Goal: Task Accomplishment & Management: Complete application form

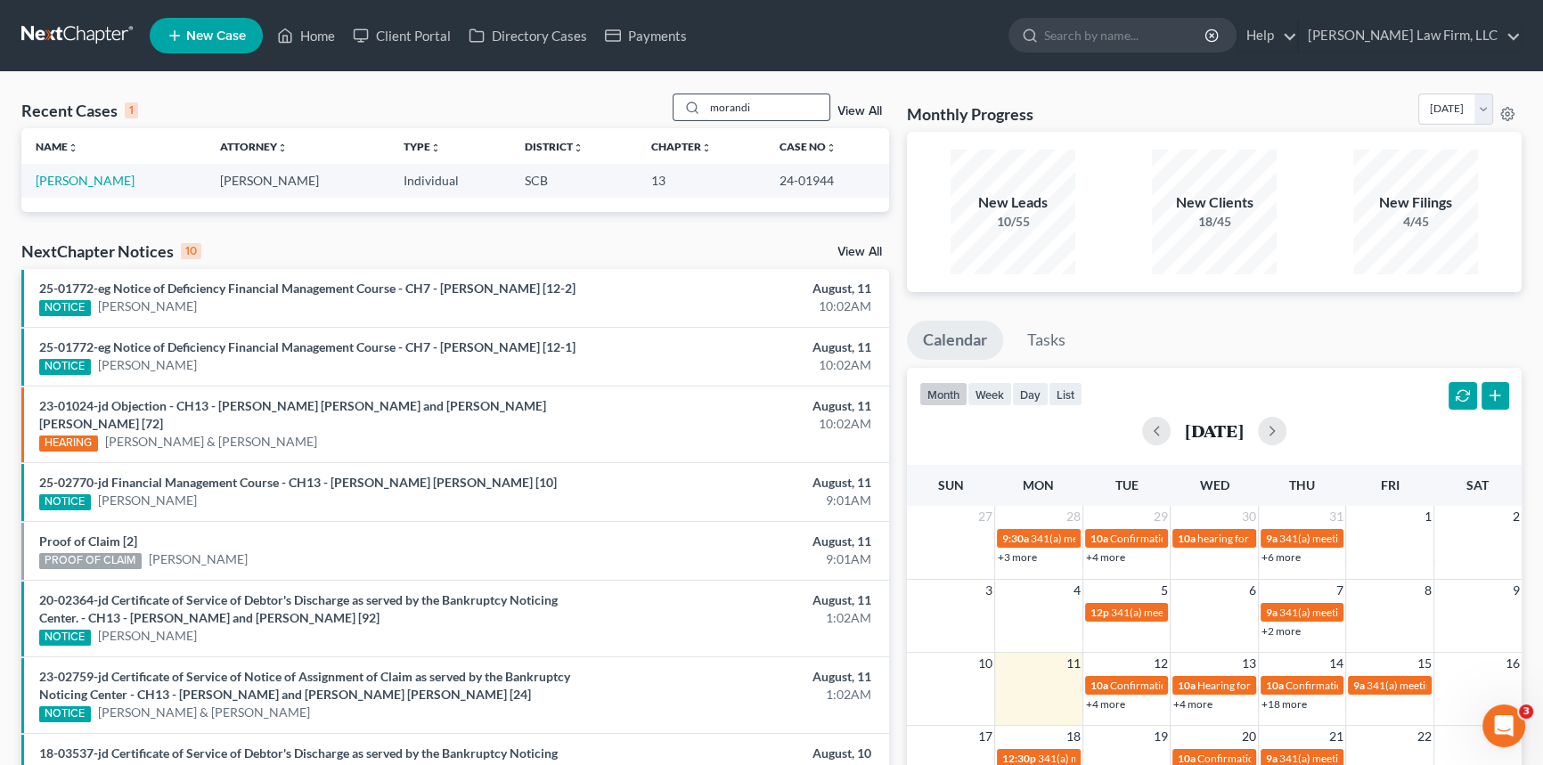
drag, startPoint x: 706, startPoint y: 101, endPoint x: 774, endPoint y: 106, distance: 67.9
click at [774, 106] on input "morandi" at bounding box center [767, 107] width 125 height 26
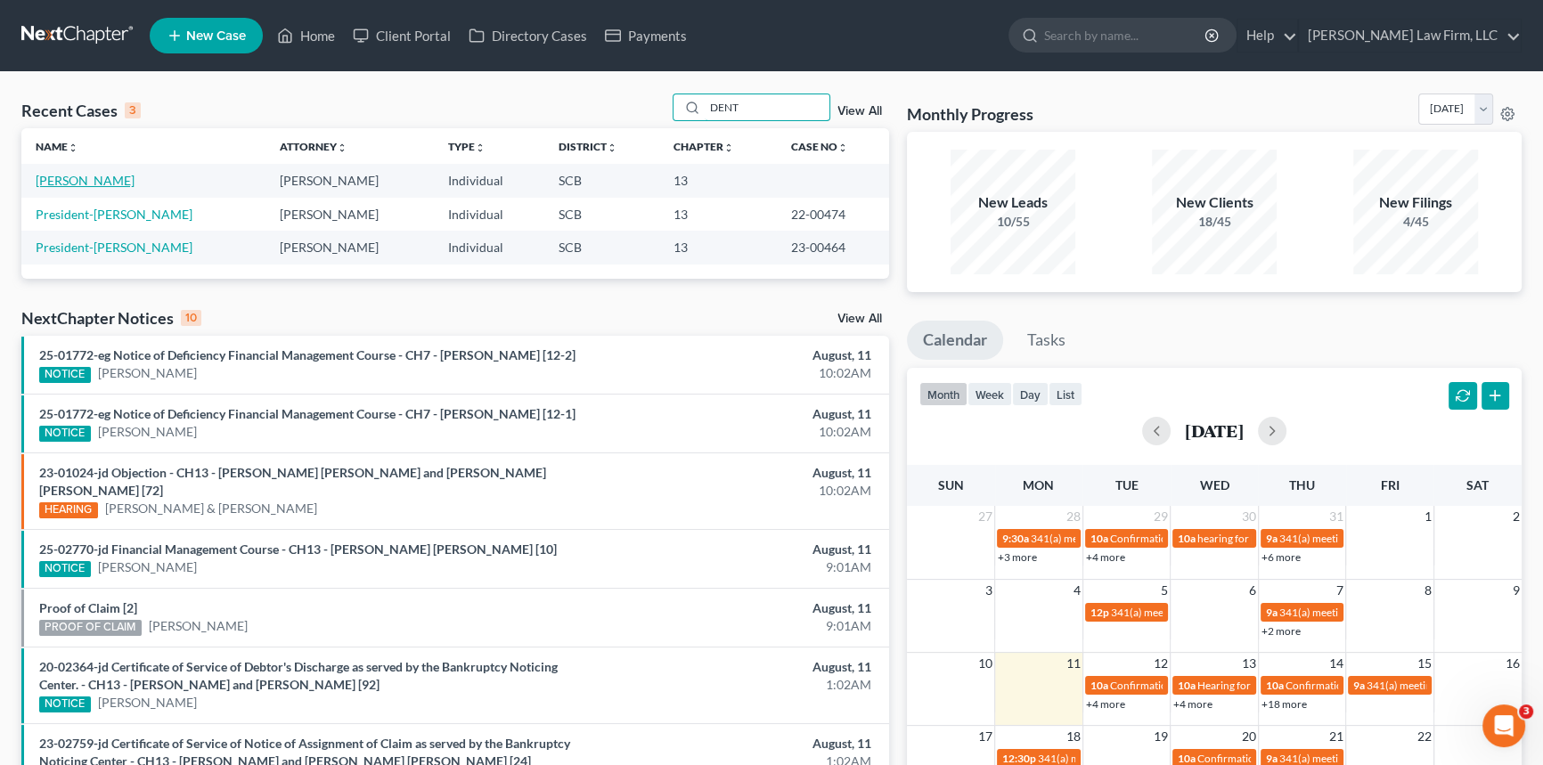
type input "DENT"
click at [70, 181] on link "[PERSON_NAME]" at bounding box center [85, 180] width 99 height 15
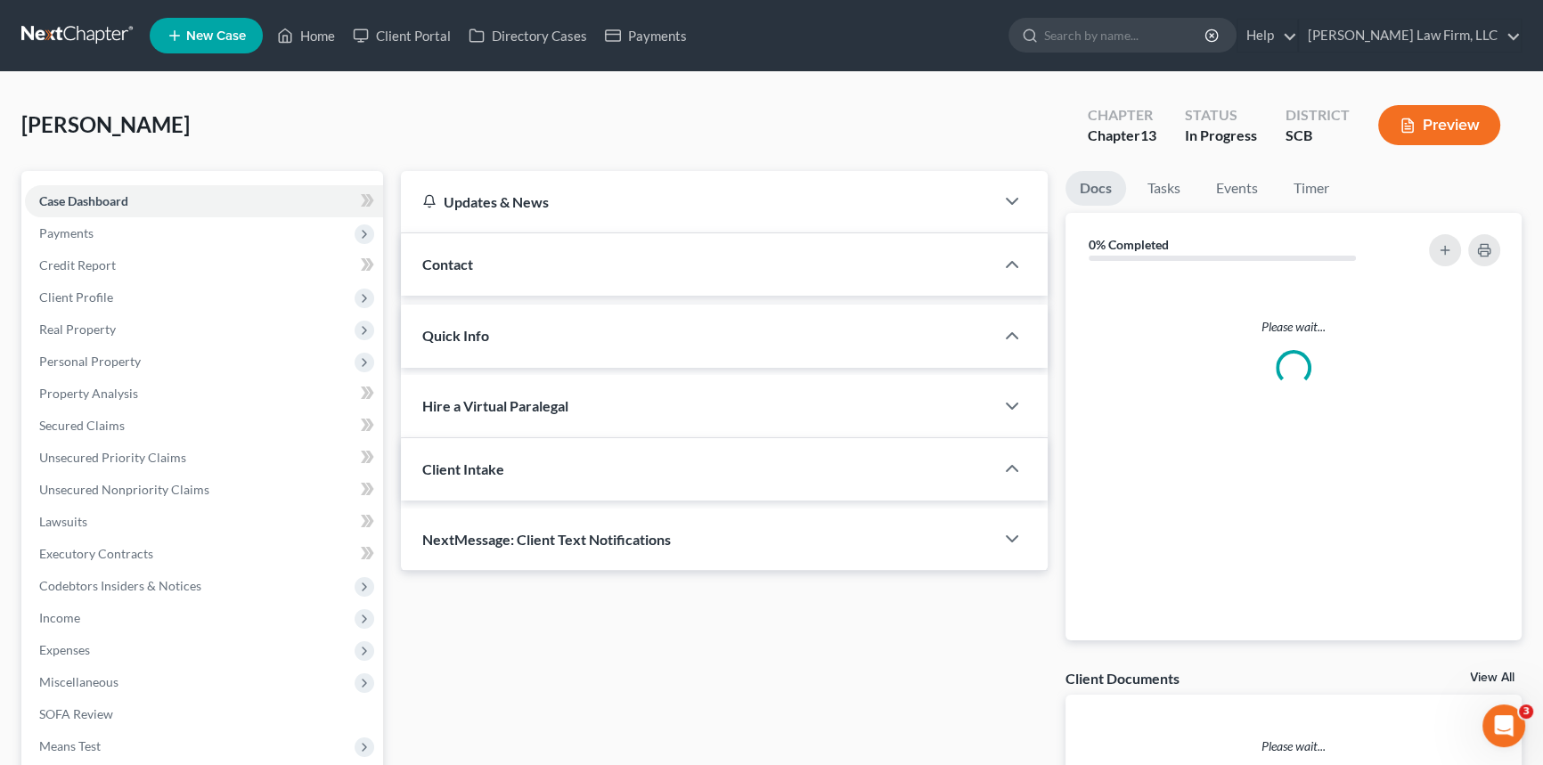
select select "1"
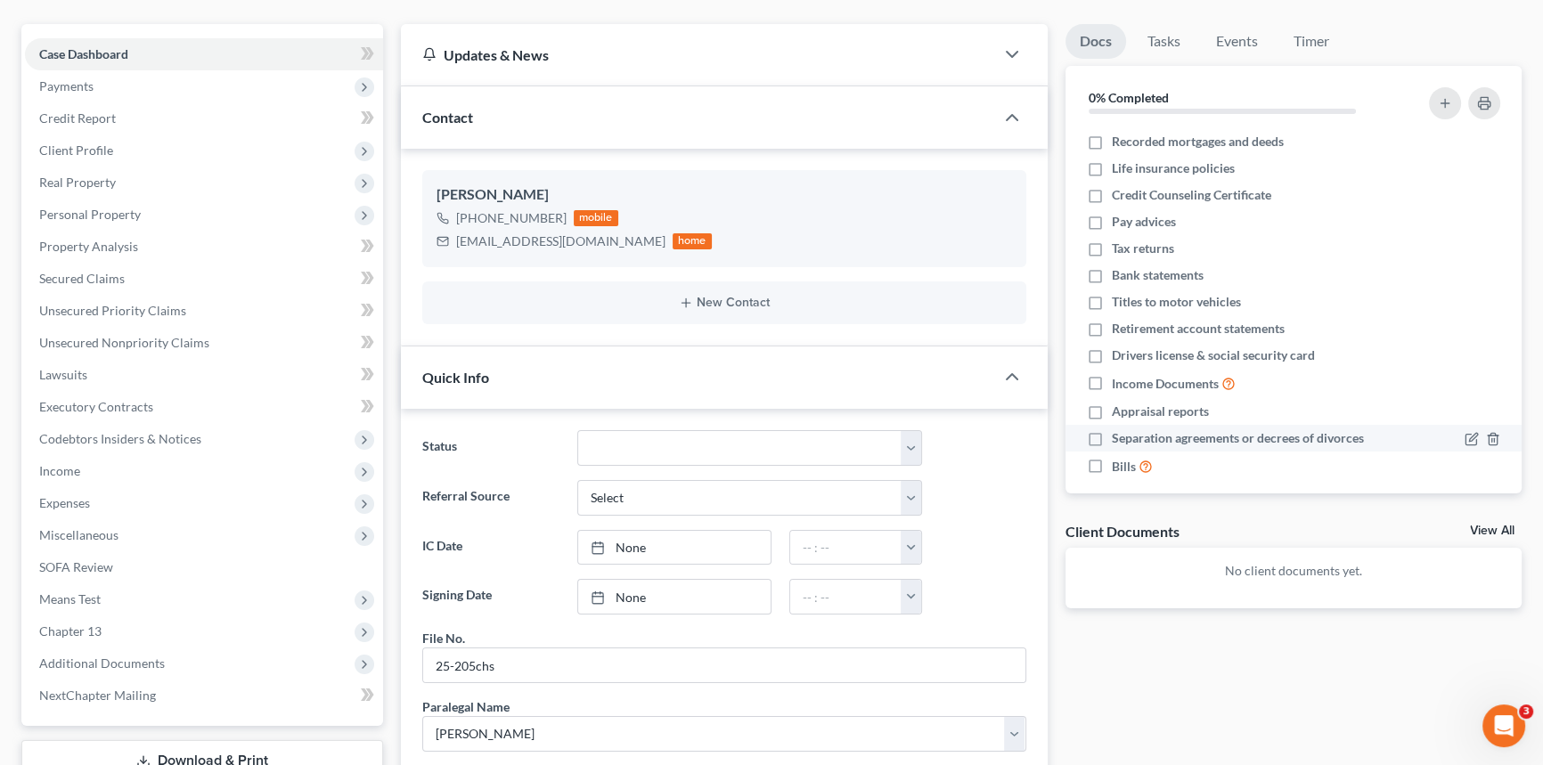
scroll to position [80, 0]
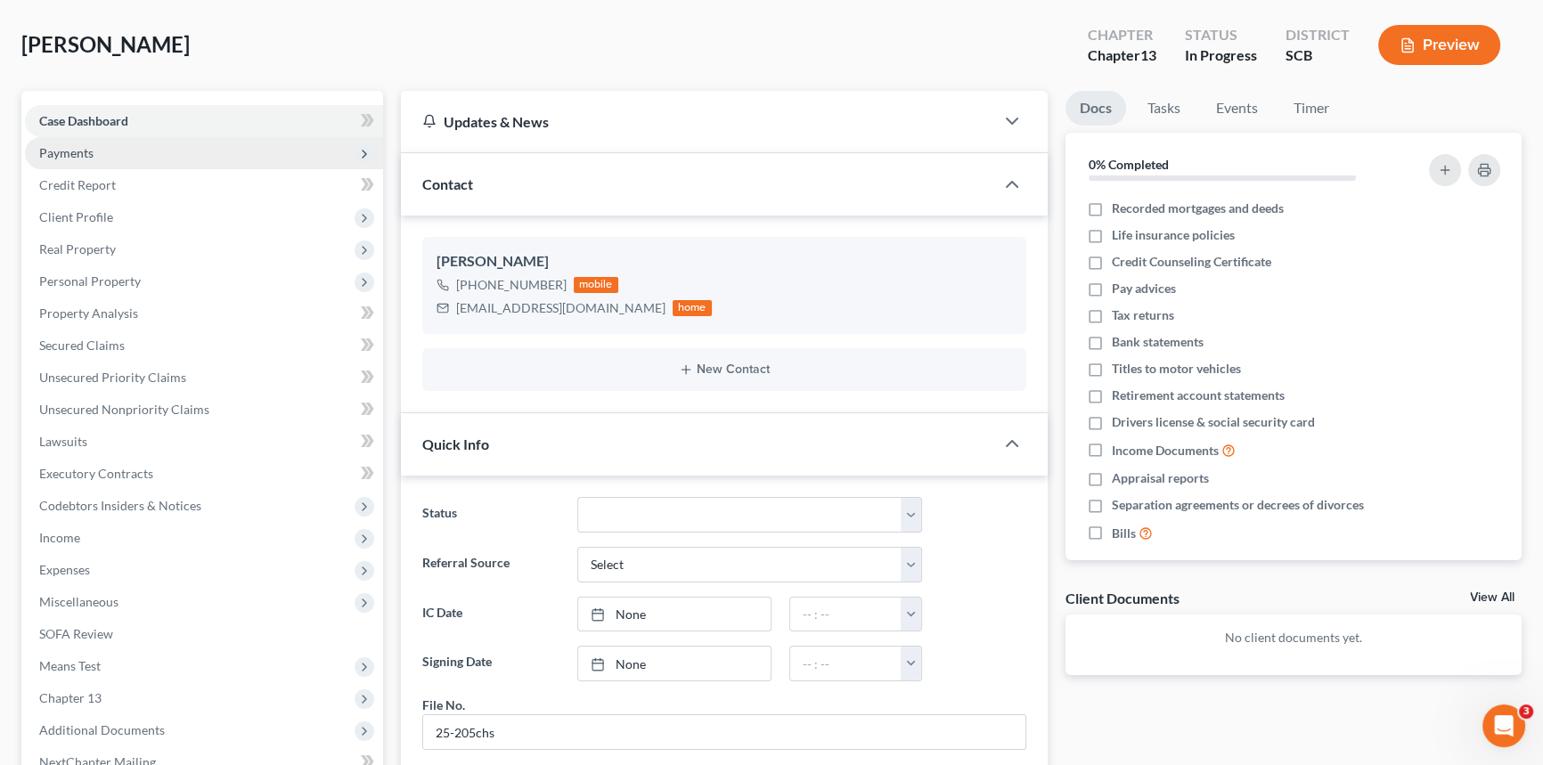
click at [75, 141] on span "Payments" at bounding box center [204, 153] width 358 height 32
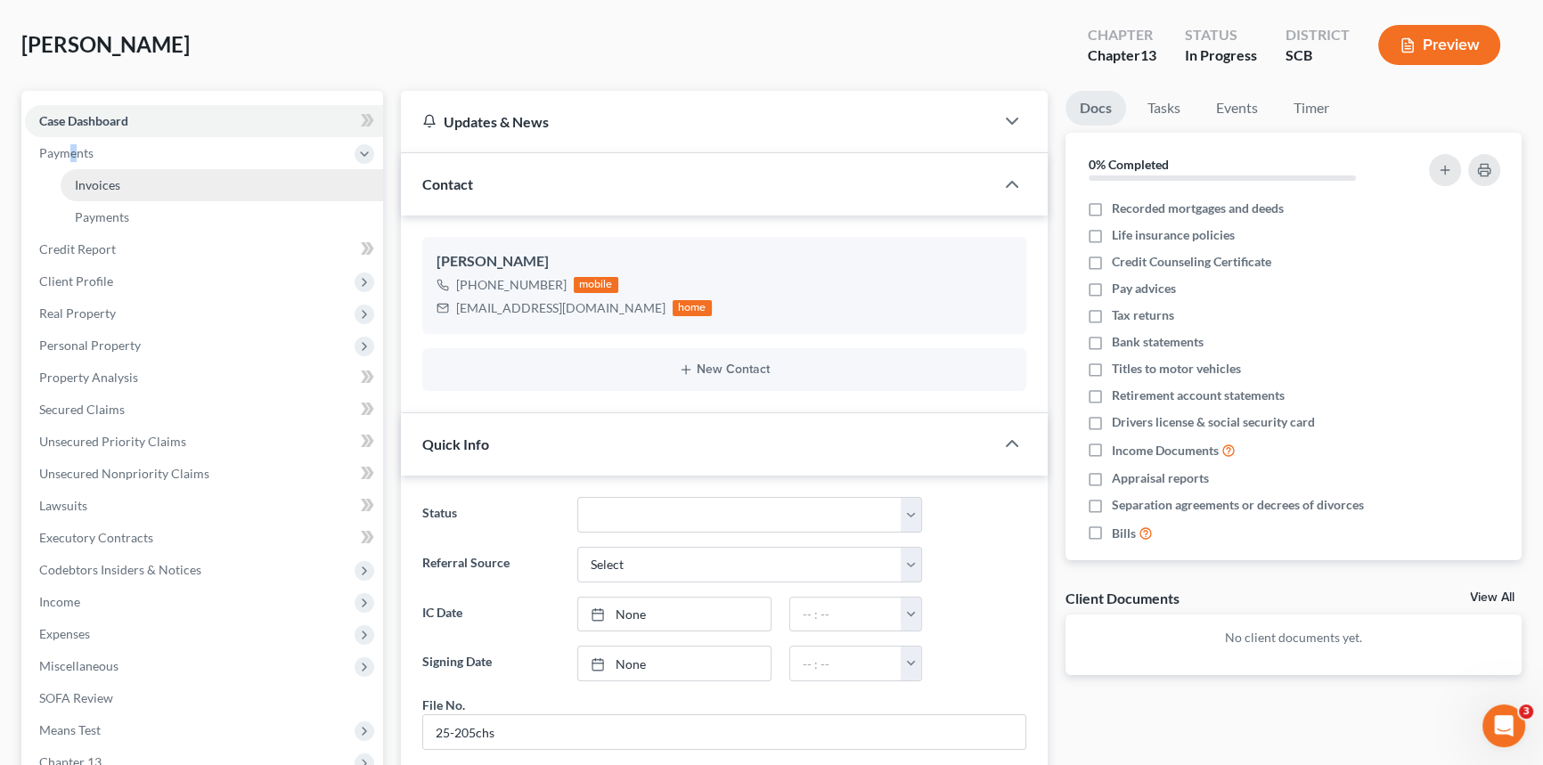
click at [94, 180] on span "Invoices" at bounding box center [97, 184] width 45 height 15
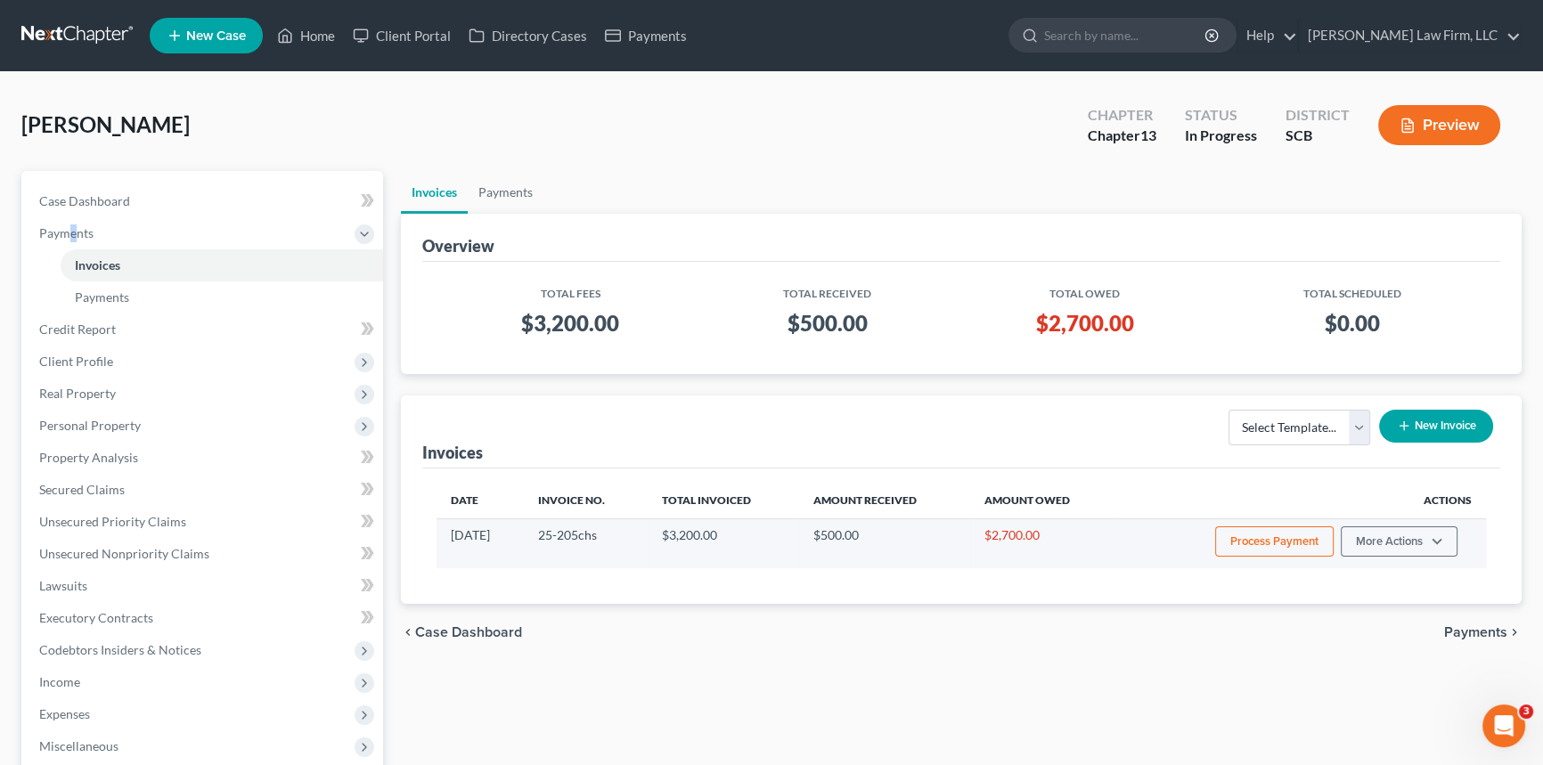
click at [1287, 542] on button "Process Payment" at bounding box center [1274, 542] width 118 height 30
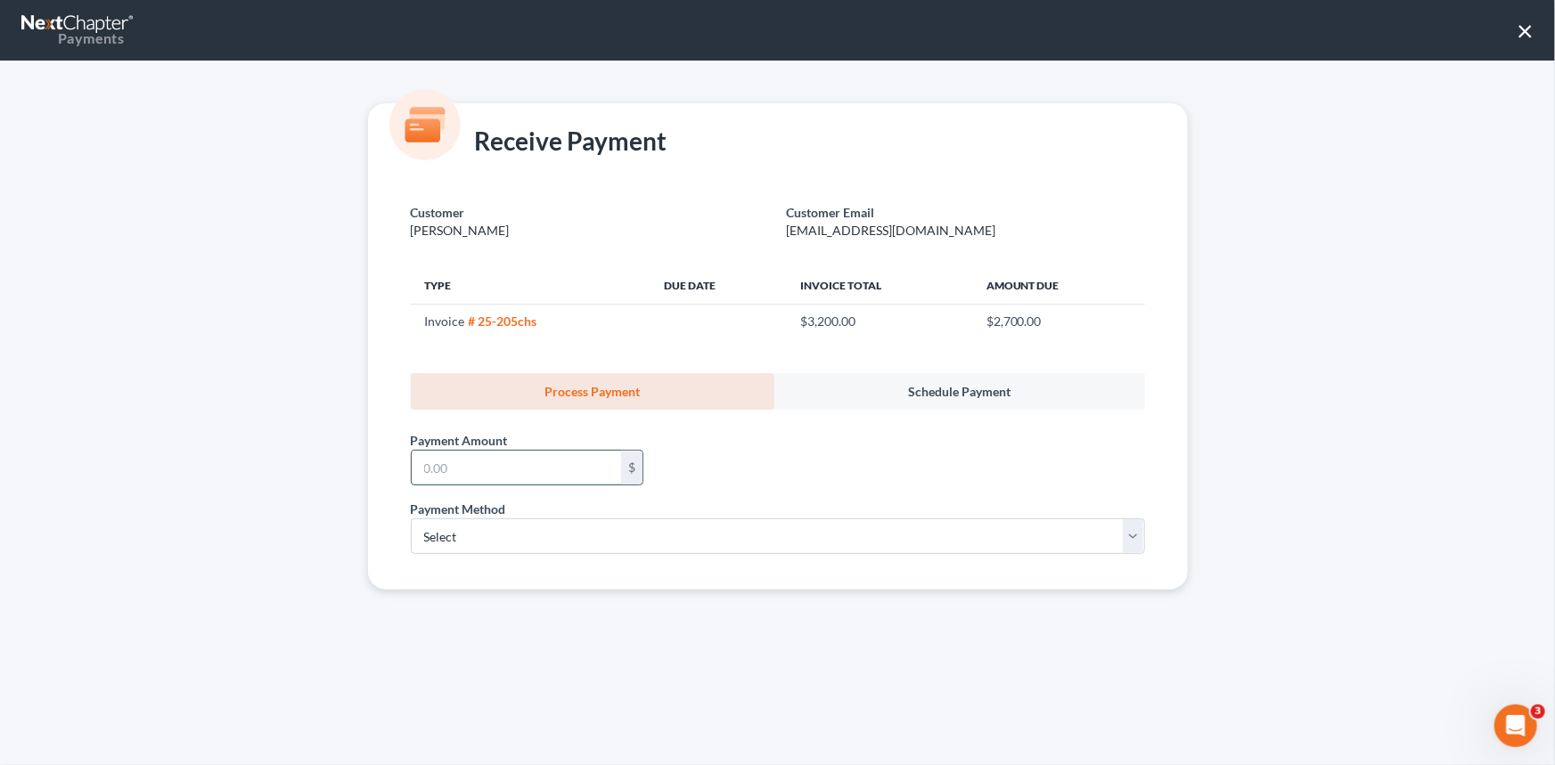
click at [418, 461] on input "text" at bounding box center [516, 468] width 209 height 34
type input "1,000.00"
click at [461, 537] on select "Select ACH Credit Card" at bounding box center [778, 536] width 734 height 36
select select "1"
click at [411, 518] on select "Select ACH Credit Card" at bounding box center [778, 536] width 734 height 36
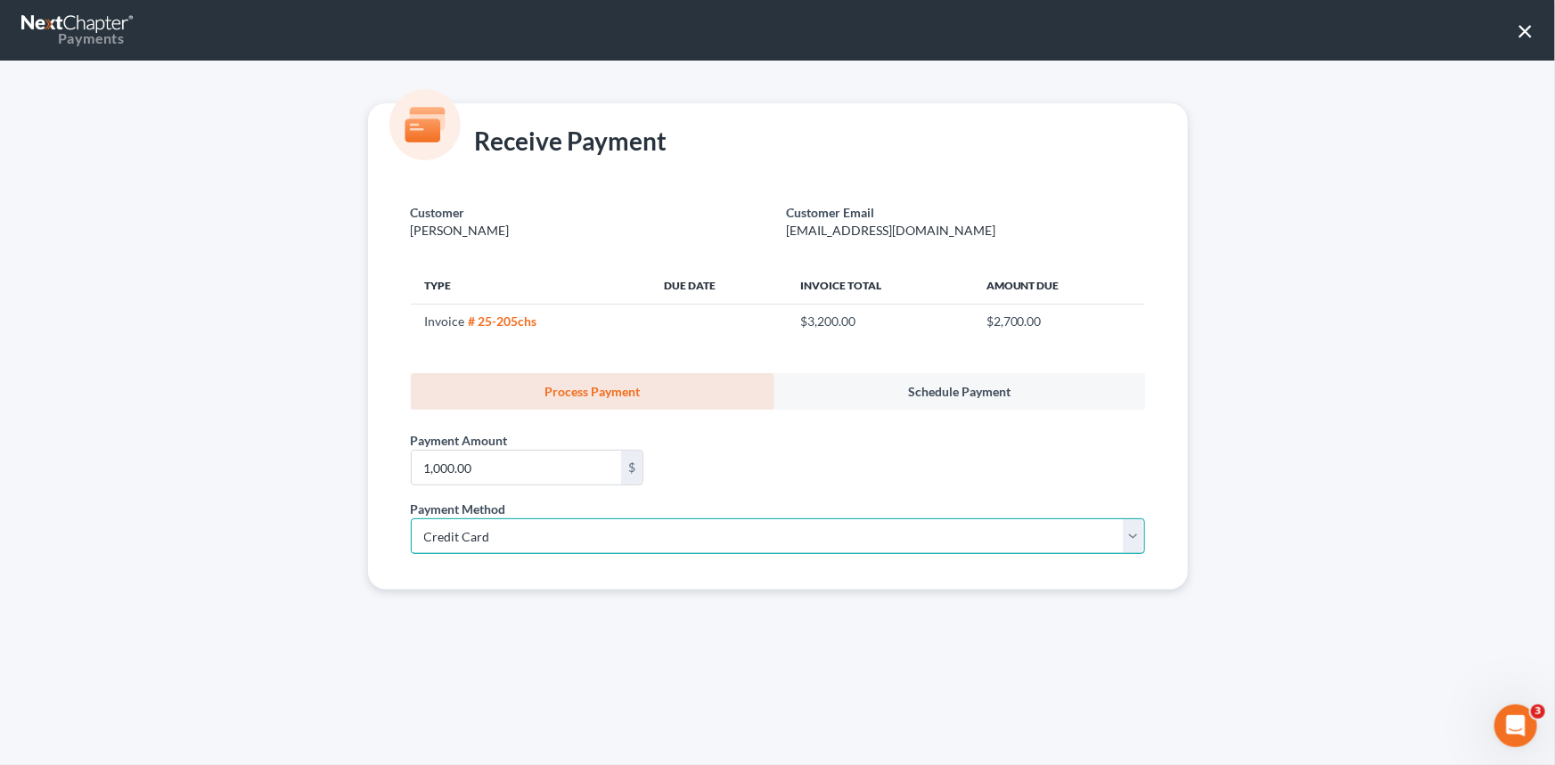
select select "42"
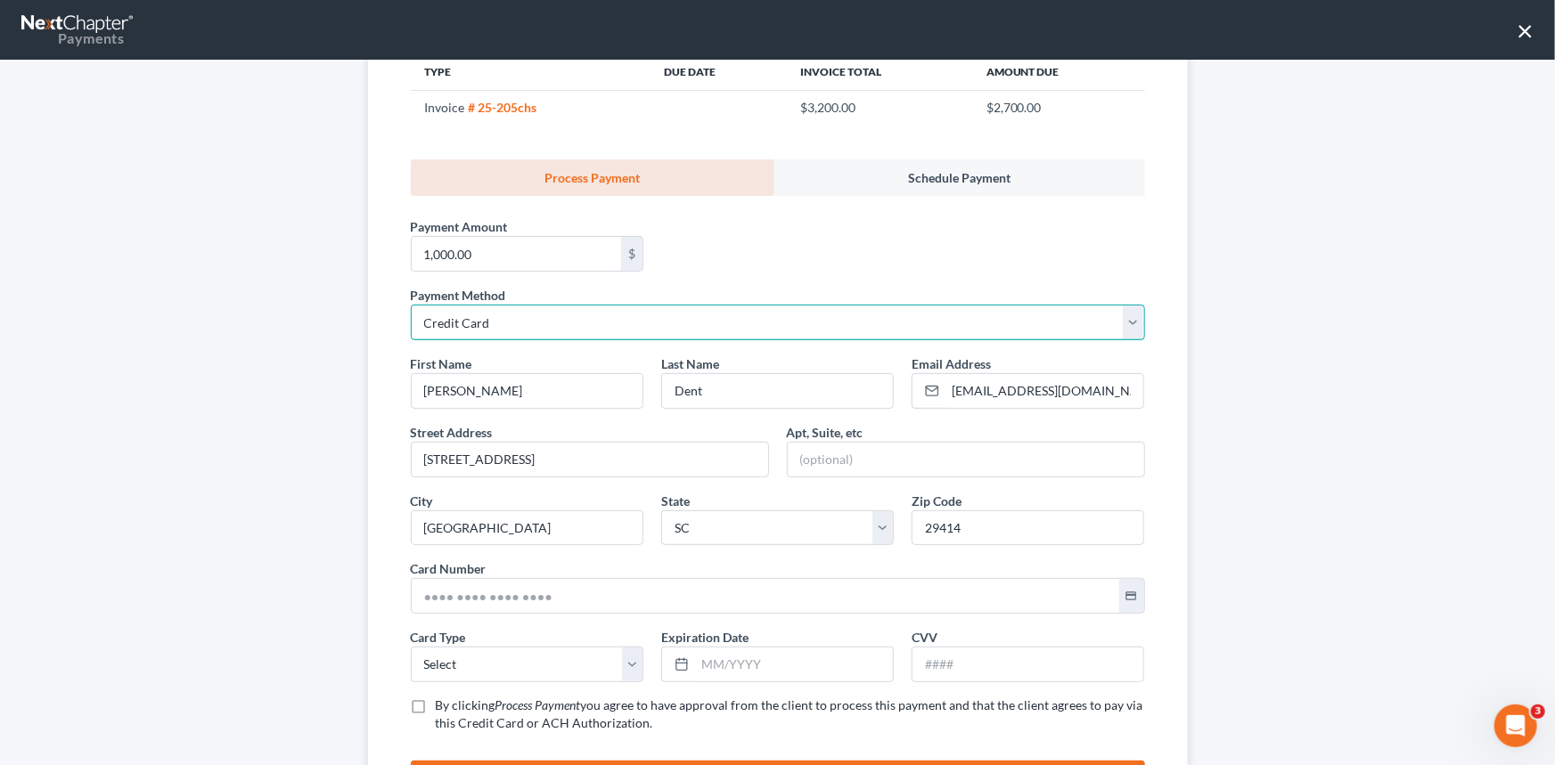
scroll to position [242, 0]
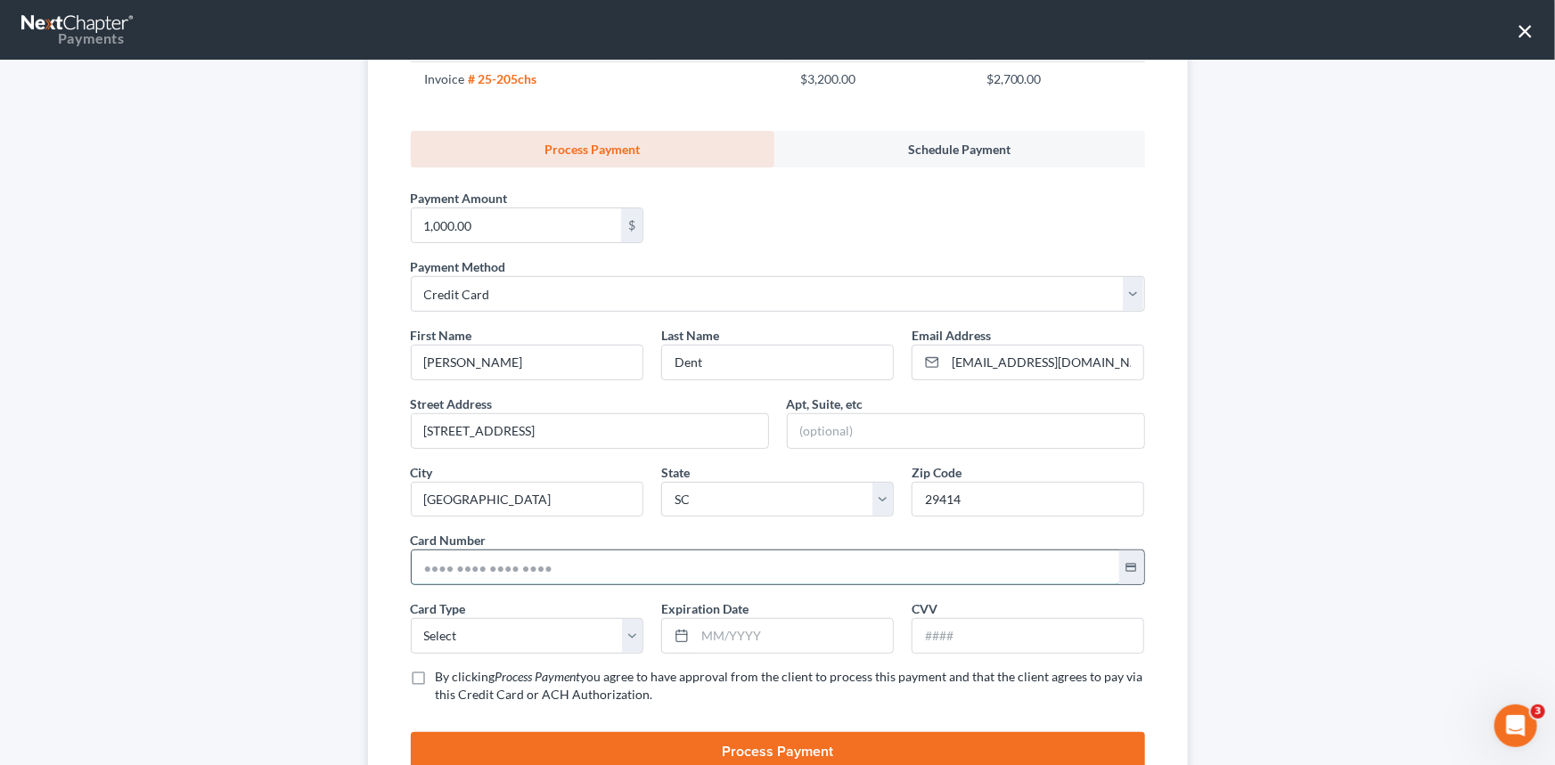
click at [423, 559] on input "text" at bounding box center [765, 568] width 707 height 34
type input "[CREDIT_CARD_NUMBER]"
click at [431, 624] on select "Select Visa MasterCard Discover American Express" at bounding box center [527, 636] width 233 height 36
select select "0"
click at [411, 618] on select "Select Visa MasterCard Discover American Express" at bounding box center [527, 636] width 233 height 36
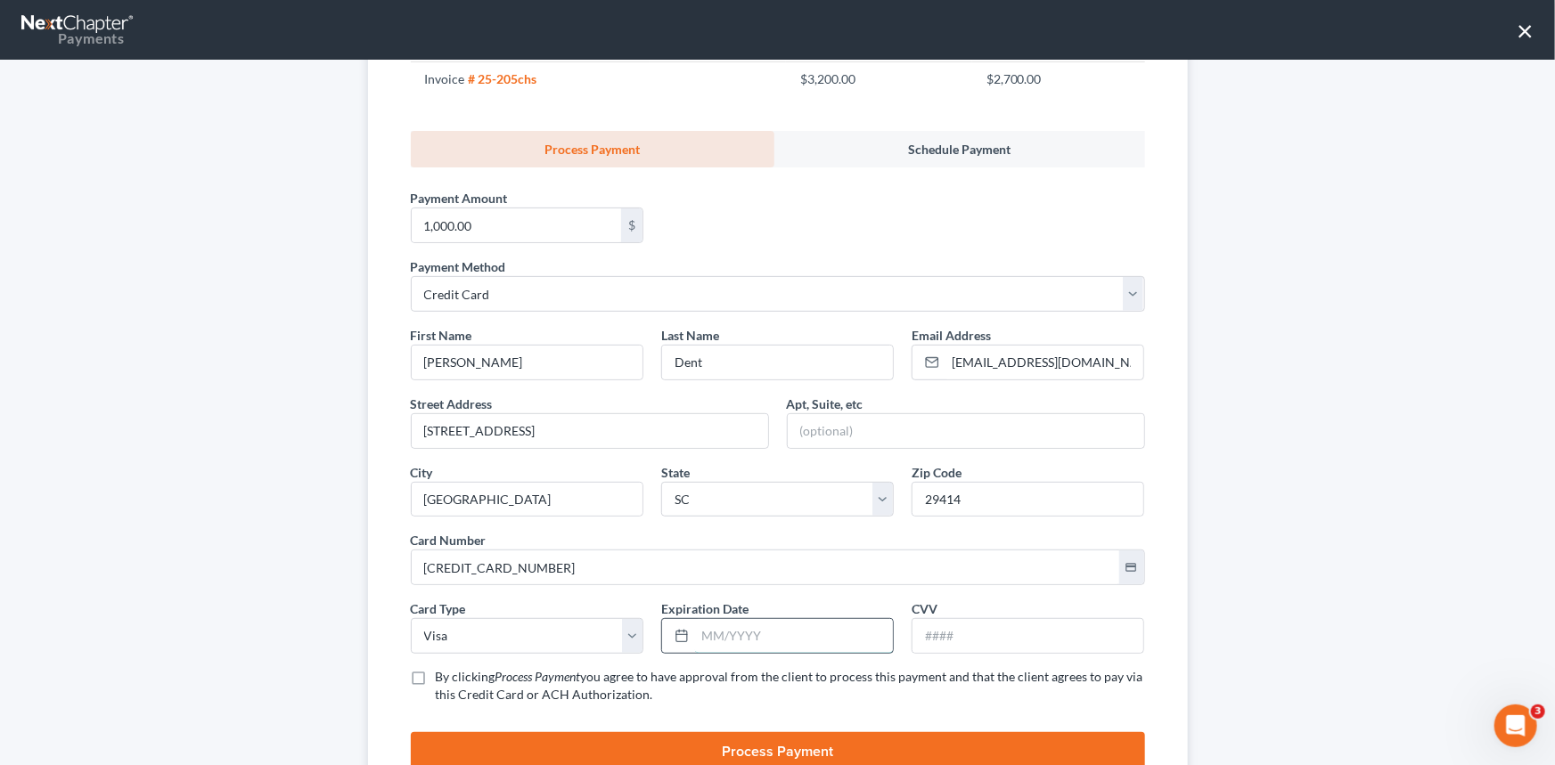
click at [699, 633] on input "text" at bounding box center [794, 636] width 198 height 34
type input "06/2027"
click at [936, 634] on input "text" at bounding box center [1027, 636] width 231 height 34
type input "922"
click at [436, 677] on label "By clicking Process Payment you agree to have approval from the client to proce…" at bounding box center [790, 686] width 709 height 36
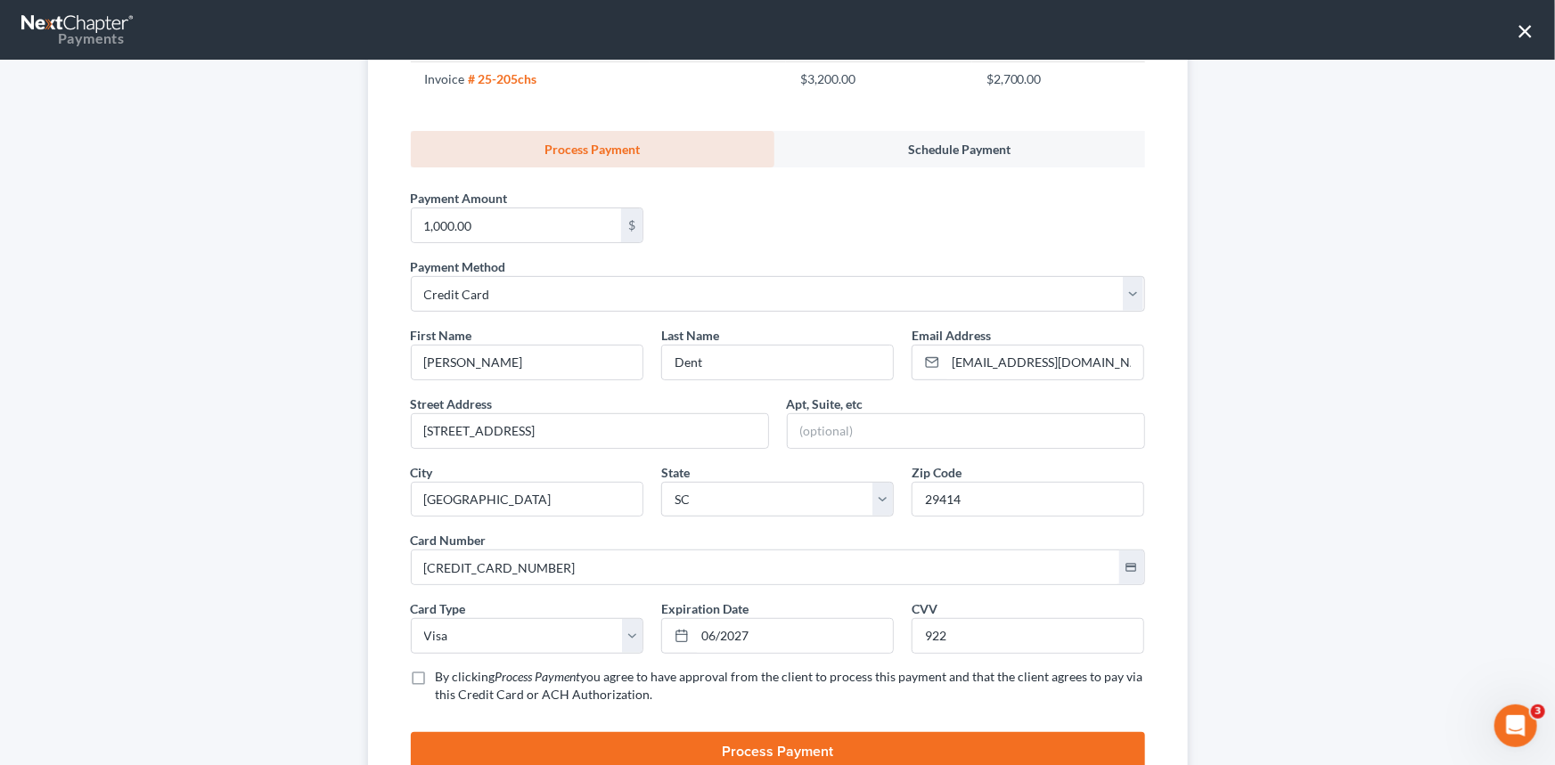
click at [443, 677] on input "By clicking Process Payment you agree to have approval from the client to proce…" at bounding box center [449, 674] width 12 height 12
checkbox input "true"
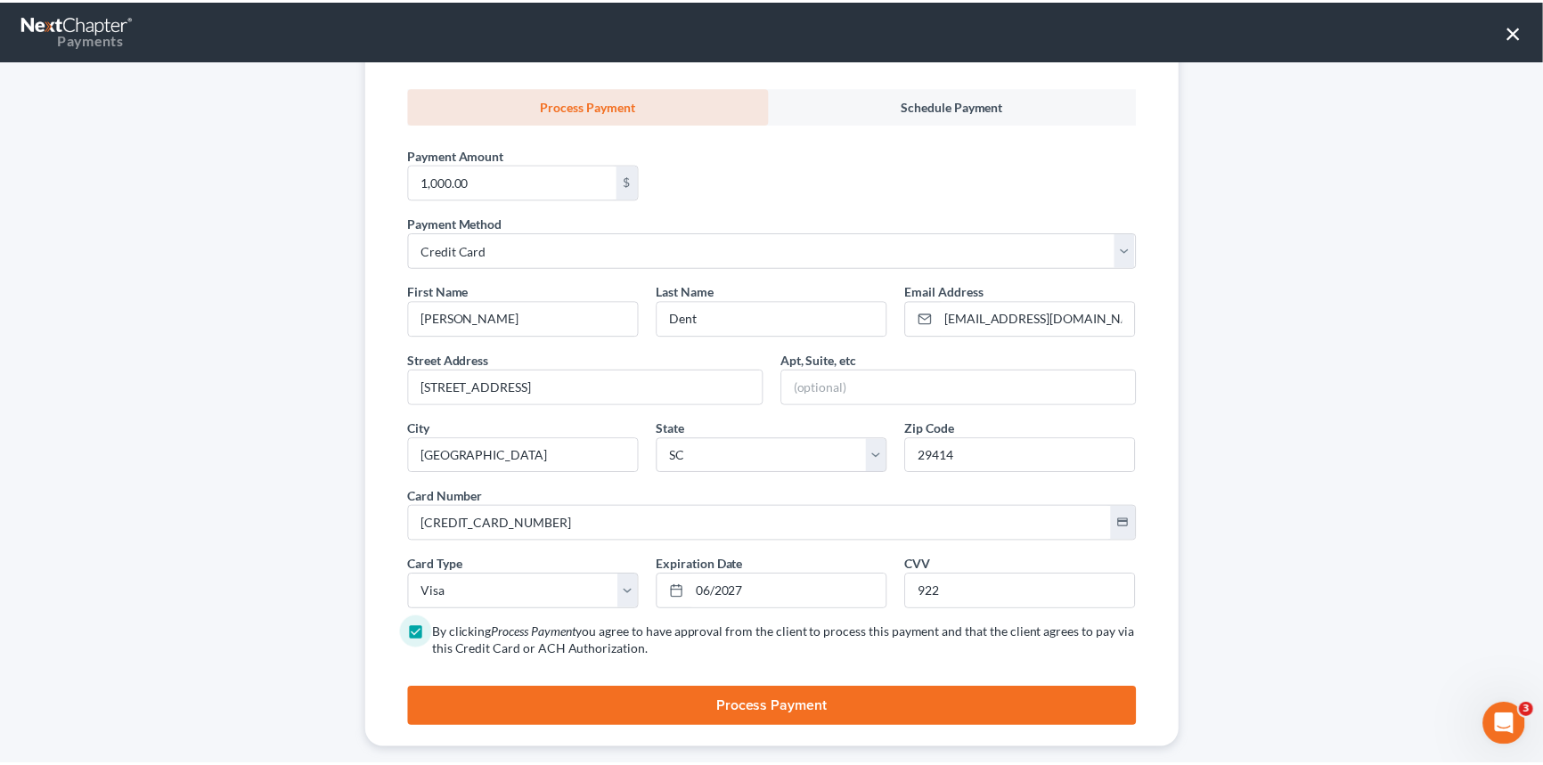
scroll to position [311, 0]
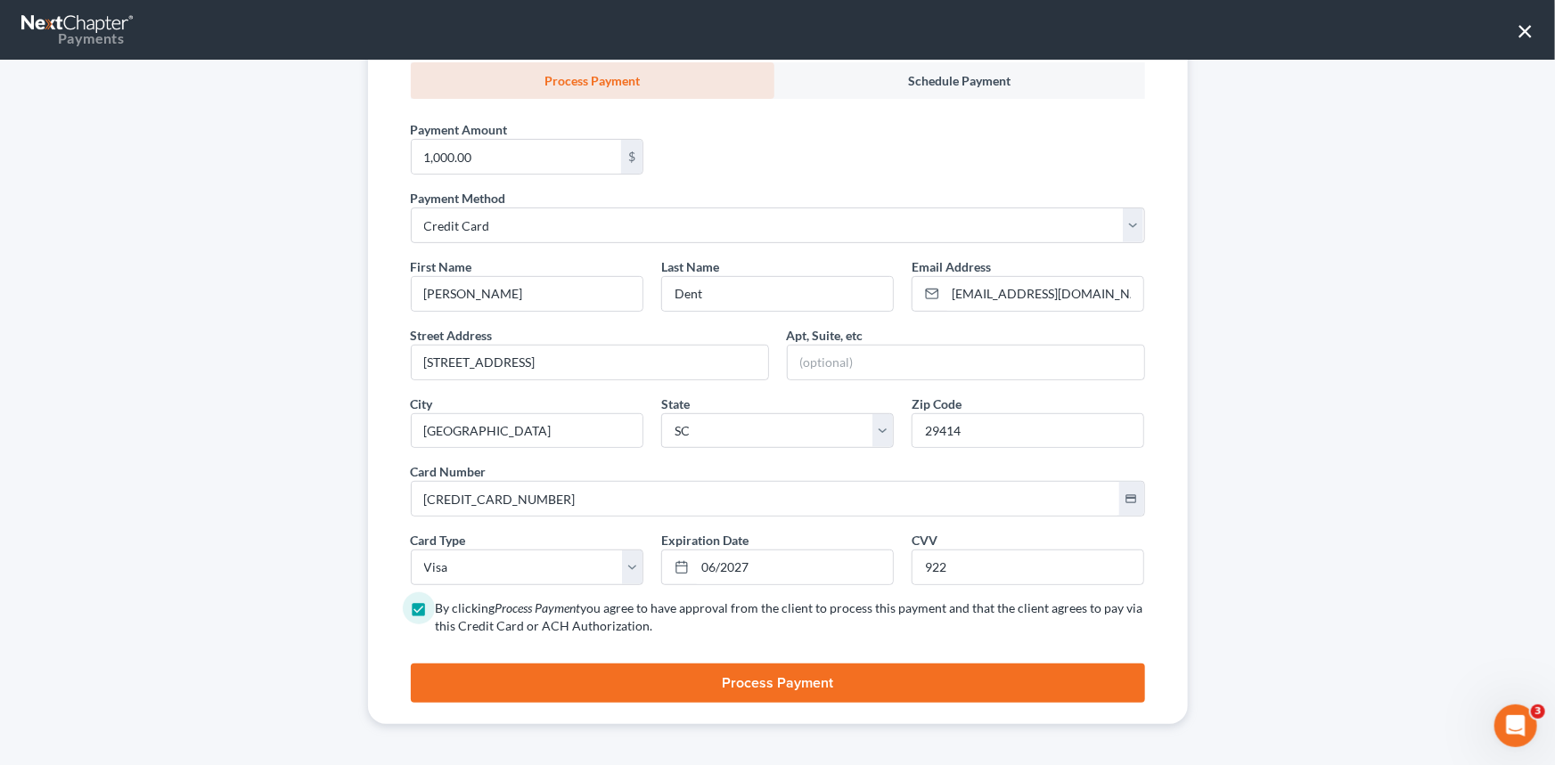
click at [762, 676] on button "Process Payment" at bounding box center [778, 683] width 734 height 39
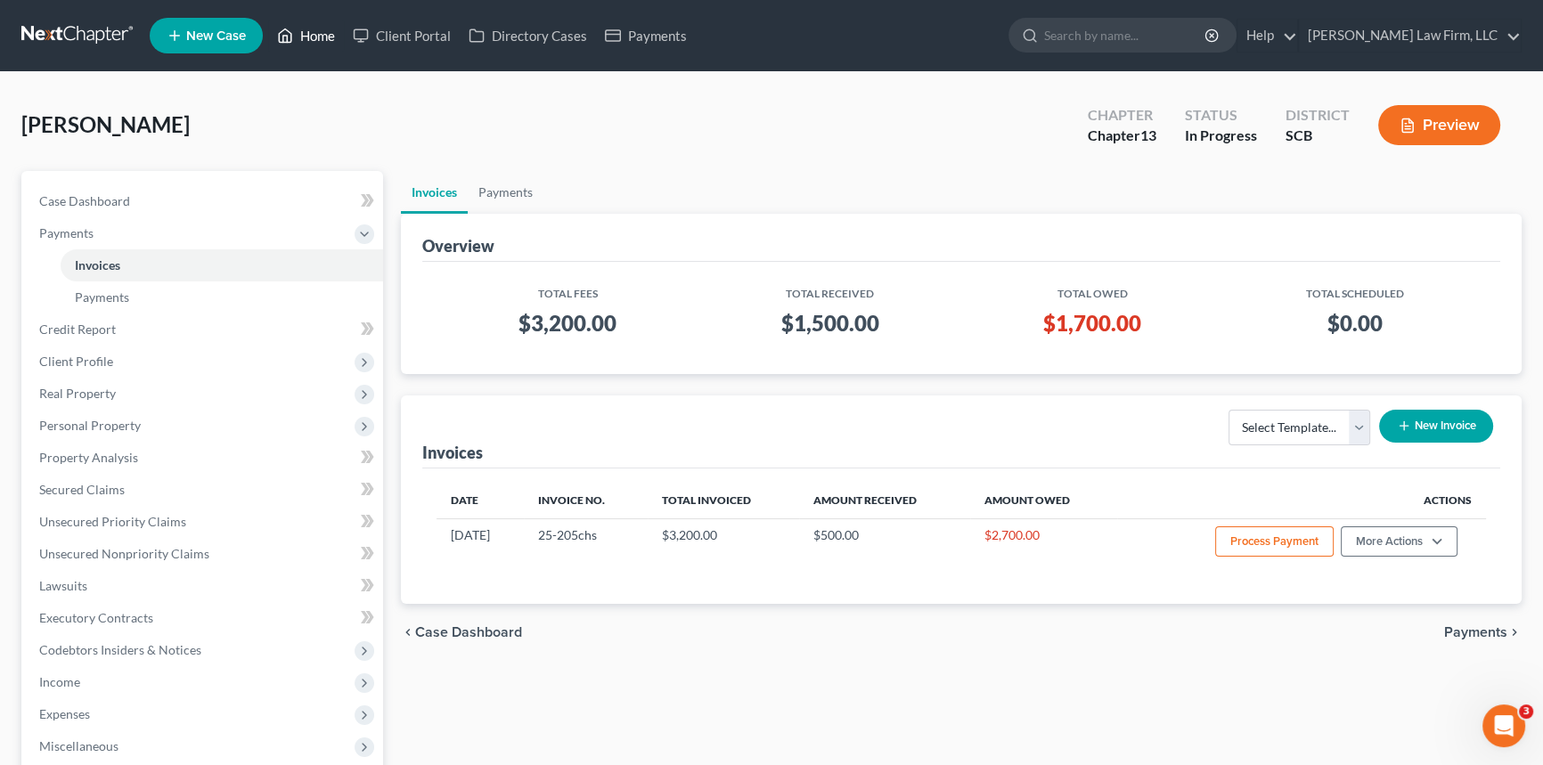
click at [315, 36] on link "Home" at bounding box center [306, 36] width 76 height 32
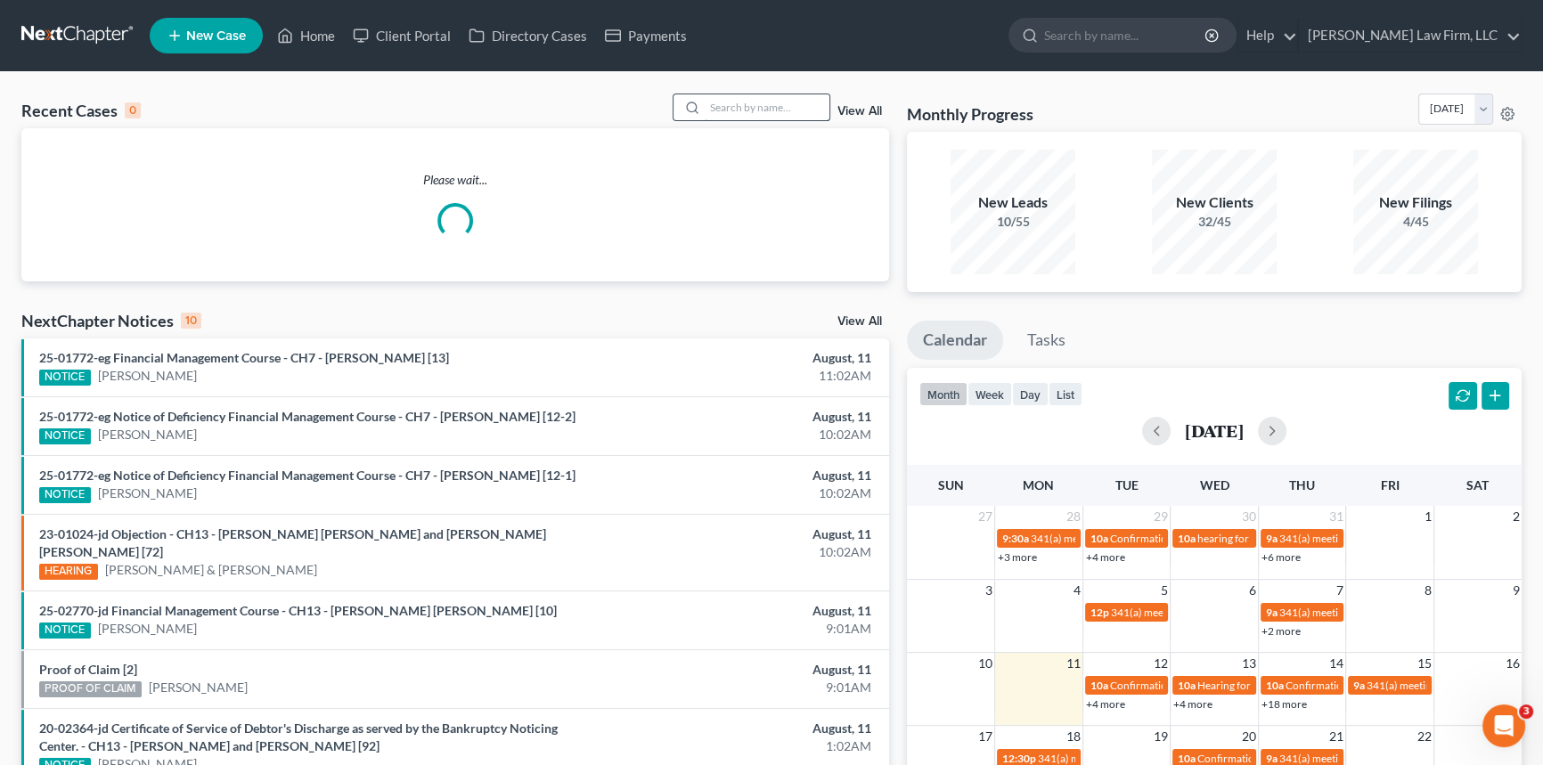
click at [717, 118] on input "search" at bounding box center [767, 107] width 125 height 26
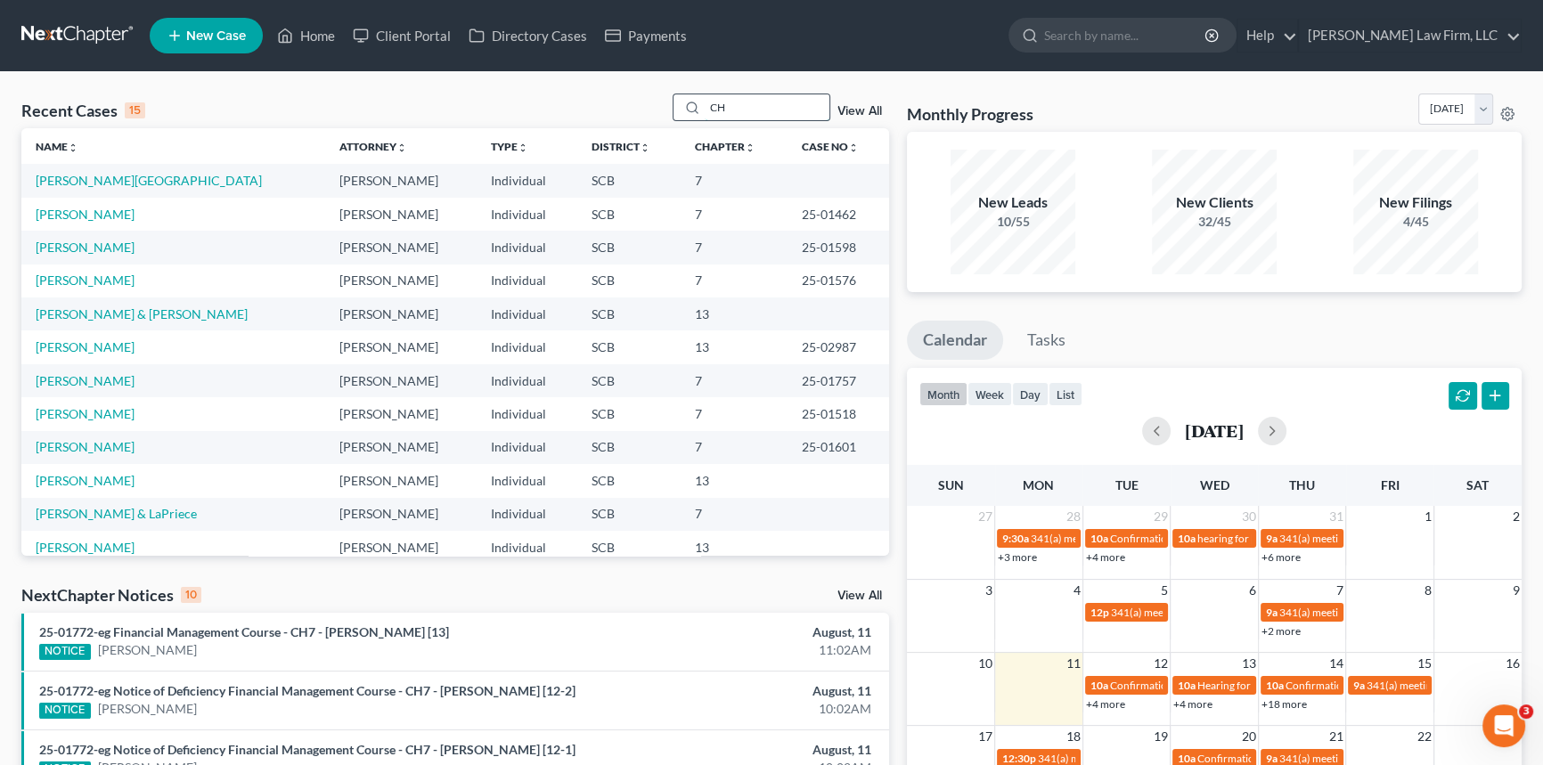
type input "C"
type input "c"
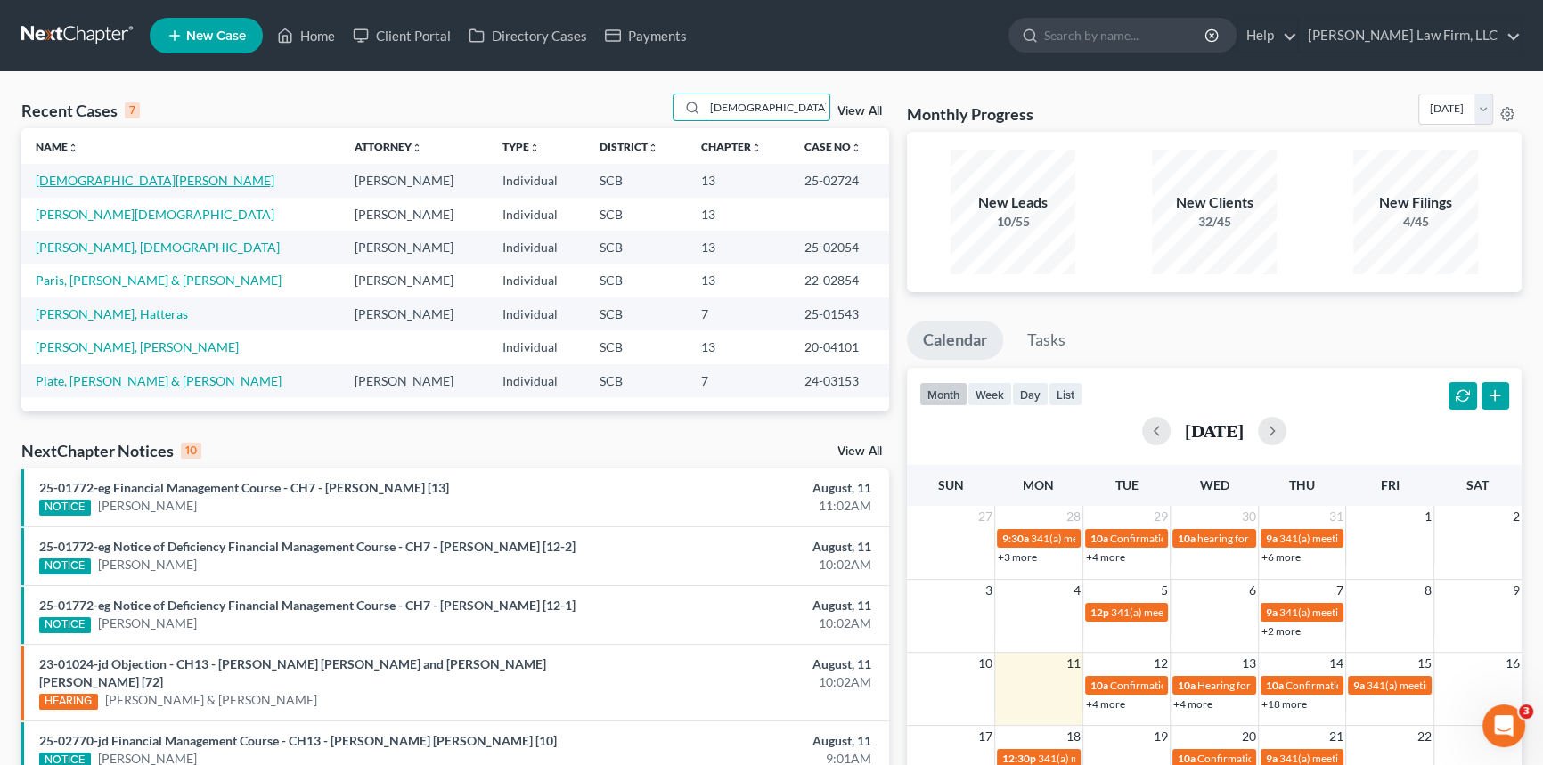
type input "[DEMOGRAPHIC_DATA]"
click at [81, 178] on link "[DEMOGRAPHIC_DATA][PERSON_NAME]" at bounding box center [155, 180] width 239 height 15
select select "0"
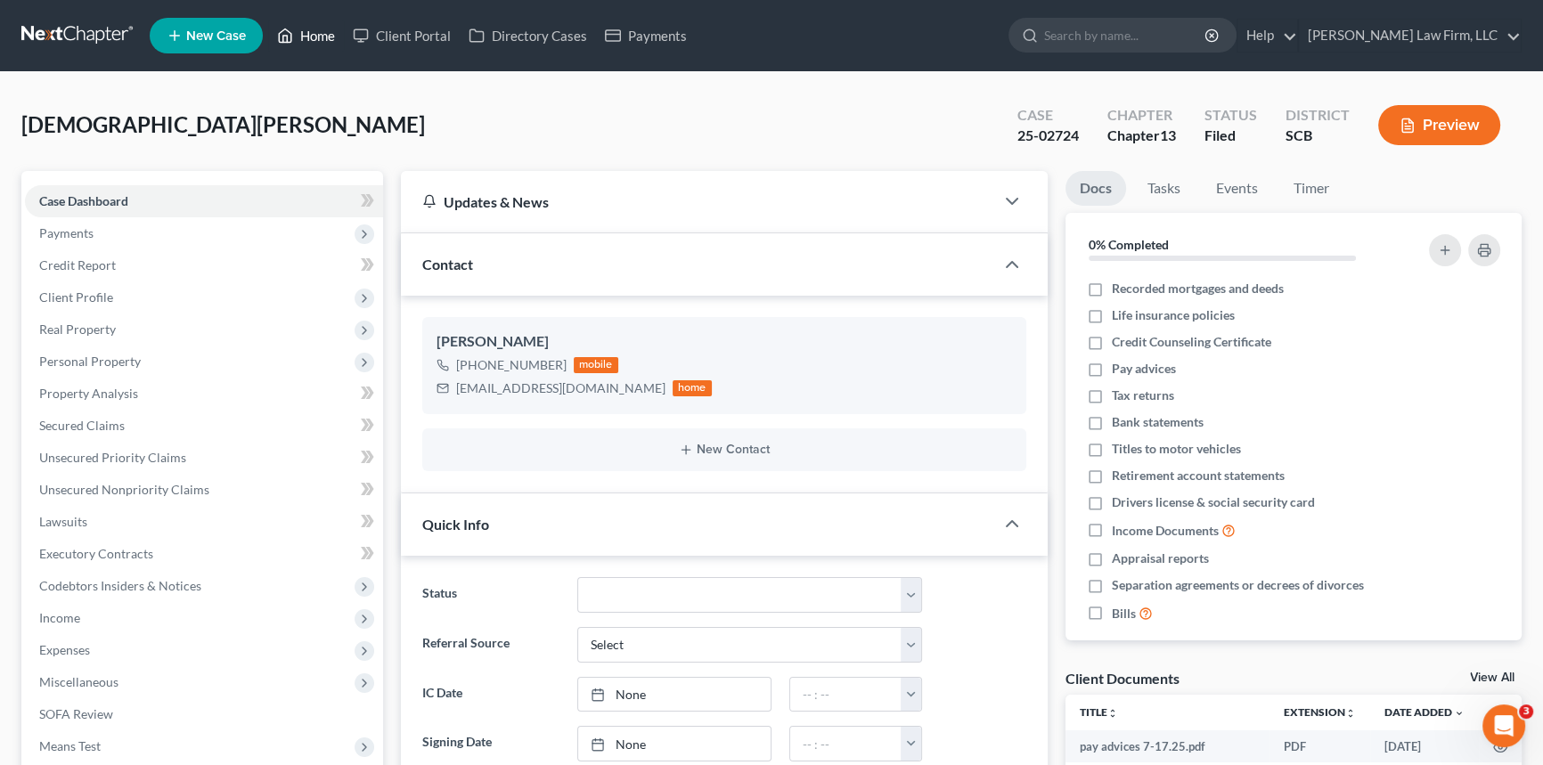
click at [315, 24] on link "Home" at bounding box center [306, 36] width 76 height 32
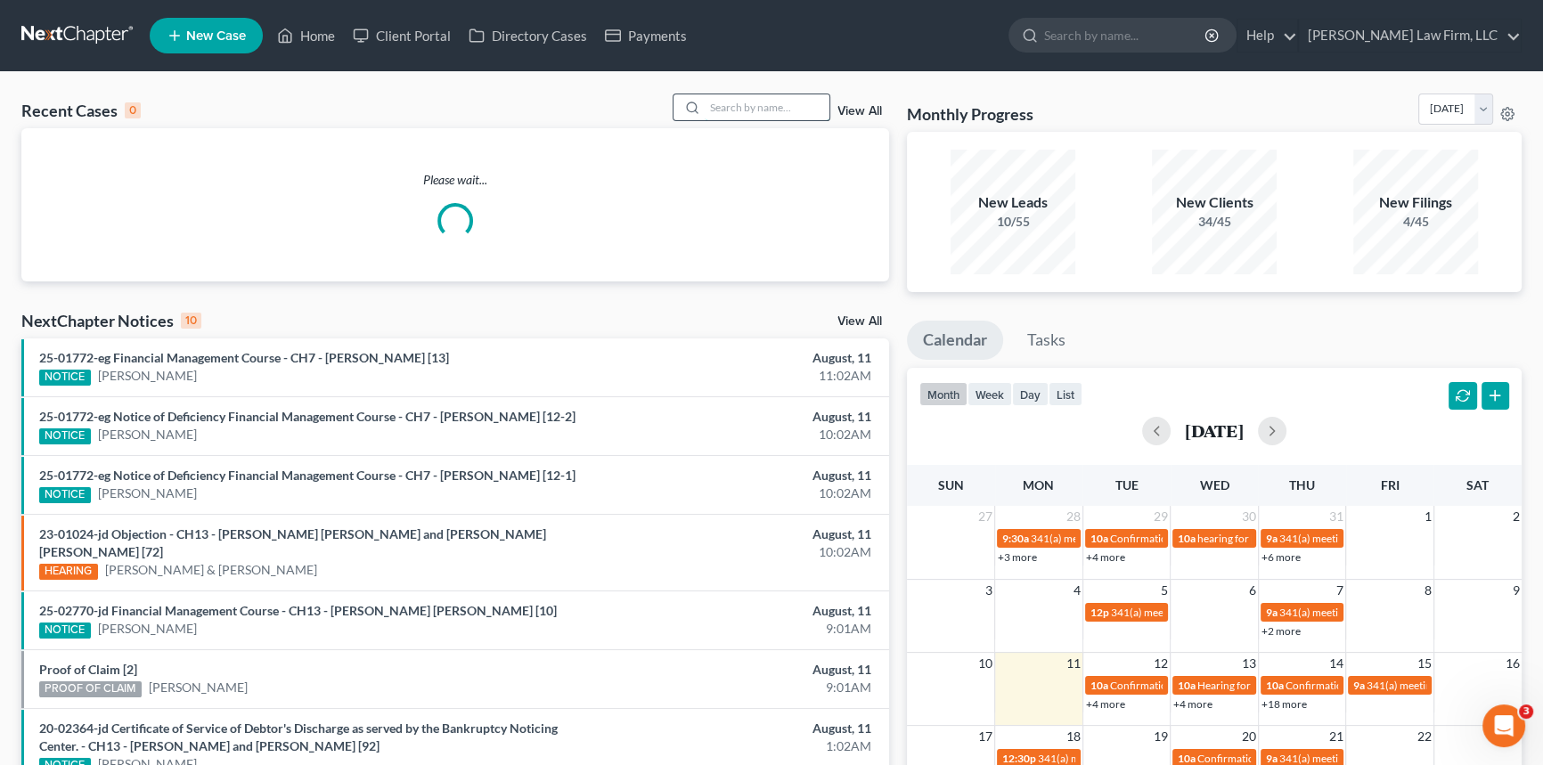
drag, startPoint x: 714, startPoint y: 114, endPoint x: 726, endPoint y: 111, distance: 11.9
click at [726, 111] on input "search" at bounding box center [767, 107] width 125 height 26
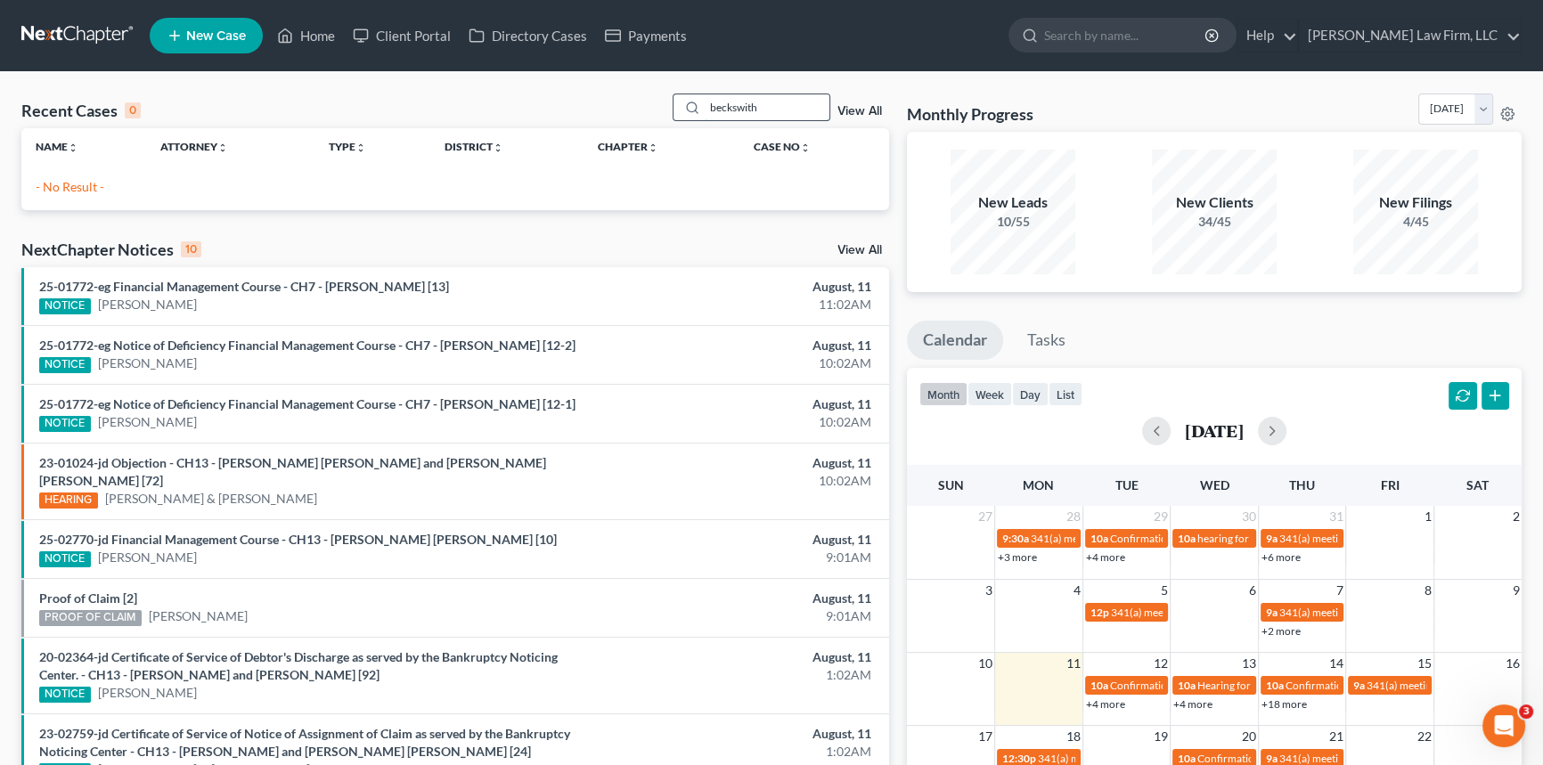
click at [731, 105] on input "beckswith" at bounding box center [767, 107] width 125 height 26
type input "[PERSON_NAME]"
drag, startPoint x: 754, startPoint y: 113, endPoint x: 641, endPoint y: 135, distance: 114.3
click at [641, 135] on div "Recent Cases 0 [PERSON_NAME] View All Name unfold_more expand_more expand_less …" at bounding box center [455, 152] width 868 height 117
type input "[PERSON_NAME]"
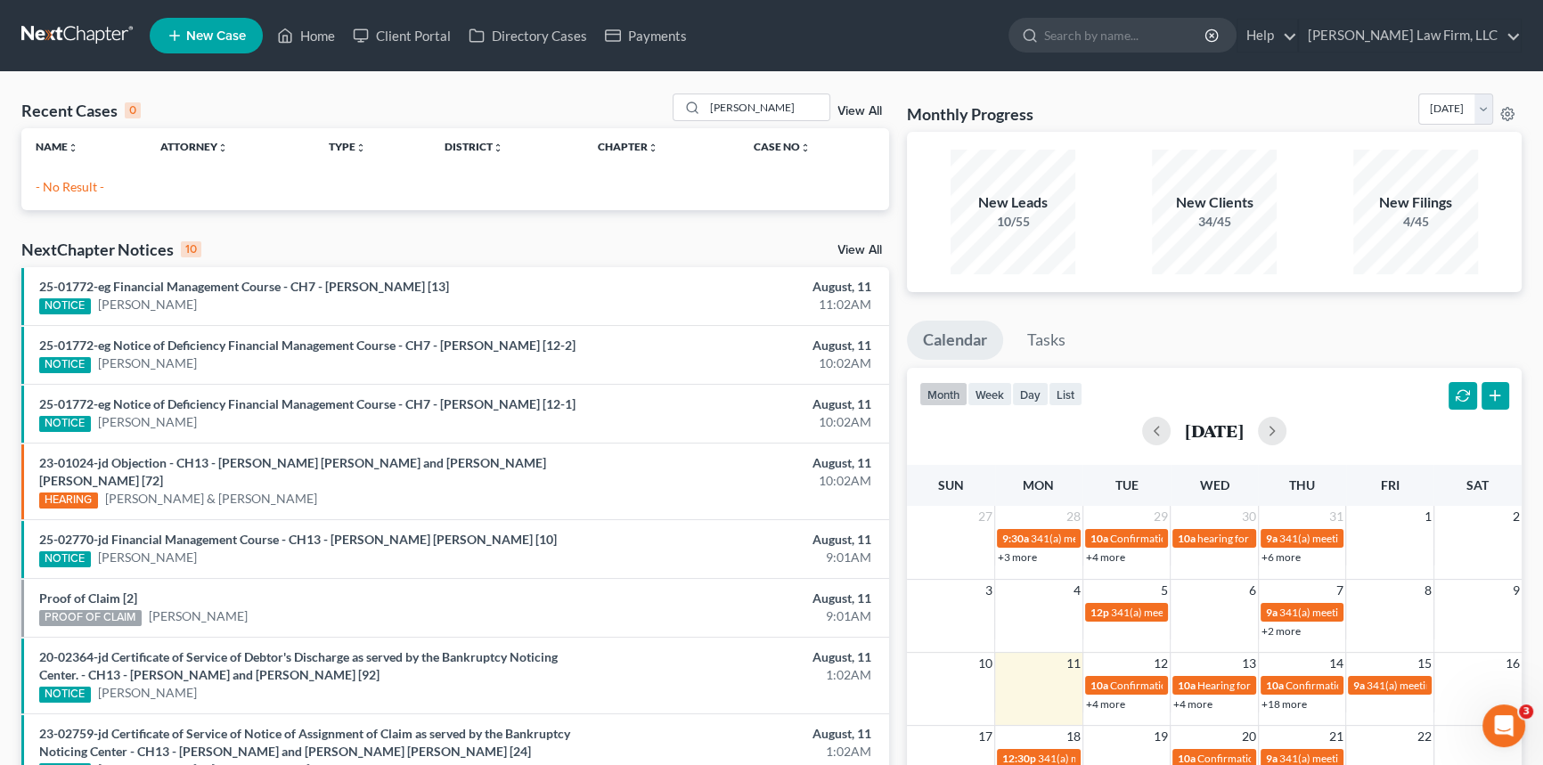
click at [216, 32] on span "New Case" at bounding box center [216, 35] width 60 height 13
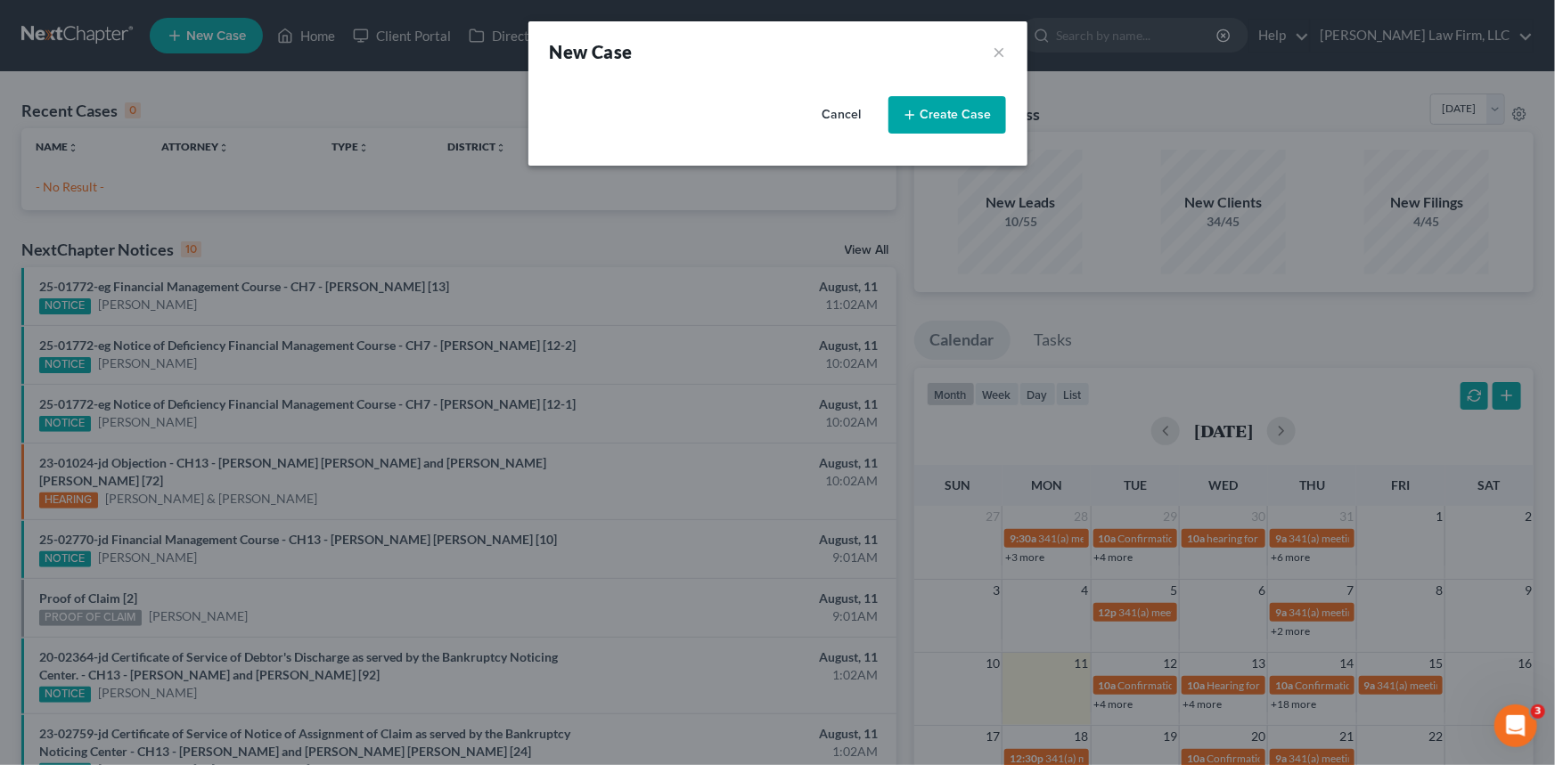
select select "72"
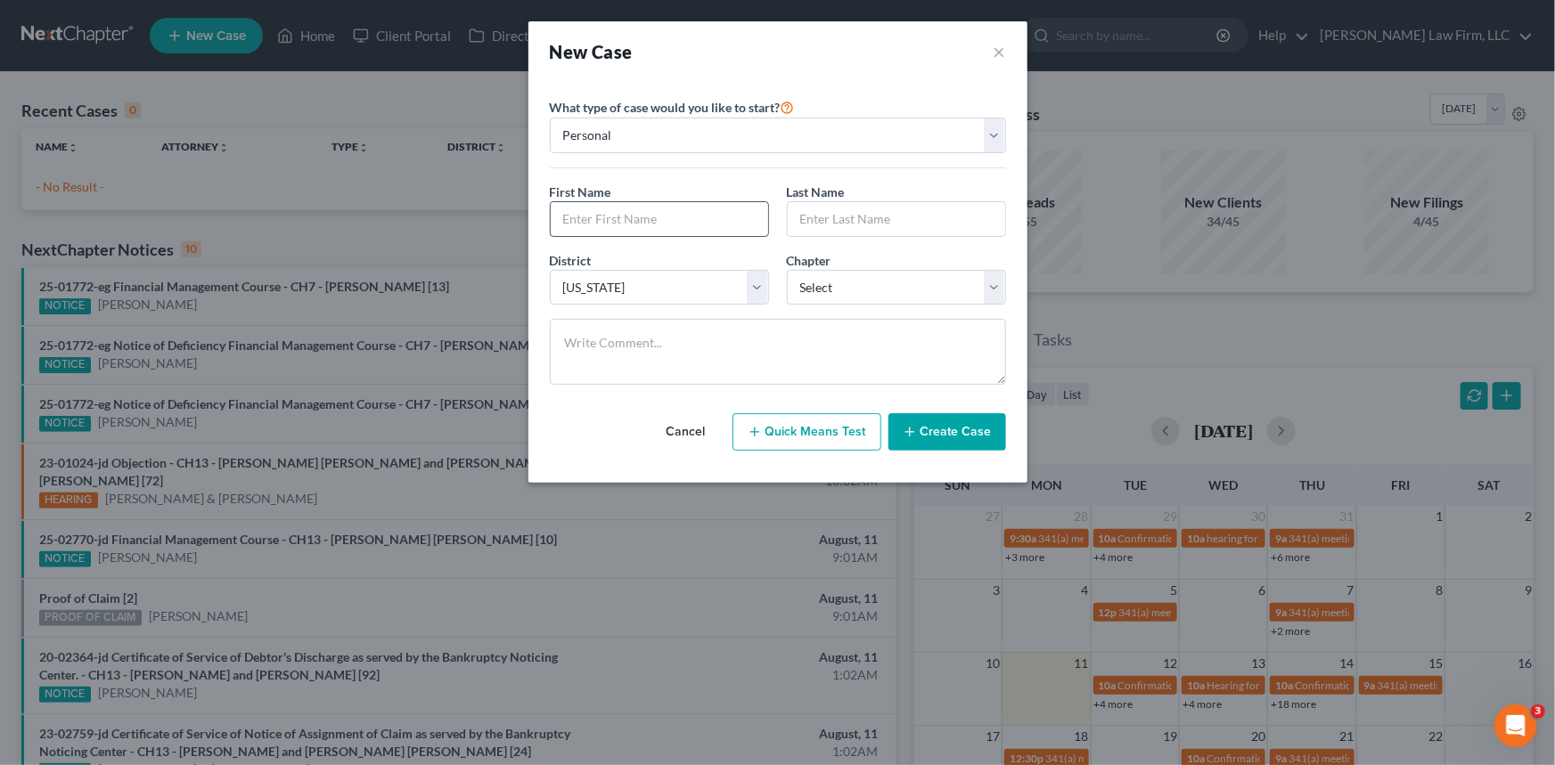
click at [574, 216] on input "text" at bounding box center [659, 219] width 217 height 34
type input "[PERSON_NAME]"
click at [992, 283] on select "Select 7 11 12 13" at bounding box center [896, 288] width 219 height 36
select select "0"
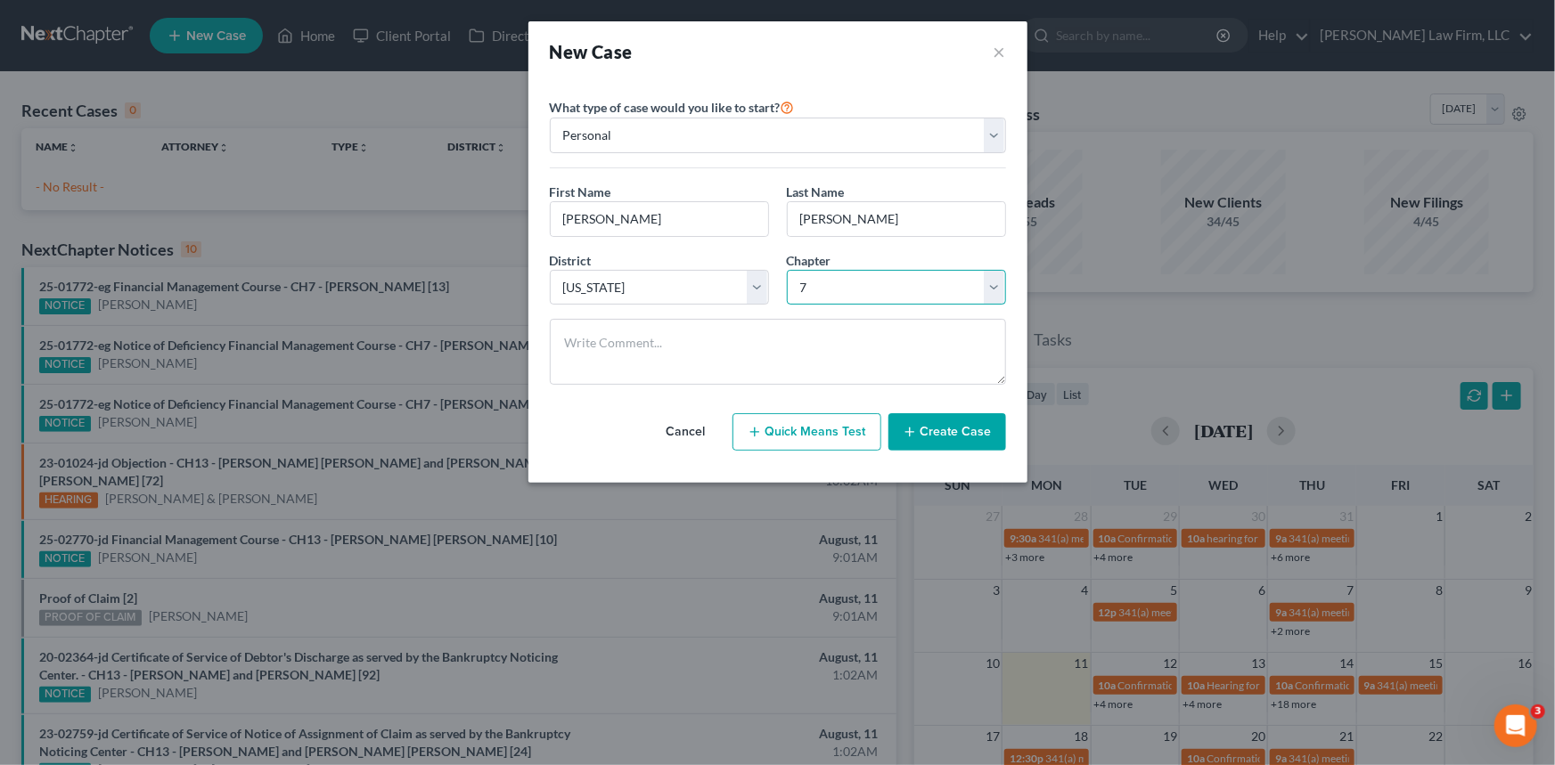
click at [787, 270] on select "Select 7 11 12 13" at bounding box center [896, 288] width 219 height 36
click at [944, 423] on button "Create Case" at bounding box center [947, 431] width 118 height 37
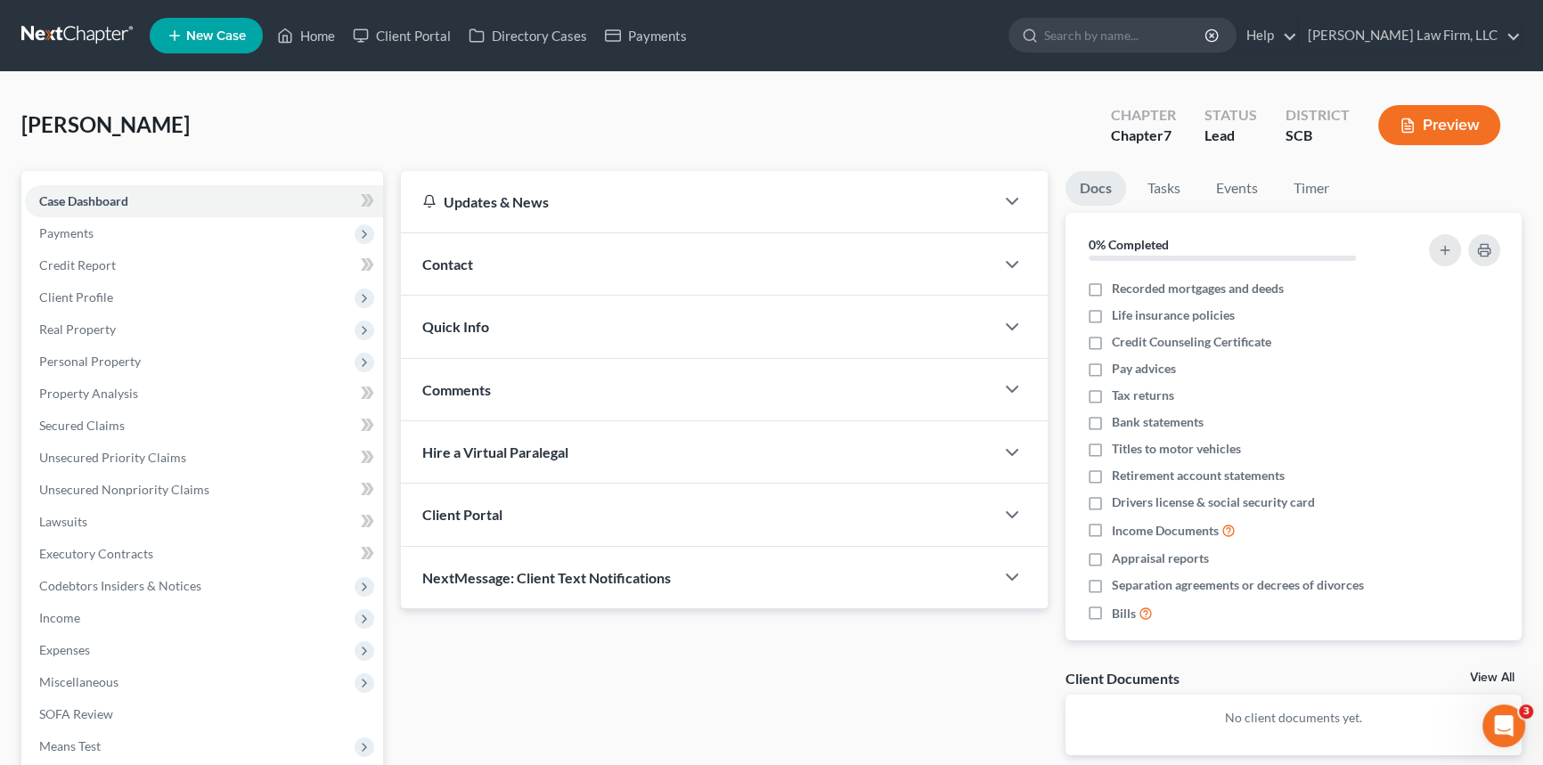
click at [461, 256] on span "Contact" at bounding box center [447, 264] width 51 height 17
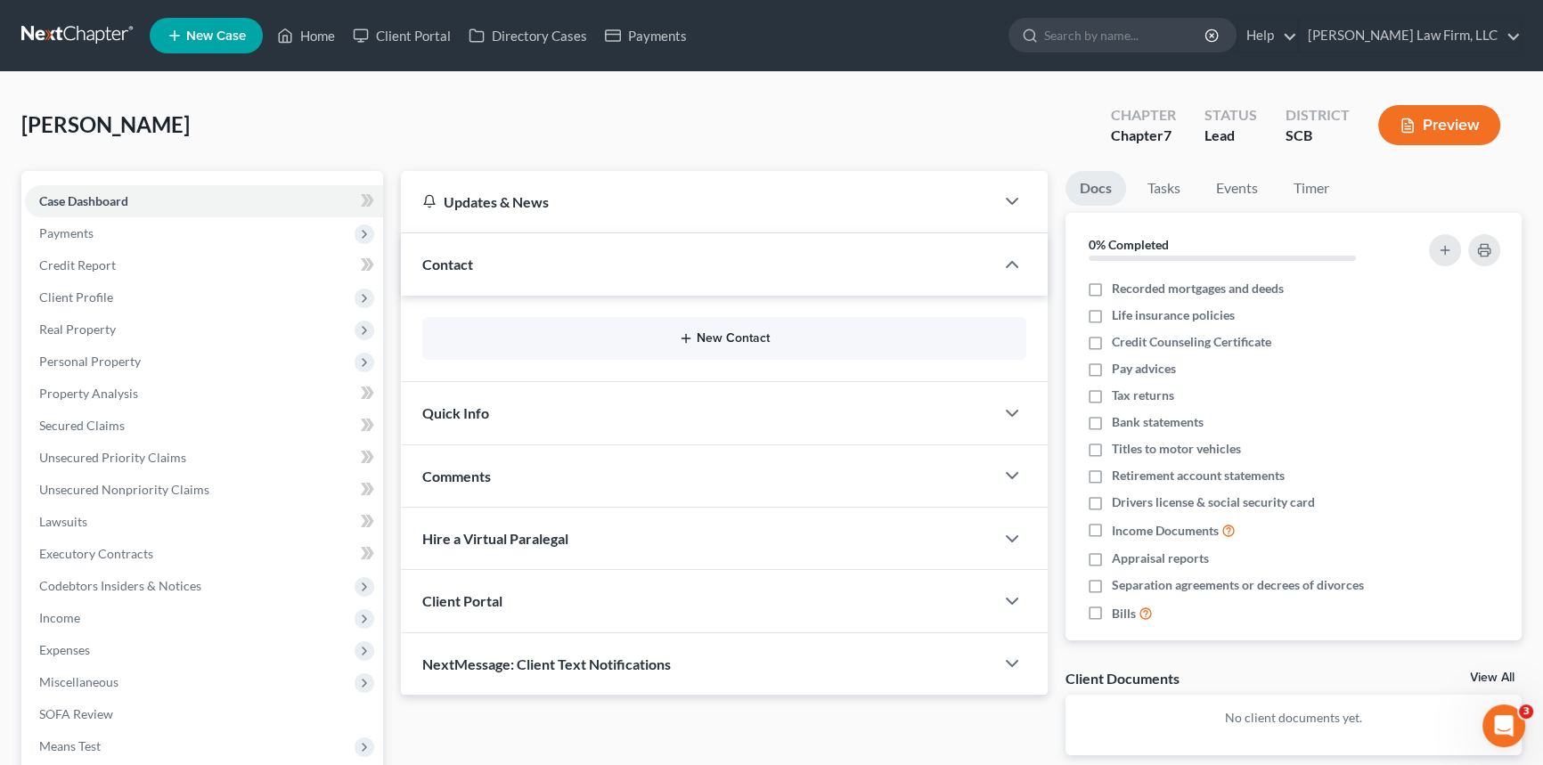
click at [723, 331] on button "New Contact" at bounding box center [724, 338] width 575 height 14
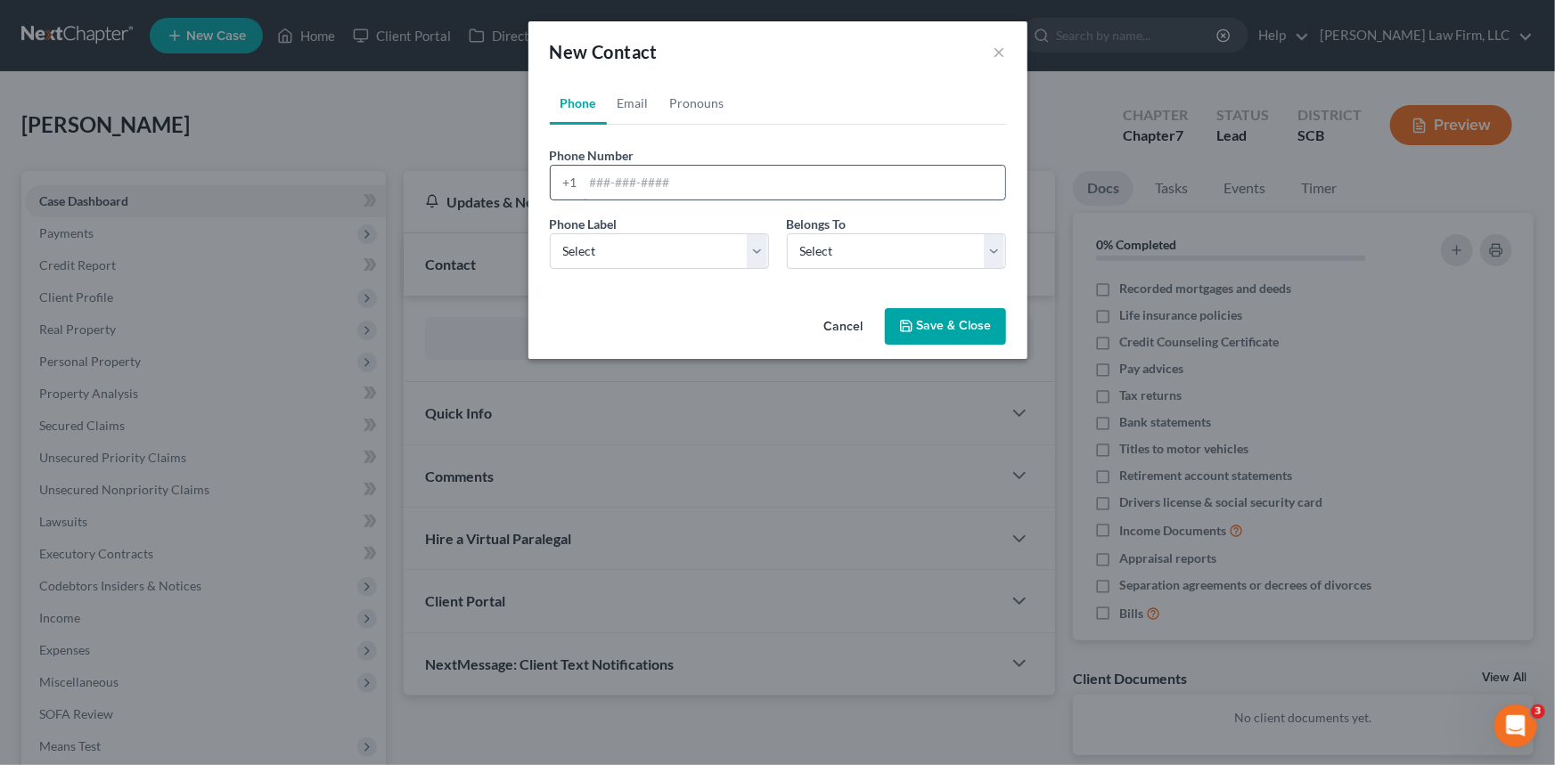
click at [589, 187] on input "tel" at bounding box center [794, 183] width 421 height 34
type input "[PHONE_NUMBER]"
click at [757, 253] on select "Select Mobile Home Work Other" at bounding box center [659, 251] width 219 height 36
select select "0"
click at [550, 233] on select "Select Mobile Home Work Other" at bounding box center [659, 251] width 219 height 36
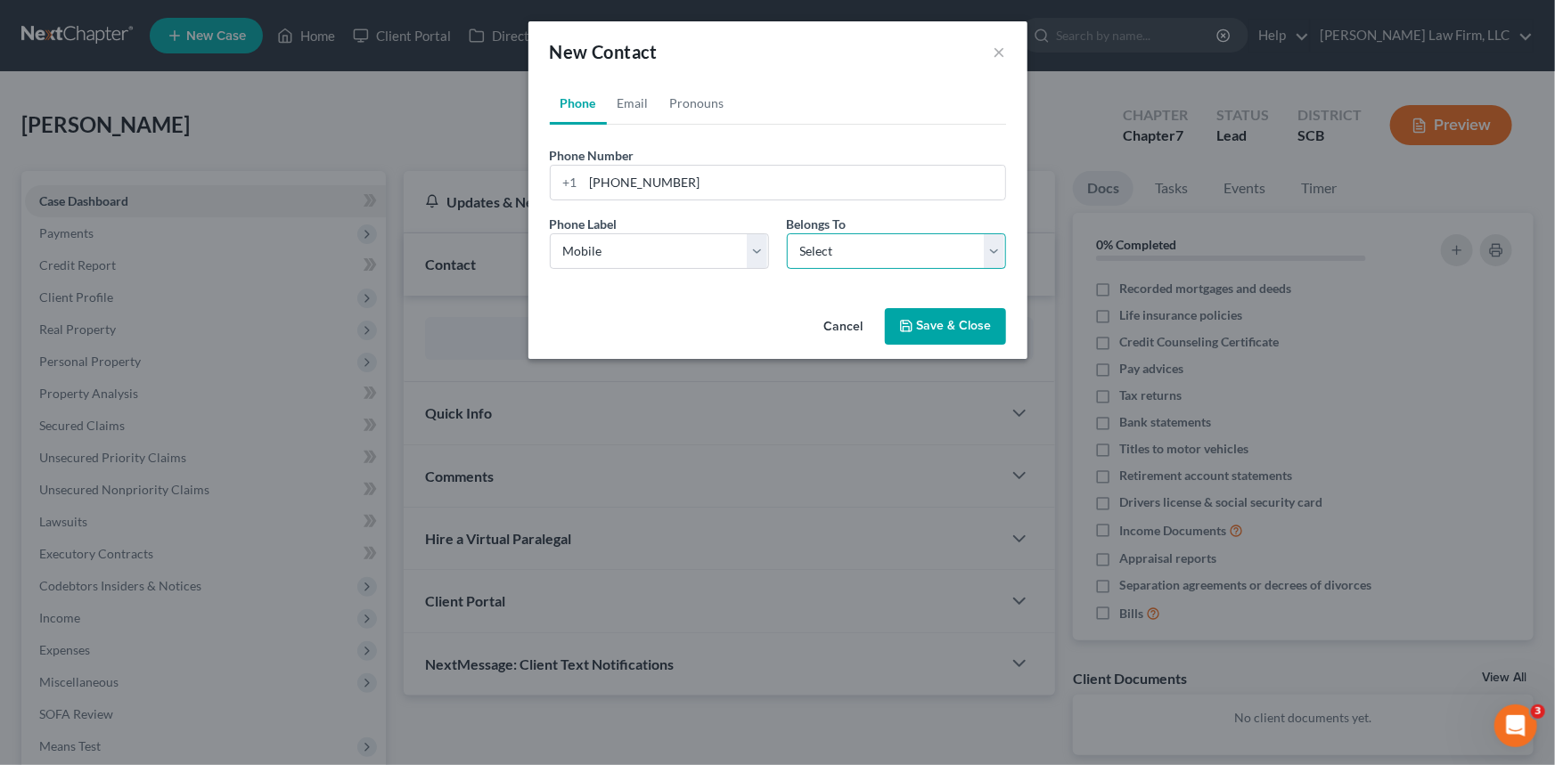
click at [992, 249] on select "Select Client Other" at bounding box center [896, 251] width 219 height 36
select select "0"
click at [787, 233] on select "Select Client Other" at bounding box center [896, 251] width 219 height 36
select select "0"
click at [624, 94] on link "Email" at bounding box center [633, 103] width 53 height 43
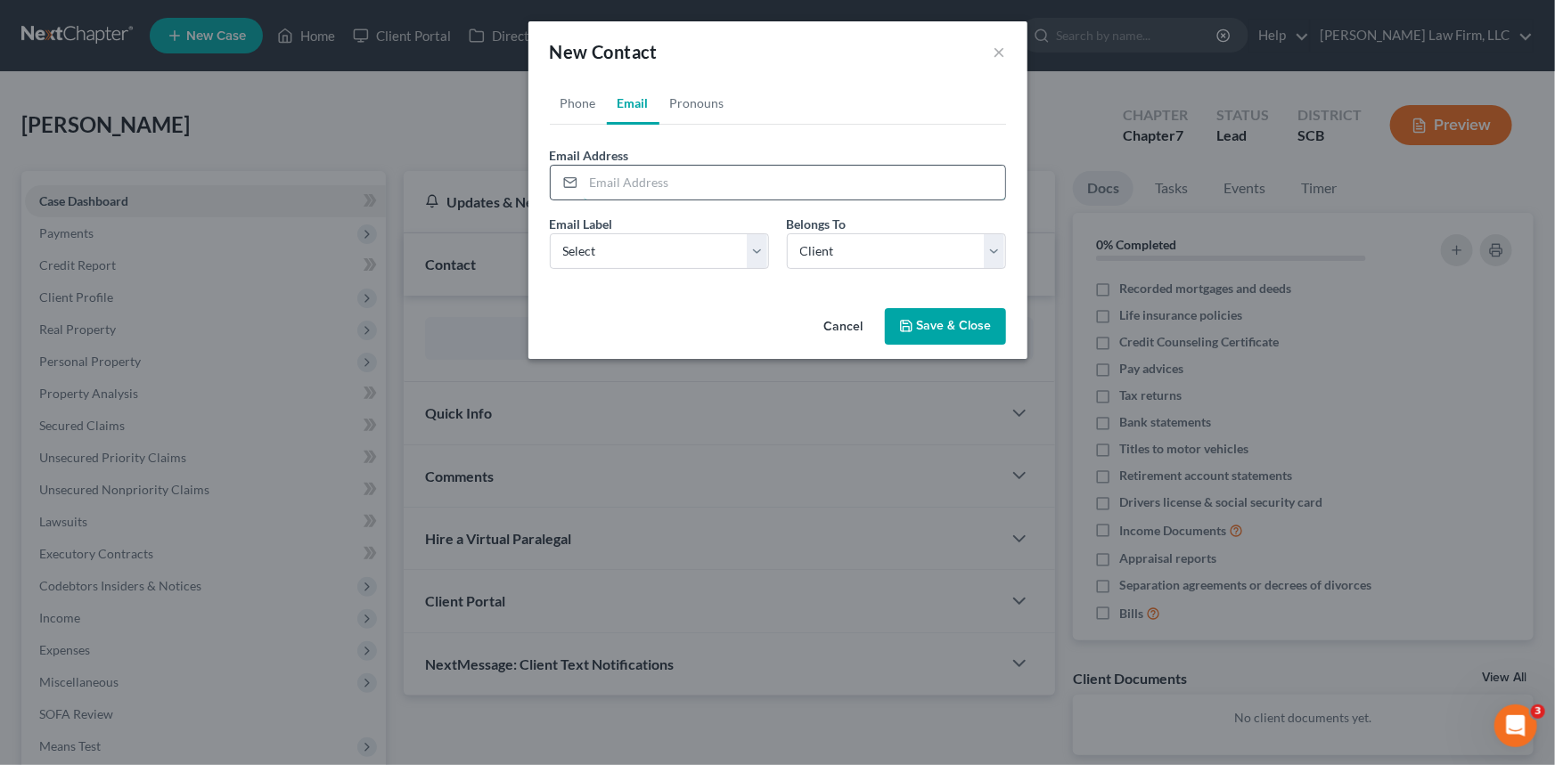
click at [593, 181] on input "email" at bounding box center [794, 183] width 421 height 34
type input "[EMAIL_ADDRESS][DOMAIN_NAME]"
click at [760, 249] on select "Select Home Work Other" at bounding box center [659, 251] width 219 height 36
select select "0"
click at [550, 233] on select "Select Home Work Other" at bounding box center [659, 251] width 219 height 36
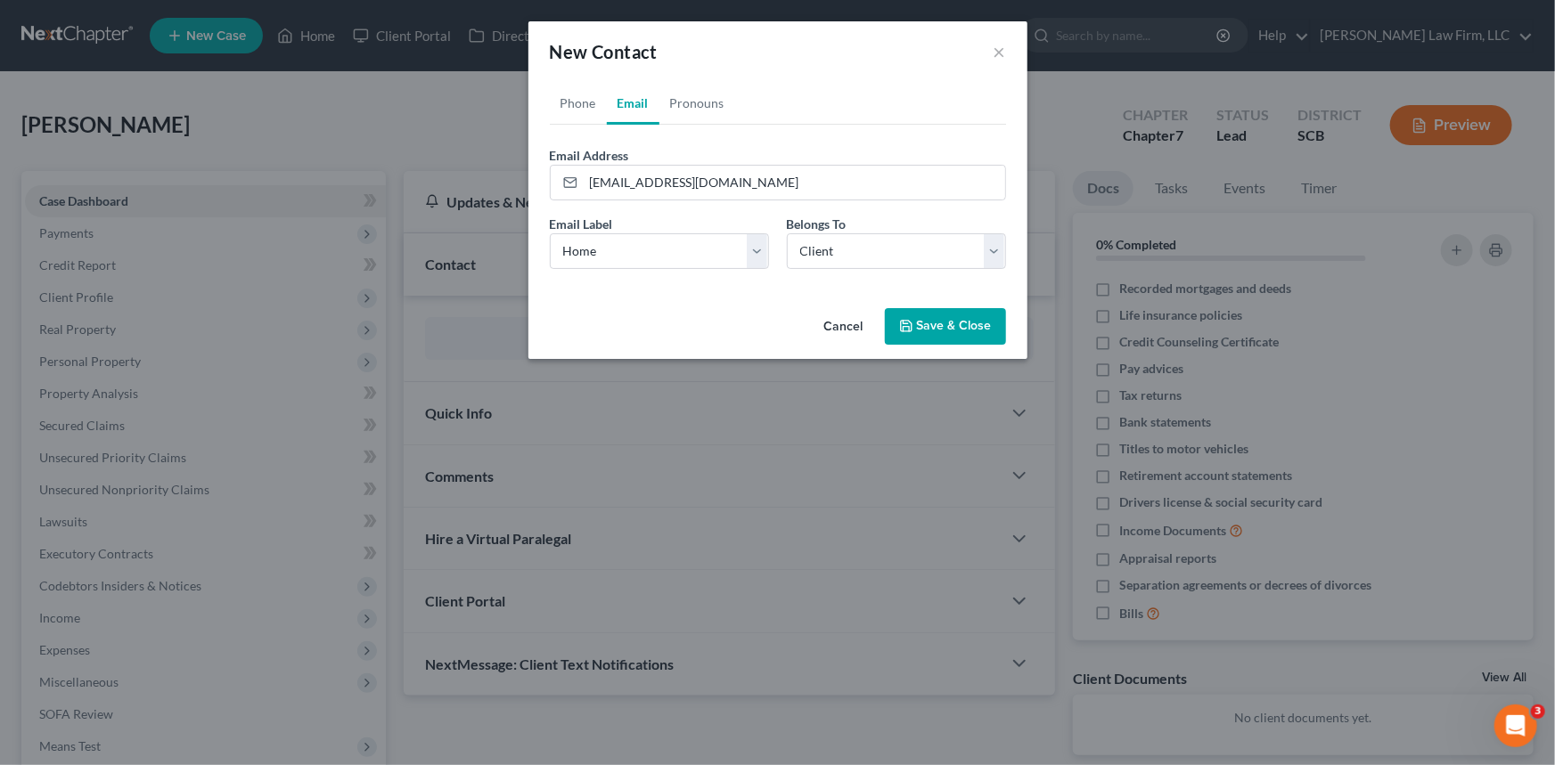
click at [956, 321] on button "Save & Close" at bounding box center [945, 326] width 121 height 37
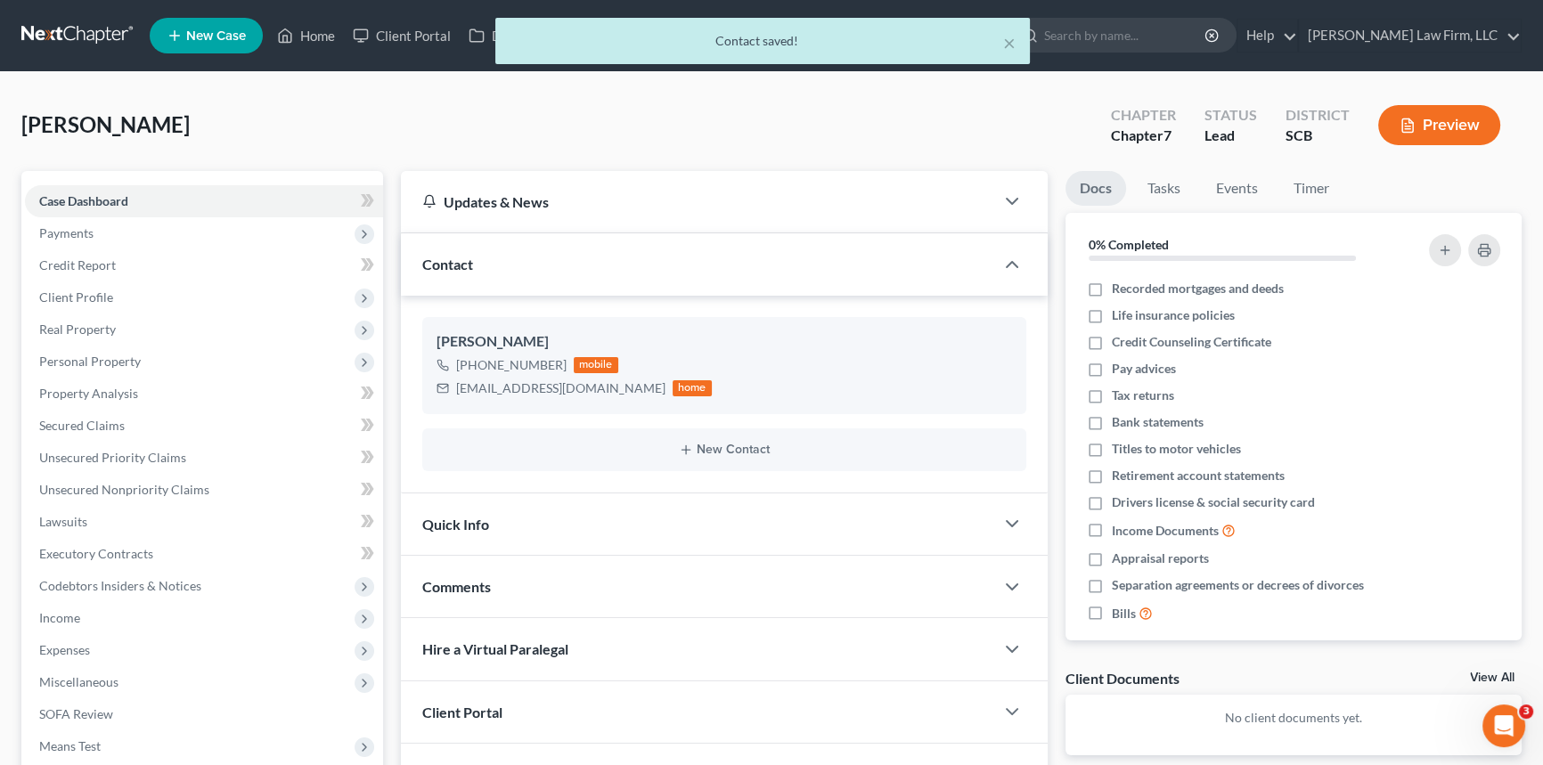
click at [485, 516] on span "Quick Info" at bounding box center [455, 524] width 67 height 17
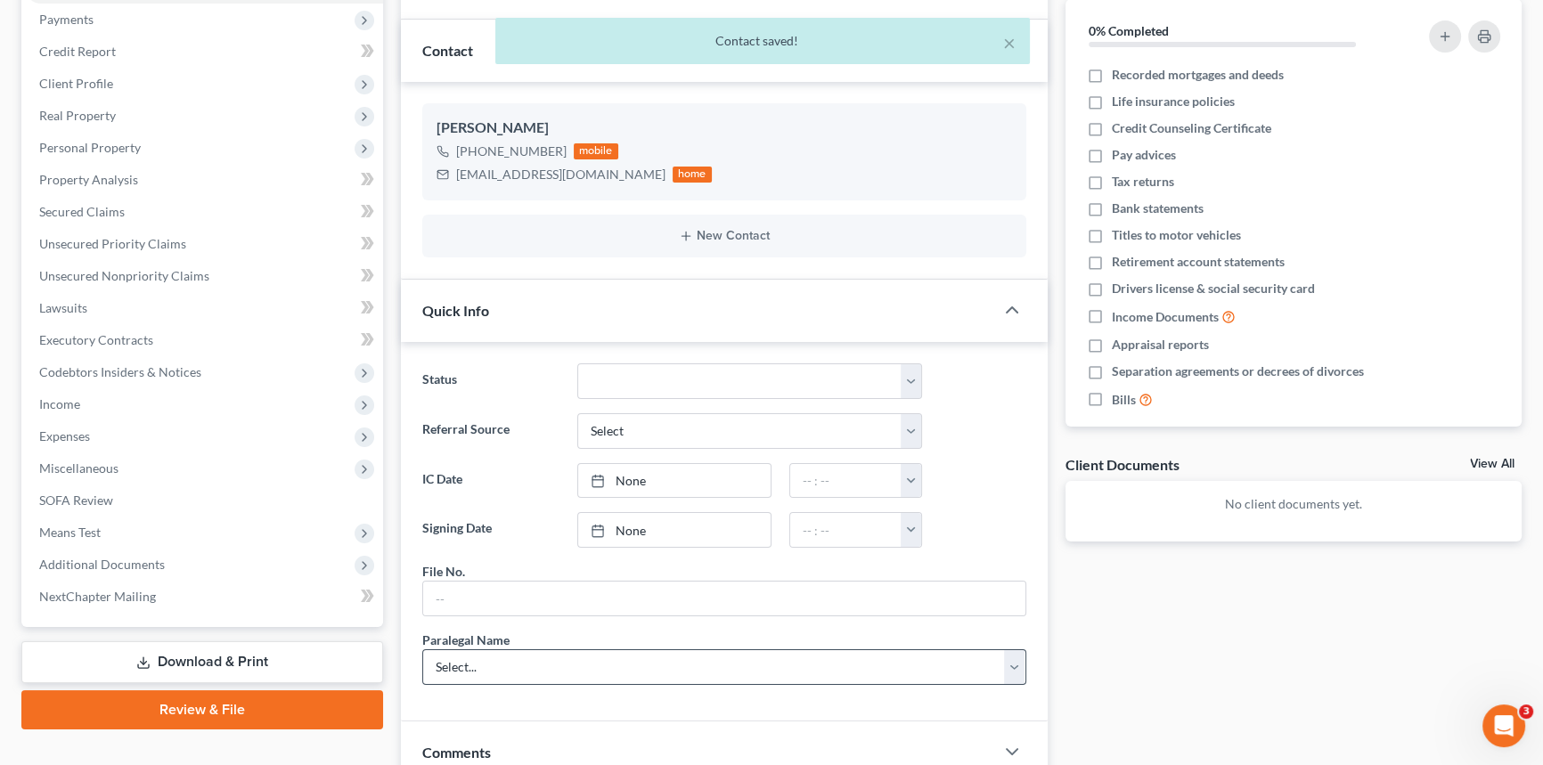
scroll to position [242, 0]
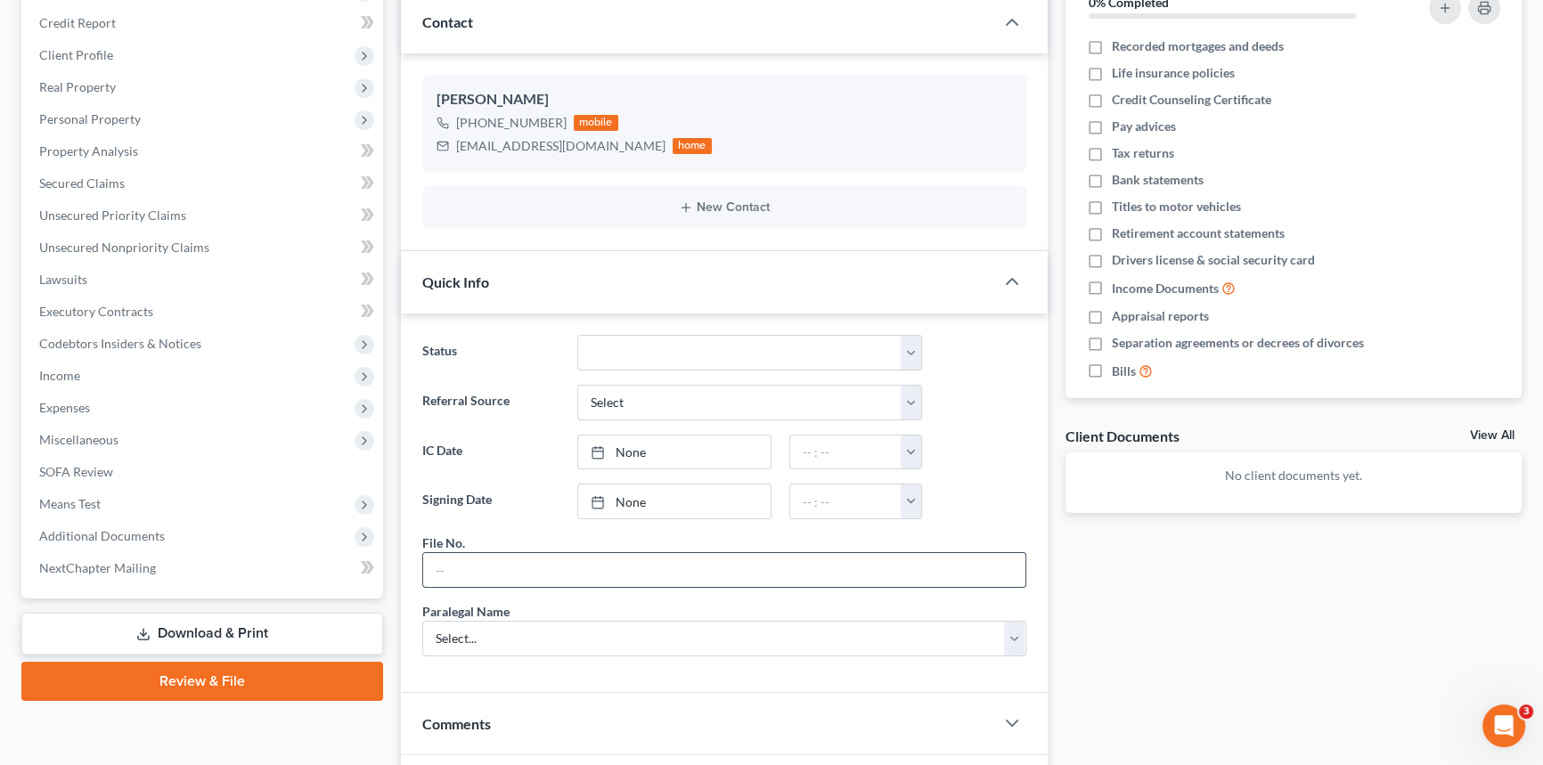
click at [443, 577] on input "text" at bounding box center [724, 570] width 602 height 34
type input "25-208 Chs"
click at [458, 629] on select "Select... [PERSON_NAME] [PERSON_NAME] [PERSON_NAME] [PERSON_NAME]" at bounding box center [724, 639] width 604 height 36
select select "1"
click at [422, 621] on select "Select... [PERSON_NAME] [PERSON_NAME] [PERSON_NAME] [PERSON_NAME]" at bounding box center [724, 639] width 604 height 36
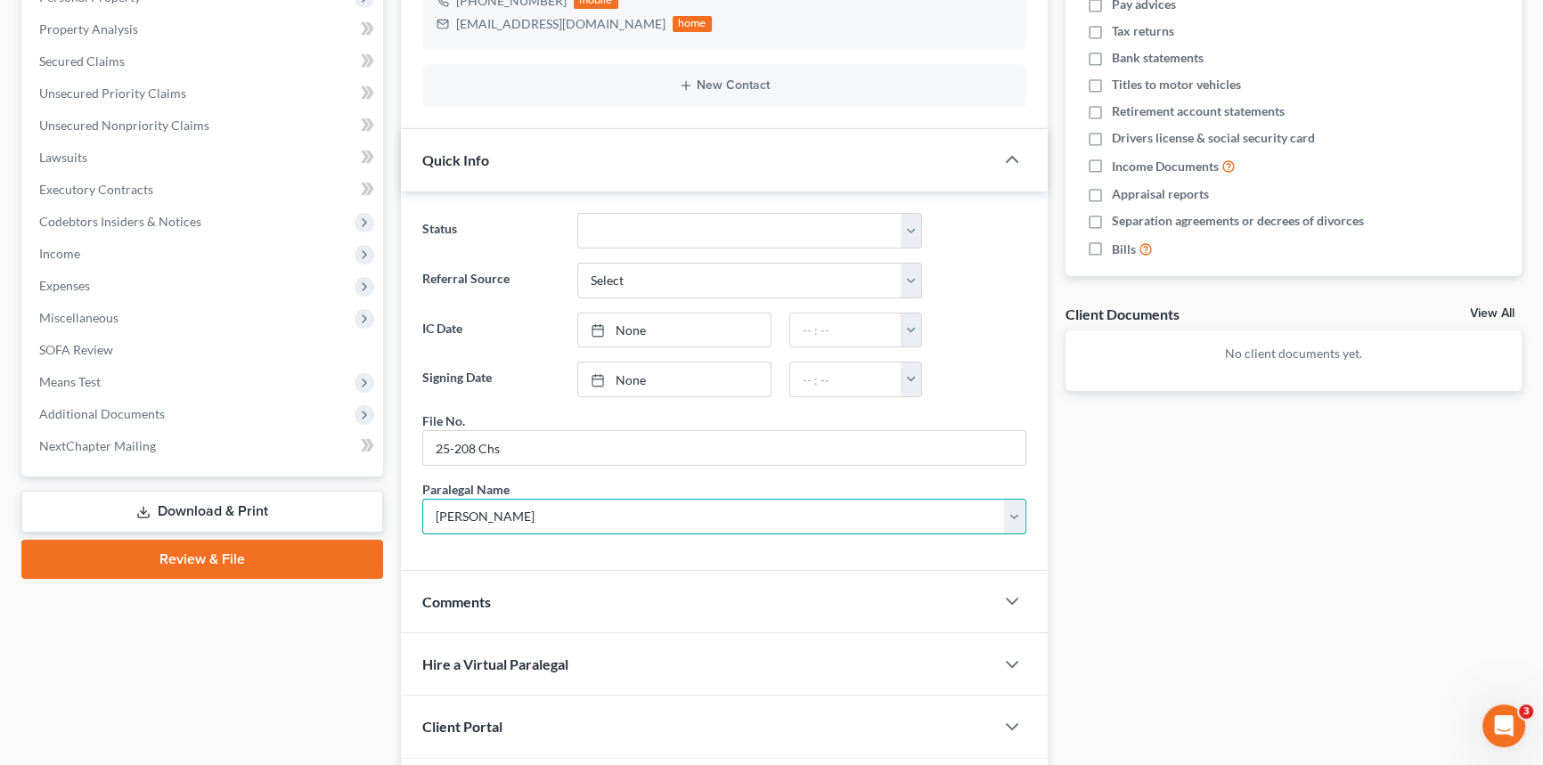
scroll to position [485, 0]
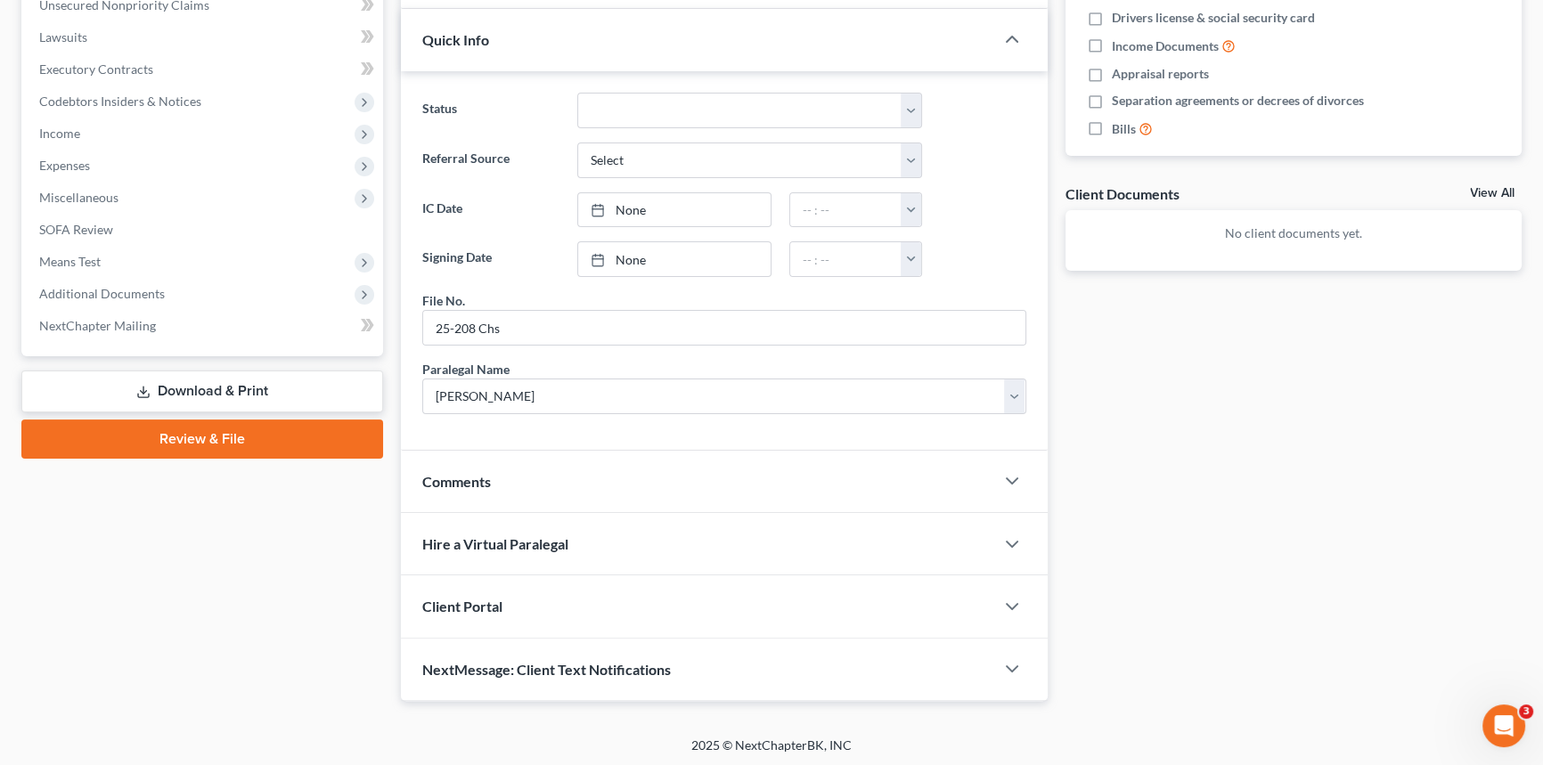
click at [466, 598] on span "Client Portal" at bounding box center [462, 606] width 80 height 17
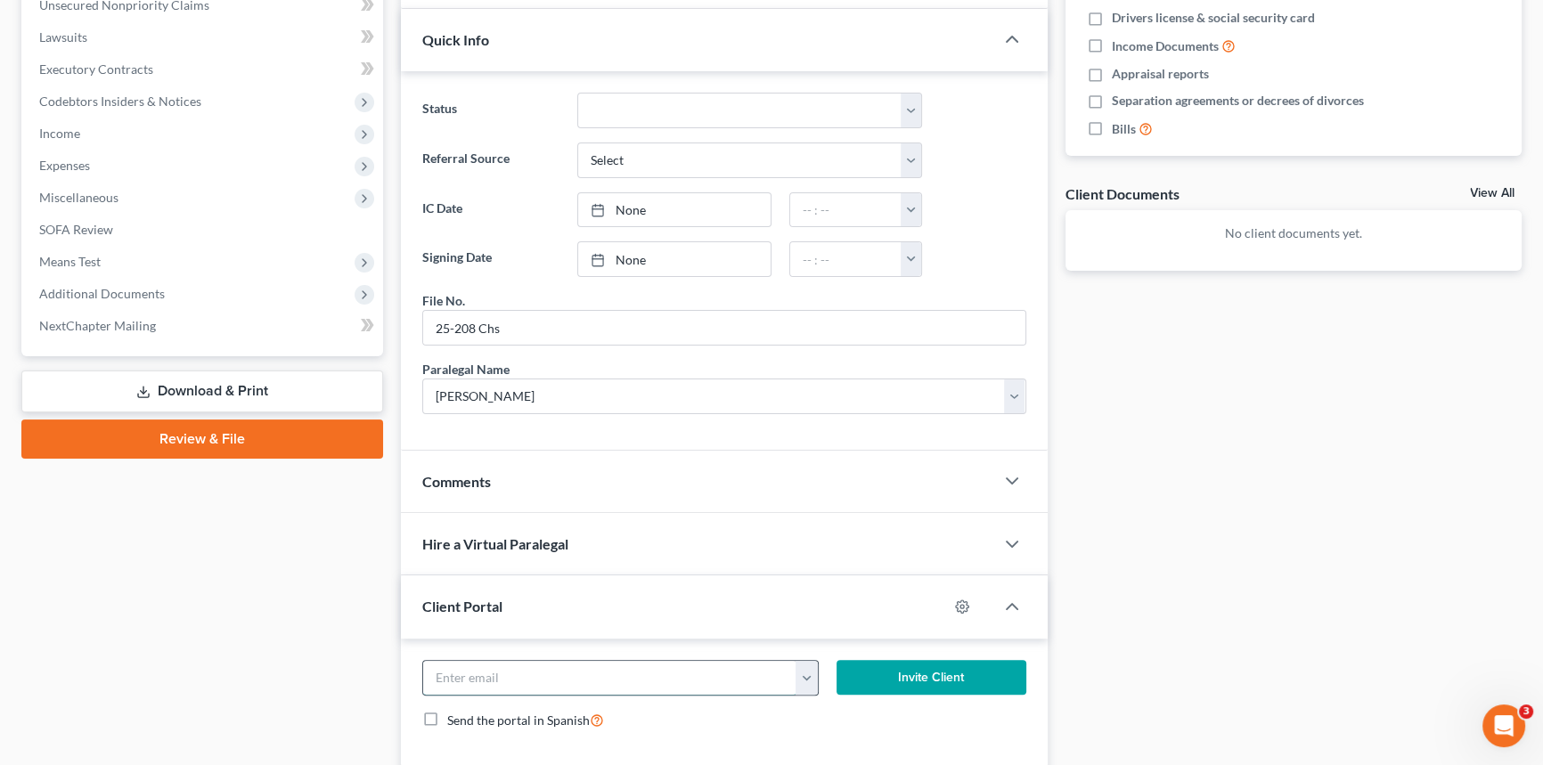
click at [448, 666] on input "email" at bounding box center [609, 678] width 373 height 34
type input "[EMAIL_ADDRESS][DOMAIN_NAME]"
click at [903, 655] on div "[EMAIL_ADDRESS][DOMAIN_NAME] [EMAIL_ADDRESS][DOMAIN_NAME] Invite Client Send th…" at bounding box center [724, 703] width 647 height 128
click at [907, 668] on button "Invite Client" at bounding box center [932, 678] width 190 height 36
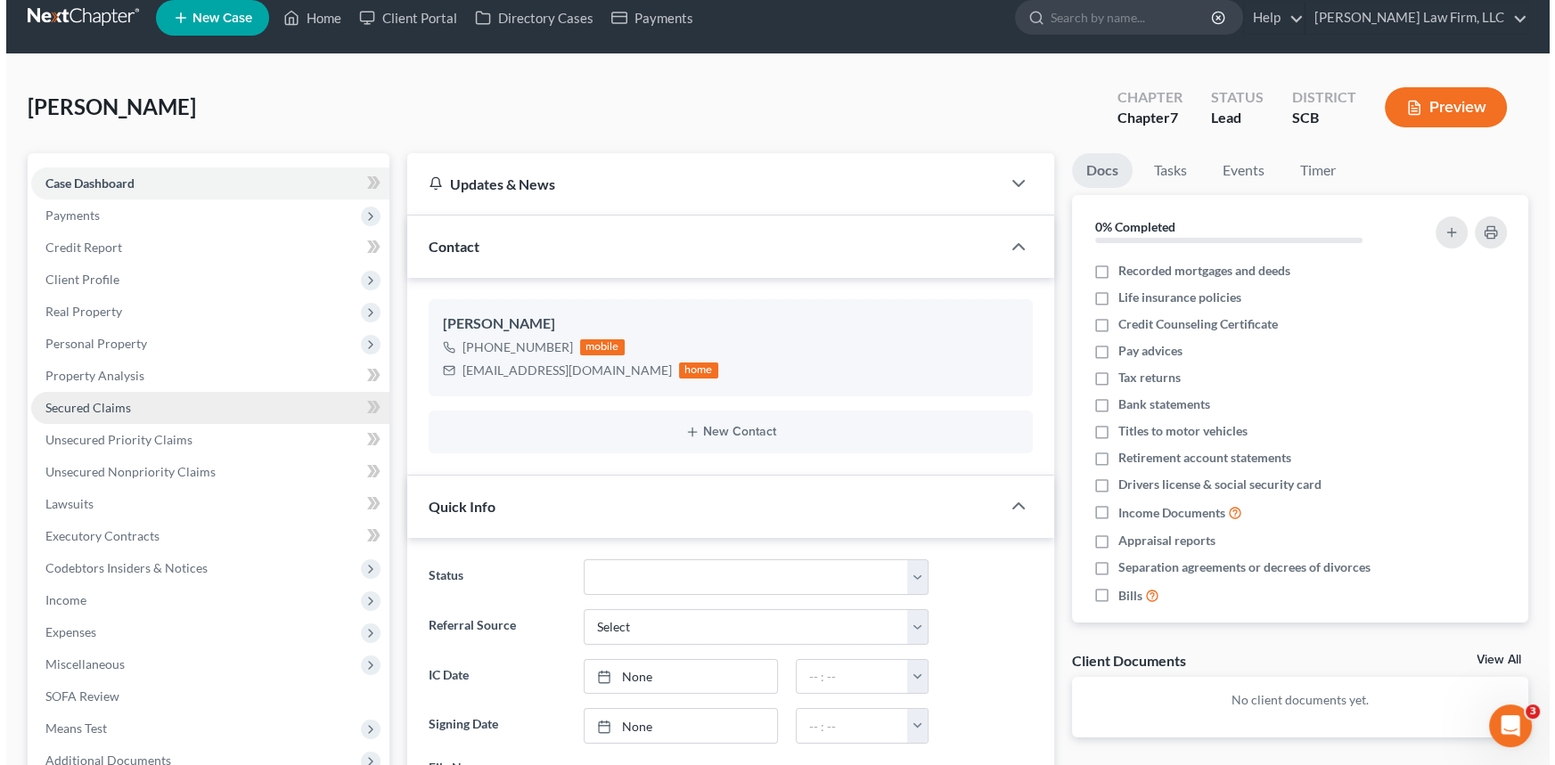
scroll to position [0, 0]
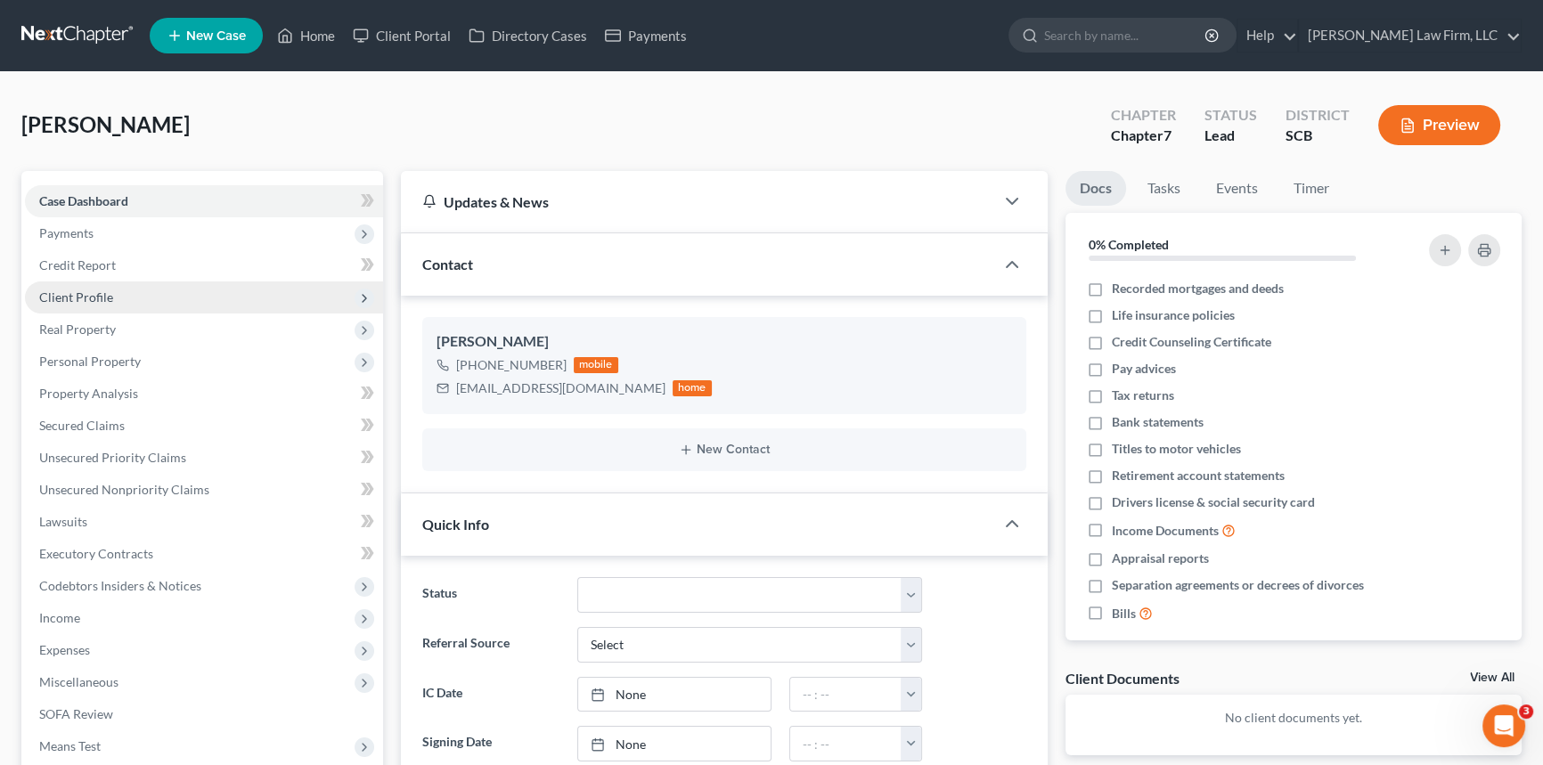
click at [89, 292] on span "Client Profile" at bounding box center [76, 297] width 74 height 15
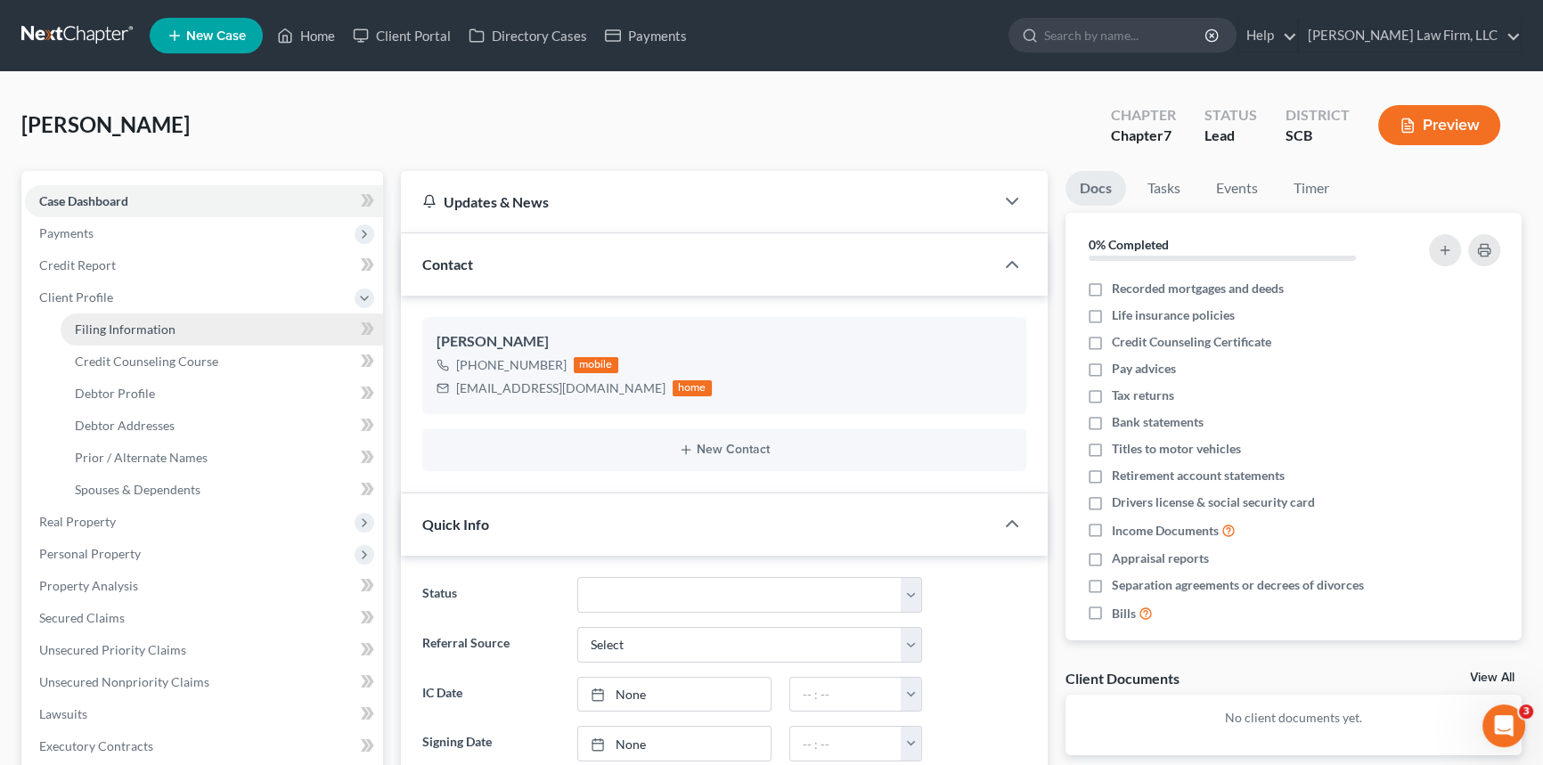
click at [119, 322] on span "Filing Information" at bounding box center [125, 329] width 101 height 15
select select "1"
select select "0"
select select "72"
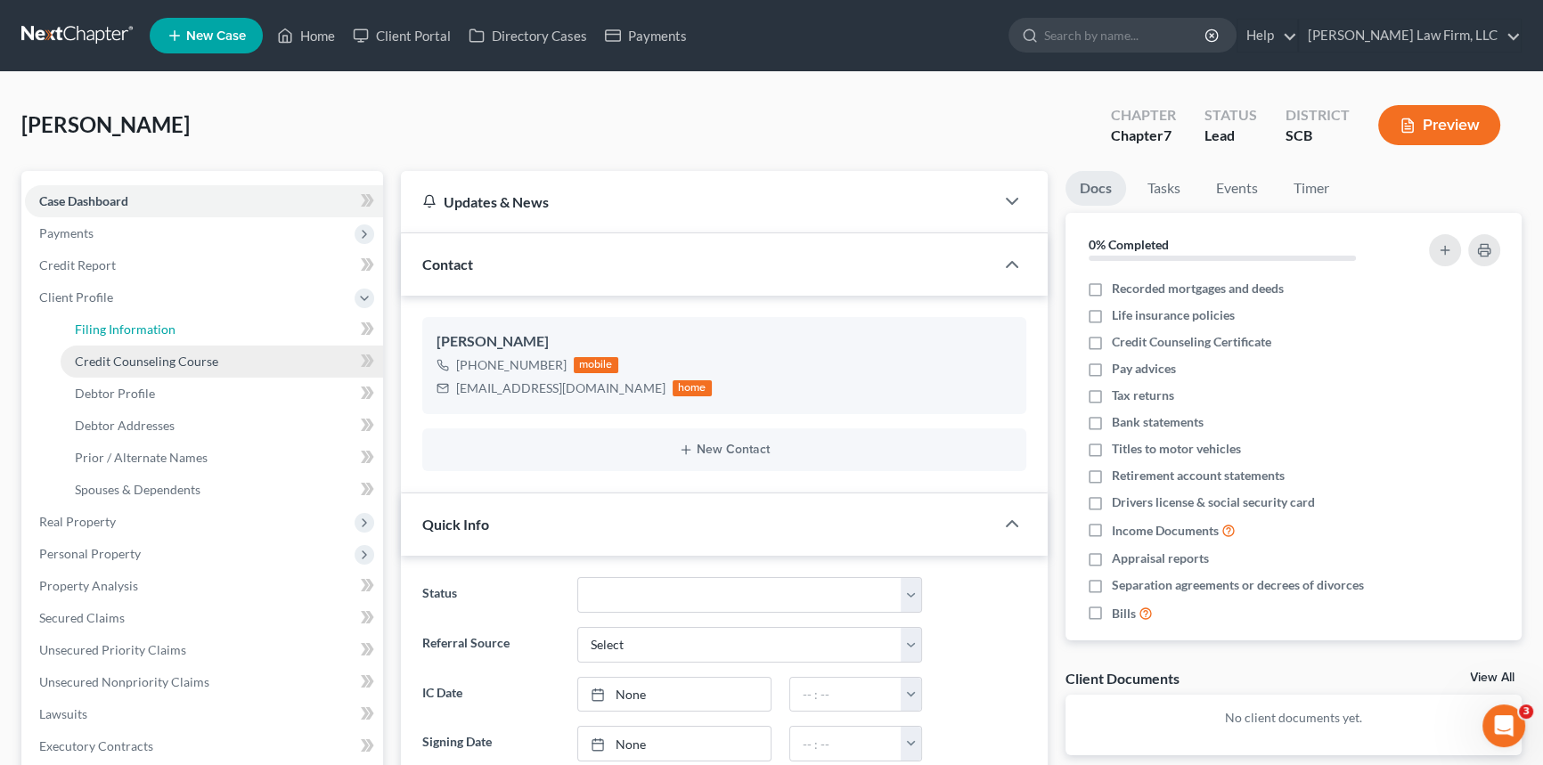
select select "42"
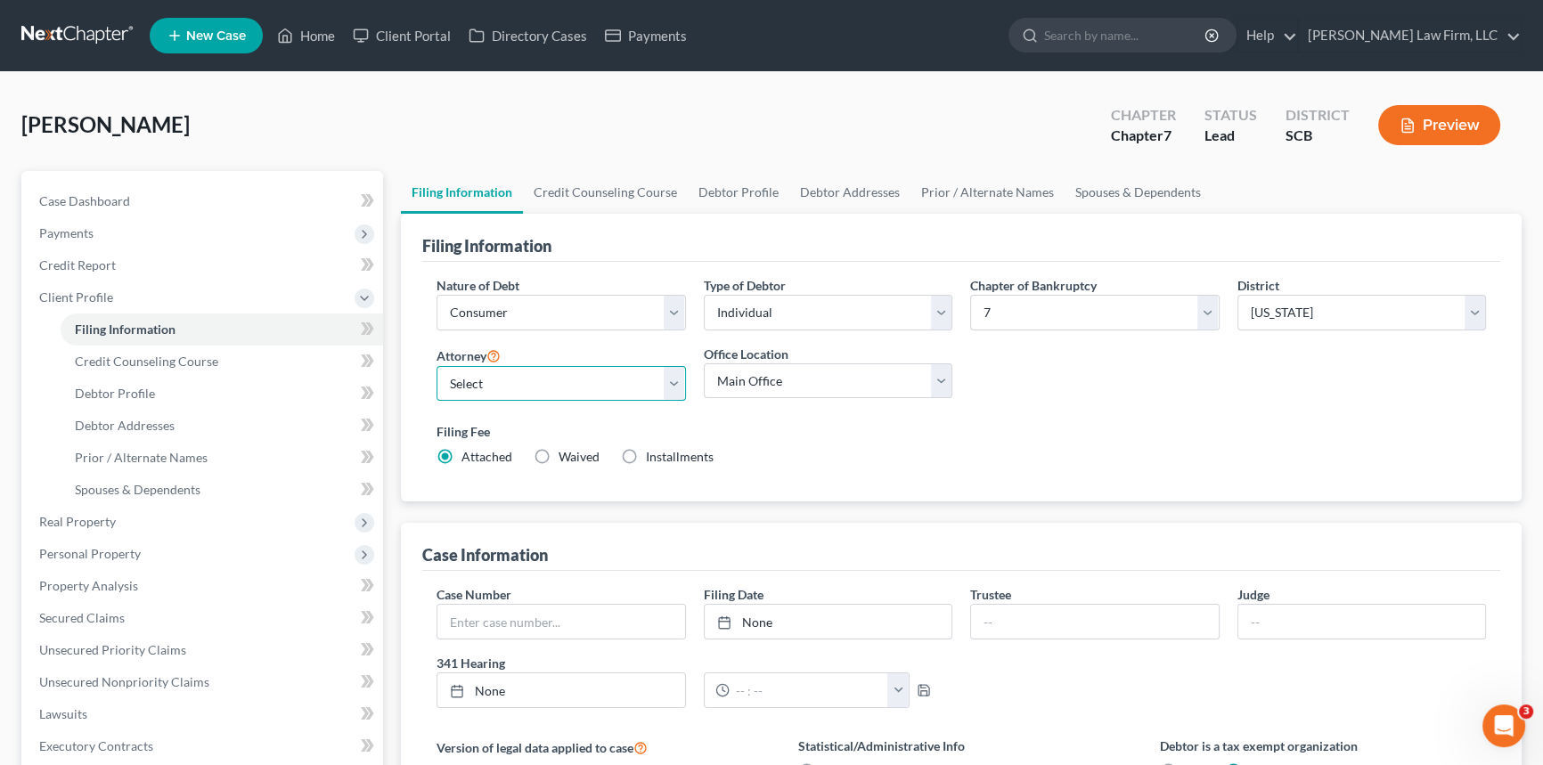
click at [679, 381] on select "Select [PERSON_NAME] - SCB [PERSON_NAME] - SCB" at bounding box center [561, 384] width 249 height 36
select select "1"
click at [437, 366] on select "Select [PERSON_NAME] - SCB [PERSON_NAME] - SCB" at bounding box center [561, 384] width 249 height 36
click at [117, 389] on span "Debtor Profile" at bounding box center [115, 393] width 80 height 15
select select "0"
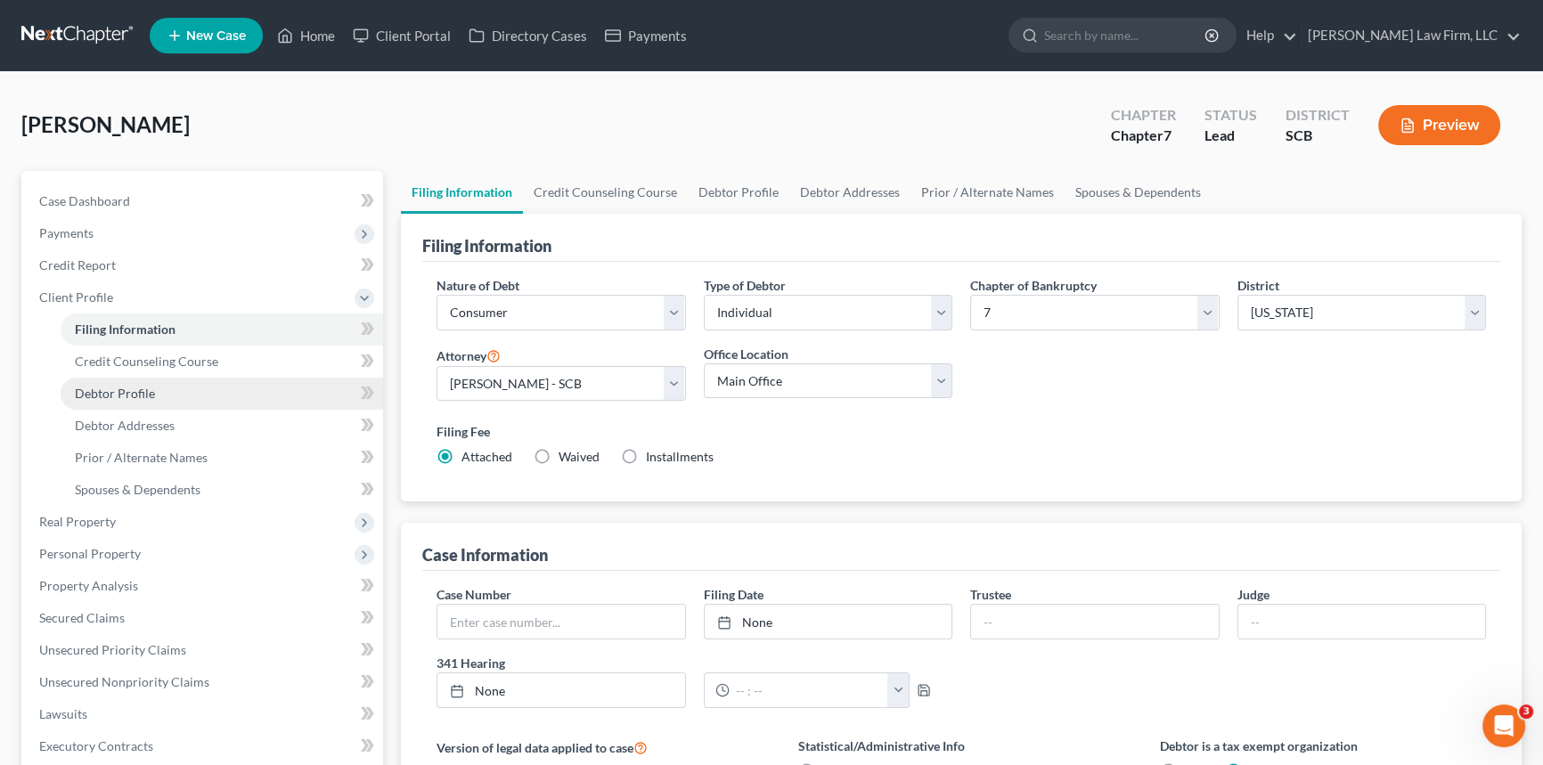
select select "0"
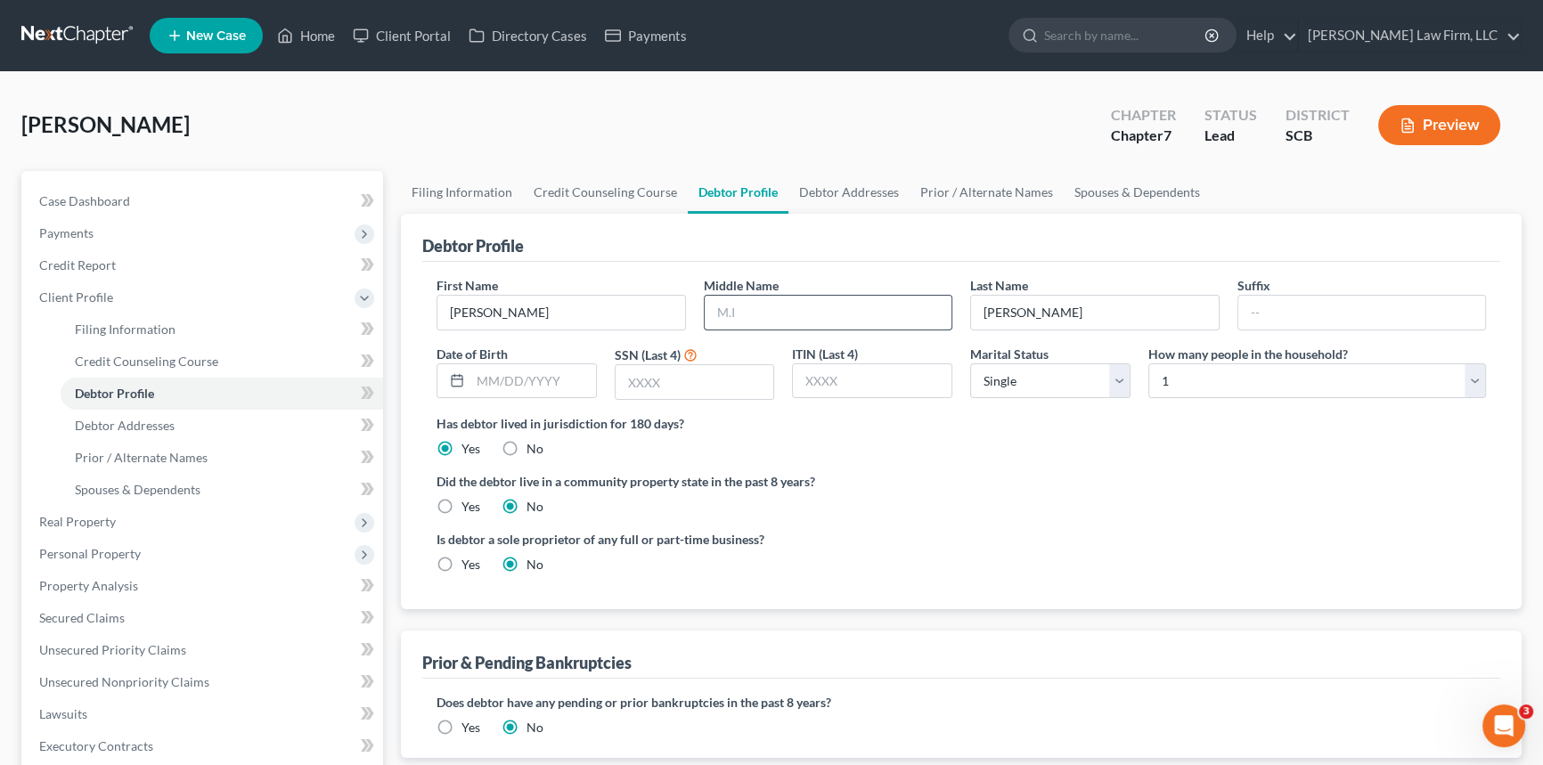
click at [723, 316] on input "text" at bounding box center [829, 313] width 248 height 34
type input "[PERSON_NAME]"
click at [109, 421] on span "Debtor Addresses" at bounding box center [125, 425] width 100 height 15
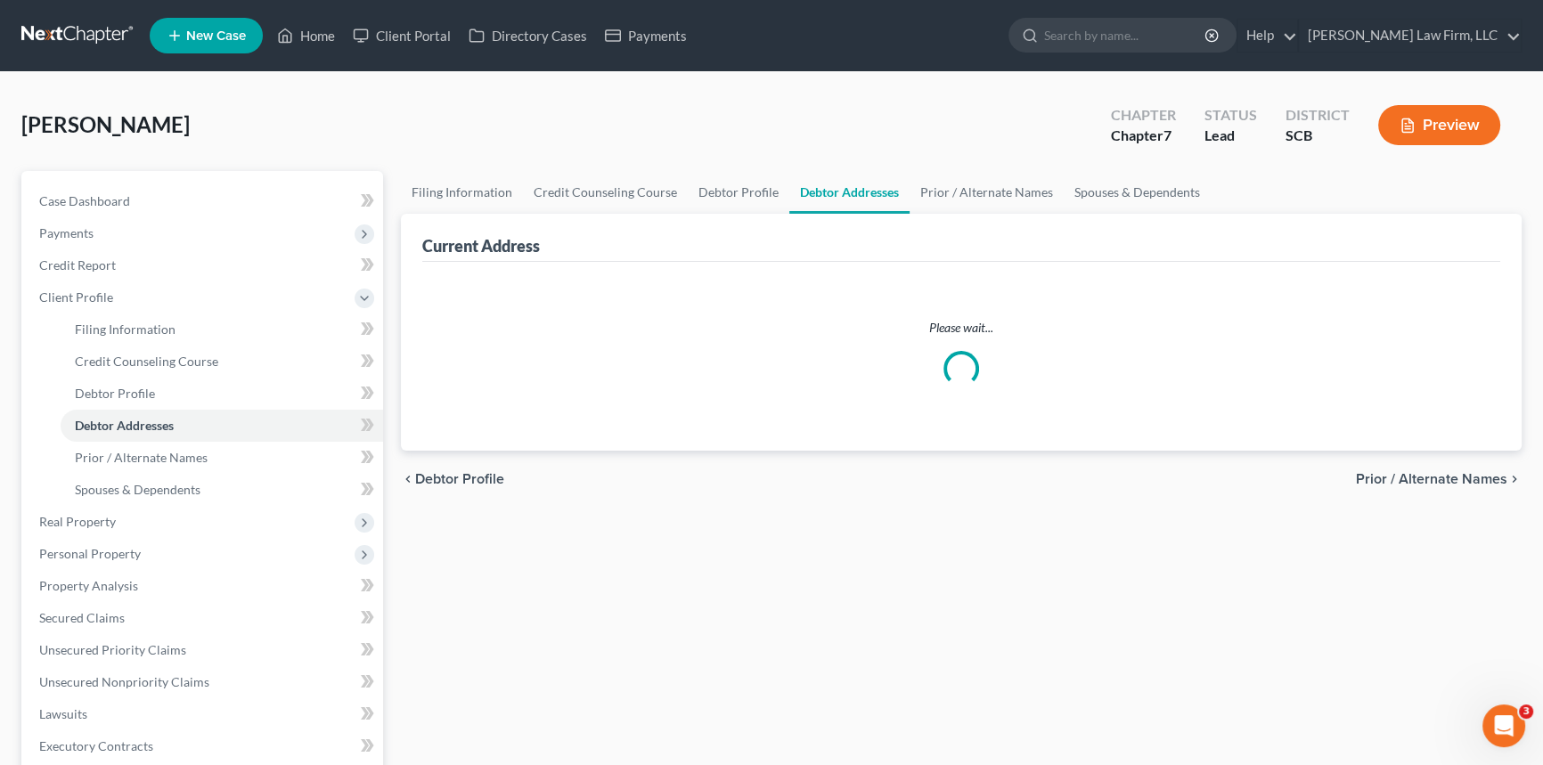
select select "0"
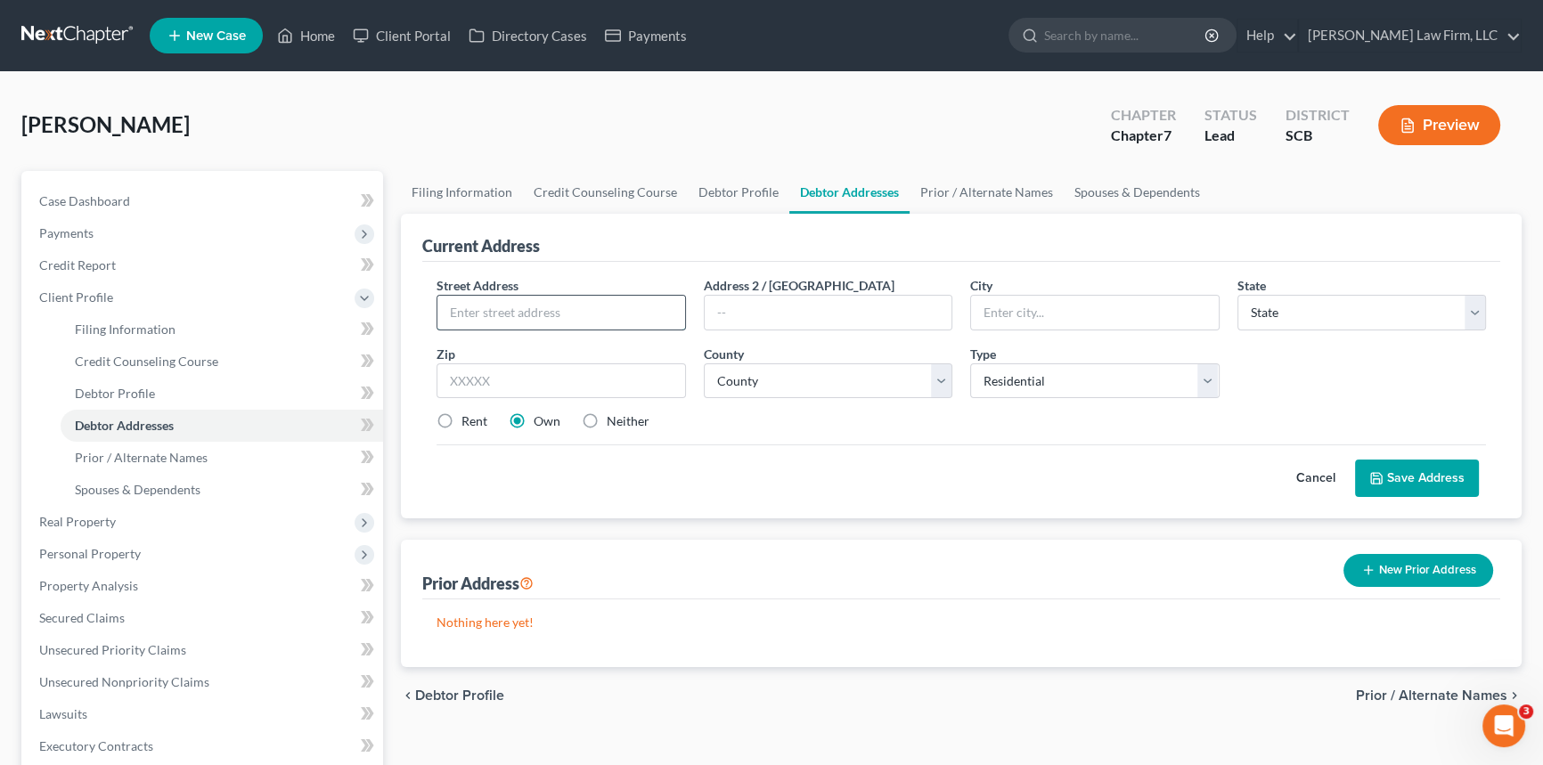
drag, startPoint x: 466, startPoint y: 312, endPoint x: 476, endPoint y: 306, distance: 11.6
click at [475, 306] on input "text" at bounding box center [561, 313] width 248 height 34
type input "[STREET_ADDRESS]"
click at [1000, 314] on input "text" at bounding box center [1095, 313] width 248 height 34
type input "N. [GEOGRAPHIC_DATA]"
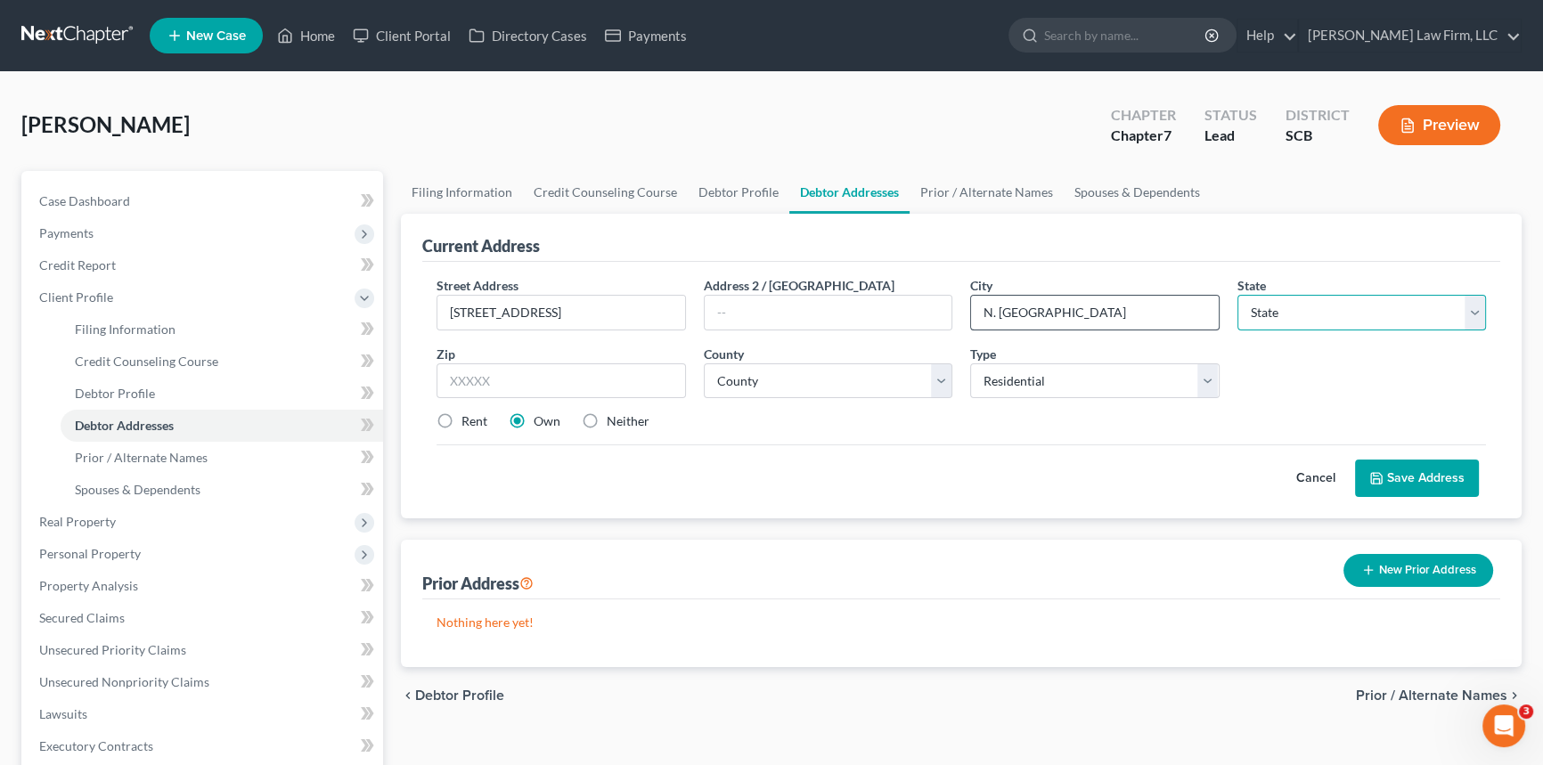
select select "42"
click at [457, 388] on input "text" at bounding box center [561, 381] width 249 height 36
type input "29420"
type input "[GEOGRAPHIC_DATA]"
click at [743, 375] on select "County [GEOGRAPHIC_DATA] [GEOGRAPHIC_DATA] [GEOGRAPHIC_DATA] [GEOGRAPHIC_DATA] …" at bounding box center [828, 381] width 249 height 36
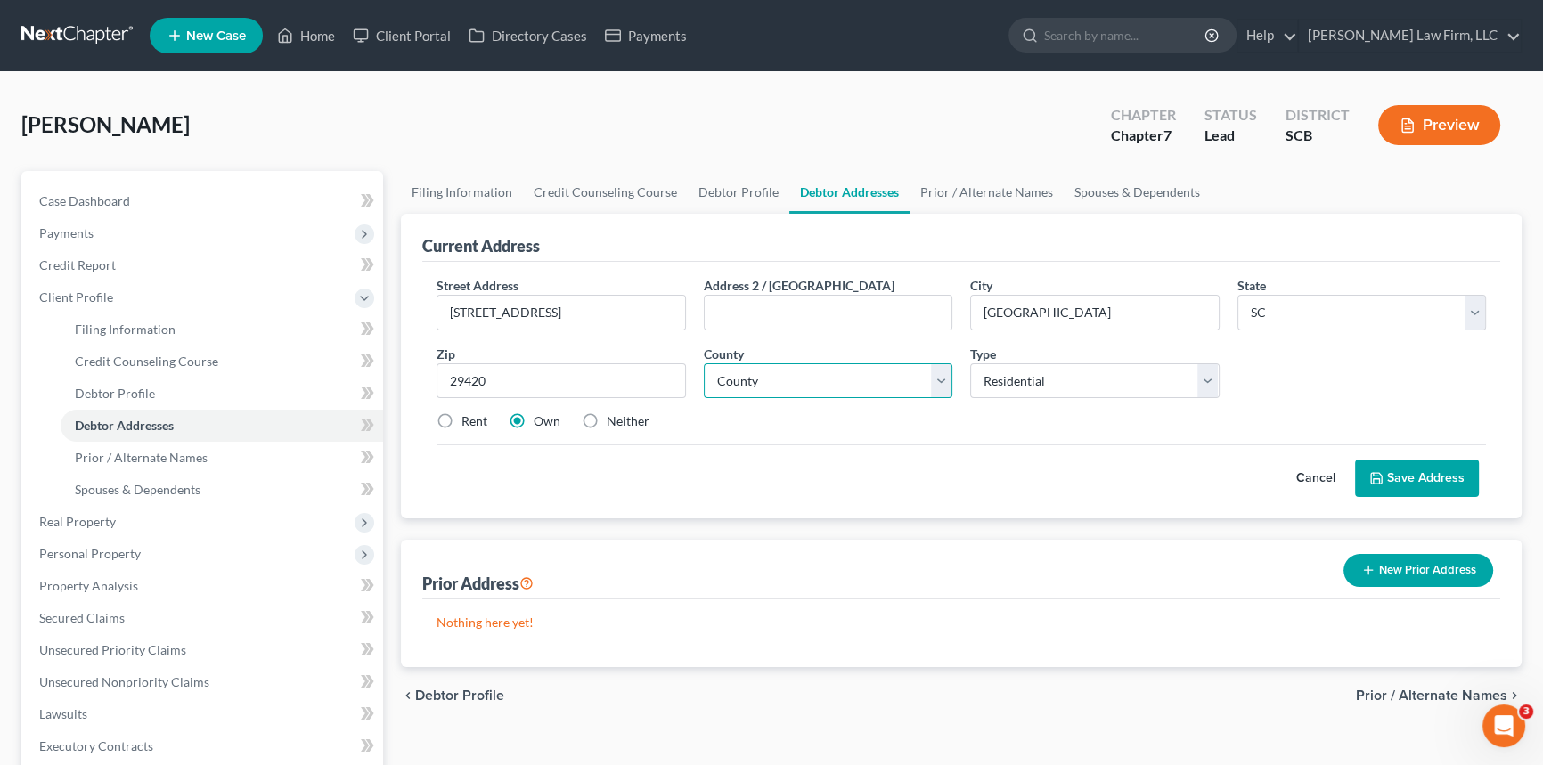
select select "17"
click at [704, 363] on select "County [GEOGRAPHIC_DATA] [GEOGRAPHIC_DATA] [GEOGRAPHIC_DATA] [GEOGRAPHIC_DATA] …" at bounding box center [828, 381] width 249 height 36
click at [506, 312] on input "[STREET_ADDRESS]" at bounding box center [561, 313] width 248 height 34
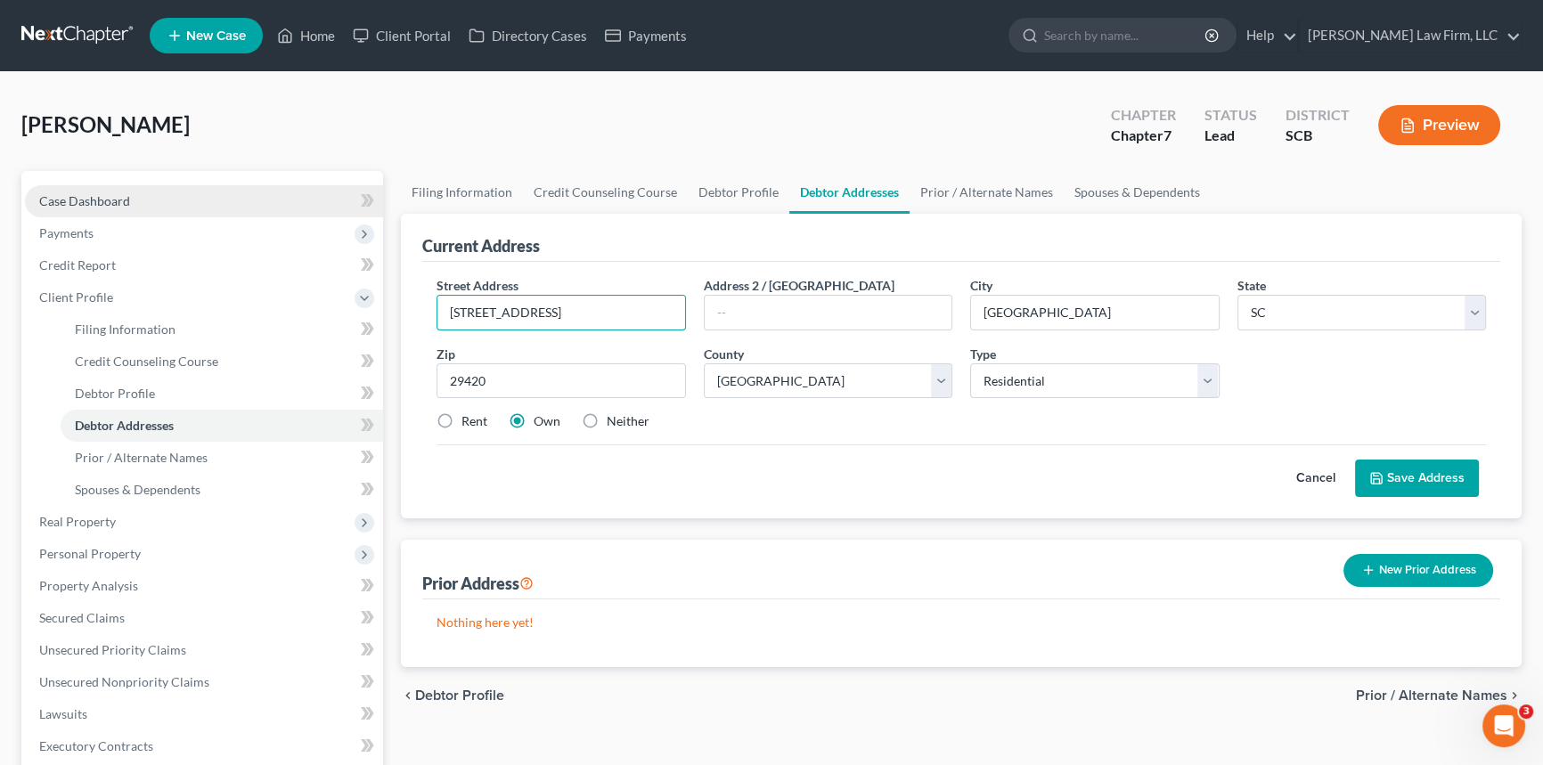
type input "[STREET_ADDRESS]"
click at [78, 197] on span "Case Dashboard" at bounding box center [84, 200] width 91 height 15
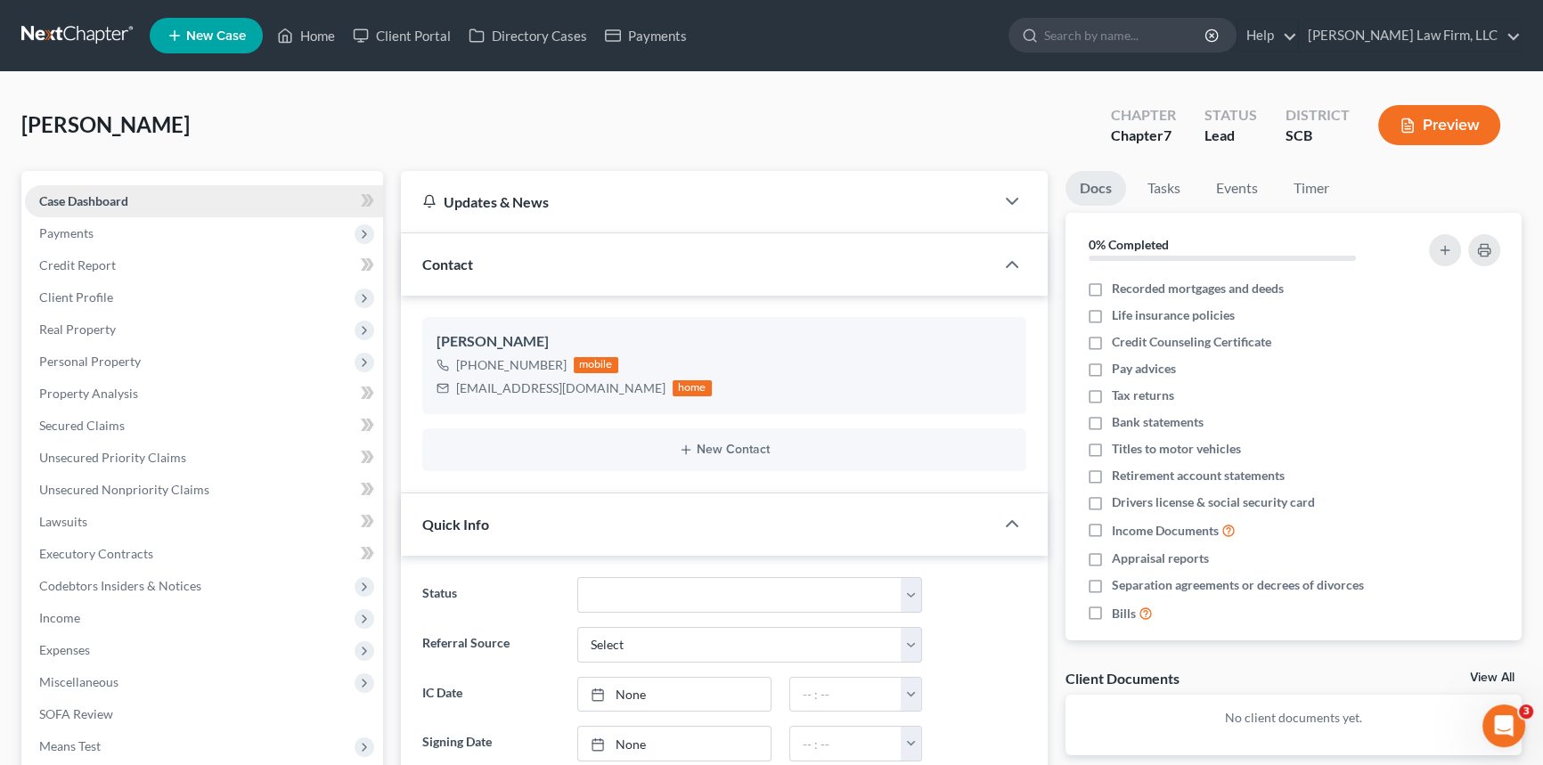
select select "1"
click at [82, 231] on span "Payments" at bounding box center [66, 232] width 54 height 15
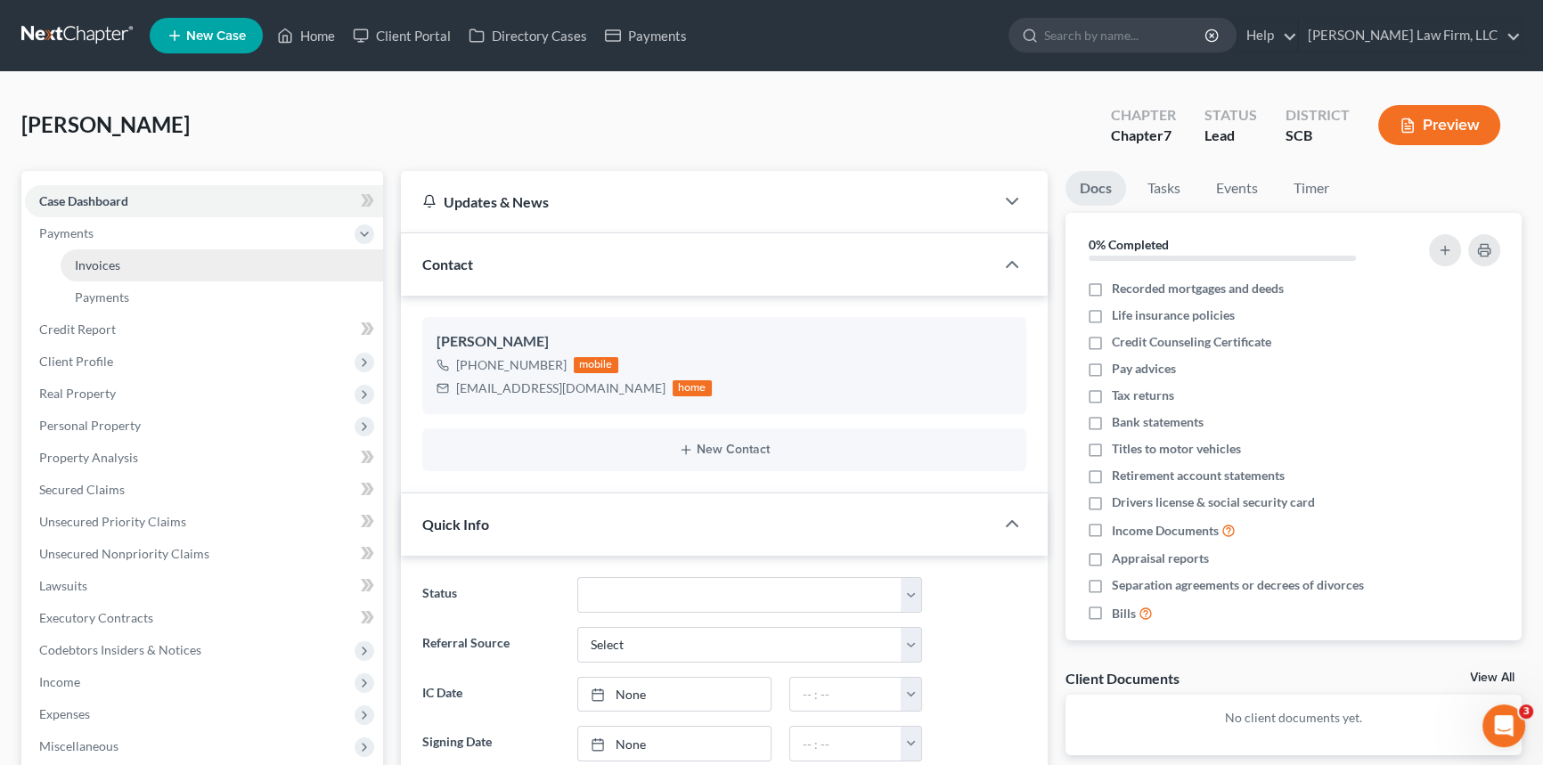
click at [90, 261] on span "Invoices" at bounding box center [97, 264] width 45 height 15
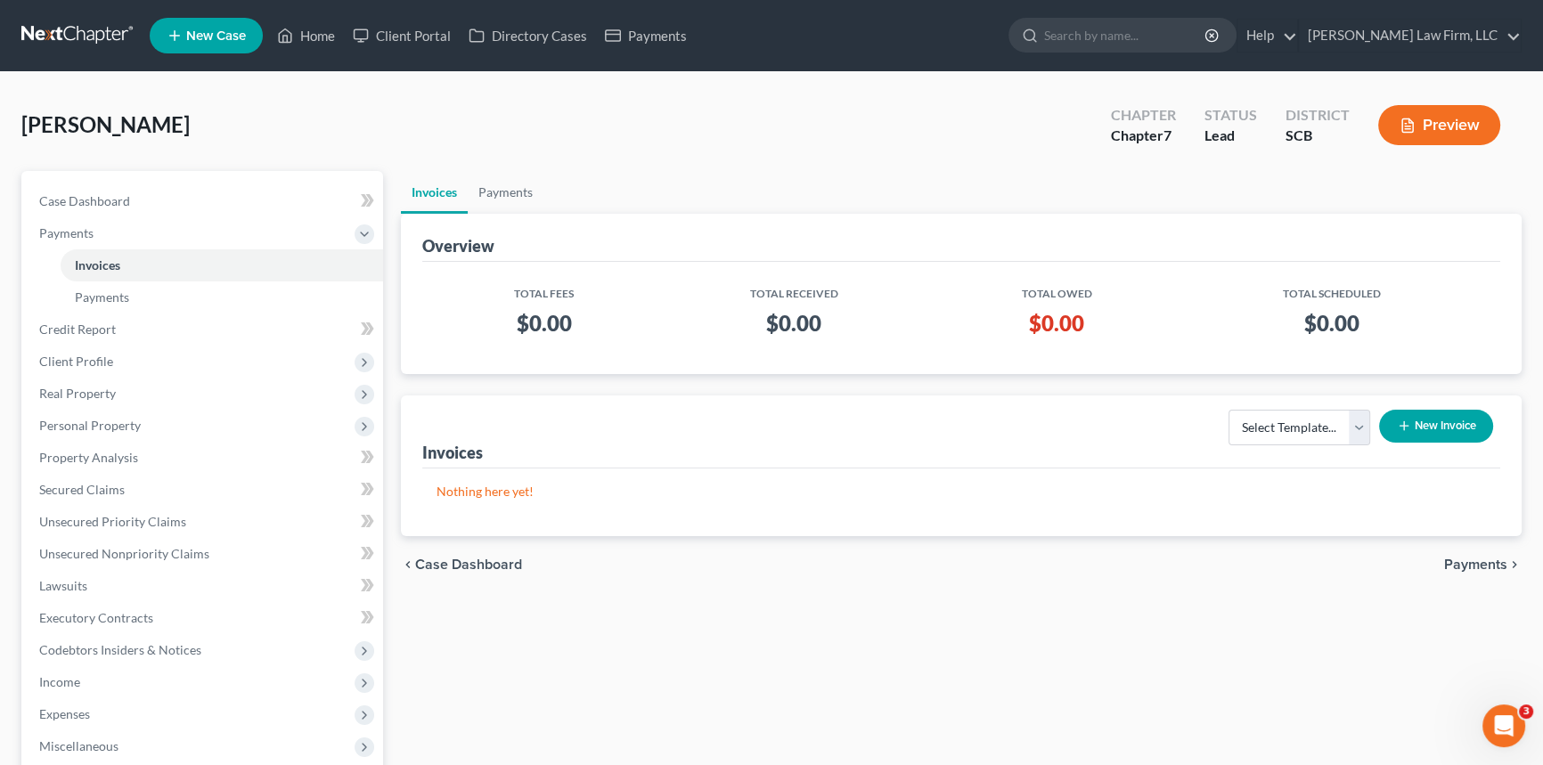
click at [1427, 419] on button "New Invoice" at bounding box center [1436, 426] width 114 height 33
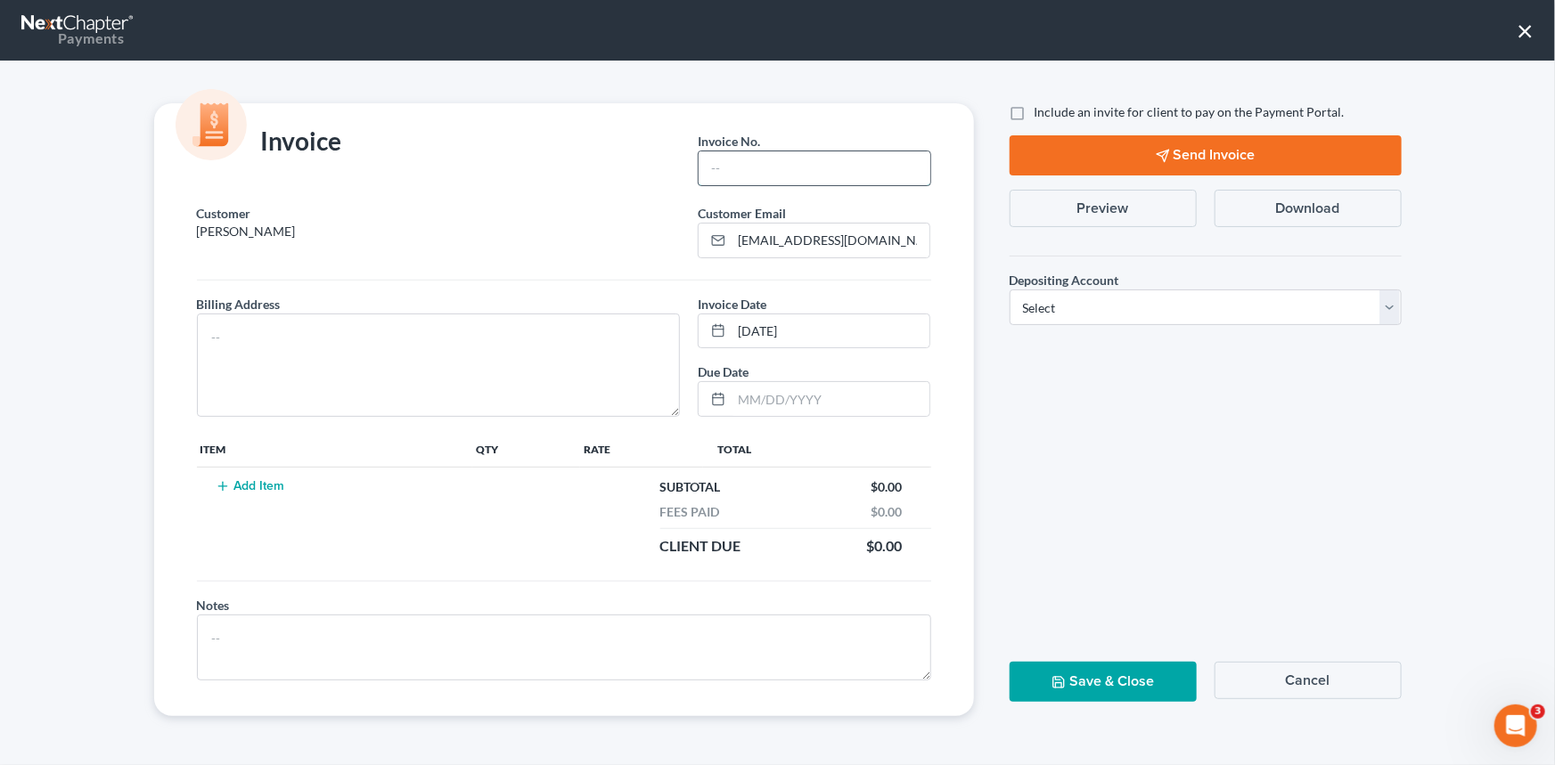
click at [748, 160] on input "text" at bounding box center [813, 168] width 231 height 34
type input "25-208CHS"
click at [260, 324] on textarea at bounding box center [439, 365] width 484 height 103
drag, startPoint x: 1298, startPoint y: 673, endPoint x: 988, endPoint y: 612, distance: 316.1
click at [1298, 673] on button "Cancel" at bounding box center [1307, 680] width 187 height 37
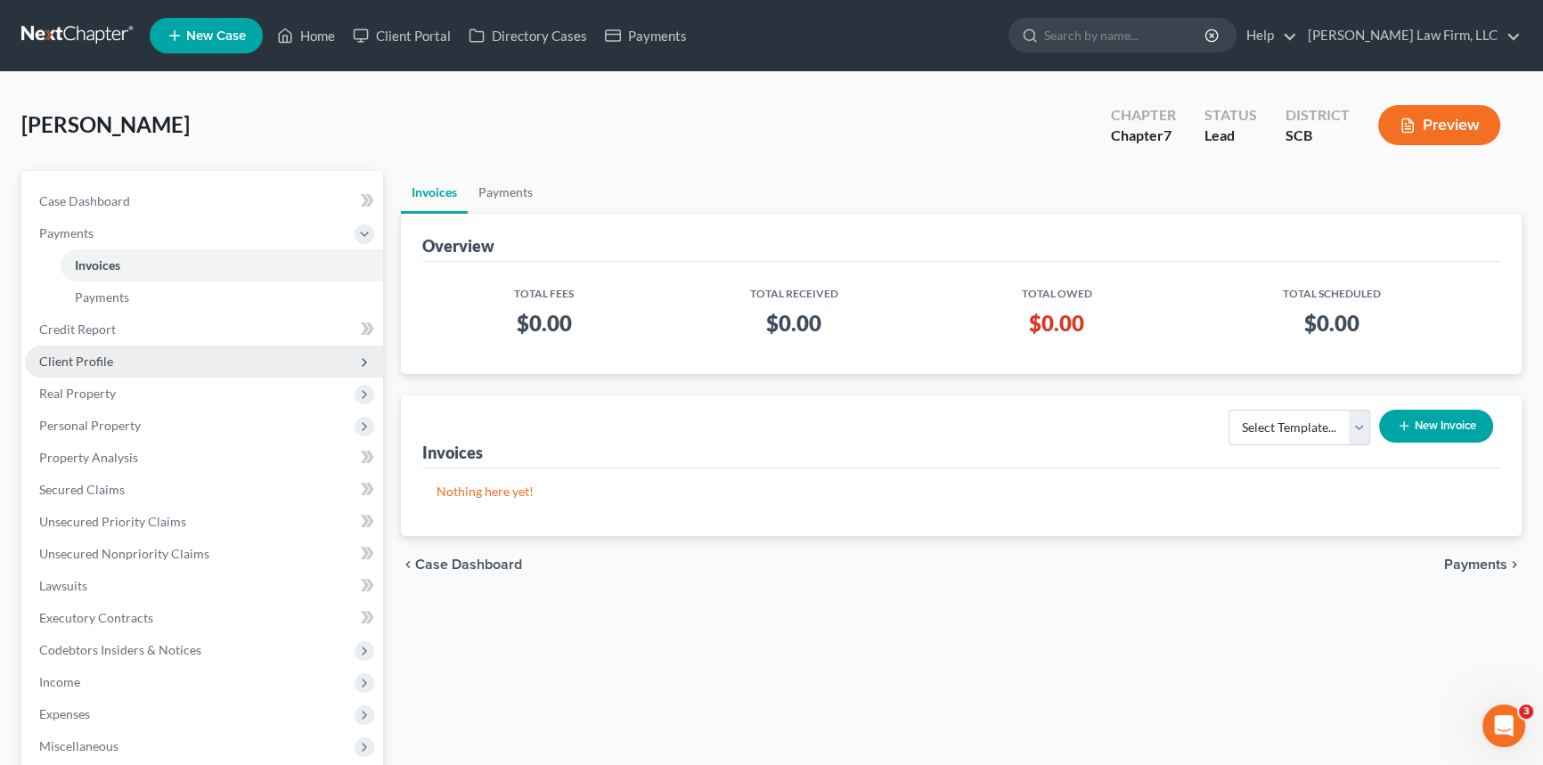
click at [83, 355] on span "Client Profile" at bounding box center [76, 361] width 74 height 15
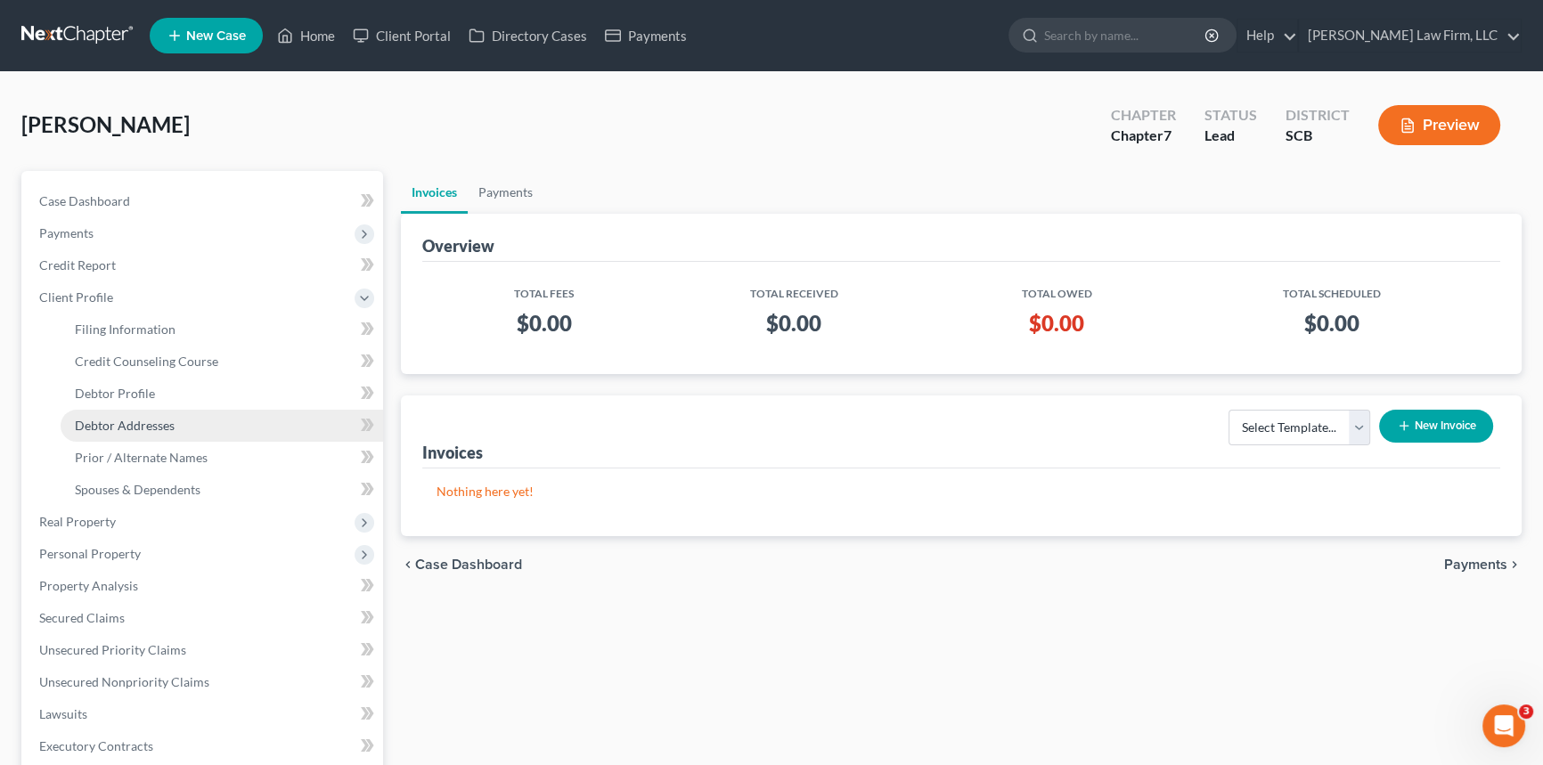
click at [154, 420] on span "Debtor Addresses" at bounding box center [125, 425] width 100 height 15
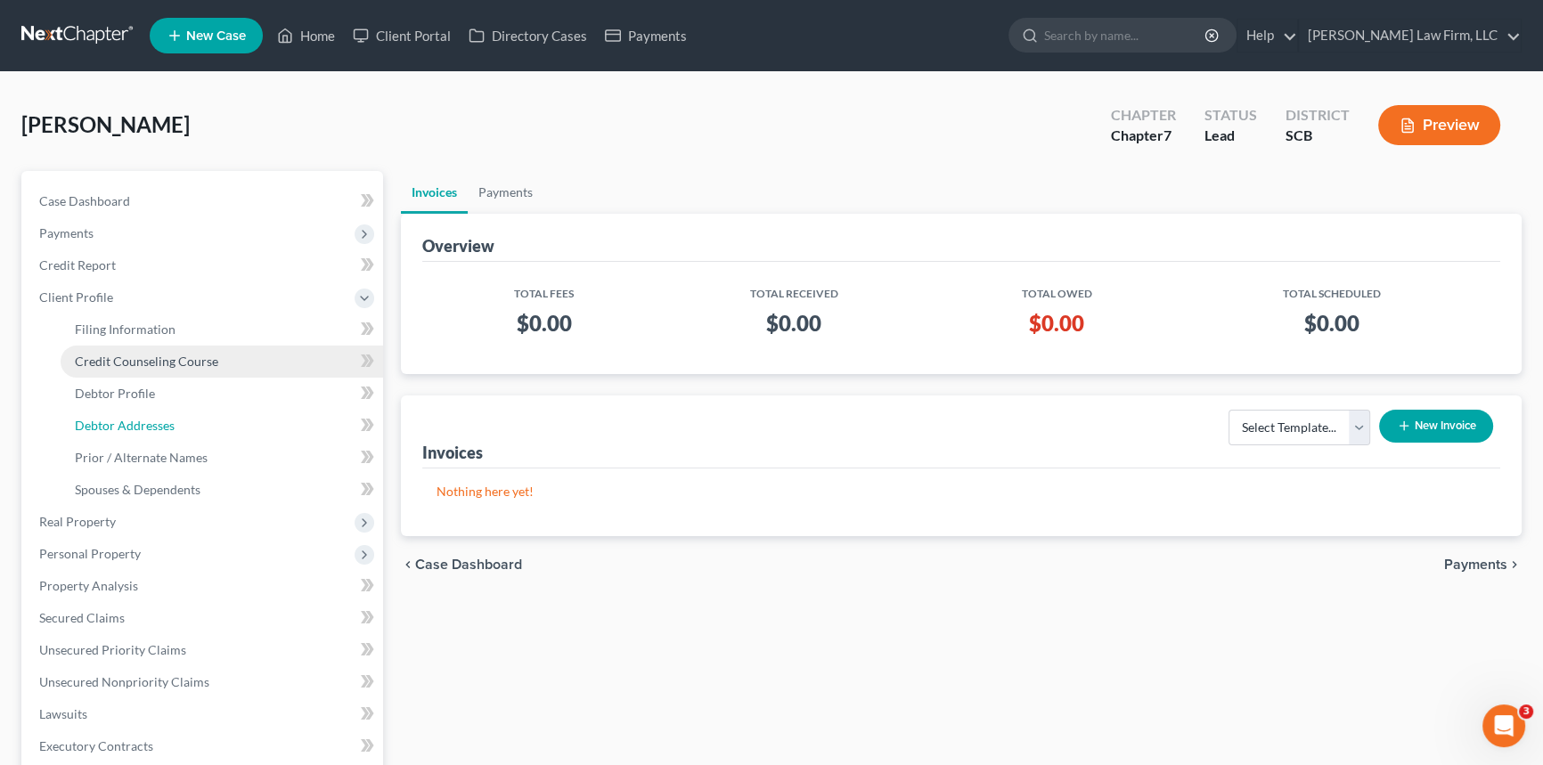
select select "0"
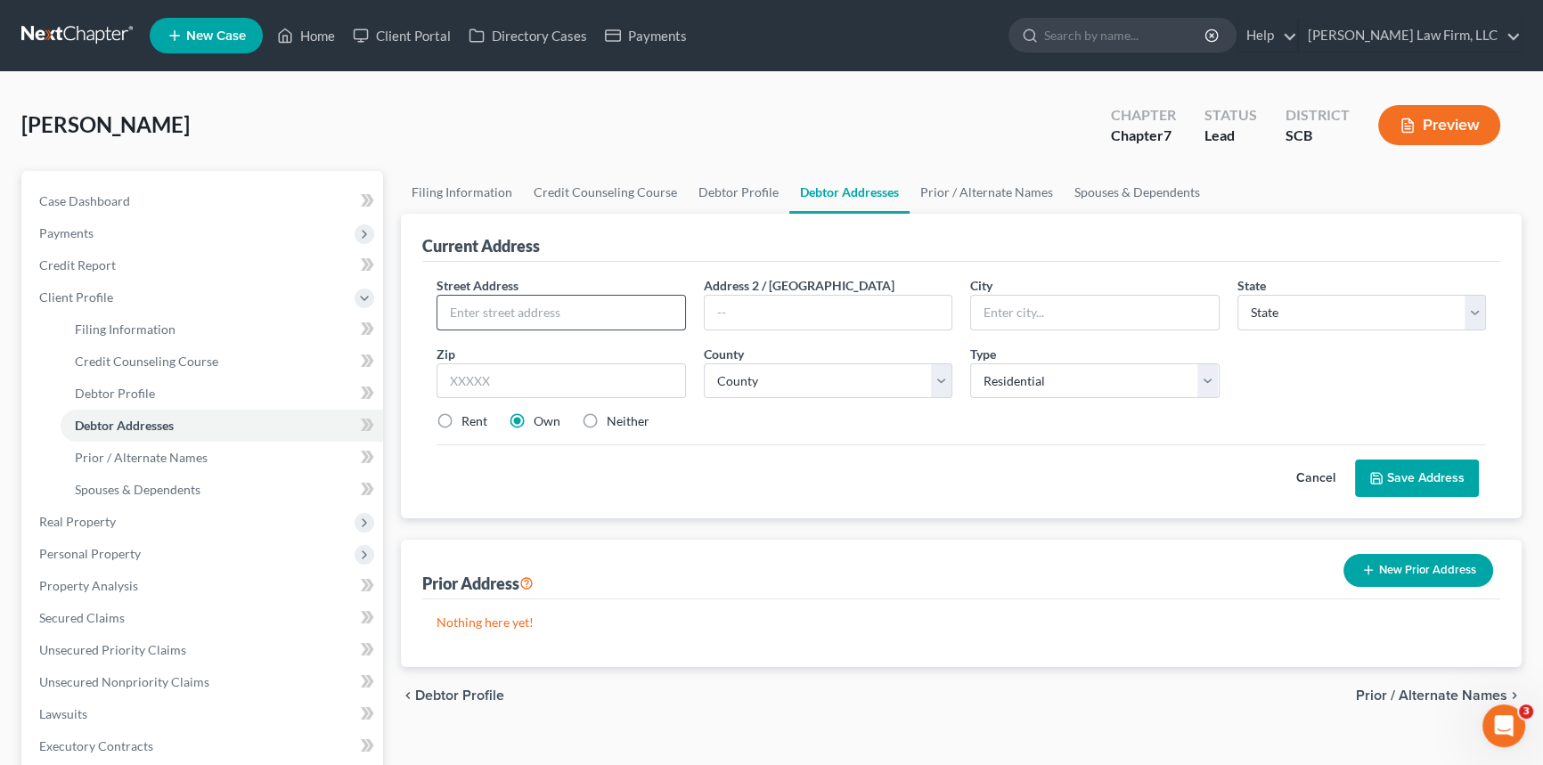
click at [454, 312] on input "text" at bounding box center [561, 313] width 248 height 34
type input "[STREET_ADDRESS]"
type input "[GEOGRAPHIC_DATA]"
select select "42"
click at [454, 378] on input "text" at bounding box center [561, 381] width 249 height 36
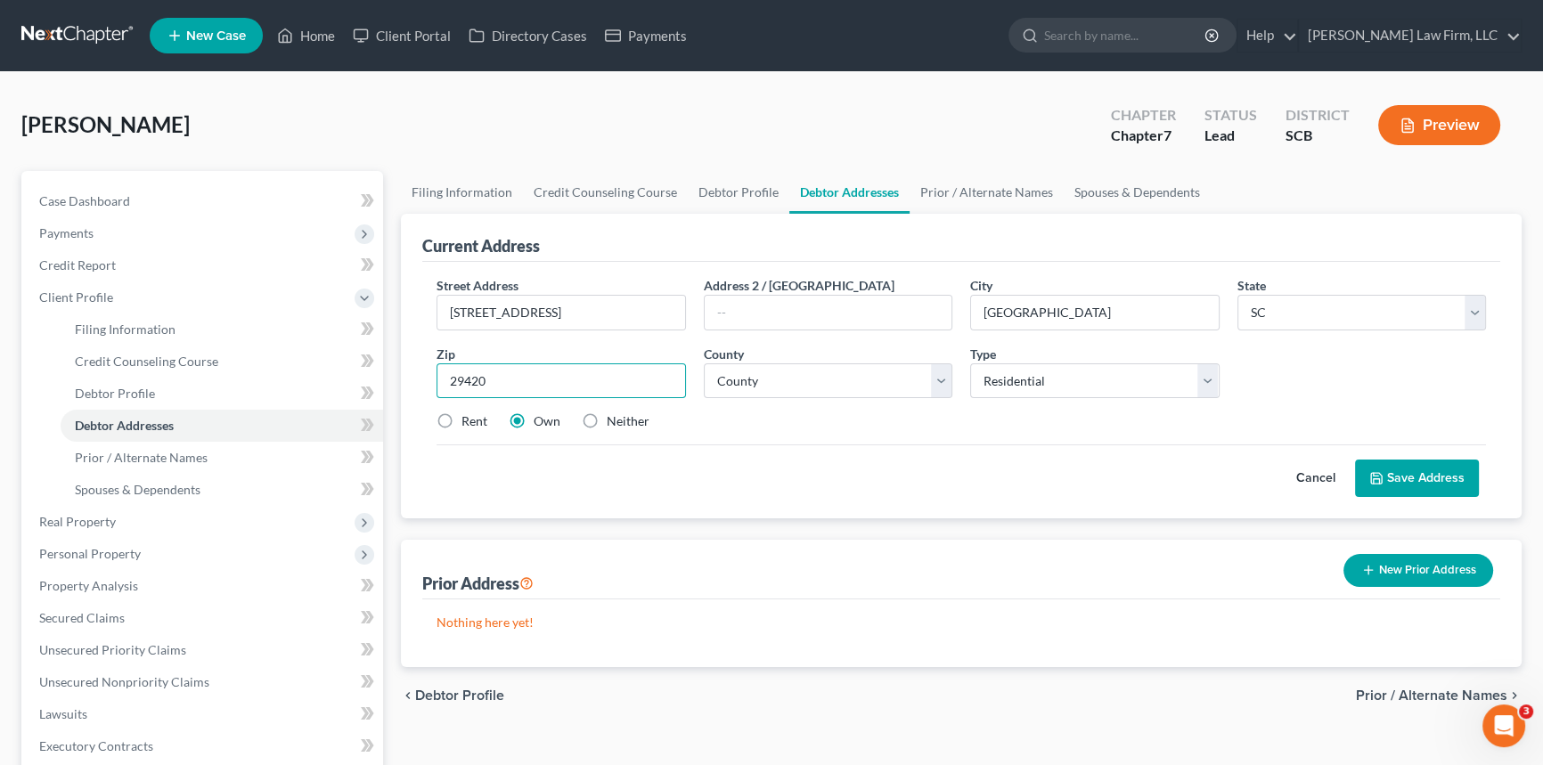
type input "29420"
click at [935, 372] on select "County [GEOGRAPHIC_DATA] [GEOGRAPHIC_DATA] [GEOGRAPHIC_DATA] [GEOGRAPHIC_DATA] …" at bounding box center [828, 381] width 249 height 36
select select "17"
click at [704, 363] on select "County [GEOGRAPHIC_DATA] [GEOGRAPHIC_DATA] [GEOGRAPHIC_DATA] [GEOGRAPHIC_DATA] …" at bounding box center [828, 381] width 249 height 36
click at [461, 418] on label "Rent" at bounding box center [474, 421] width 26 height 18
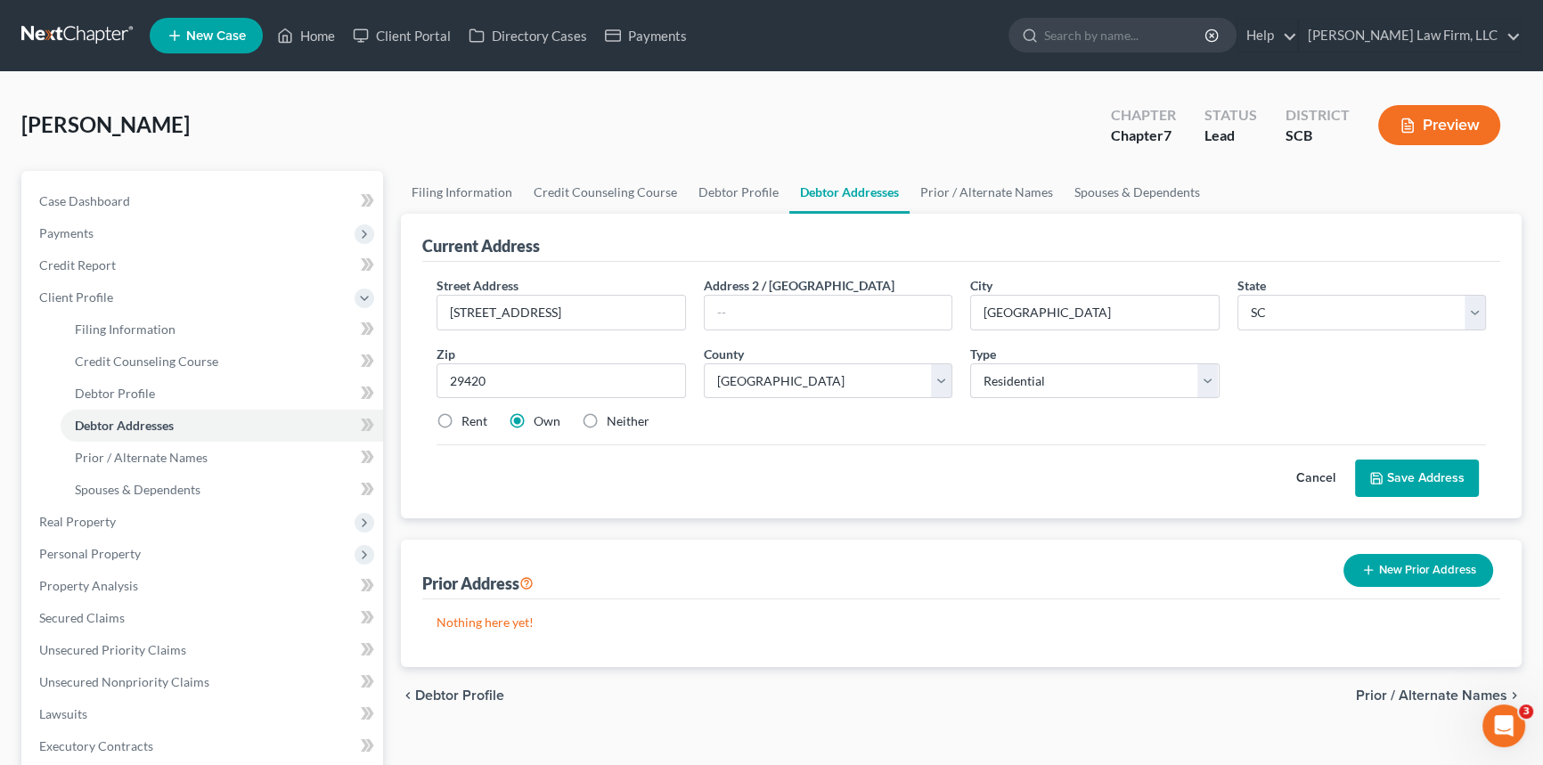
click at [469, 418] on input "Rent" at bounding box center [475, 418] width 12 height 12
radio input "true"
click at [1445, 471] on button "Save Address" at bounding box center [1417, 478] width 124 height 37
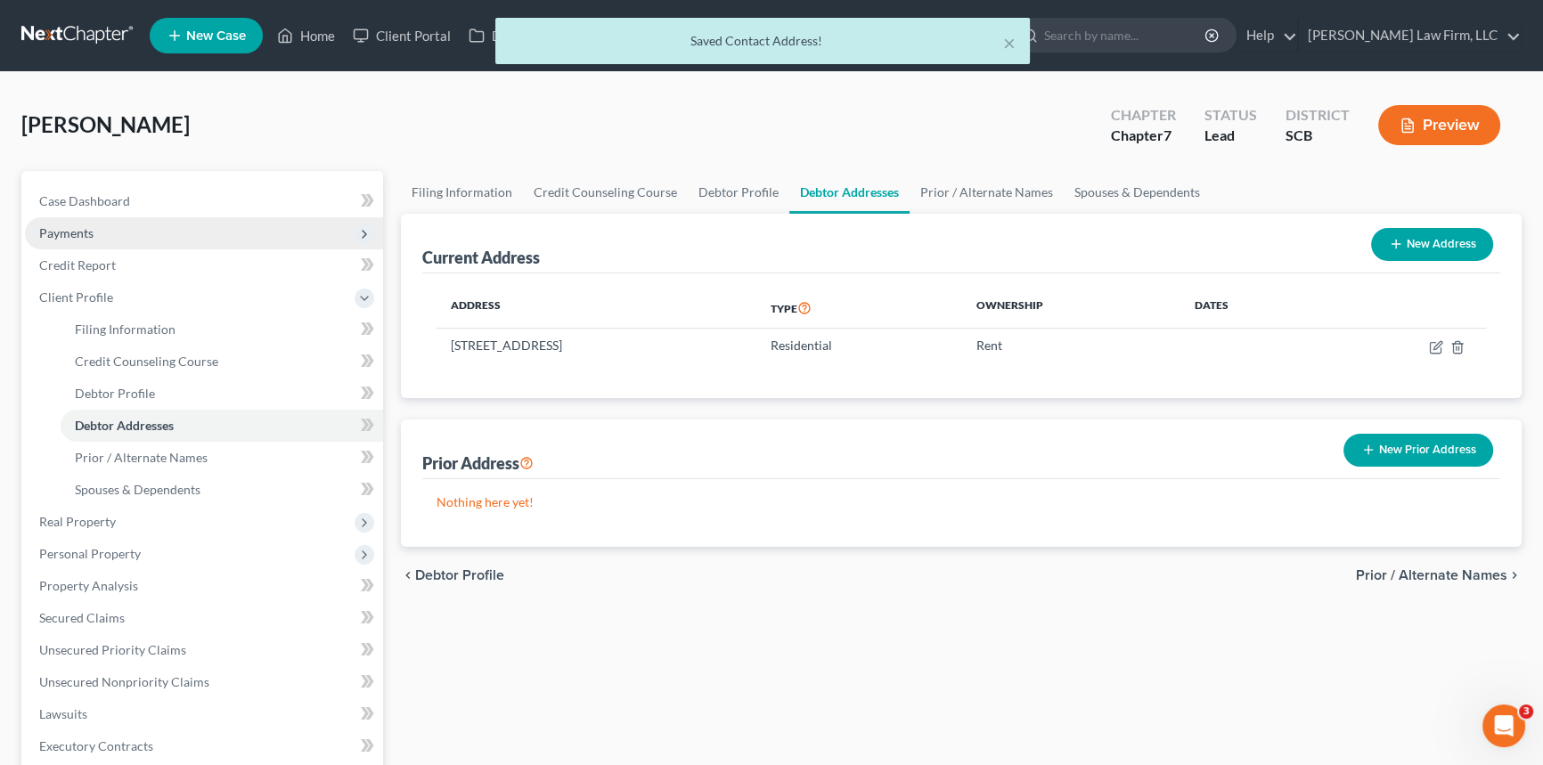
click at [61, 225] on span "Payments" at bounding box center [66, 232] width 54 height 15
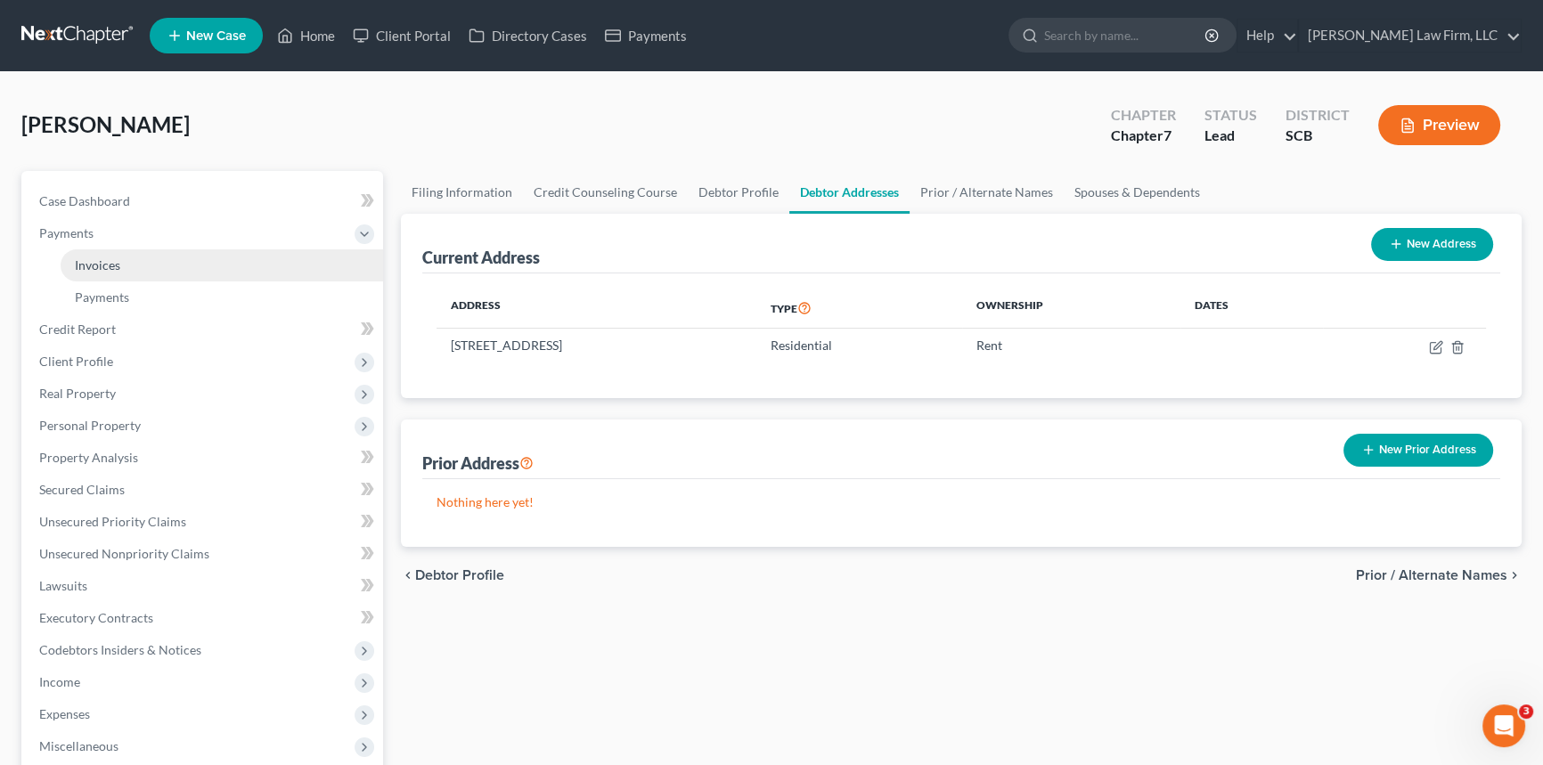
click at [94, 260] on span "Invoices" at bounding box center [97, 264] width 45 height 15
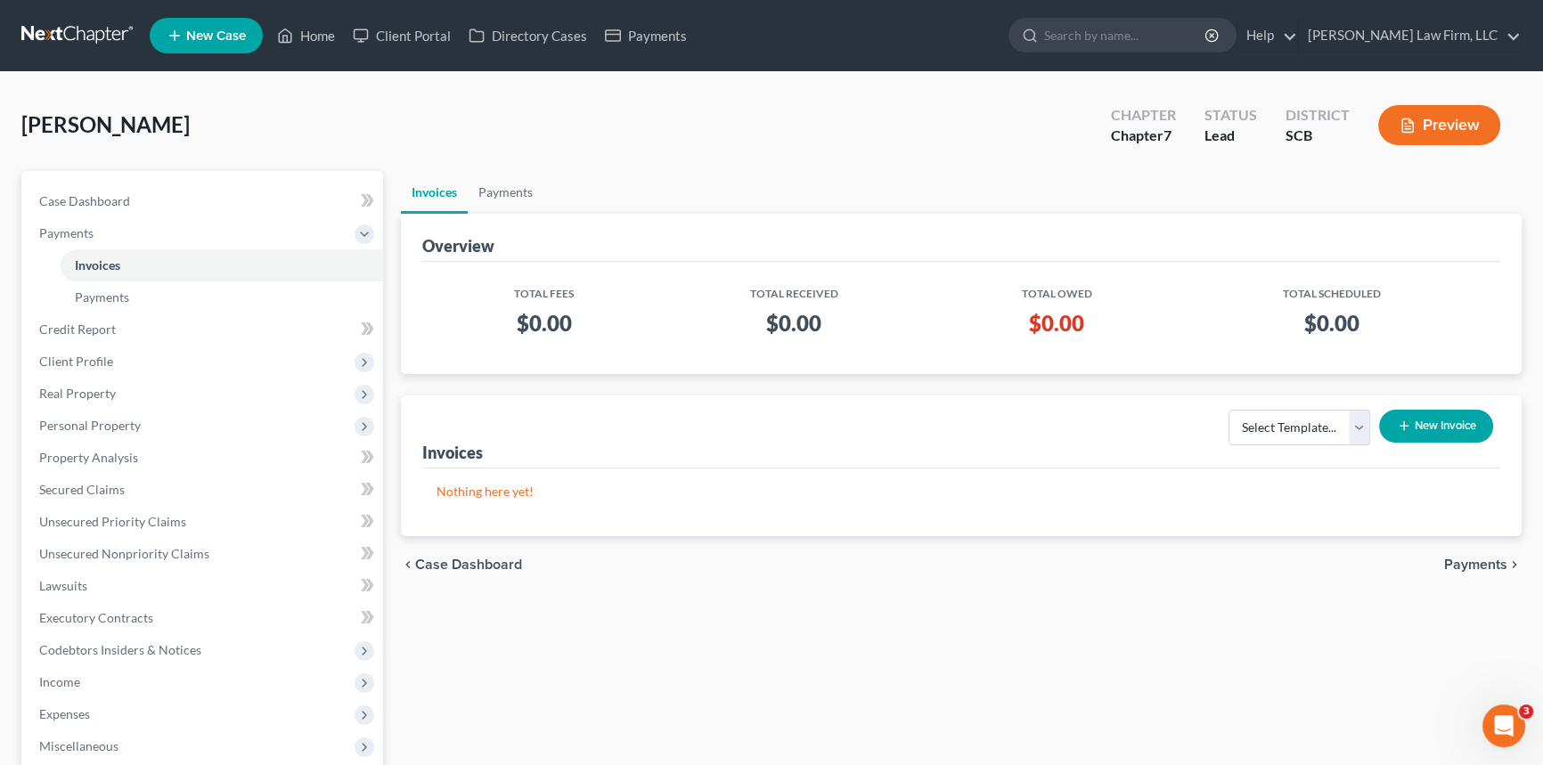
click at [1430, 420] on button "New Invoice" at bounding box center [1436, 426] width 114 height 33
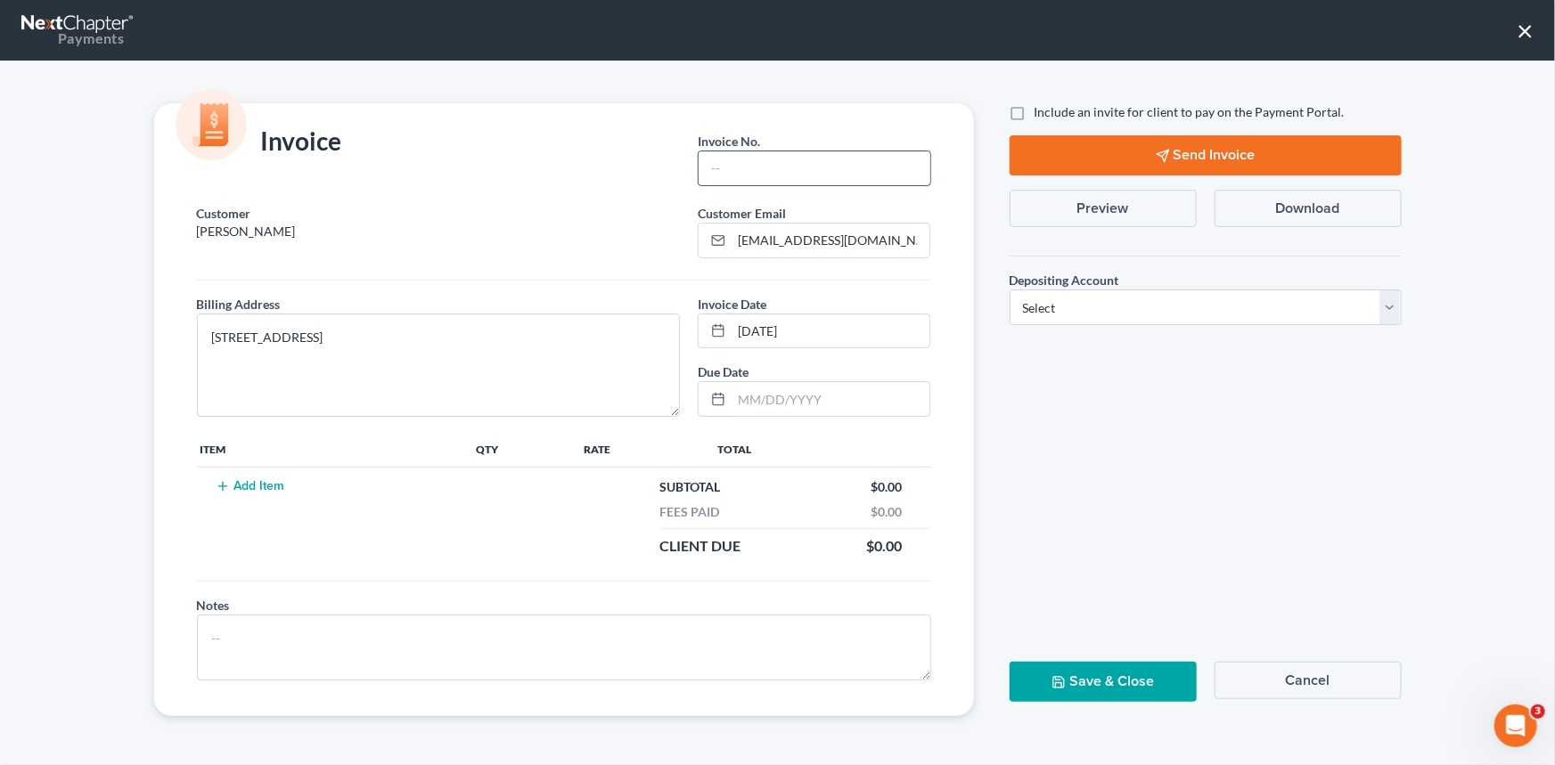
click at [735, 159] on input "text" at bounding box center [813, 168] width 231 height 34
type input "25-208chs"
click at [249, 483] on button "Add Item" at bounding box center [250, 486] width 78 height 14
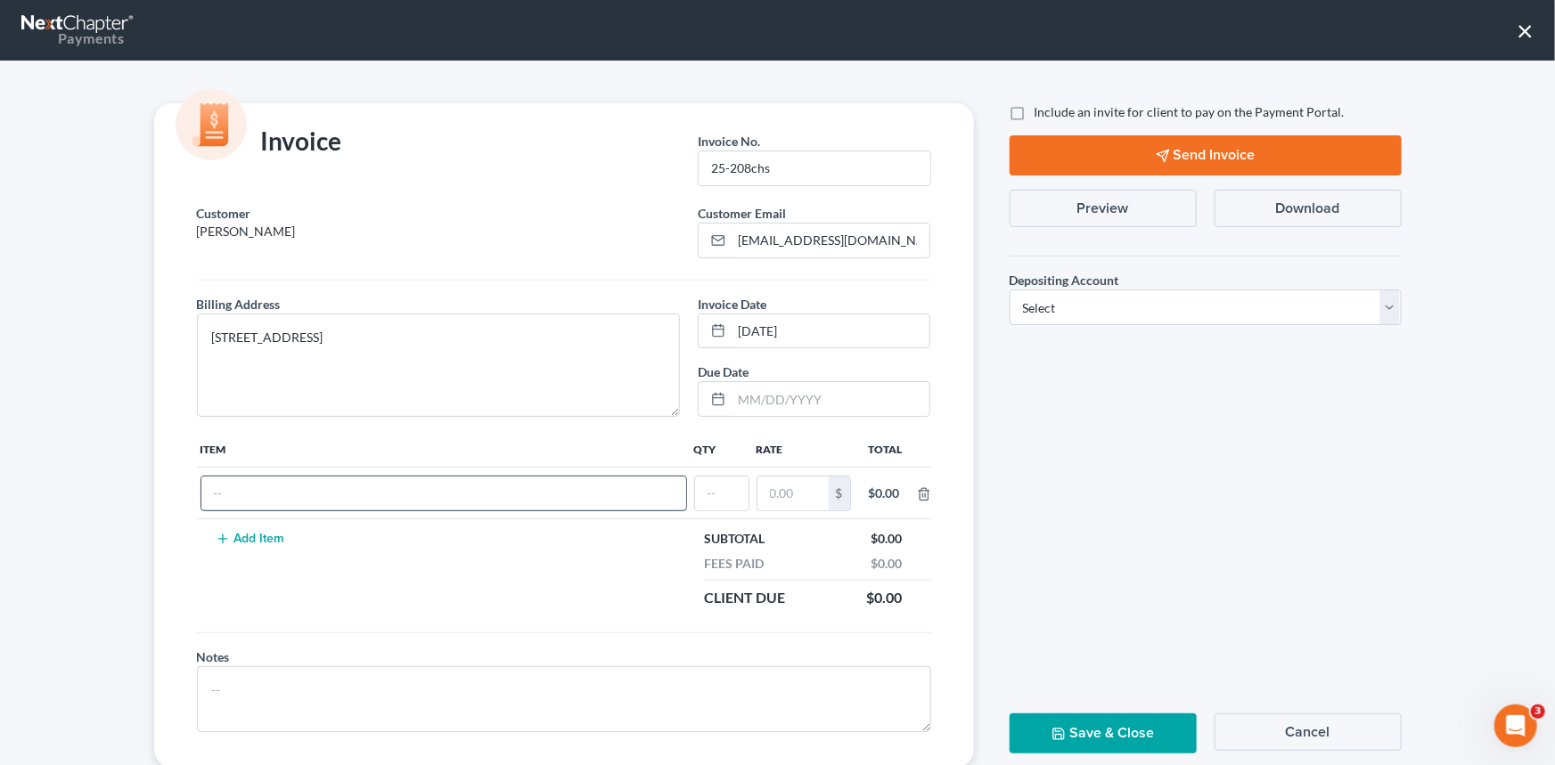
click at [241, 491] on input "text" at bounding box center [443, 494] width 485 height 34
type input "Chapter 7 Fees"
click at [704, 491] on input "text" at bounding box center [721, 494] width 53 height 34
type input "1"
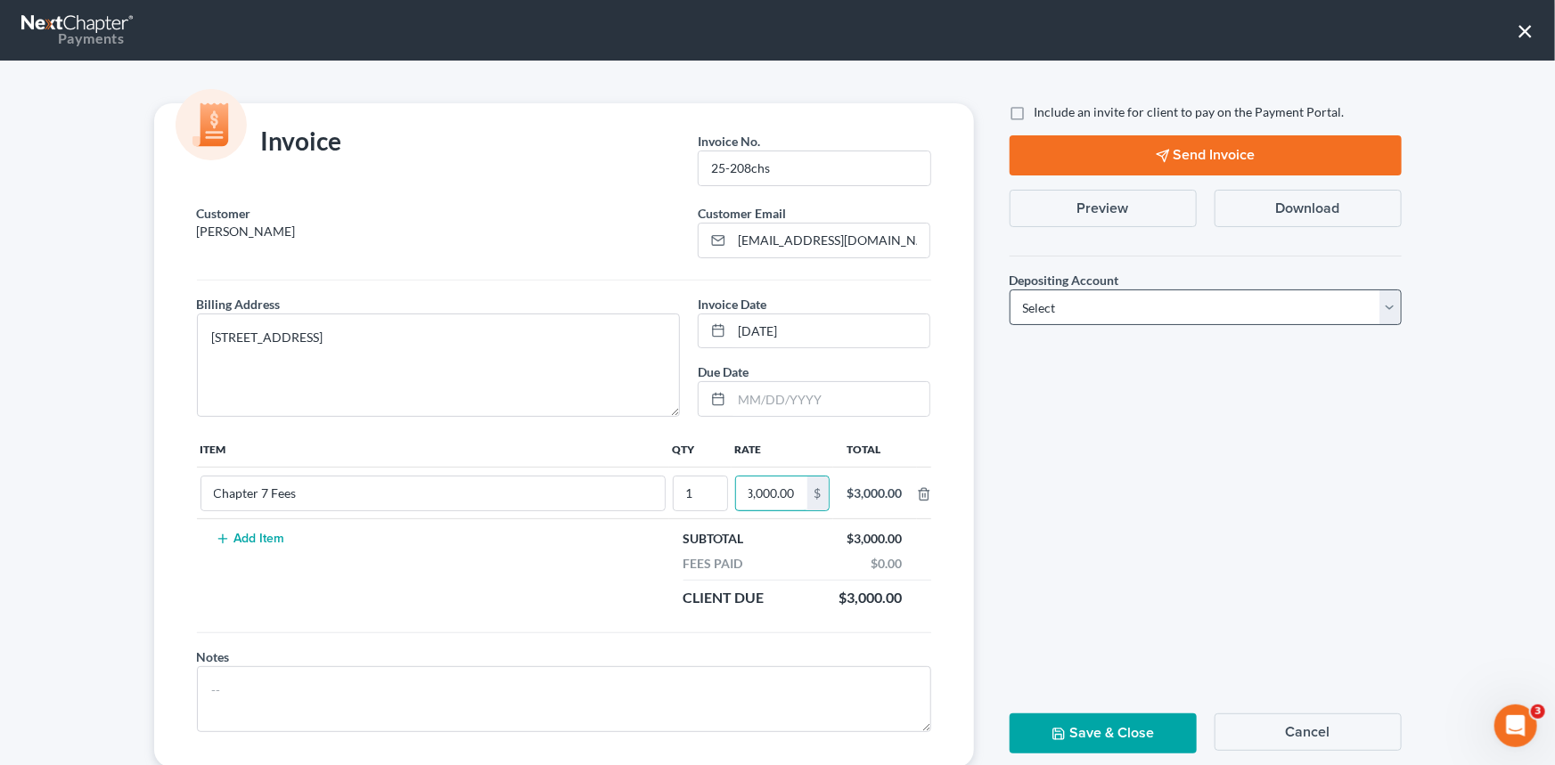
type input "3,000.00"
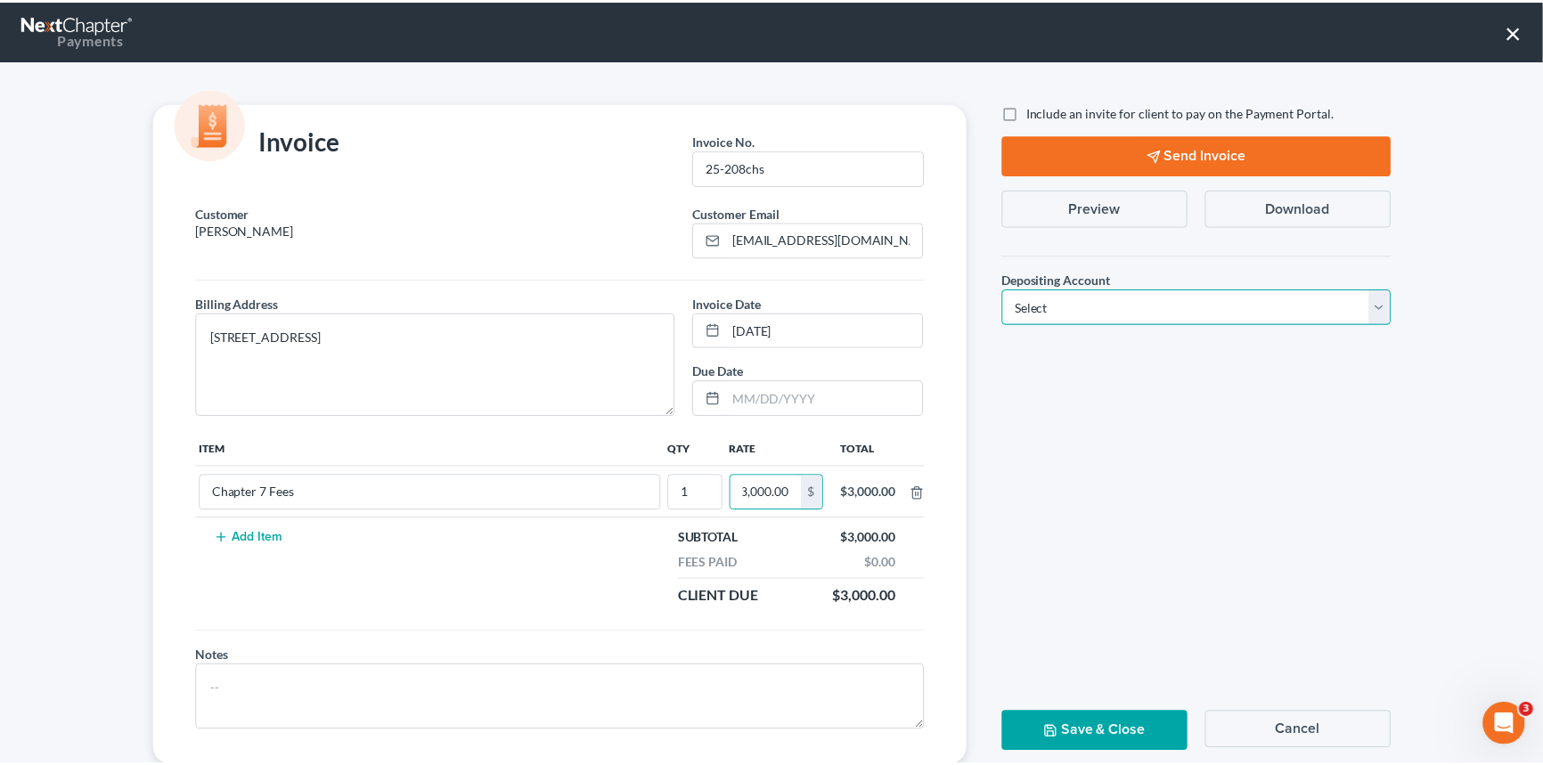
scroll to position [0, 0]
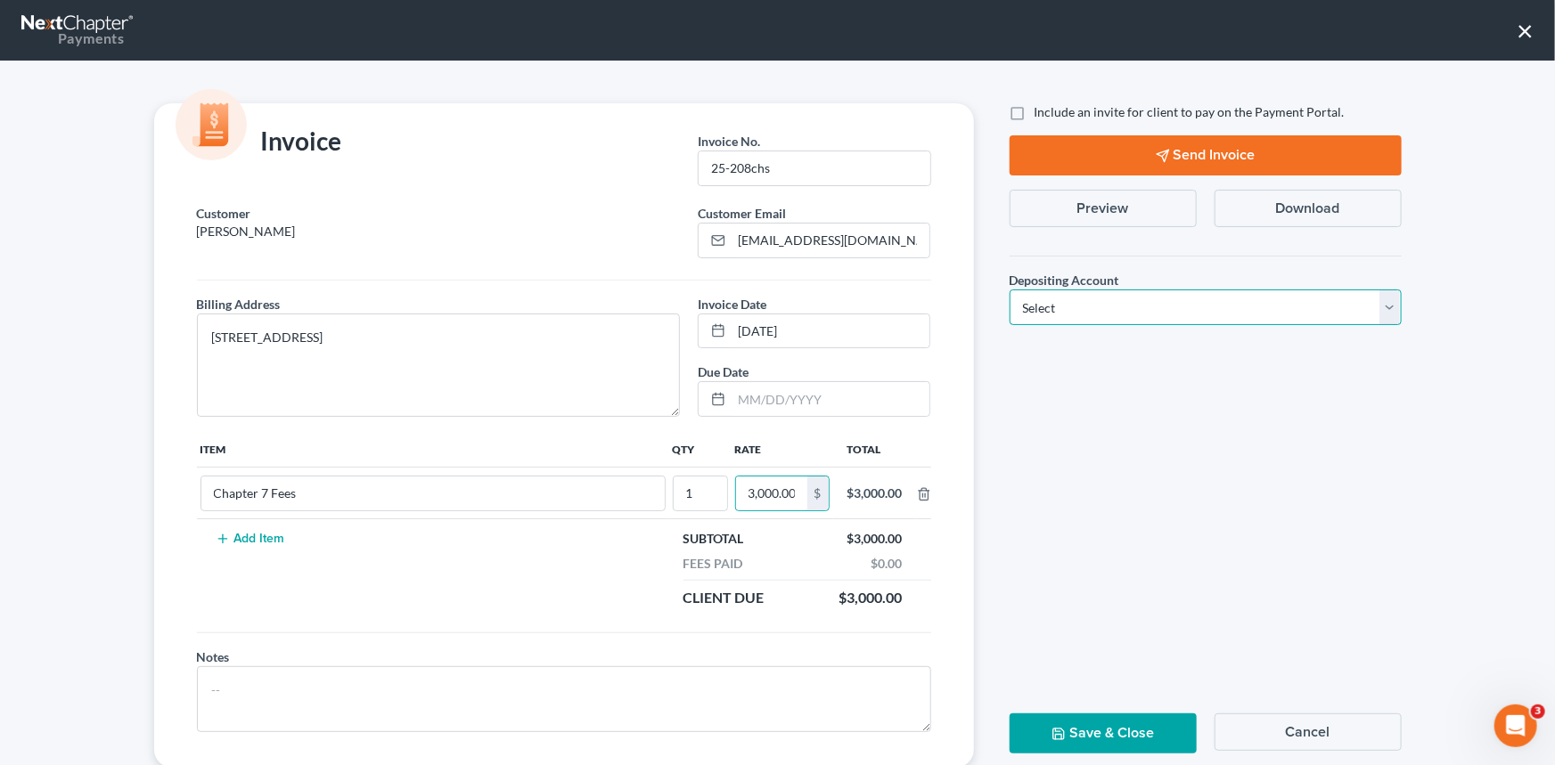
click at [1385, 301] on select "Select Operation Trust" at bounding box center [1205, 308] width 392 height 36
select select "1"
click at [1009, 290] on select "Select Operation Trust" at bounding box center [1205, 308] width 392 height 36
click at [1105, 730] on button "Save & Close" at bounding box center [1102, 734] width 187 height 40
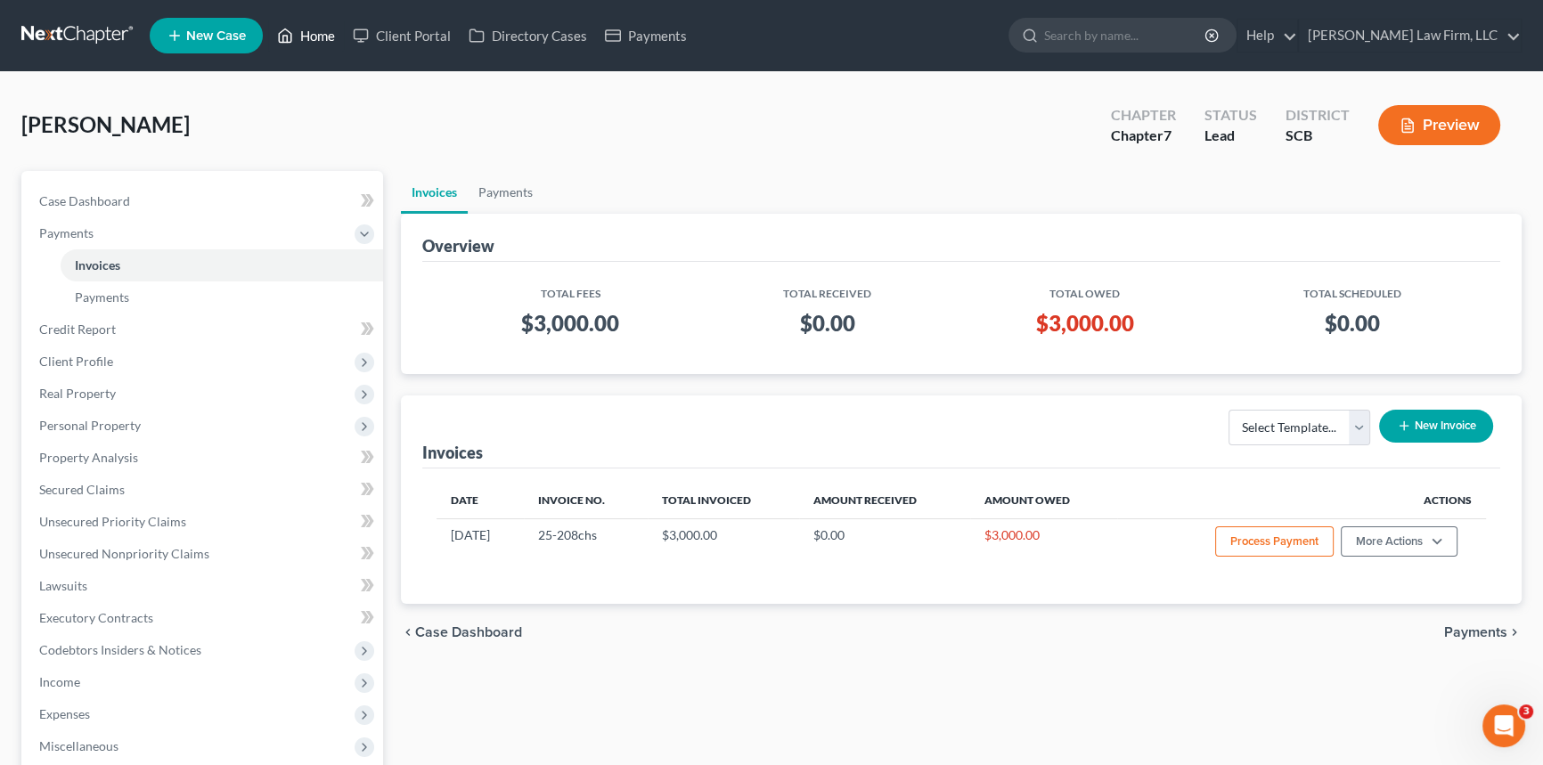
click at [323, 26] on link "Home" at bounding box center [306, 36] width 76 height 32
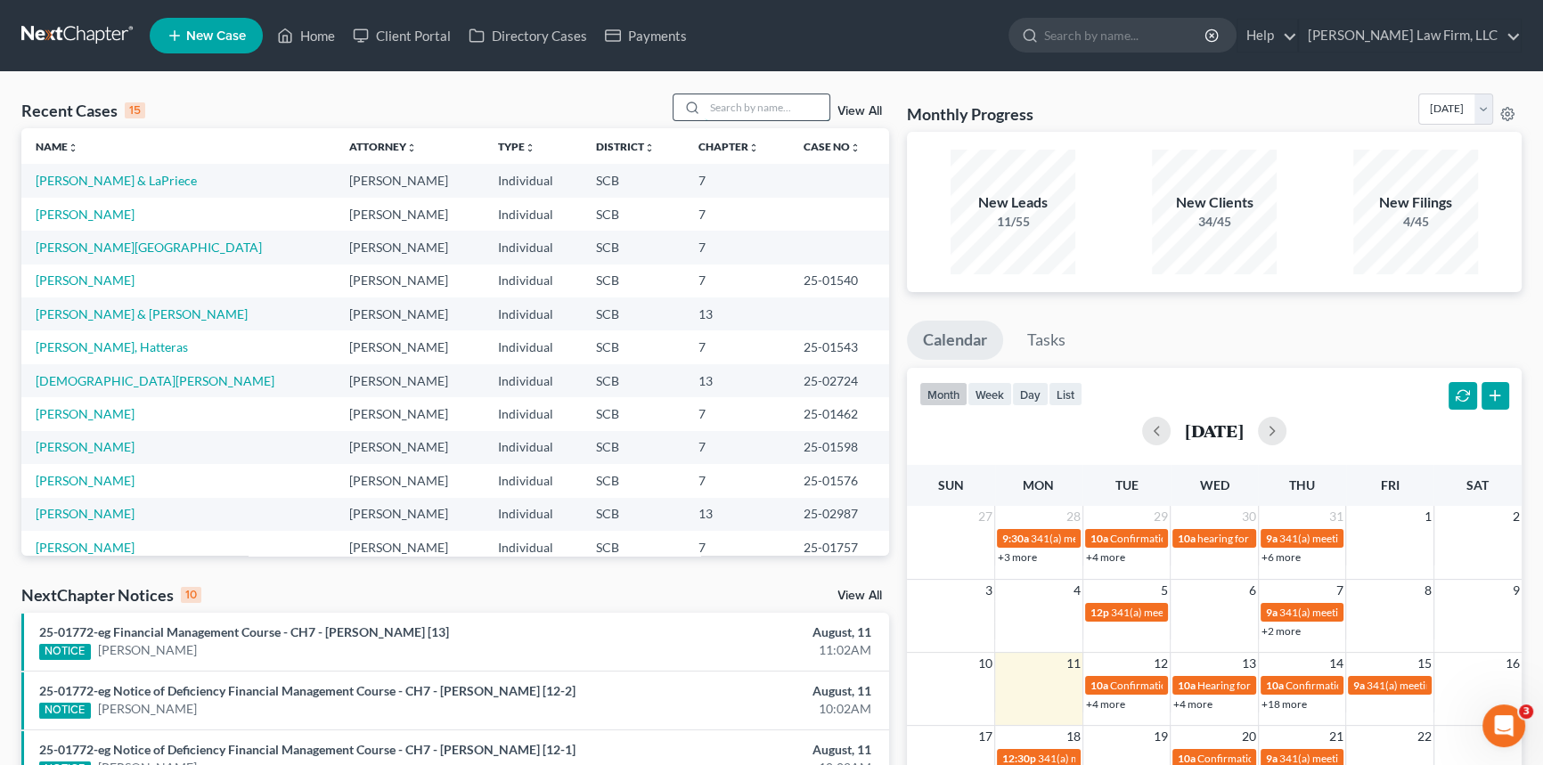
click at [705, 100] on input "search" at bounding box center [767, 107] width 125 height 26
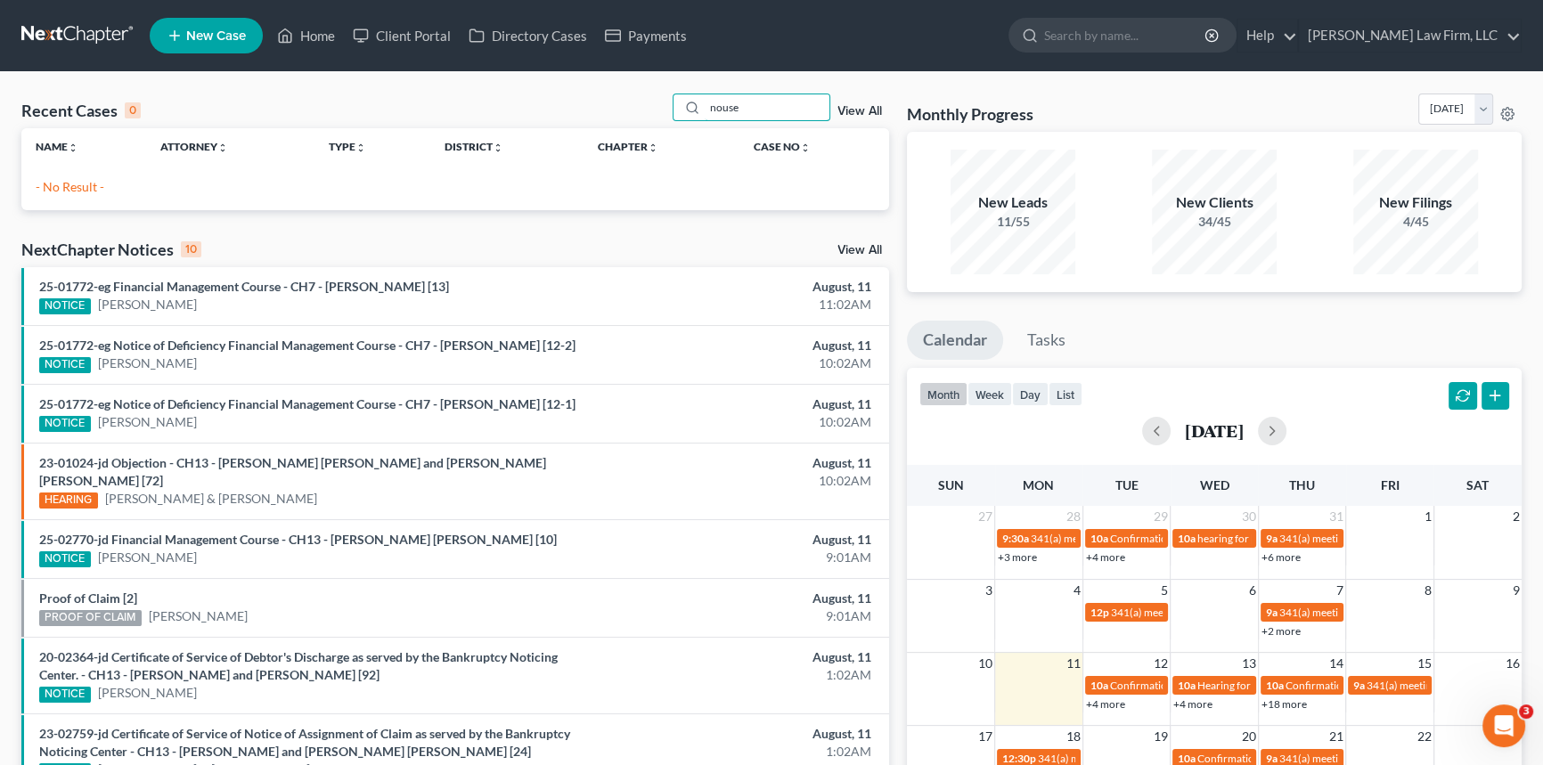
type input "nouse"
click at [200, 29] on span "New Case" at bounding box center [216, 35] width 60 height 13
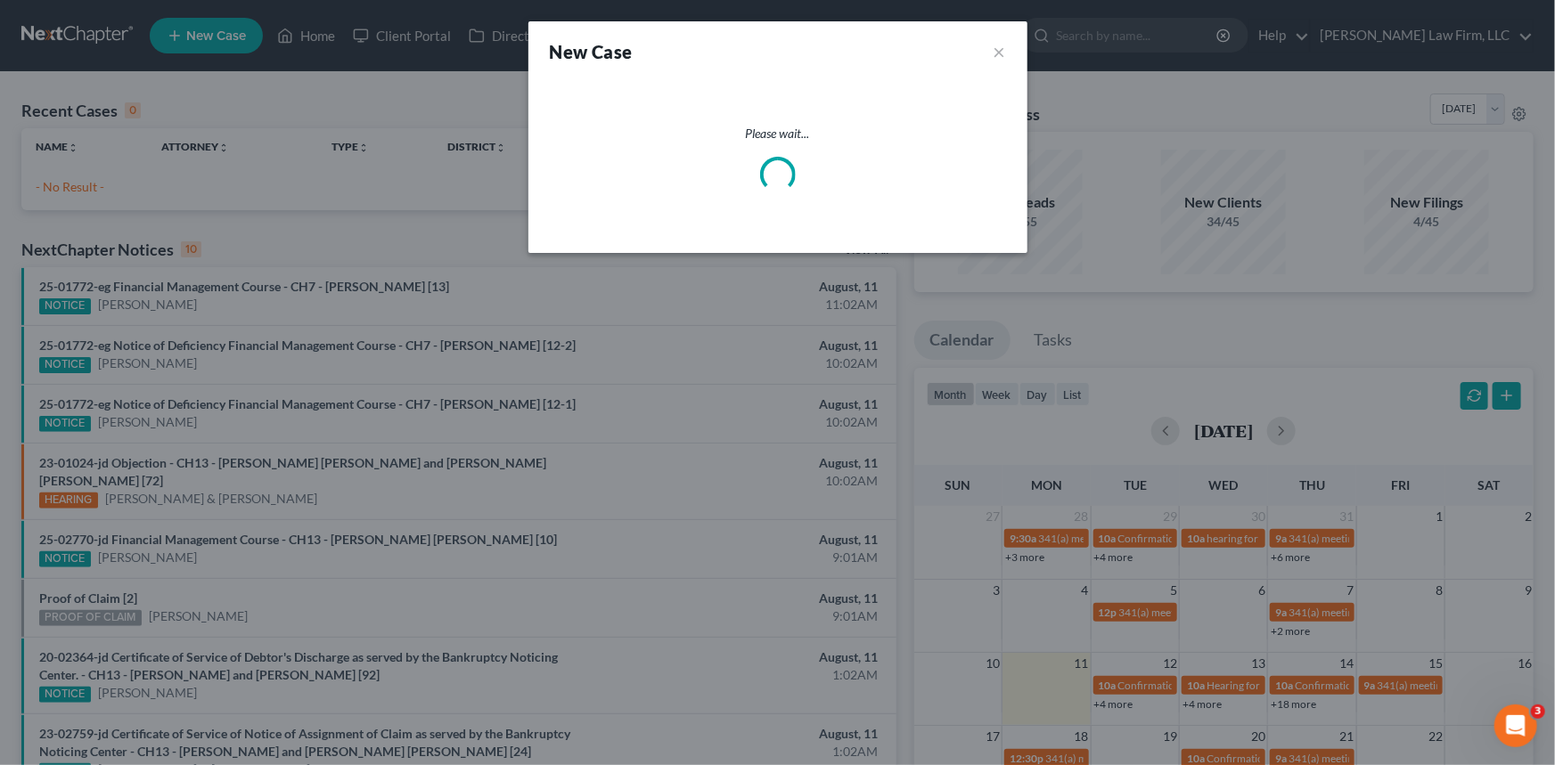
select select "72"
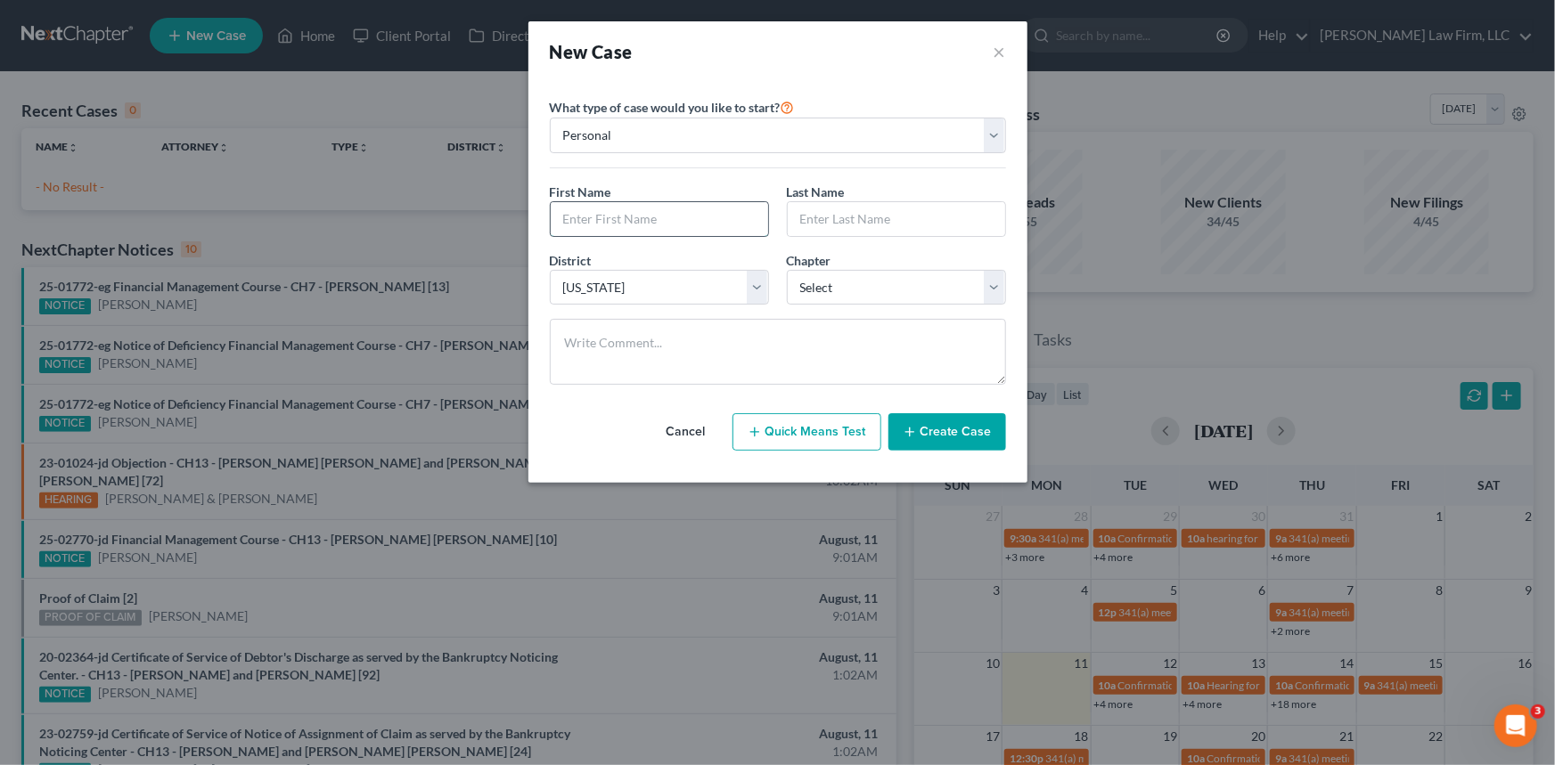
click at [570, 219] on input "text" at bounding box center [659, 219] width 217 height 34
type input "[PERSON_NAME]"
type input "Nouse"
click at [994, 282] on select "Select 7 11 12 13" at bounding box center [896, 288] width 219 height 36
select select "0"
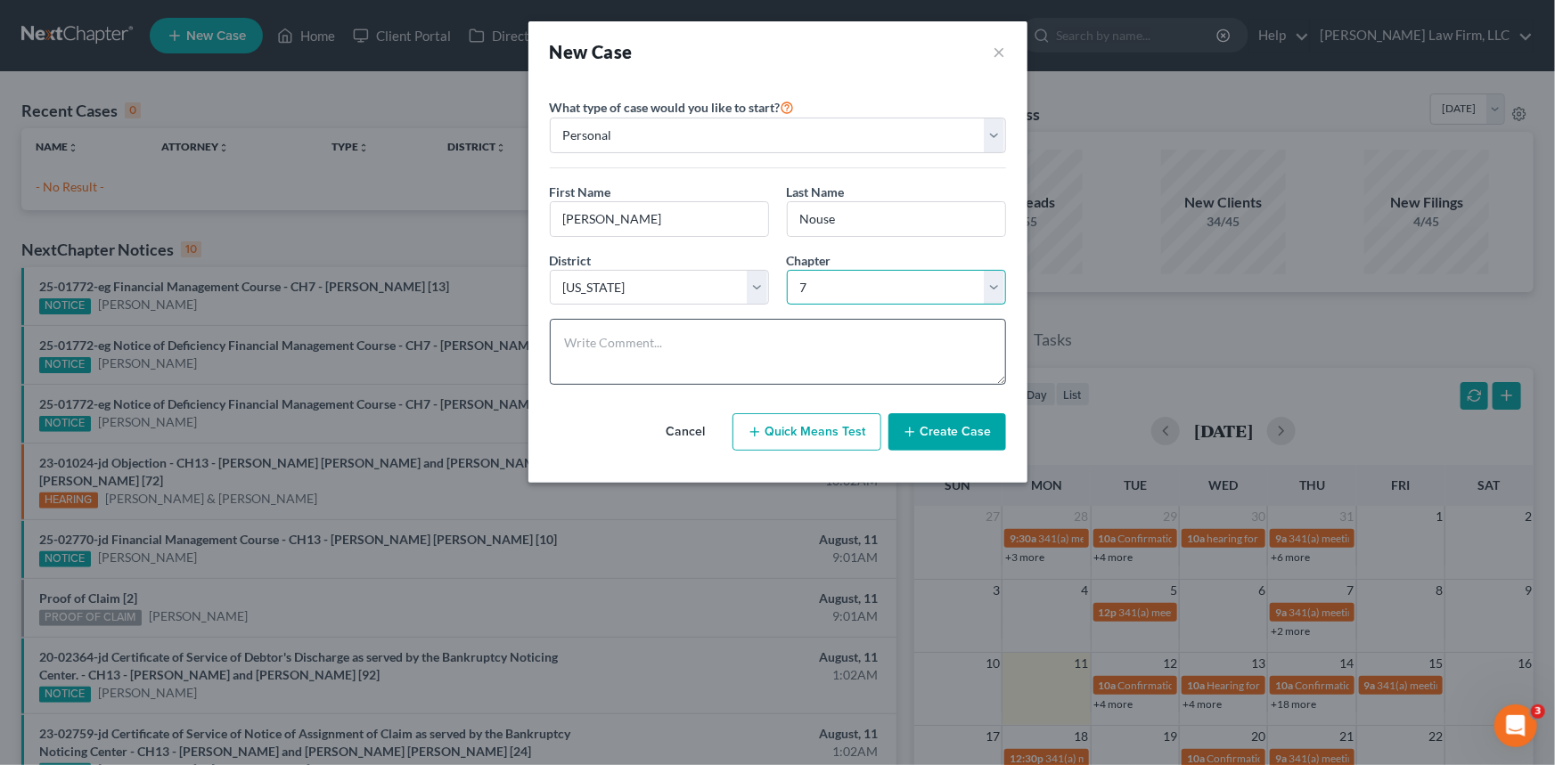
click at [787, 270] on select "Select 7 11 12 13" at bounding box center [896, 288] width 219 height 36
click at [944, 427] on button "Create Case" at bounding box center [947, 431] width 118 height 37
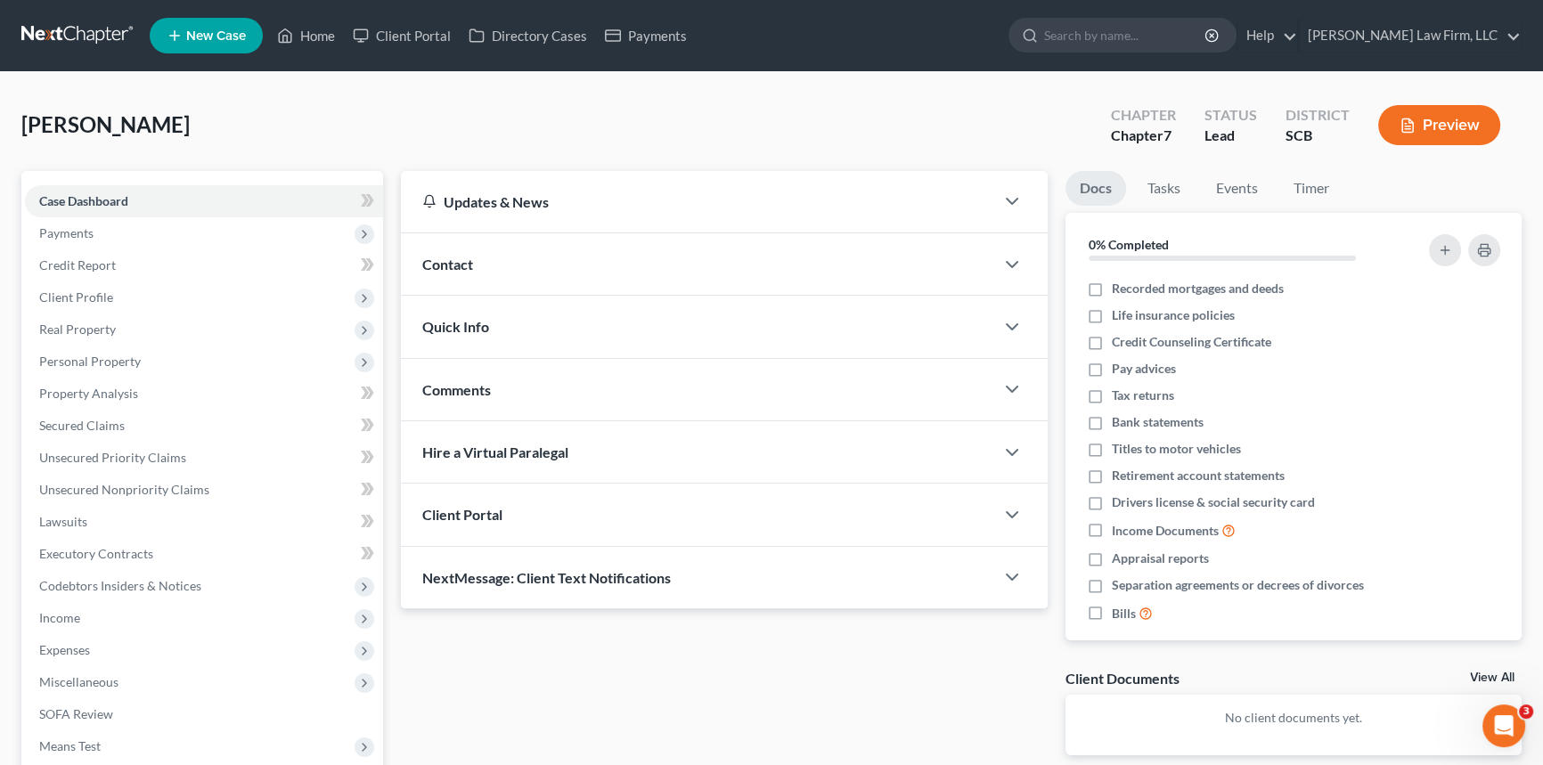
click at [444, 257] on span "Contact" at bounding box center [447, 264] width 51 height 17
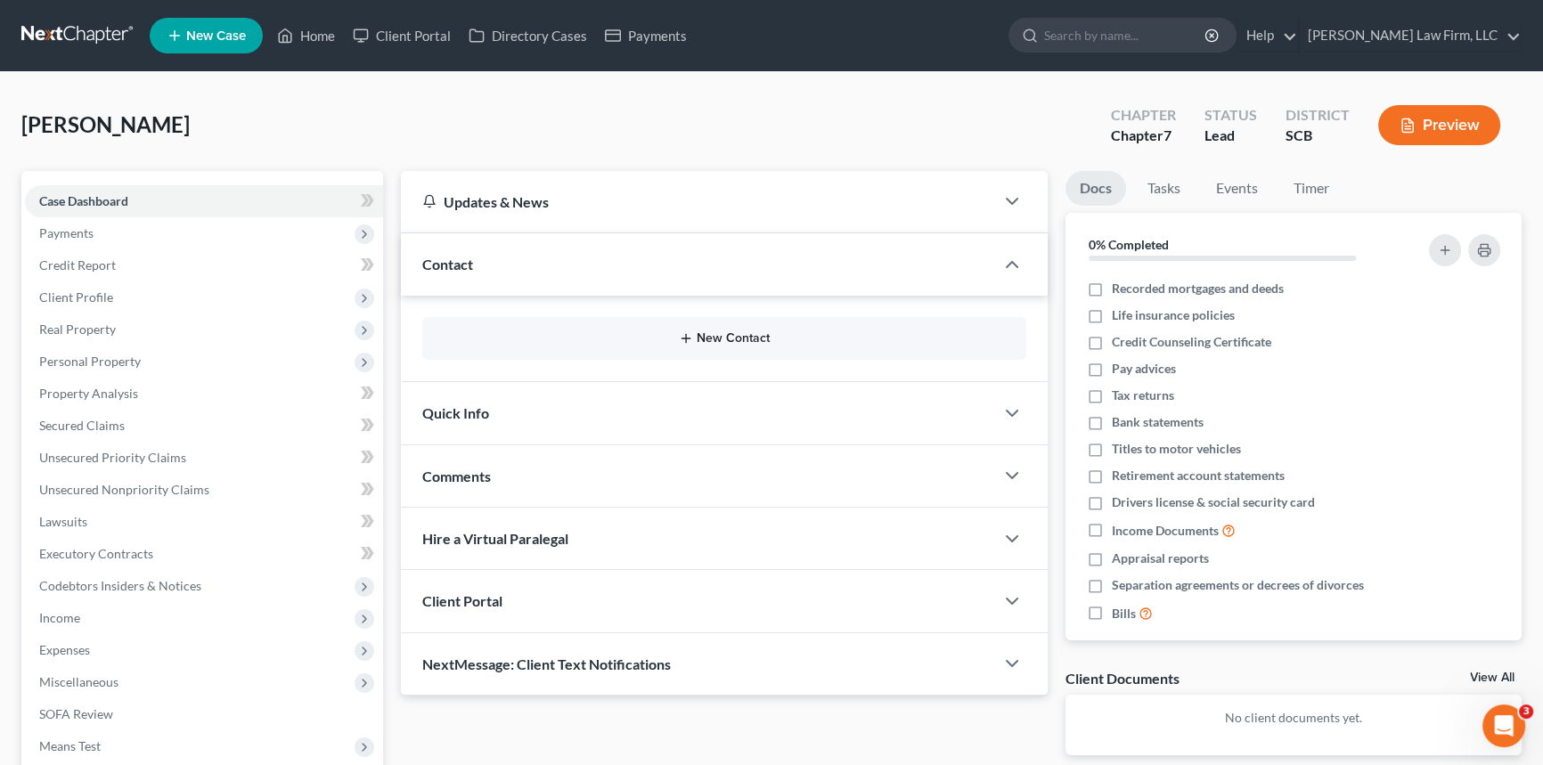
click at [728, 335] on button "New Contact" at bounding box center [724, 338] width 575 height 14
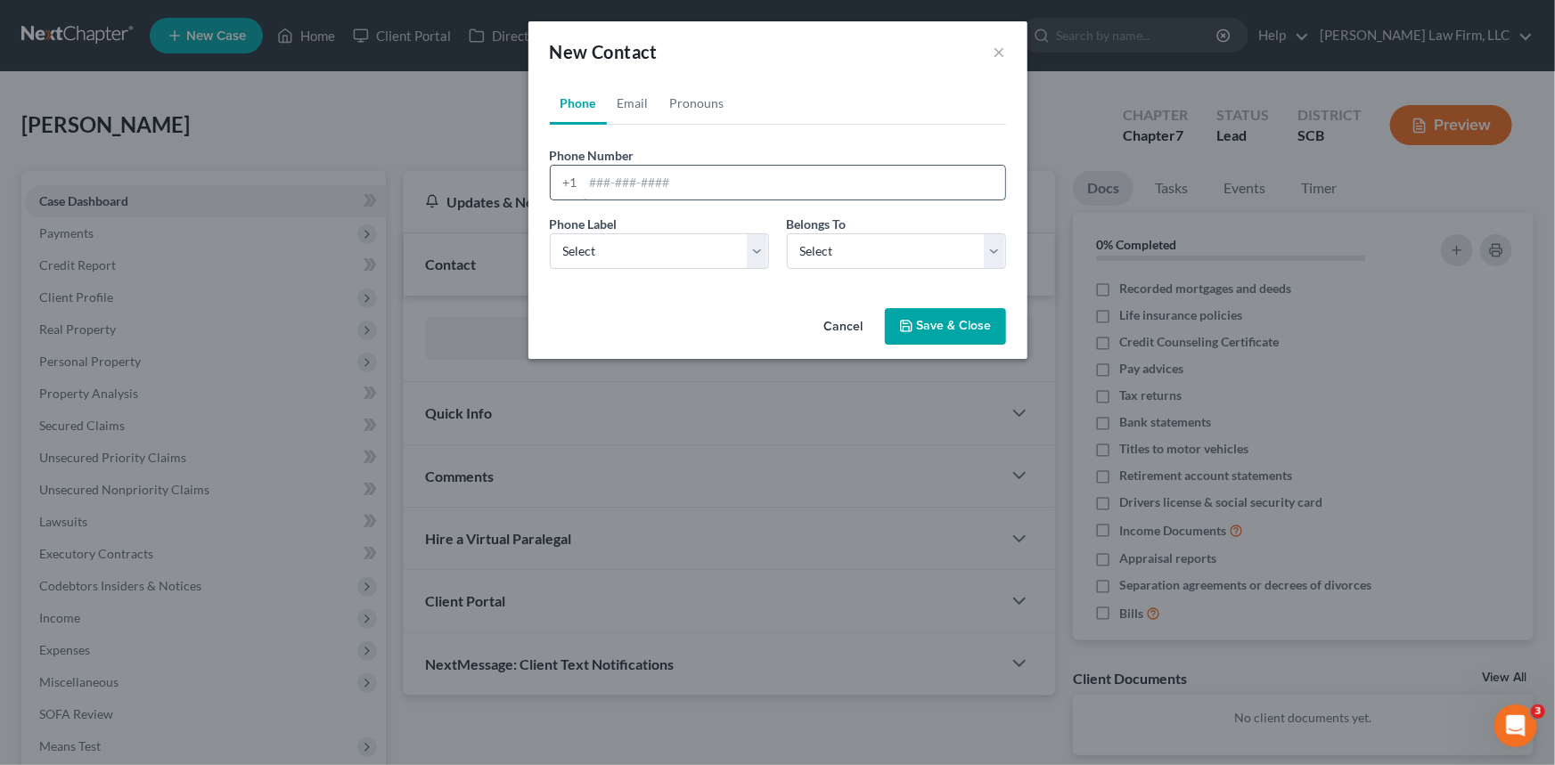
click at [587, 175] on input "tel" at bounding box center [794, 183] width 421 height 34
type input "[PHONE_NUMBER]"
drag, startPoint x: 762, startPoint y: 247, endPoint x: 698, endPoint y: 267, distance: 67.3
click at [762, 247] on select "Select Mobile Home Work Other" at bounding box center [659, 251] width 219 height 36
select select "0"
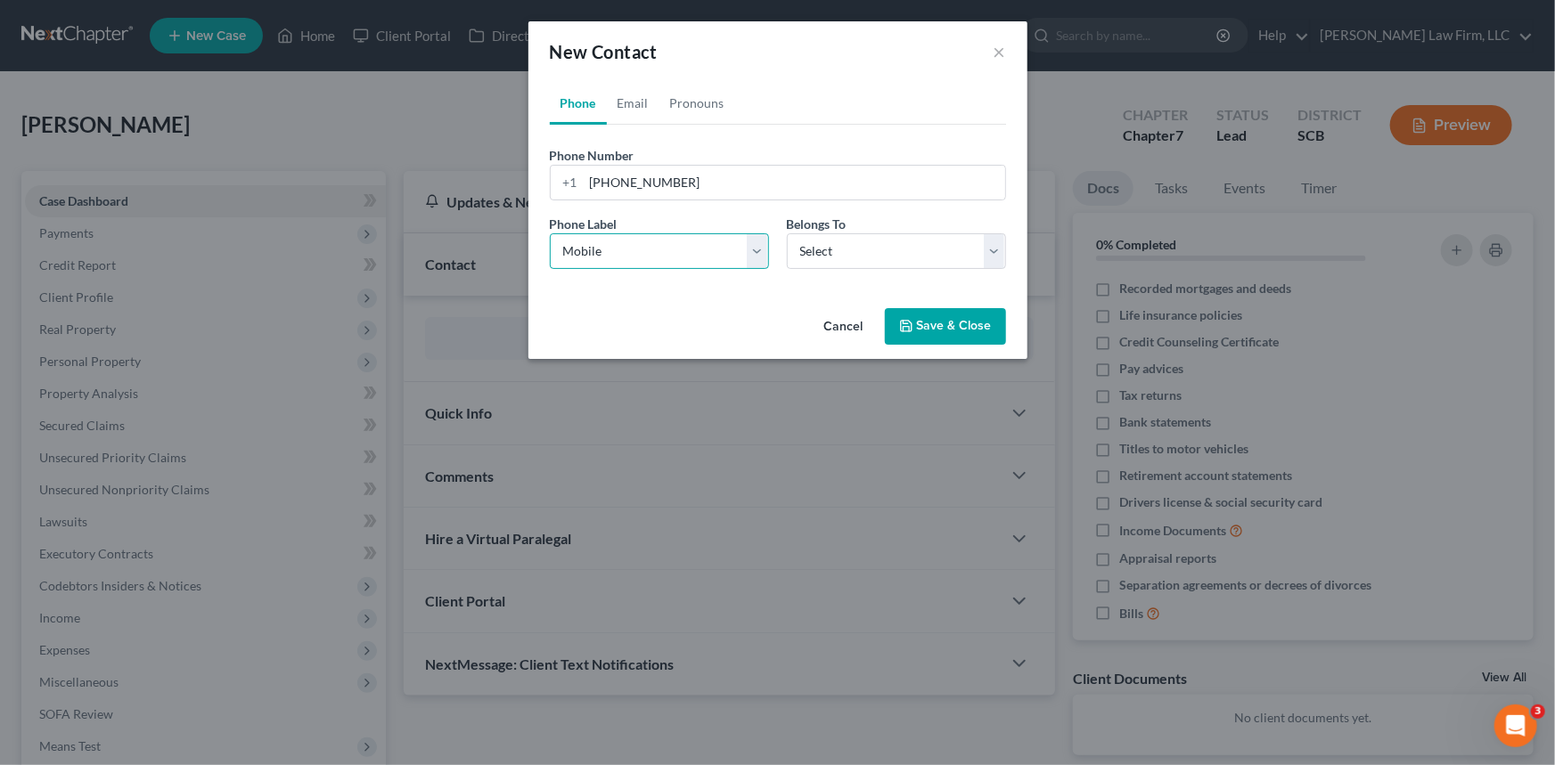
click at [550, 233] on select "Select Mobile Home Work Other" at bounding box center [659, 251] width 219 height 36
drag, startPoint x: 998, startPoint y: 251, endPoint x: 925, endPoint y: 264, distance: 74.1
click at [998, 251] on select "Select Client Other" at bounding box center [896, 251] width 219 height 36
select select "0"
click at [787, 233] on select "Select Client Other" at bounding box center [896, 251] width 219 height 36
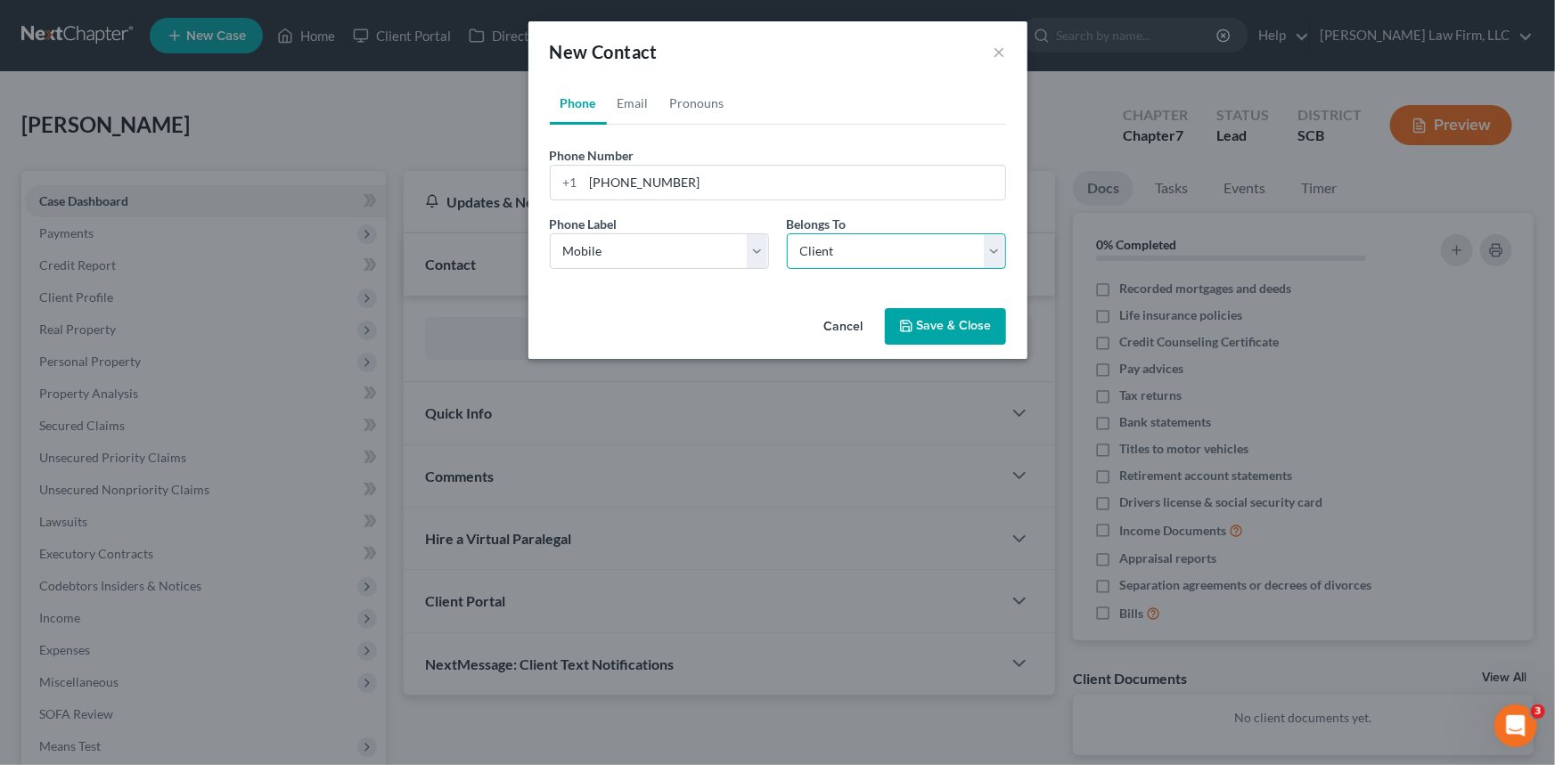
select select "0"
click at [638, 96] on link "Email" at bounding box center [633, 103] width 53 height 43
click at [588, 183] on input "email" at bounding box center [794, 183] width 421 height 34
type input "[EMAIL_ADDRESS][DOMAIN_NAME]"
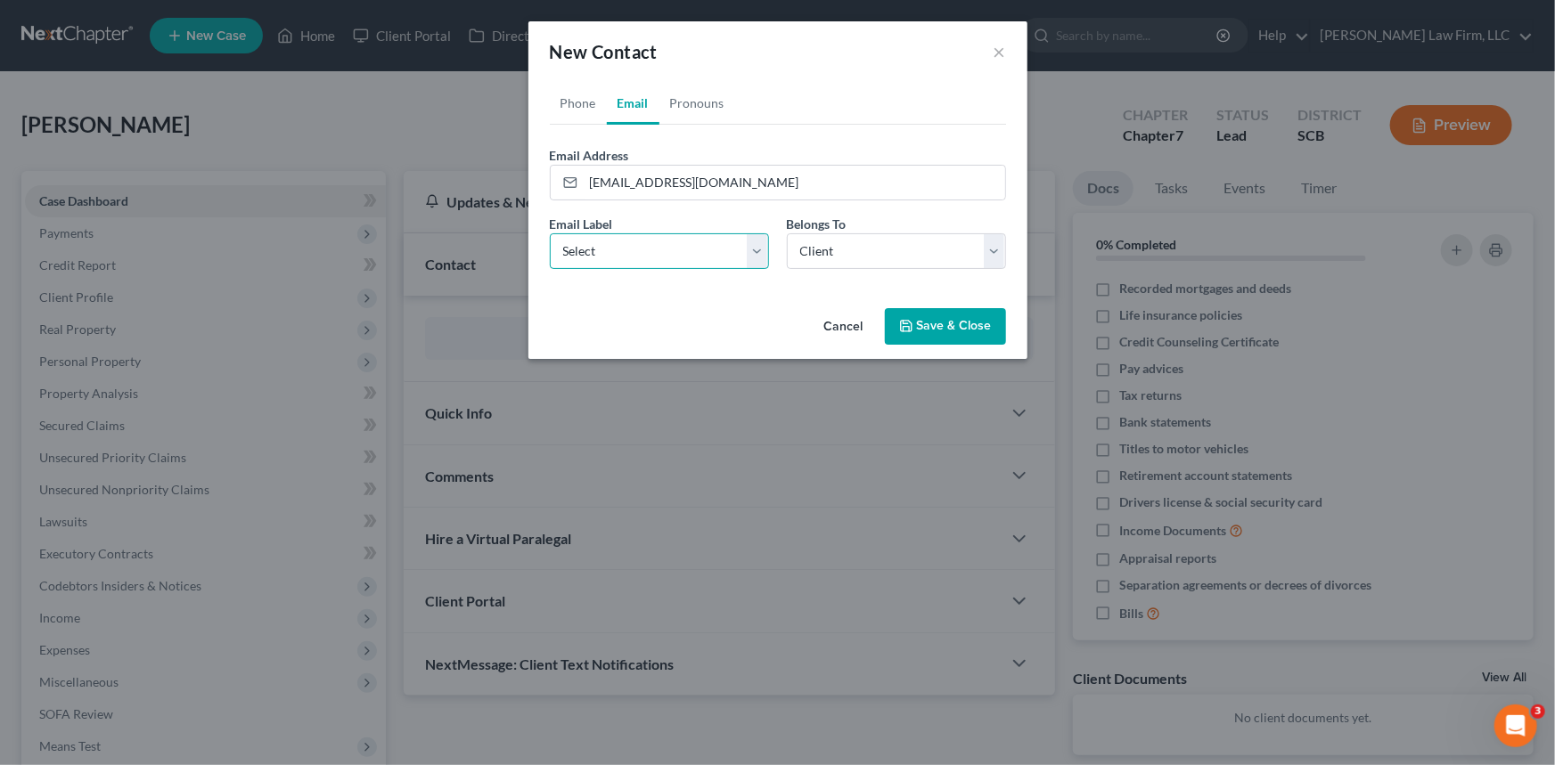
drag, startPoint x: 754, startPoint y: 247, endPoint x: 677, endPoint y: 267, distance: 79.3
click at [754, 247] on select "Select Home Work Other" at bounding box center [659, 251] width 219 height 36
select select "0"
click at [550, 233] on select "Select Home Work Other" at bounding box center [659, 251] width 219 height 36
click at [948, 325] on button "Save & Close" at bounding box center [945, 326] width 121 height 37
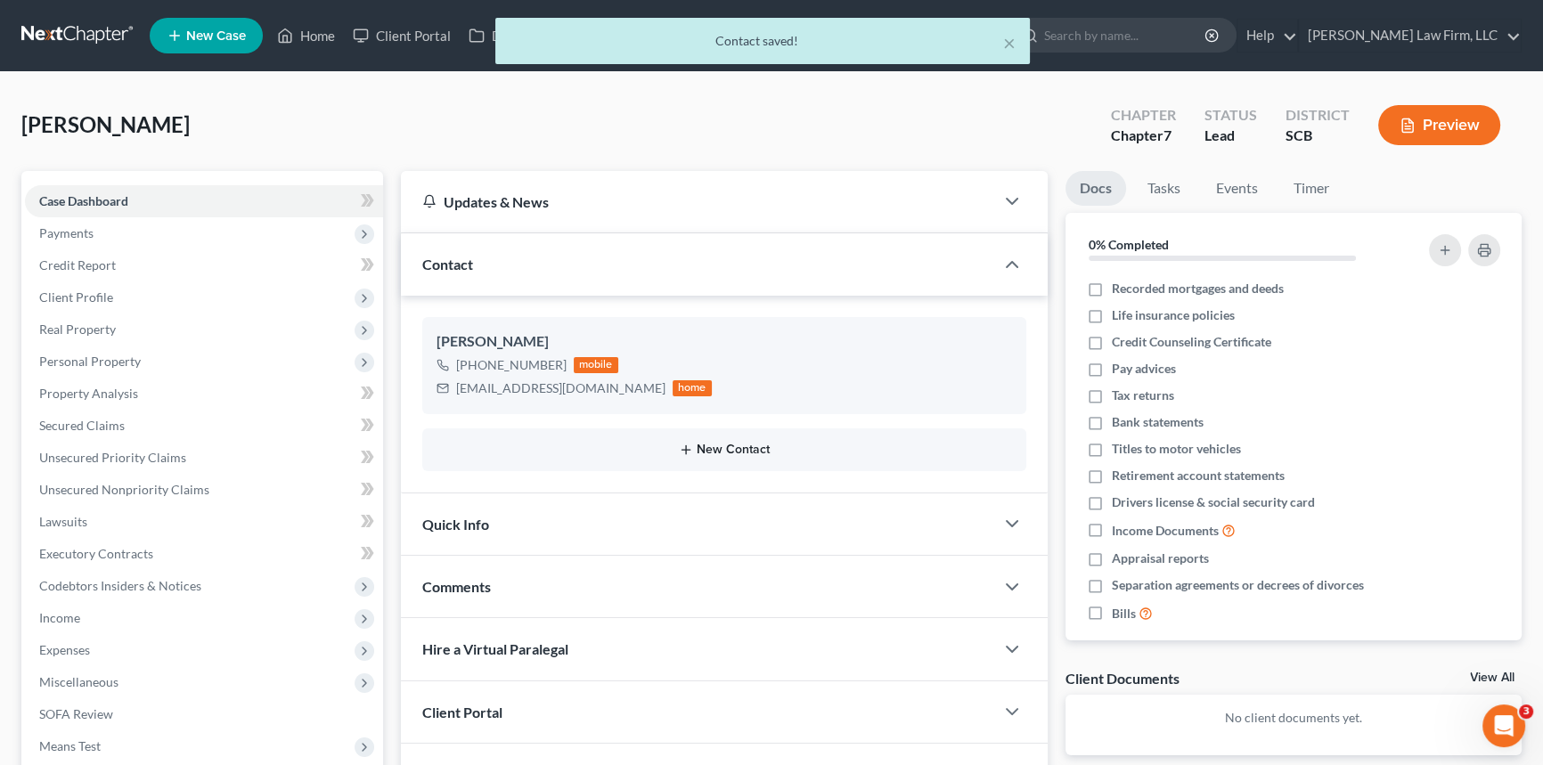
click at [721, 452] on button "New Contact" at bounding box center [724, 450] width 575 height 14
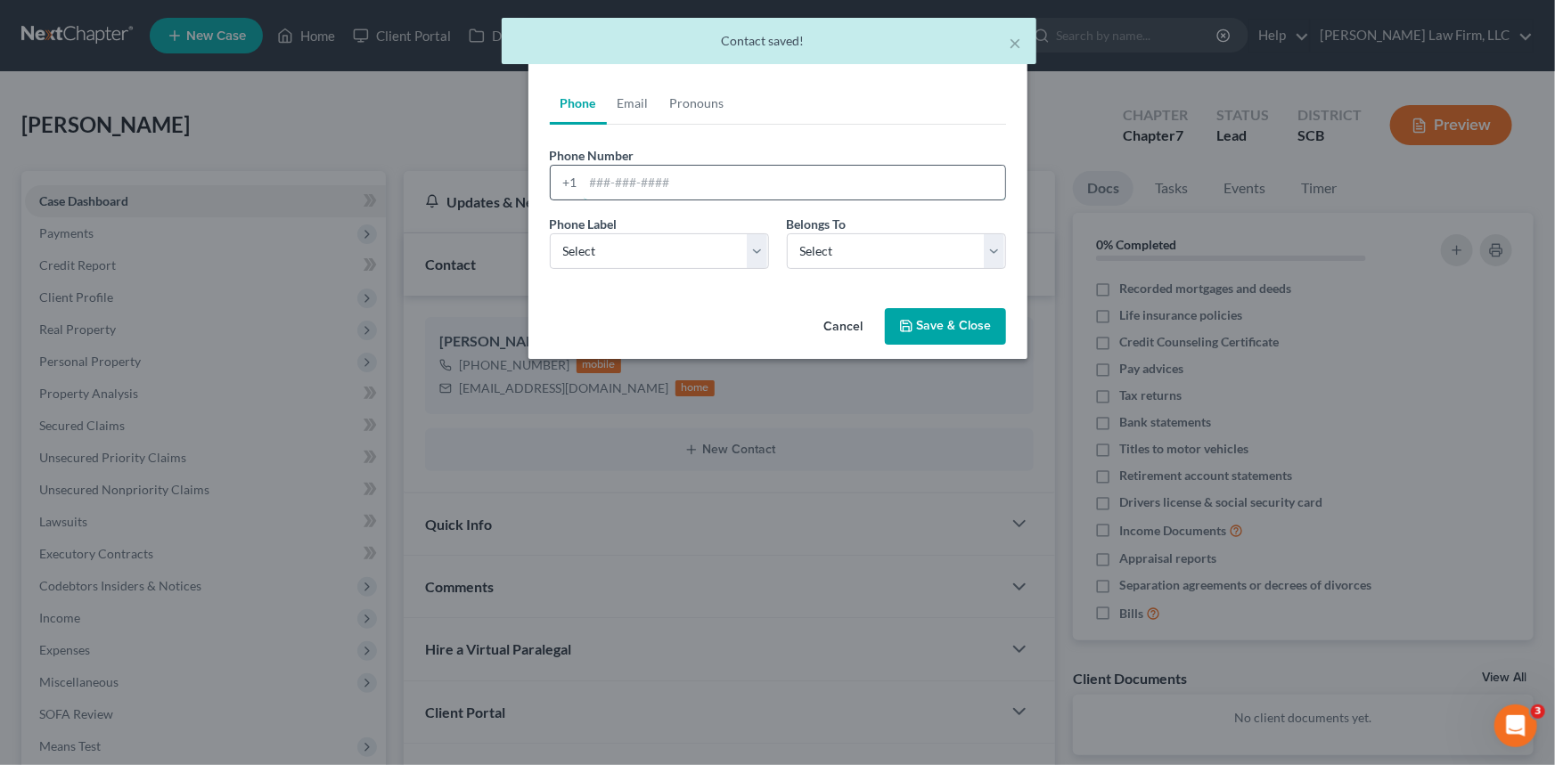
click at [584, 183] on input "tel" at bounding box center [794, 183] width 421 height 34
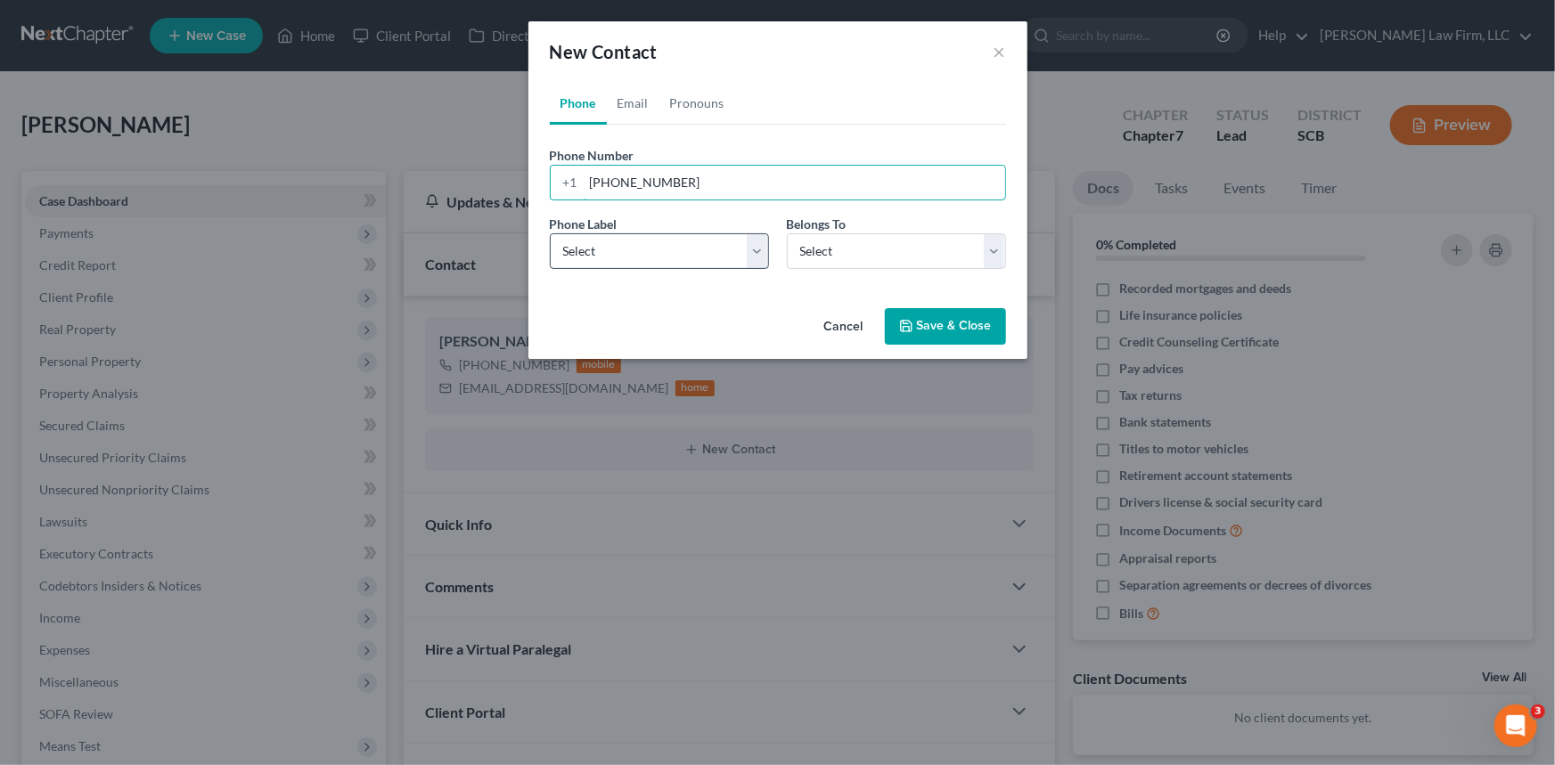
type input "[PHONE_NUMBER]"
click at [594, 242] on select "Select Mobile Home Work Other" at bounding box center [659, 251] width 219 height 36
select select "0"
click at [550, 233] on select "Select Mobile Home Work Other" at bounding box center [659, 251] width 219 height 36
drag, startPoint x: 998, startPoint y: 247, endPoint x: 962, endPoint y: 266, distance: 40.7
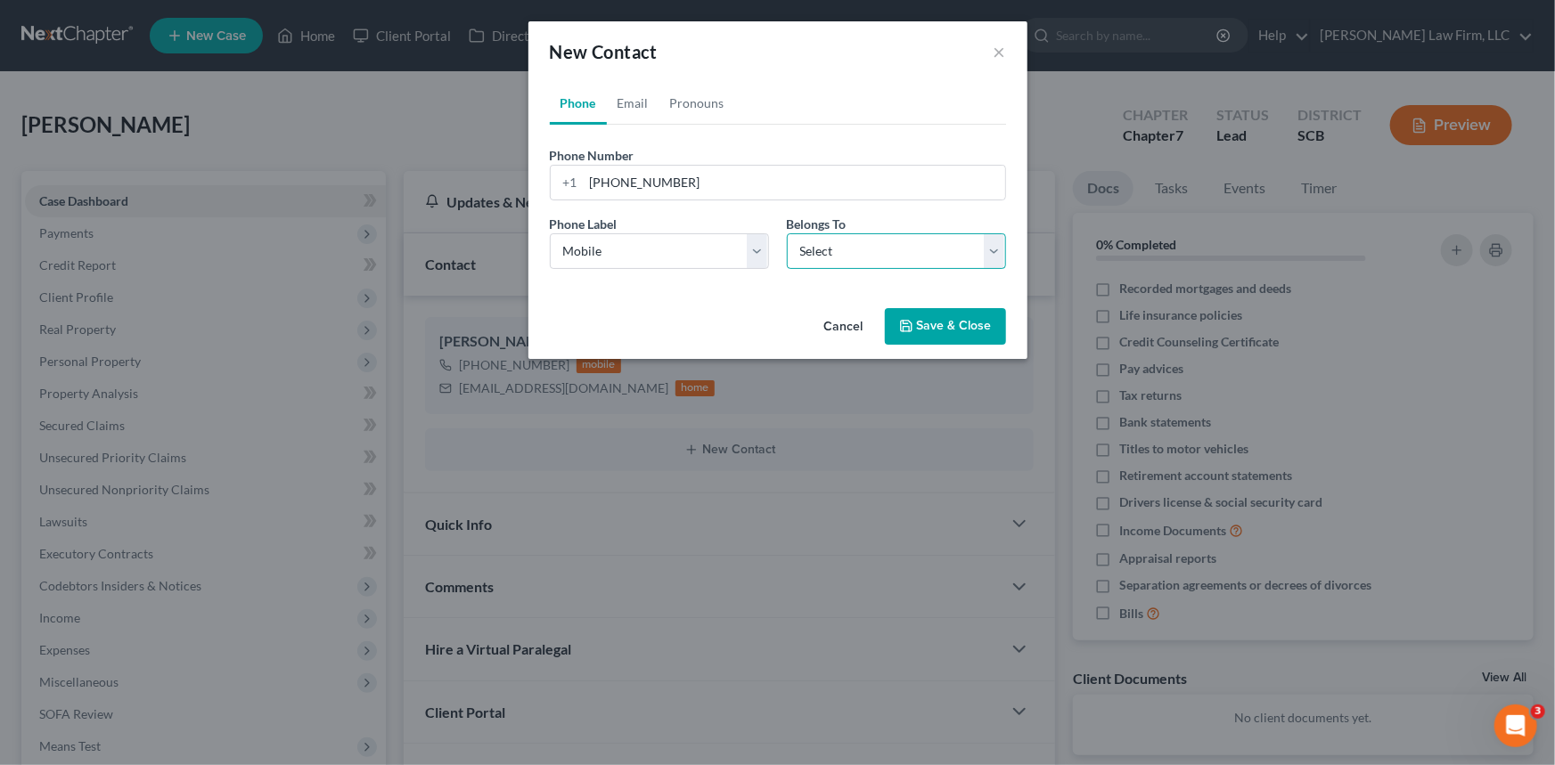
click at [998, 247] on select "Select Client Other" at bounding box center [896, 251] width 219 height 36
select select "1"
click at [787, 233] on select "Select Client Other" at bounding box center [896, 251] width 219 height 36
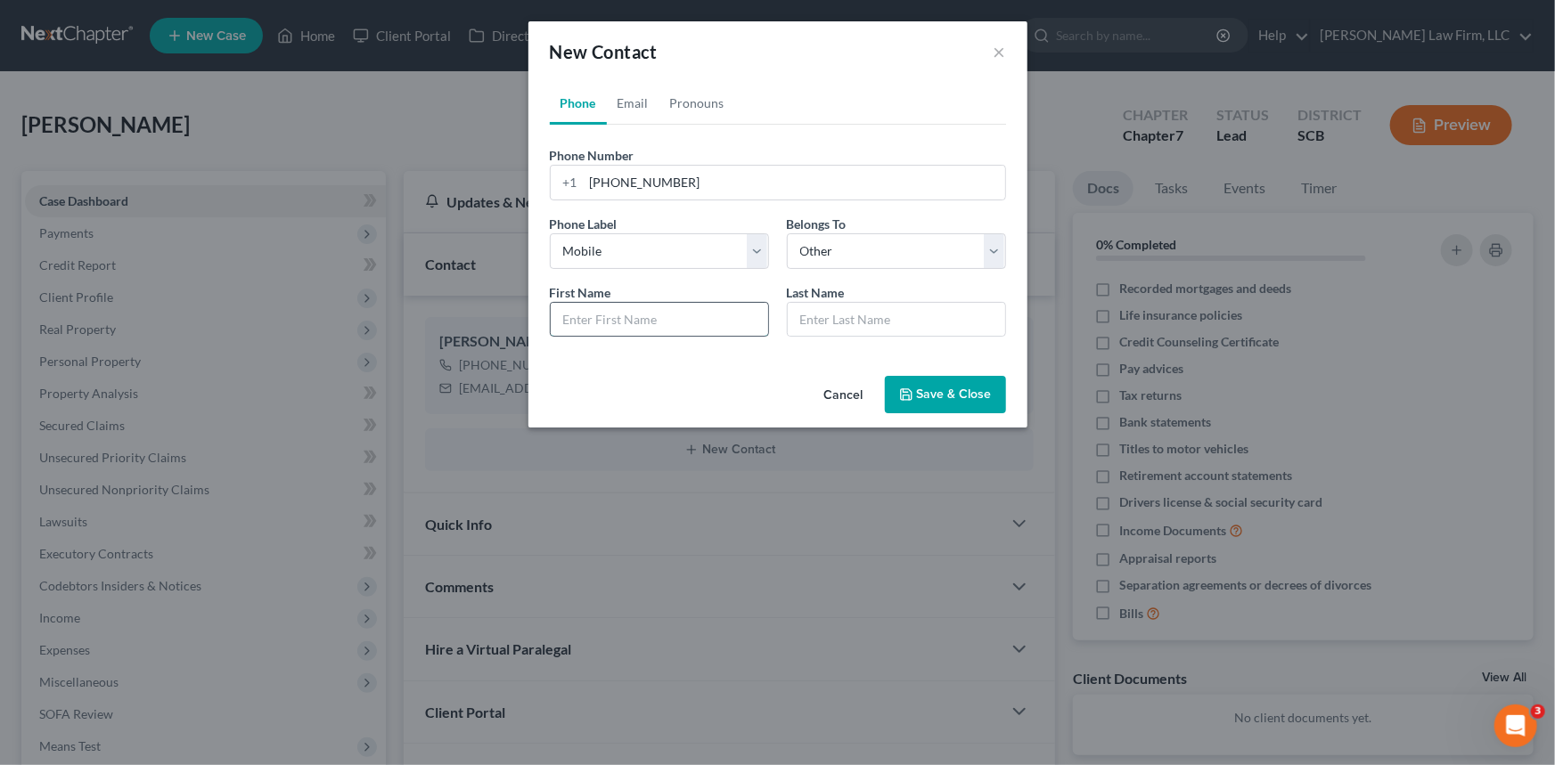
click at [584, 321] on input "text" at bounding box center [659, 320] width 217 height 34
type input "a"
type input "[PERSON_NAME]"
type input "T"
type input "Nouse"
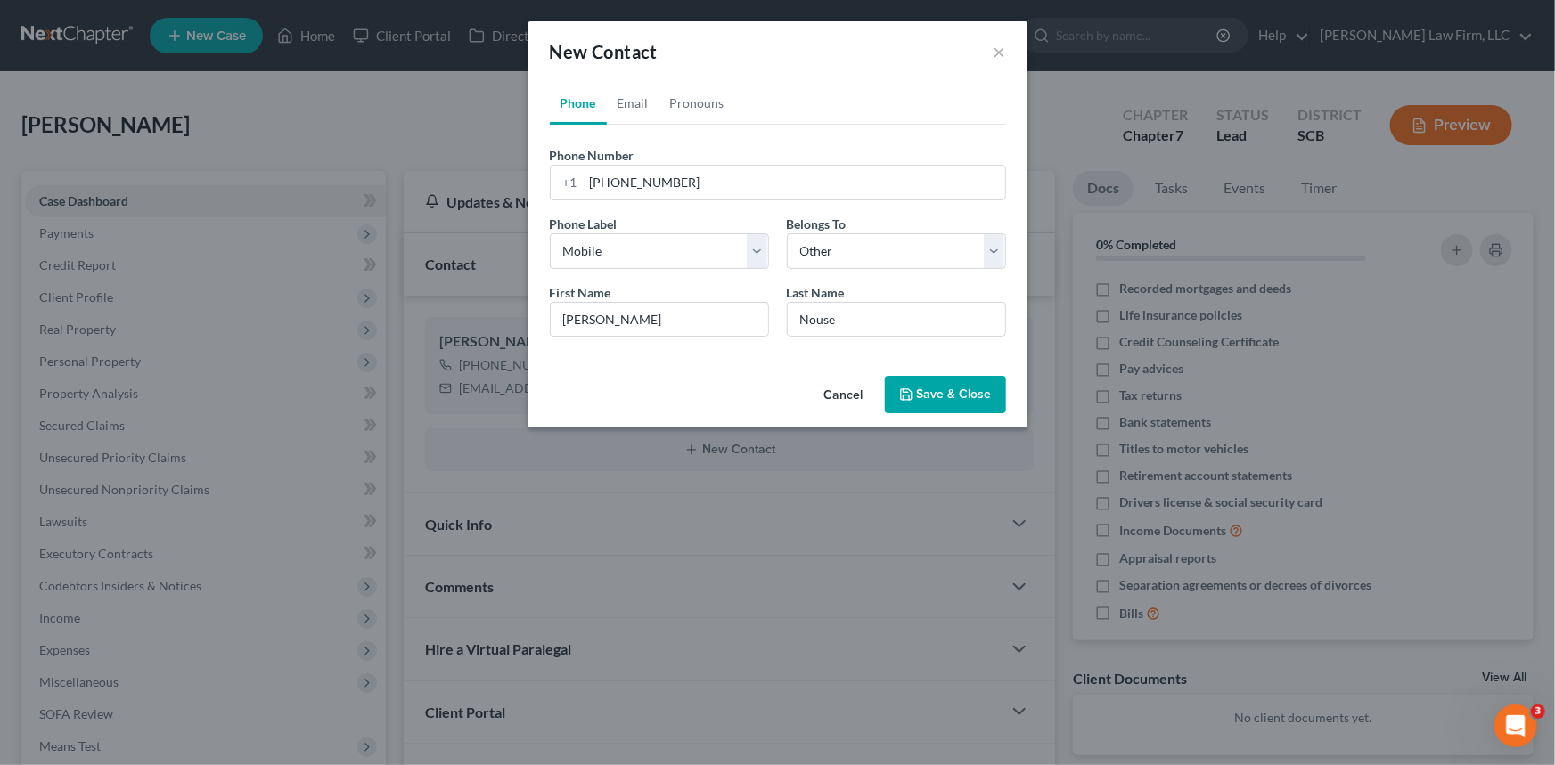
click at [954, 391] on button "Save & Close" at bounding box center [945, 394] width 121 height 37
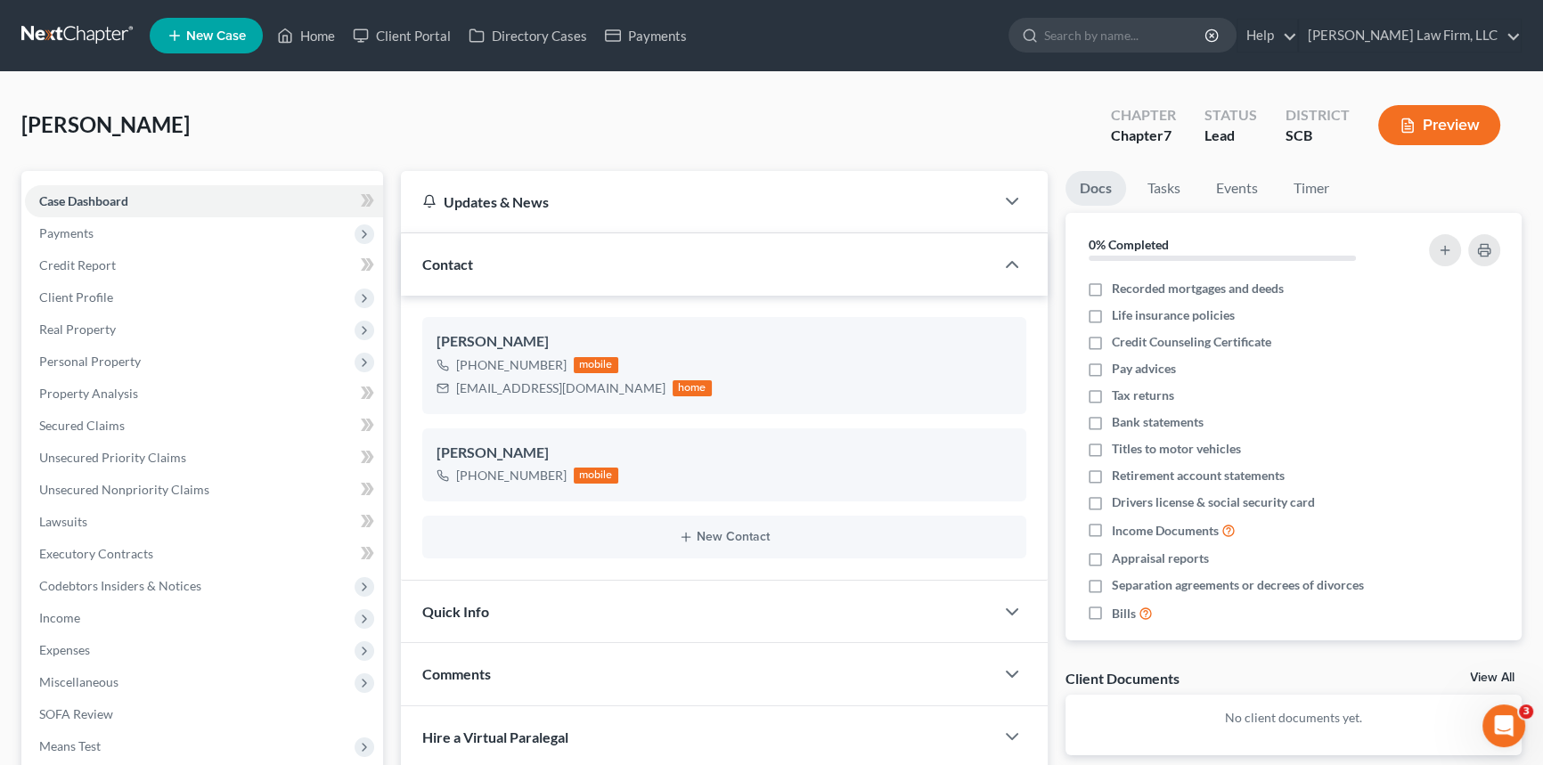
click at [452, 609] on span "Quick Info" at bounding box center [455, 611] width 67 height 17
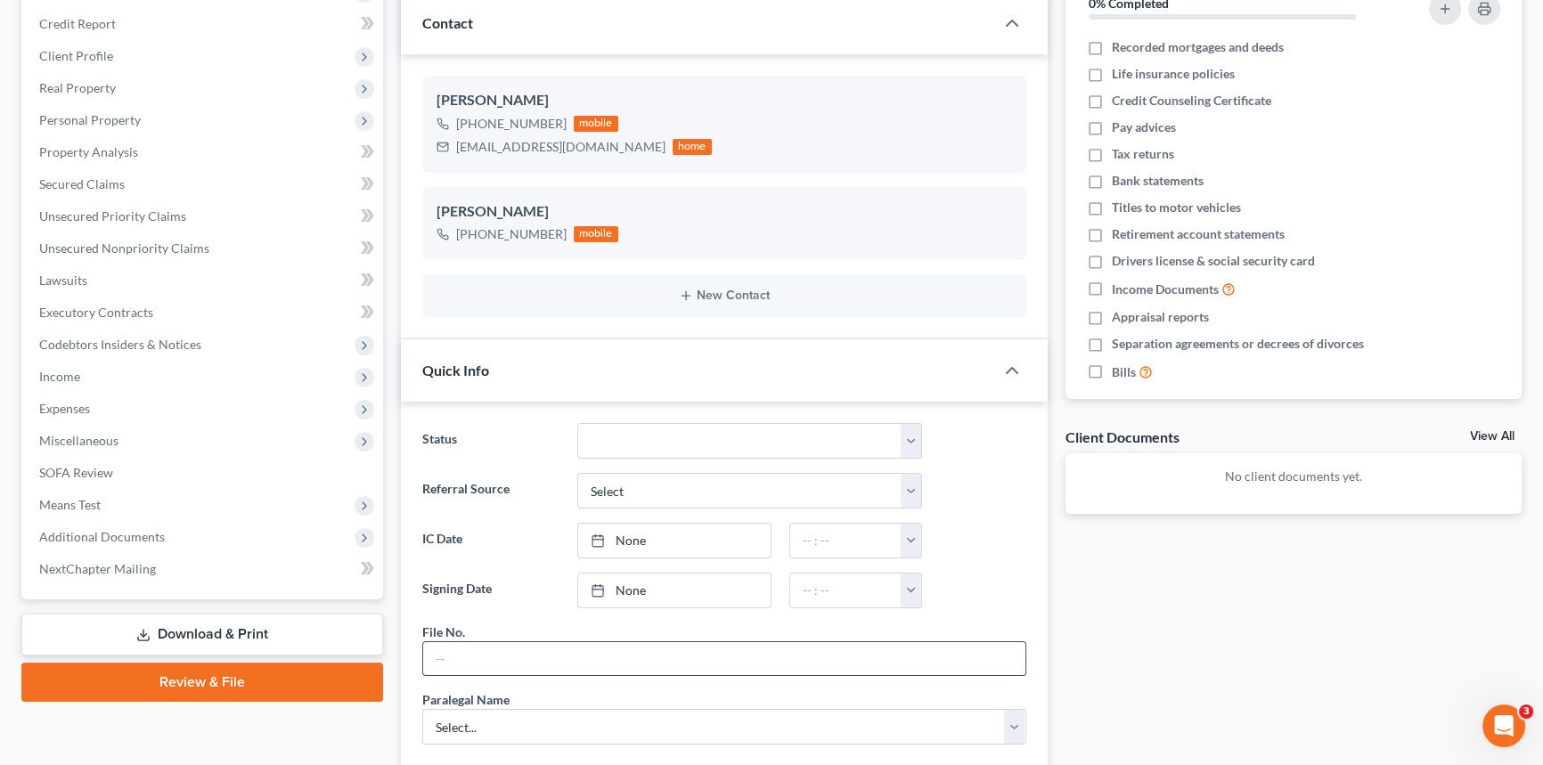
scroll to position [242, 0]
click at [453, 671] on input "text" at bounding box center [724, 658] width 602 height 34
type input "25-209chs"
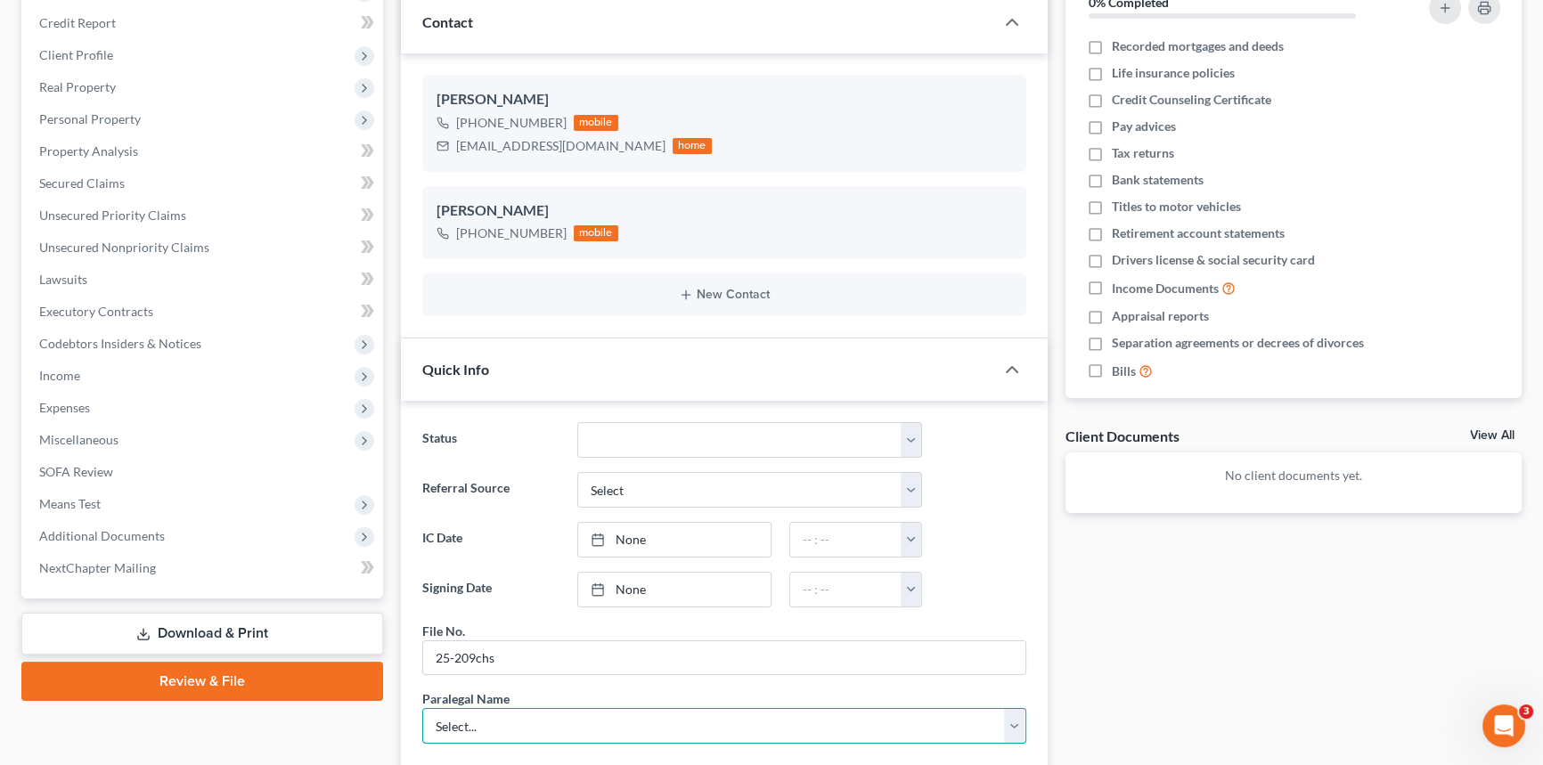
click at [470, 722] on select "Select... [PERSON_NAME] [PERSON_NAME] [PERSON_NAME] [PERSON_NAME]" at bounding box center [724, 726] width 604 height 36
select select "1"
click at [422, 708] on select "Select... [PERSON_NAME] [PERSON_NAME] [PERSON_NAME] [PERSON_NAME]" at bounding box center [724, 726] width 604 height 36
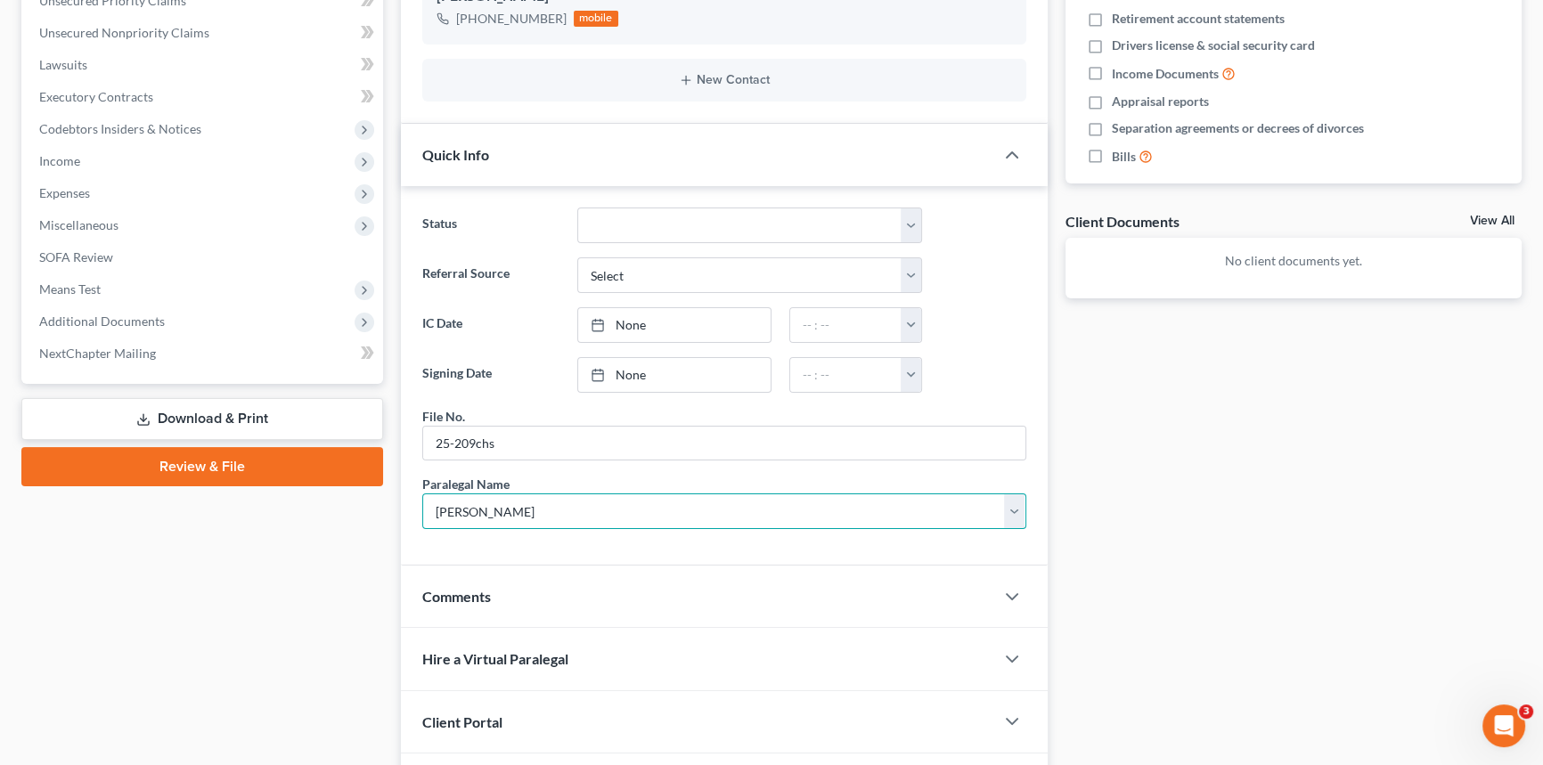
scroll to position [486, 0]
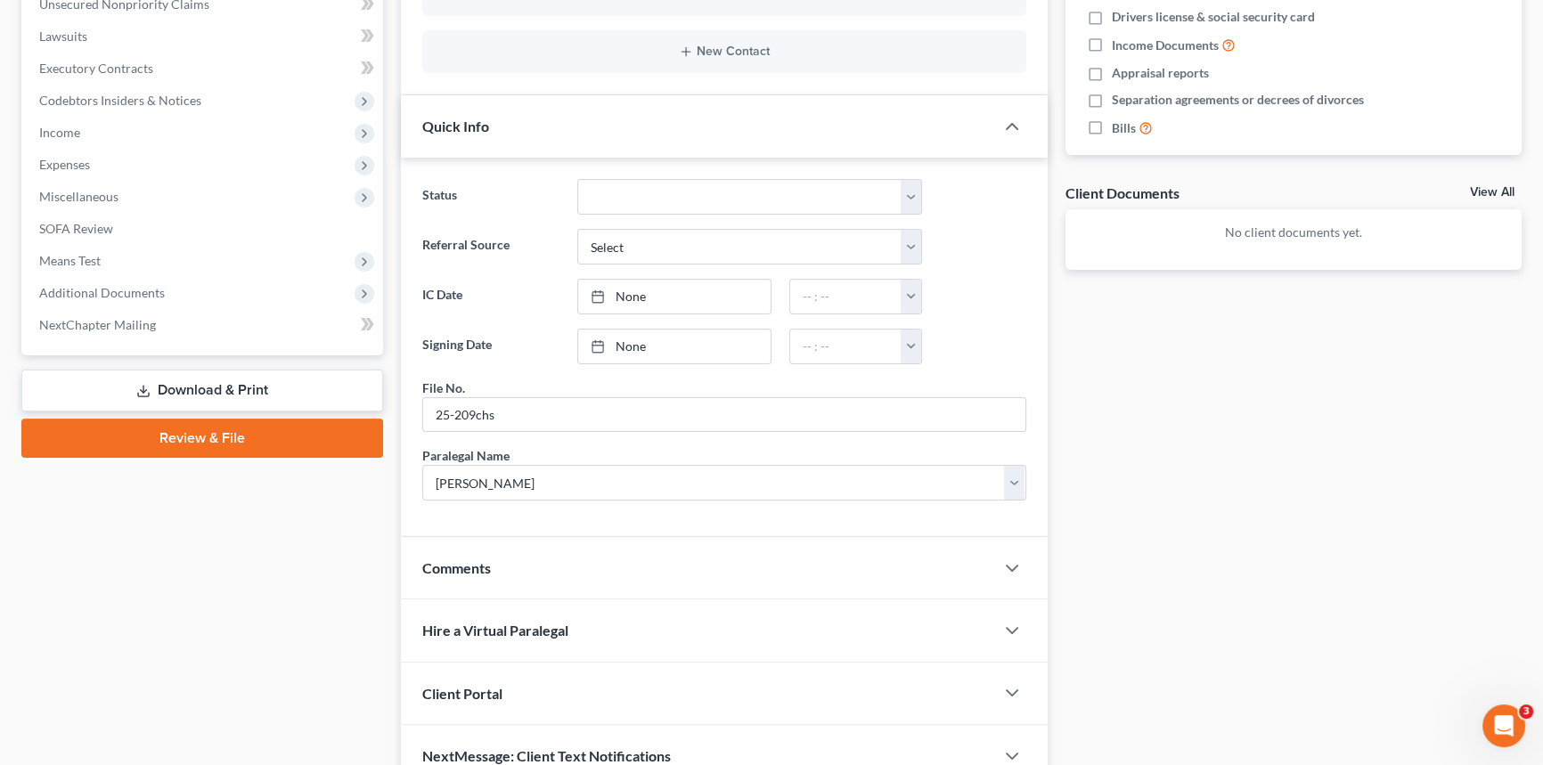
click at [474, 690] on span "Client Portal" at bounding box center [462, 693] width 80 height 17
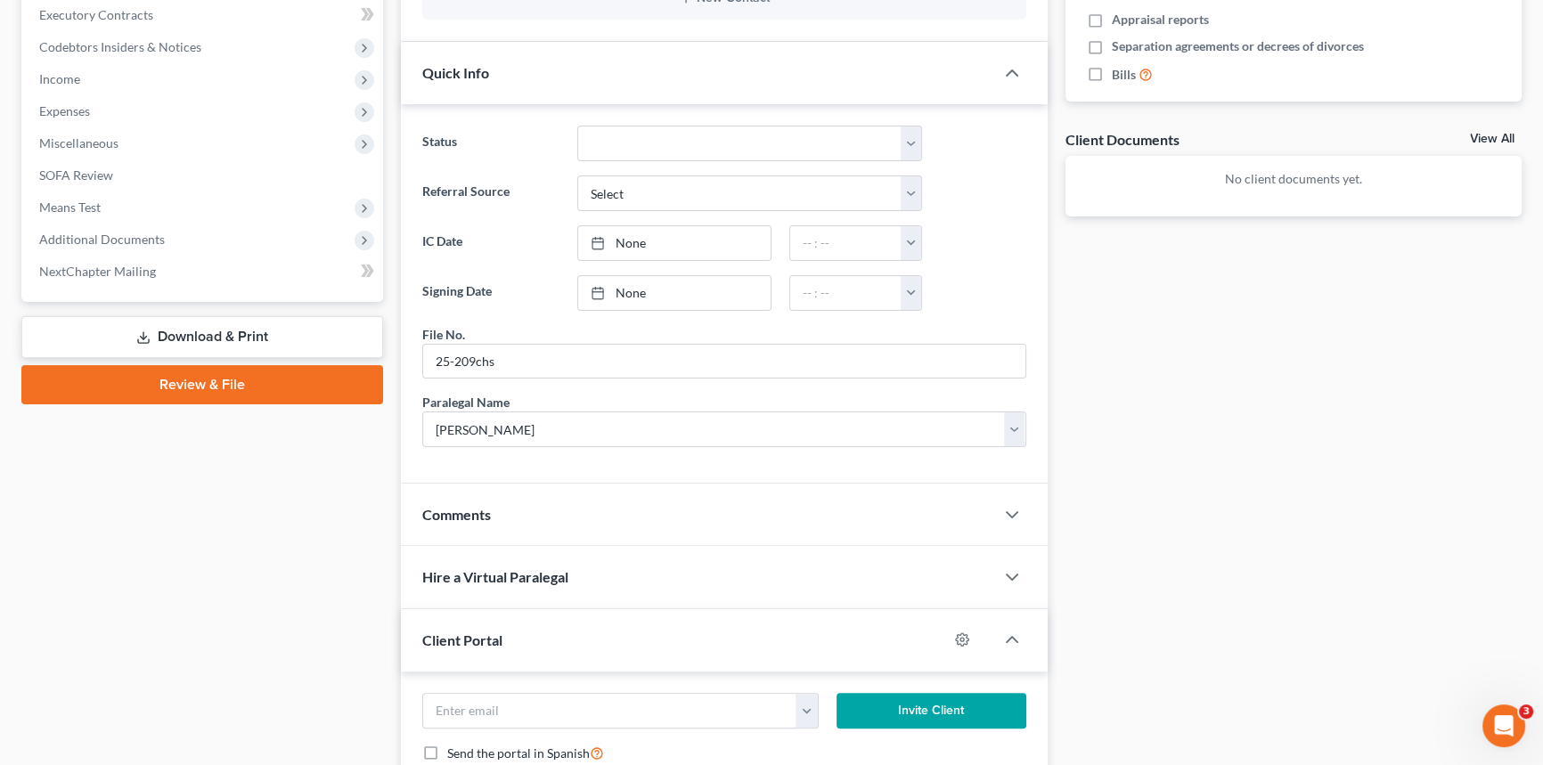
scroll to position [567, 0]
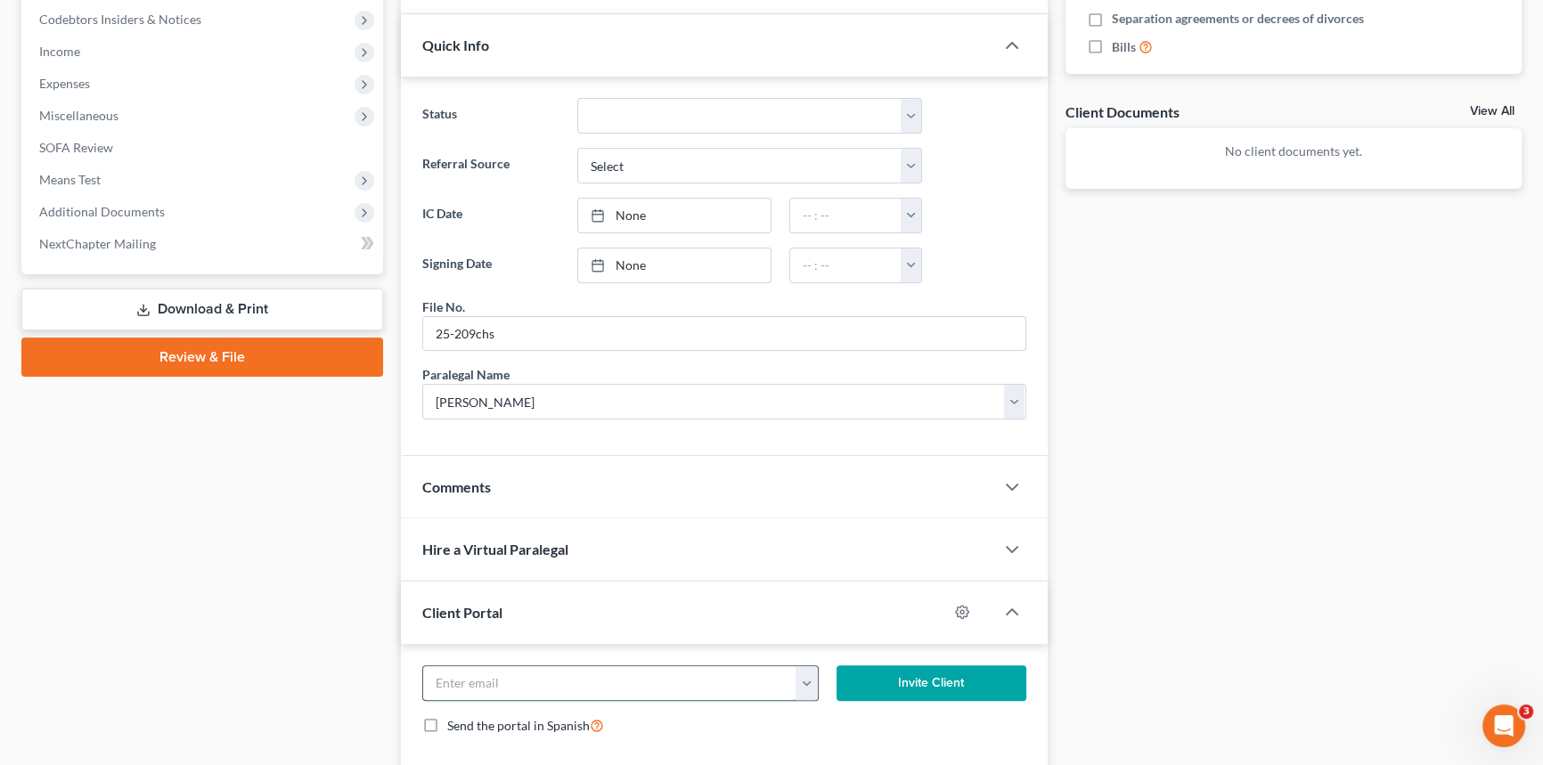
click at [437, 680] on input "email" at bounding box center [609, 683] width 373 height 34
type input "[EMAIL_ADDRESS][DOMAIN_NAME]"
click at [954, 672] on button "Invite Client" at bounding box center [932, 683] width 190 height 36
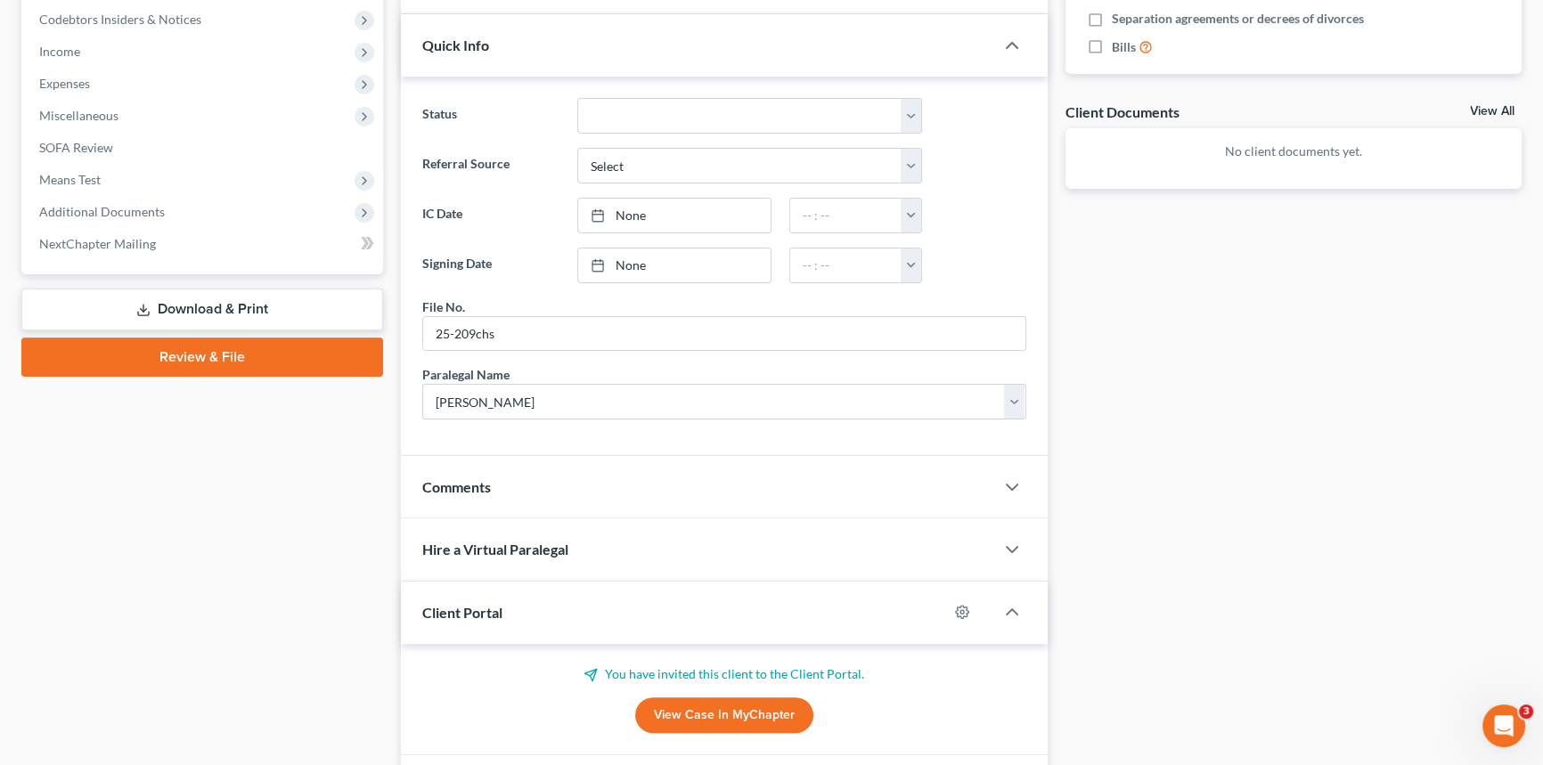
click at [1270, 408] on div "Docs Tasks Events Timer 0% Completed Nothing here yet! Recorded mortgages and d…" at bounding box center [1294, 210] width 475 height 1213
click at [1224, 293] on div "Docs Tasks Events Timer 0% Completed Nothing here yet! Recorded mortgages and d…" at bounding box center [1294, 210] width 475 height 1213
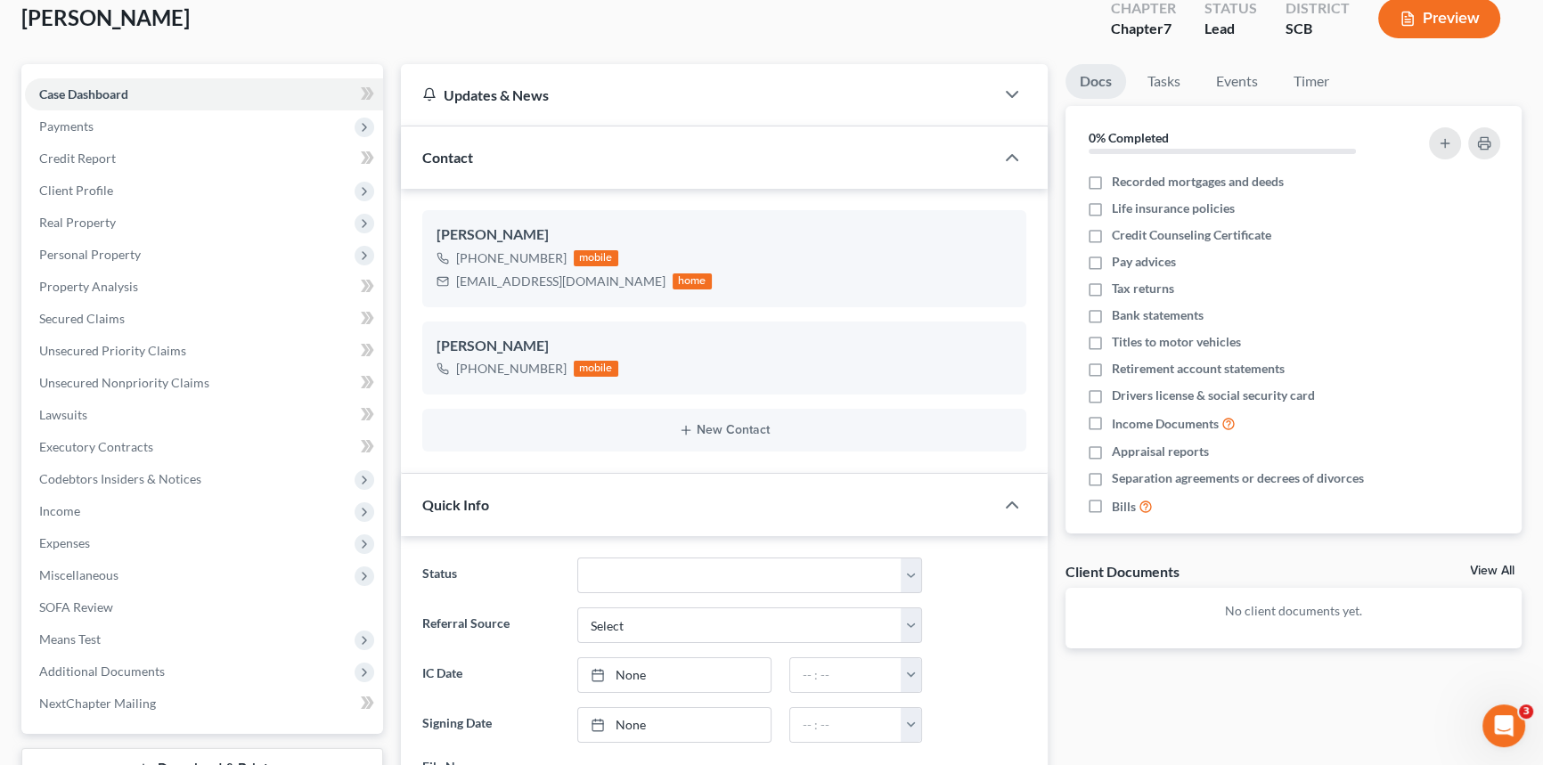
scroll to position [0, 0]
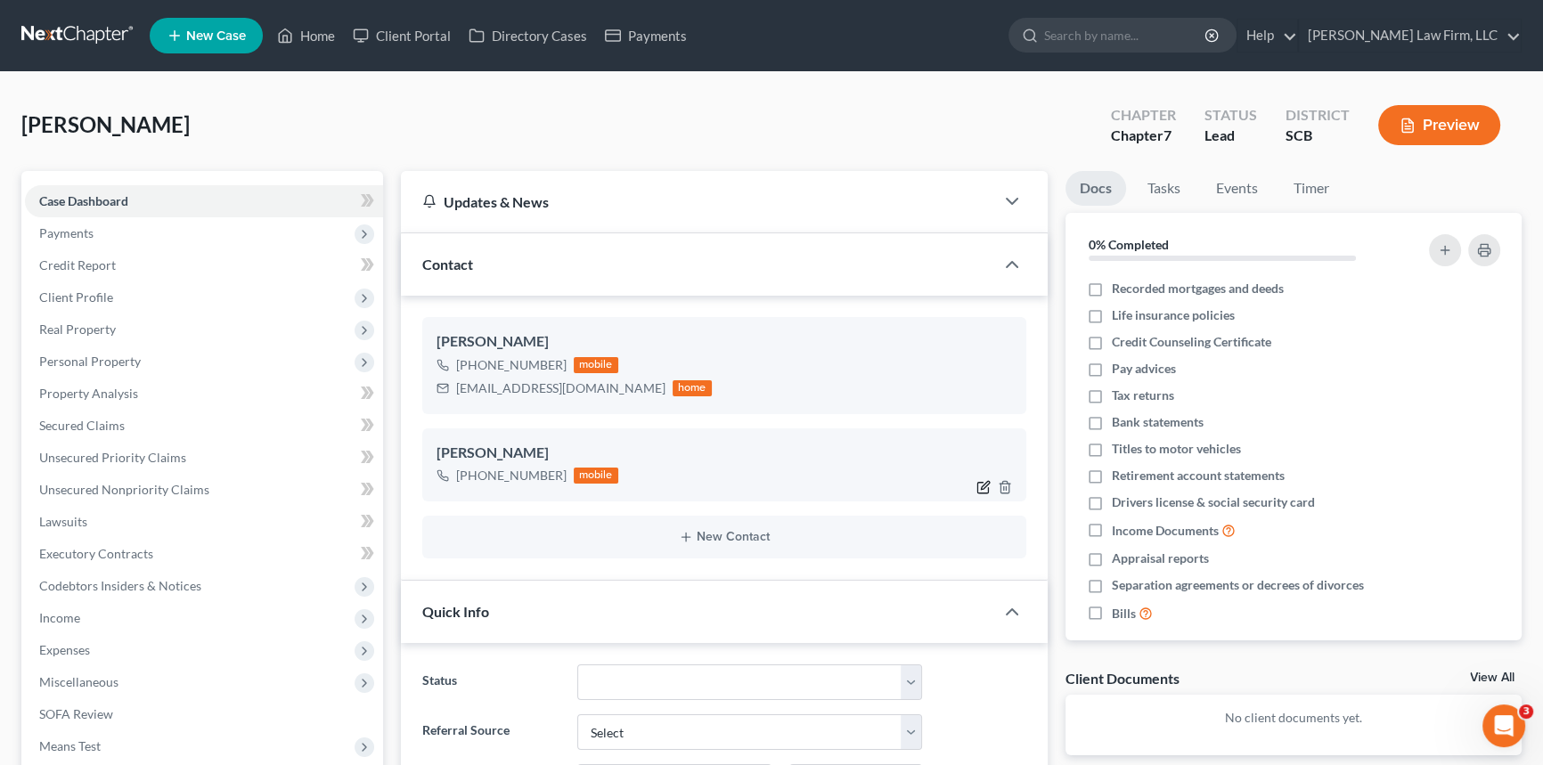
click at [981, 480] on icon "button" at bounding box center [983, 487] width 14 height 14
select select "0"
select select "1"
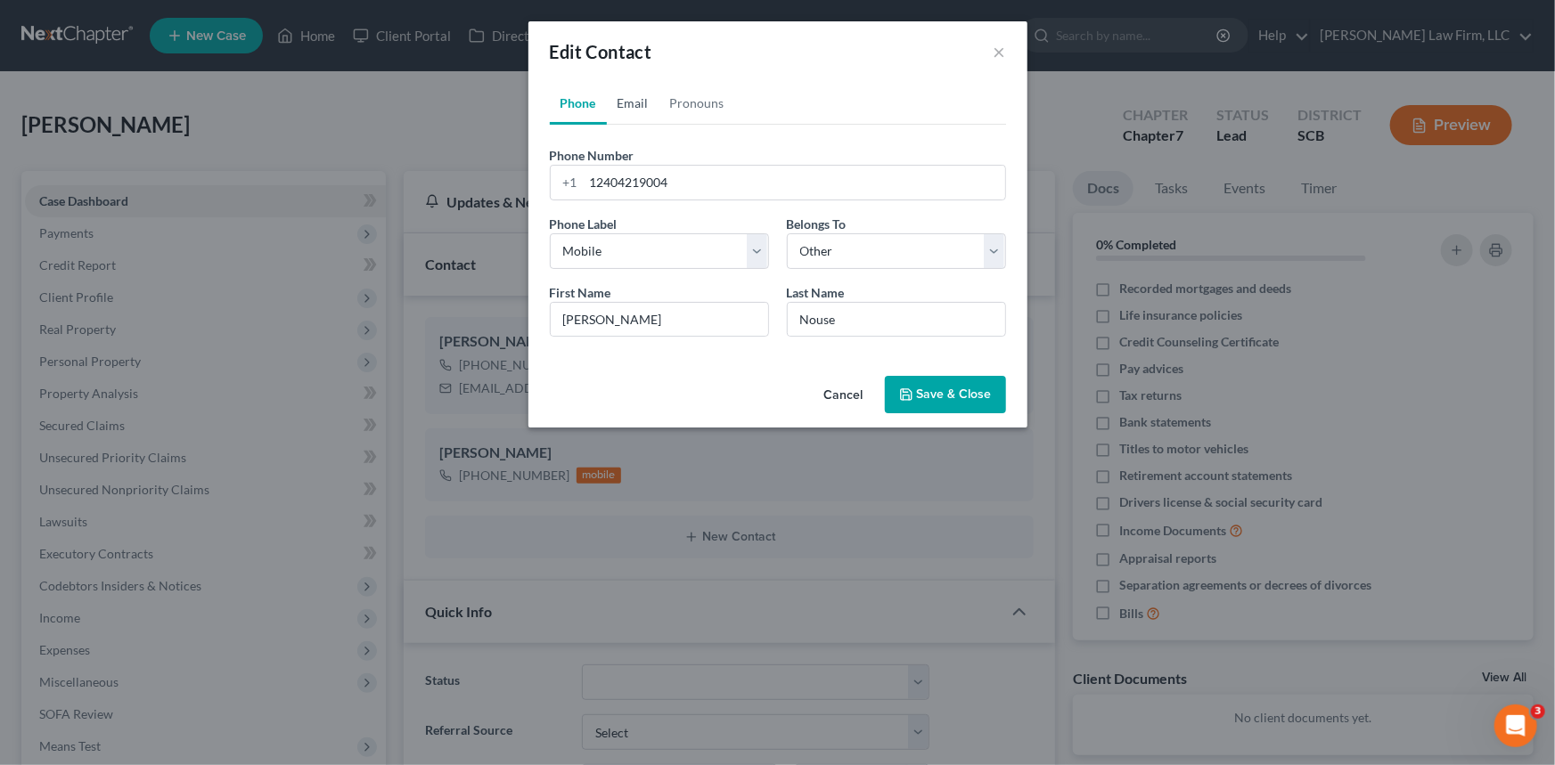
click at [631, 95] on link "Email" at bounding box center [633, 103] width 53 height 43
click at [593, 188] on input "email" at bounding box center [794, 183] width 421 height 34
type input "[EMAIL_ADDRESS][DOMAIN_NAME]"
drag, startPoint x: 756, startPoint y: 254, endPoint x: 730, endPoint y: 263, distance: 28.2
click at [756, 254] on select "Select Home Work Other" at bounding box center [659, 251] width 219 height 36
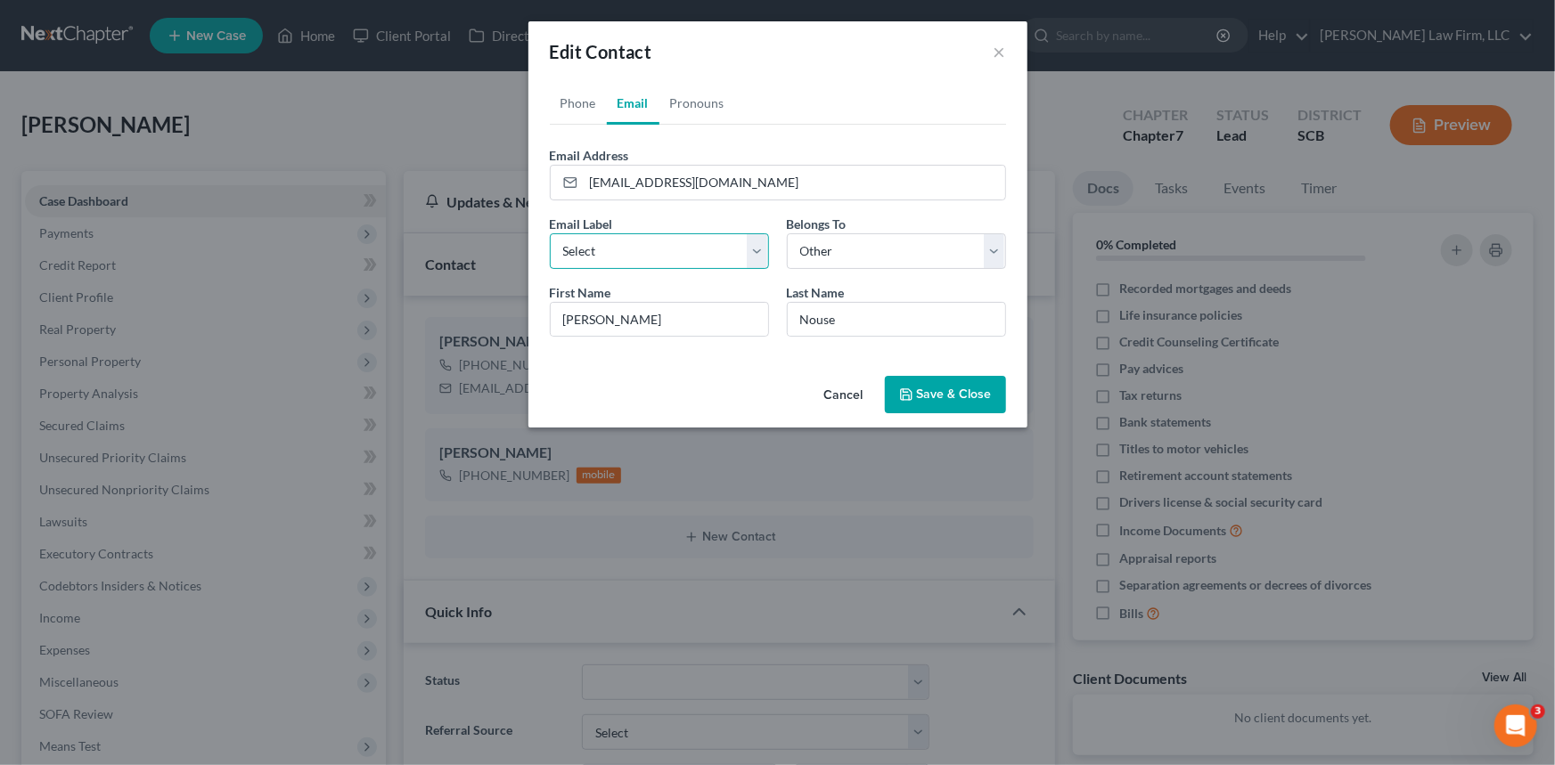
select select "0"
click at [550, 233] on select "Select Home Work Other" at bounding box center [659, 251] width 219 height 36
click at [937, 392] on button "Save & Close" at bounding box center [945, 394] width 121 height 37
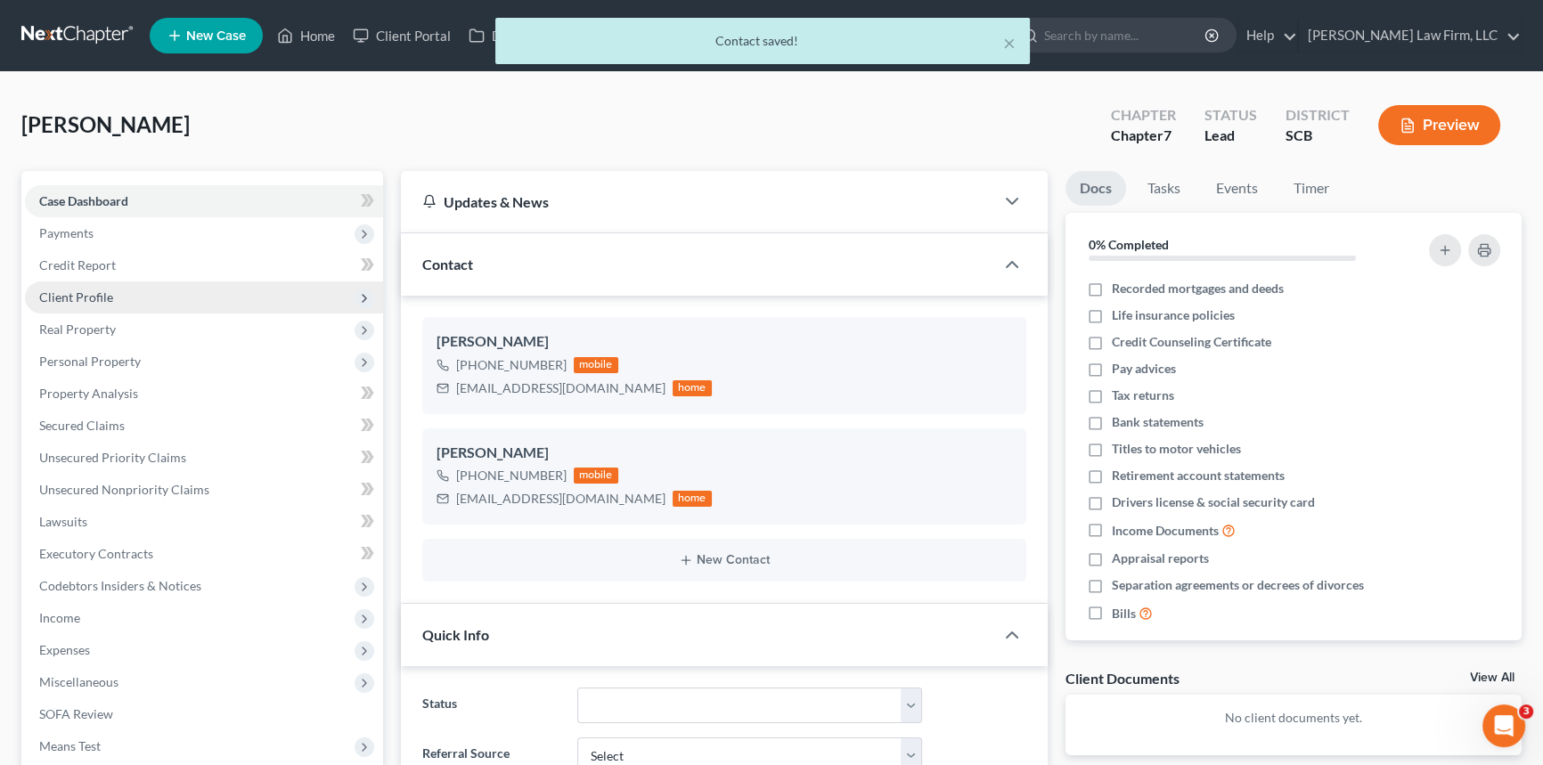
click at [77, 290] on span "Client Profile" at bounding box center [76, 297] width 74 height 15
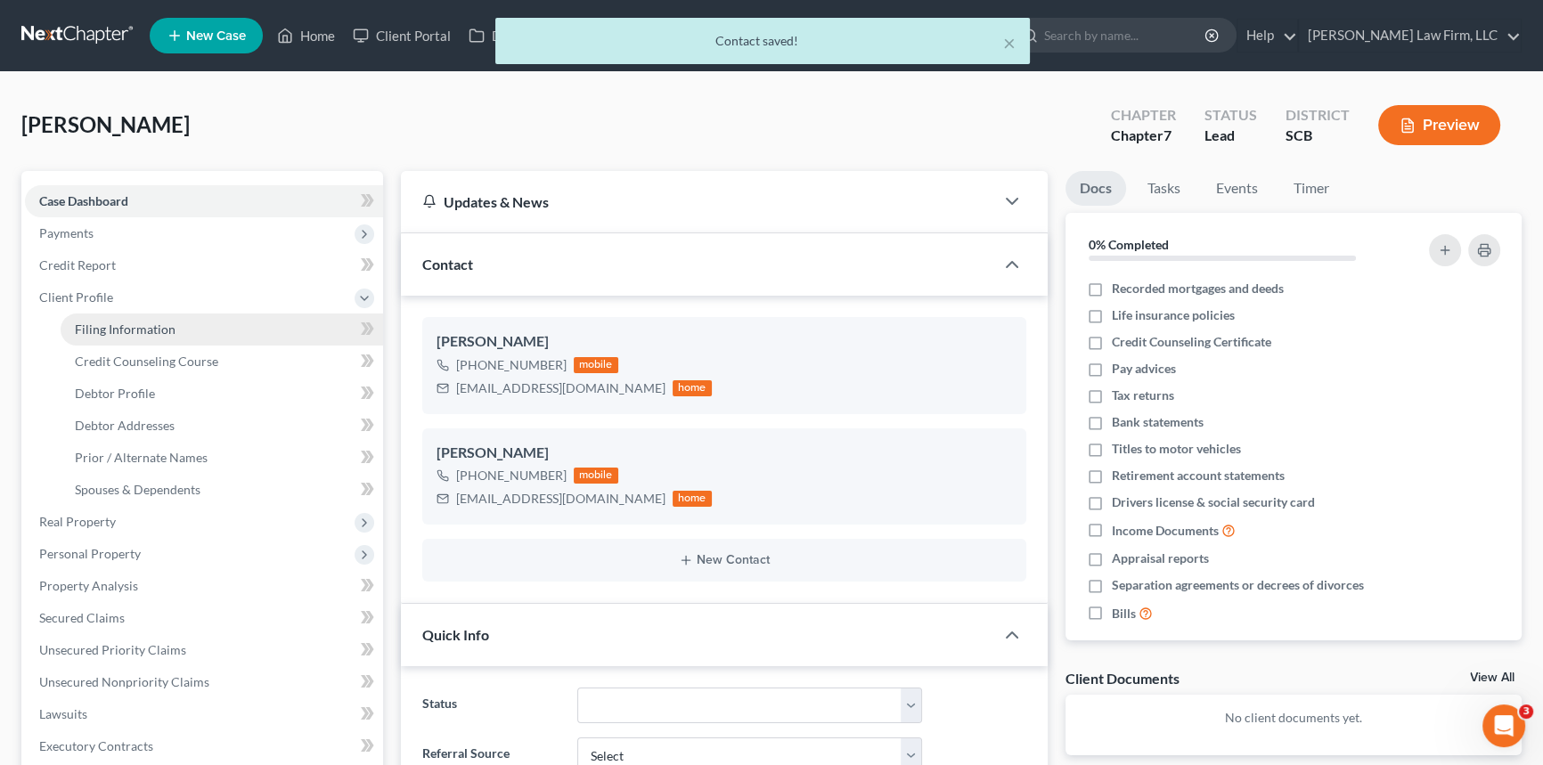
click at [128, 322] on span "Filing Information" at bounding box center [125, 329] width 101 height 15
select select "1"
select select "0"
select select "72"
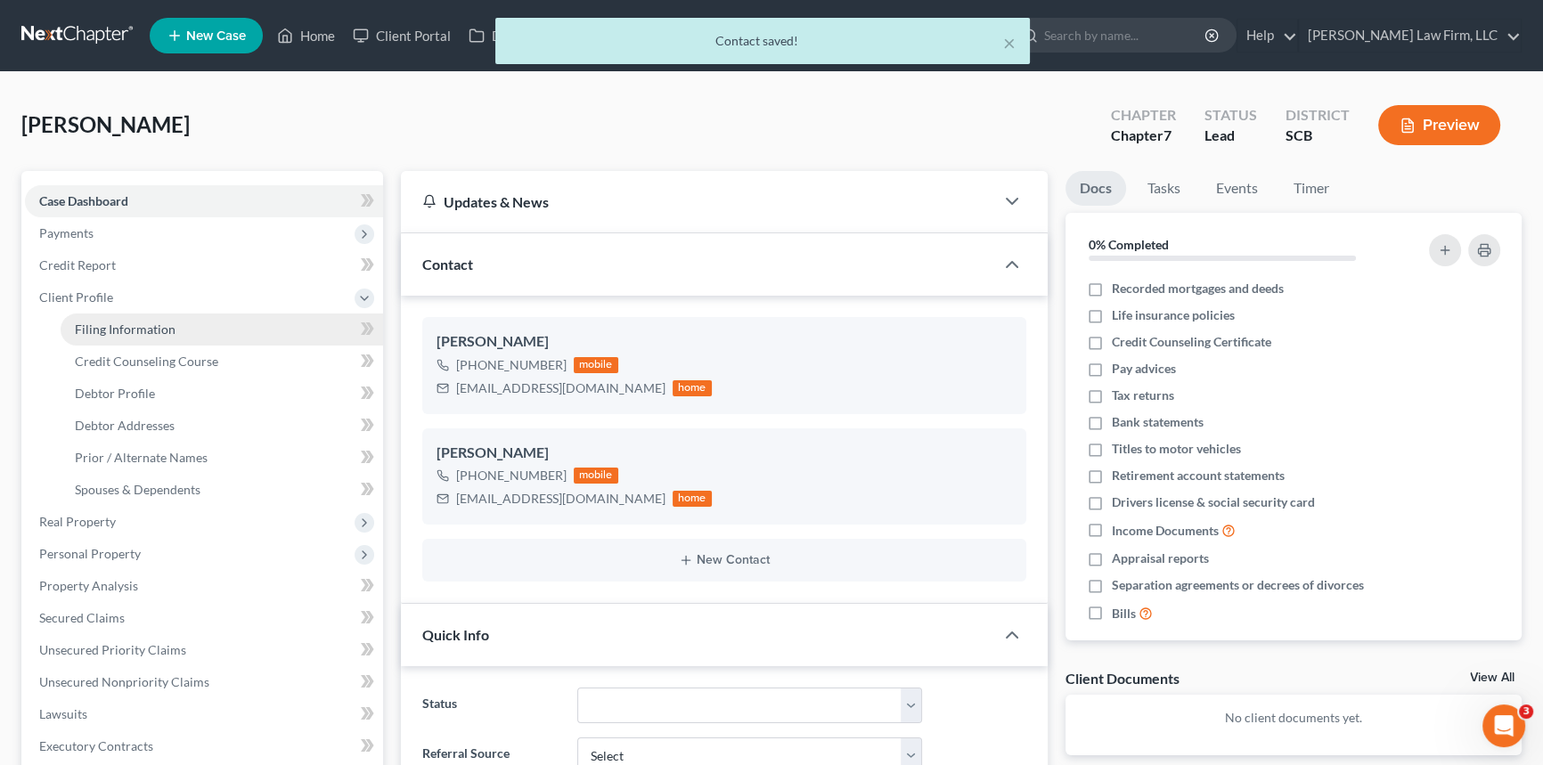
select select "42"
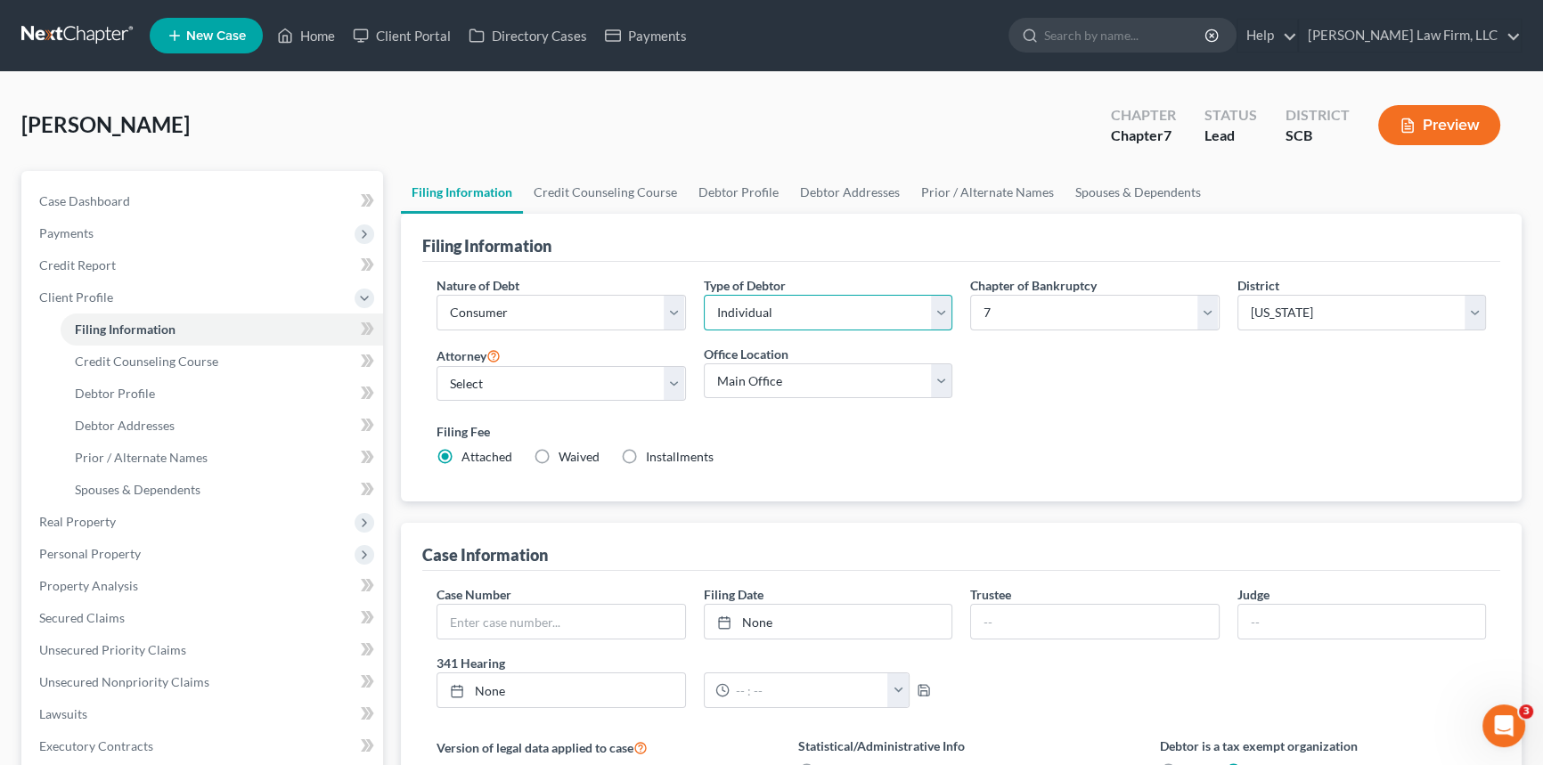
drag, startPoint x: 943, startPoint y: 306, endPoint x: 898, endPoint y: 322, distance: 48.5
click at [942, 307] on select "Select Individual Joint" at bounding box center [828, 313] width 249 height 36
select select "1"
click at [704, 295] on select "Select Individual Joint" at bounding box center [828, 313] width 249 height 36
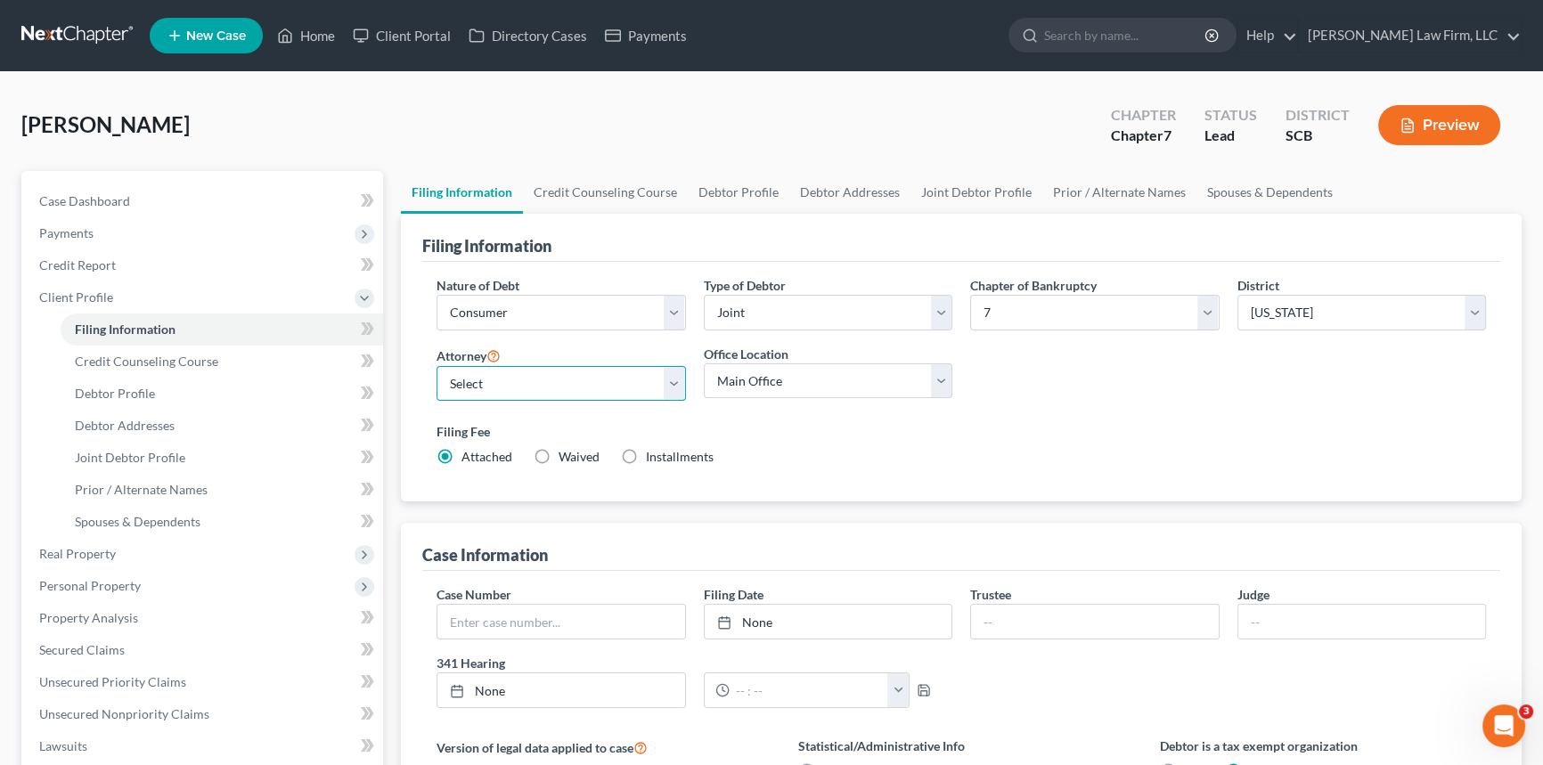
click at [474, 387] on select "Select [PERSON_NAME] - SCB [PERSON_NAME] - SCB" at bounding box center [561, 384] width 249 height 36
select select "0"
click at [437, 366] on select "Select [PERSON_NAME] - SCB [PERSON_NAME] - SCB" at bounding box center [561, 384] width 249 height 36
click at [125, 388] on span "Debtor Profile" at bounding box center [115, 393] width 80 height 15
select select "1"
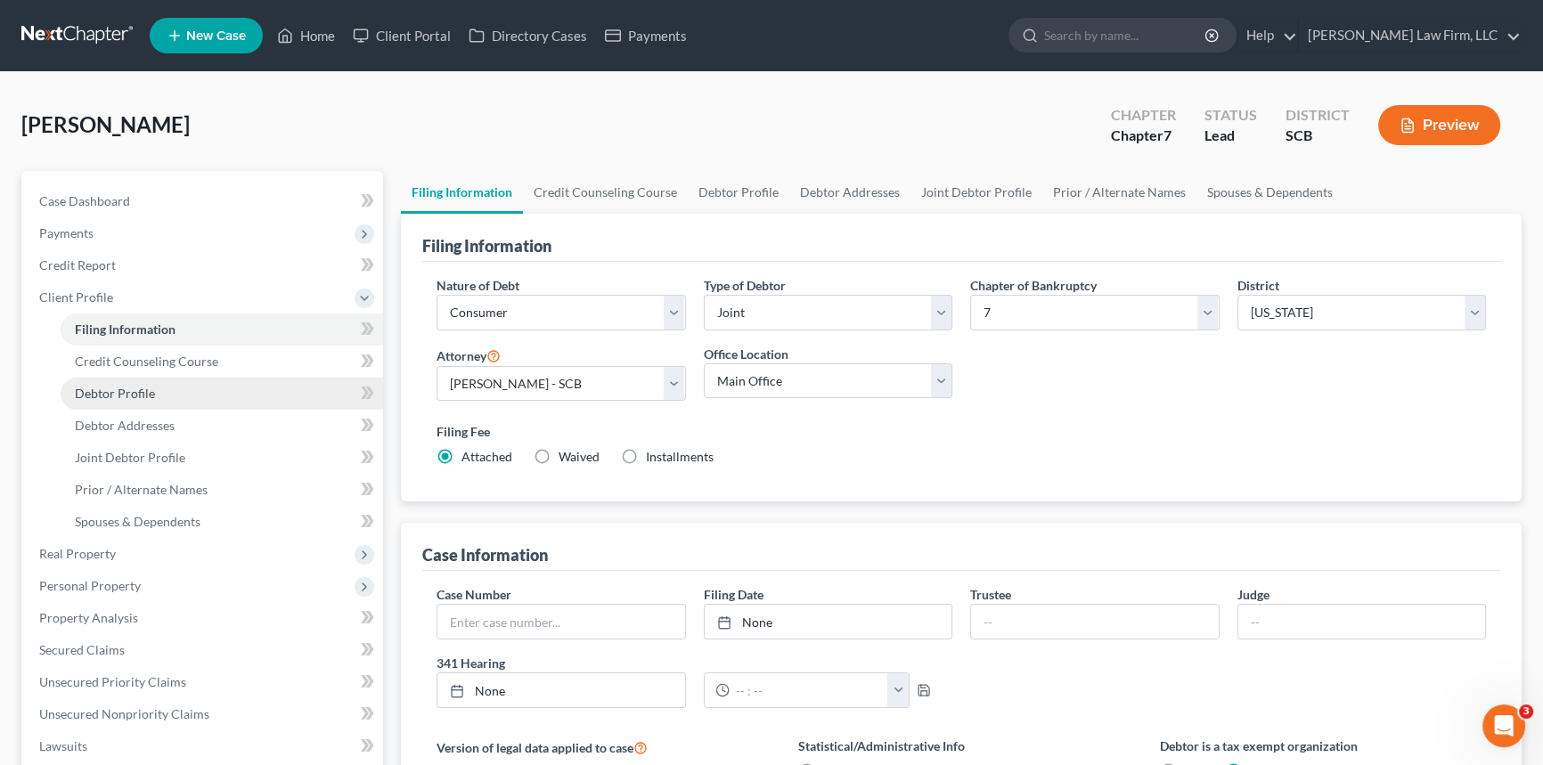
select select "0"
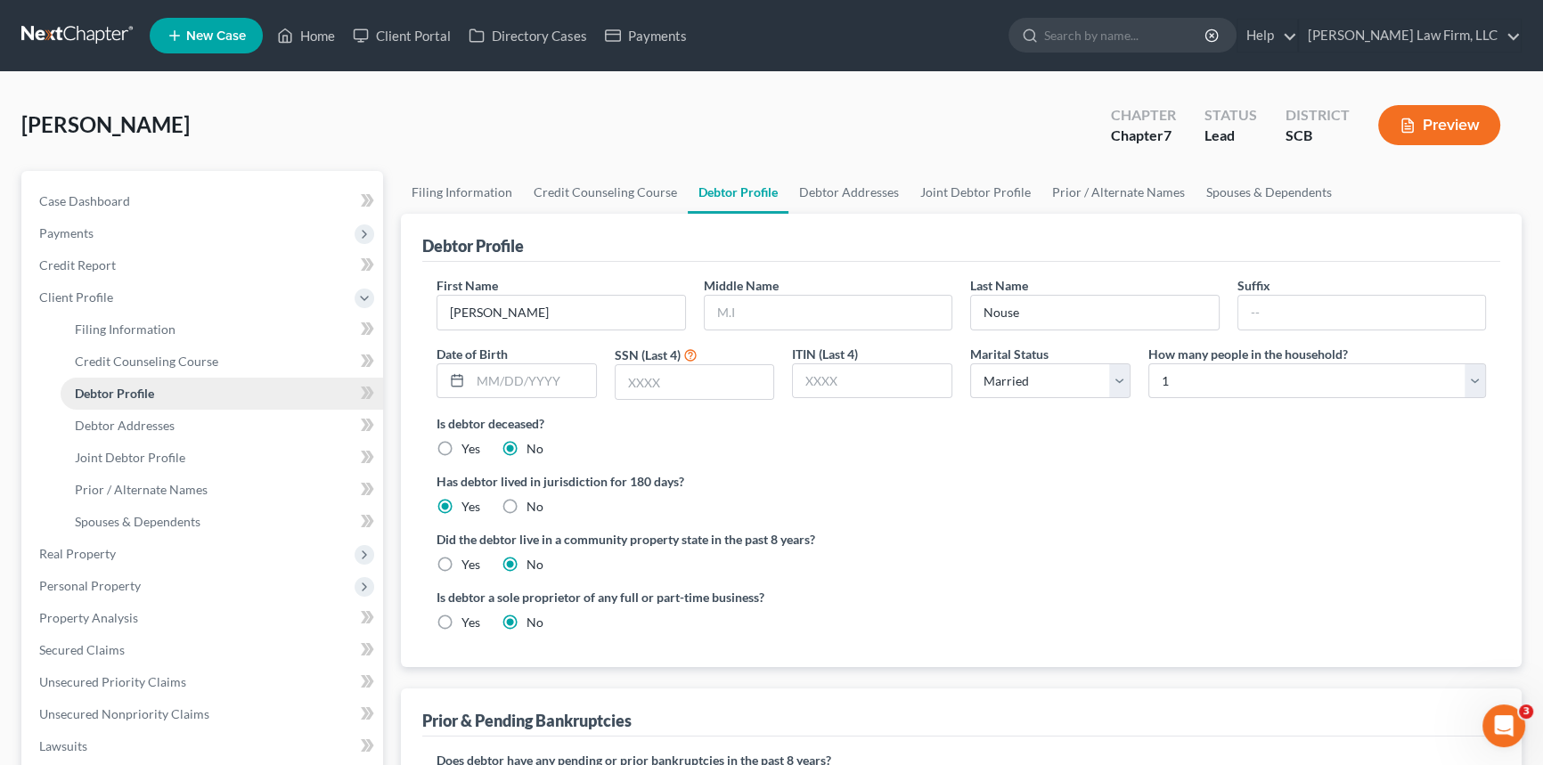
click at [118, 382] on link "Debtor Profile" at bounding box center [222, 394] width 322 height 32
click at [132, 418] on span "Debtor Addresses" at bounding box center [125, 425] width 100 height 15
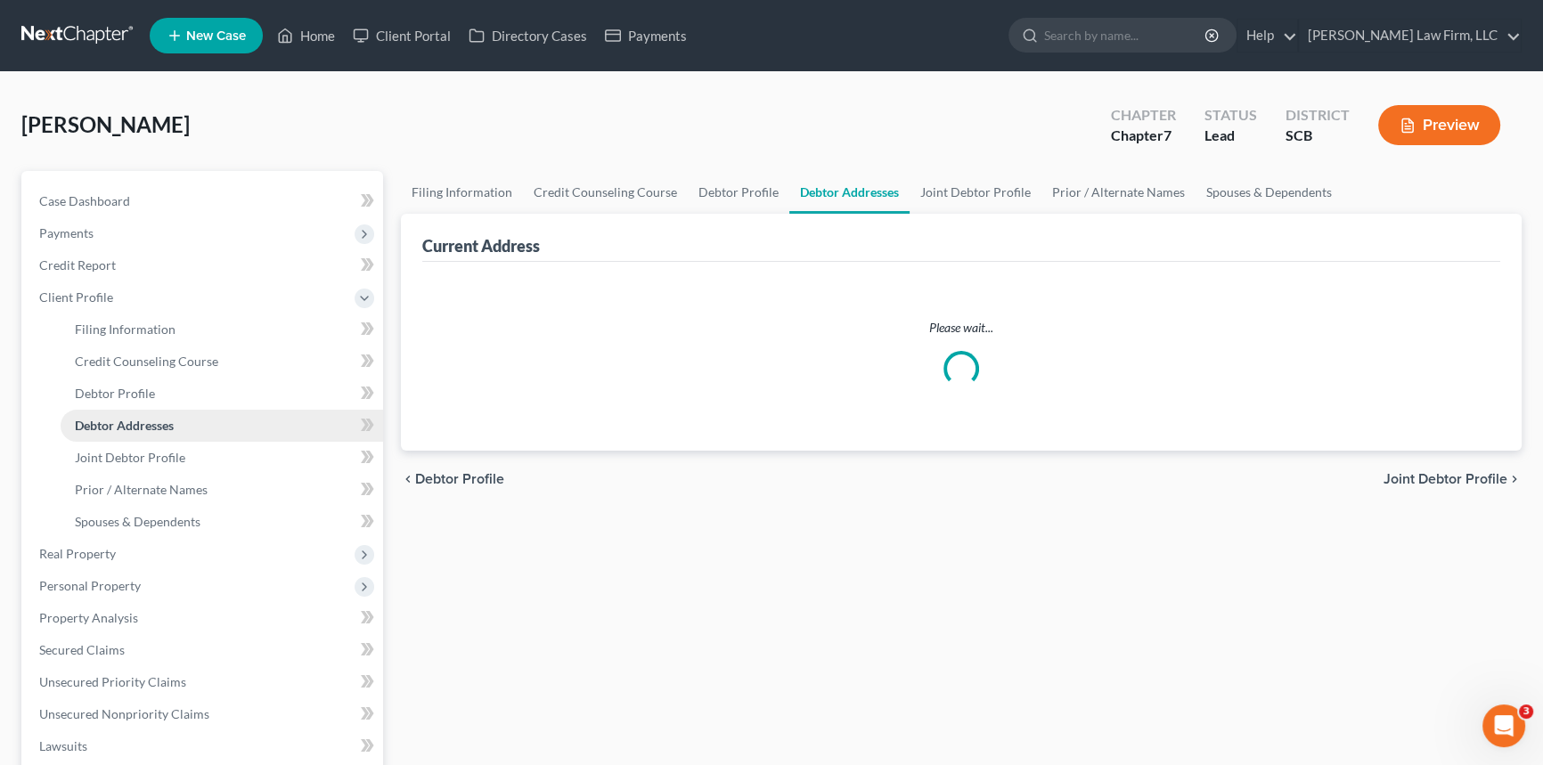
select select "0"
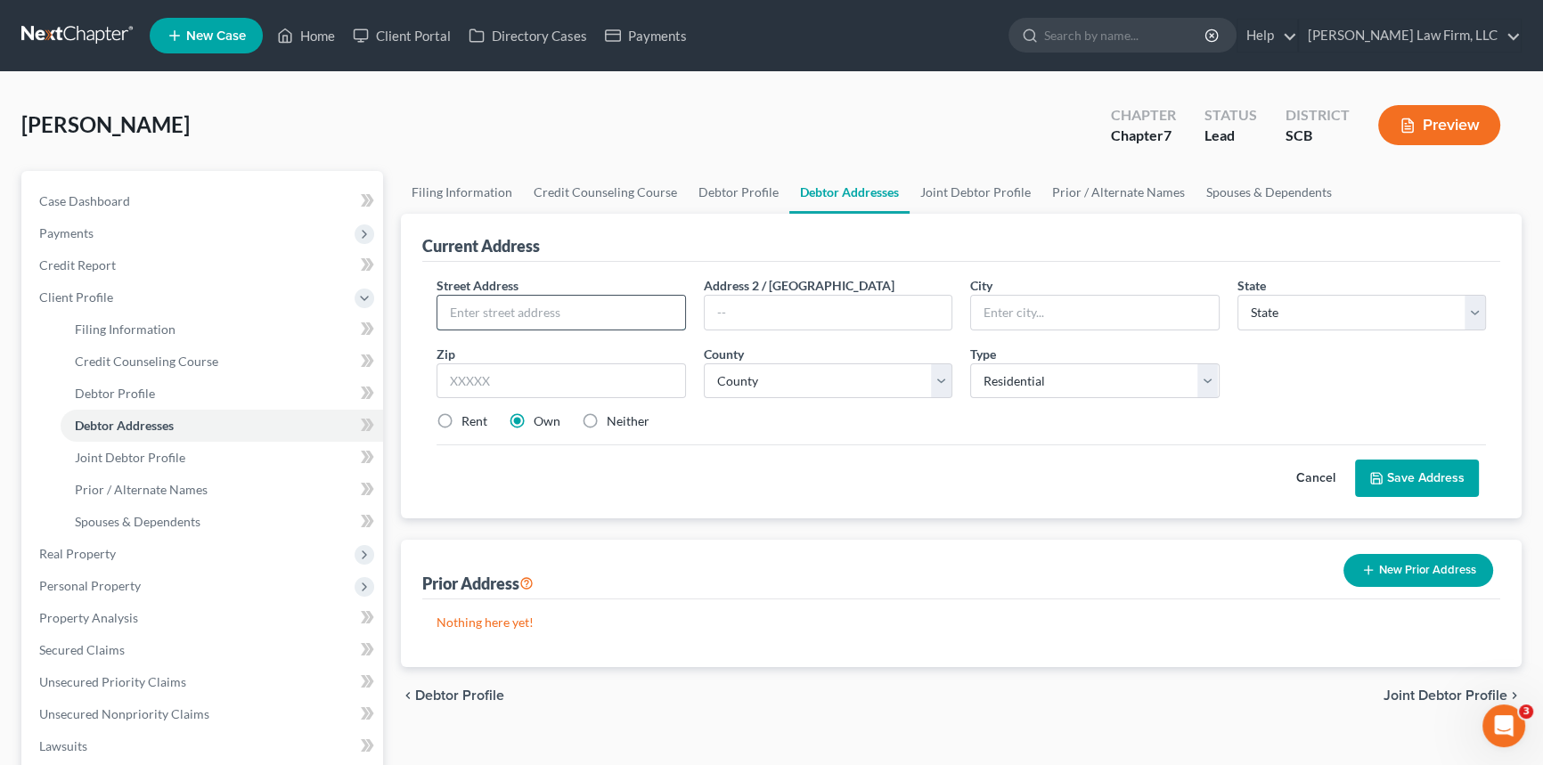
click at [465, 312] on input "text" at bounding box center [561, 313] width 248 height 34
type input "[STREET_ADDRESS]"
click at [984, 310] on input "text" at bounding box center [1095, 313] width 248 height 34
type input "[GEOGRAPHIC_DATA]"
select select "42"
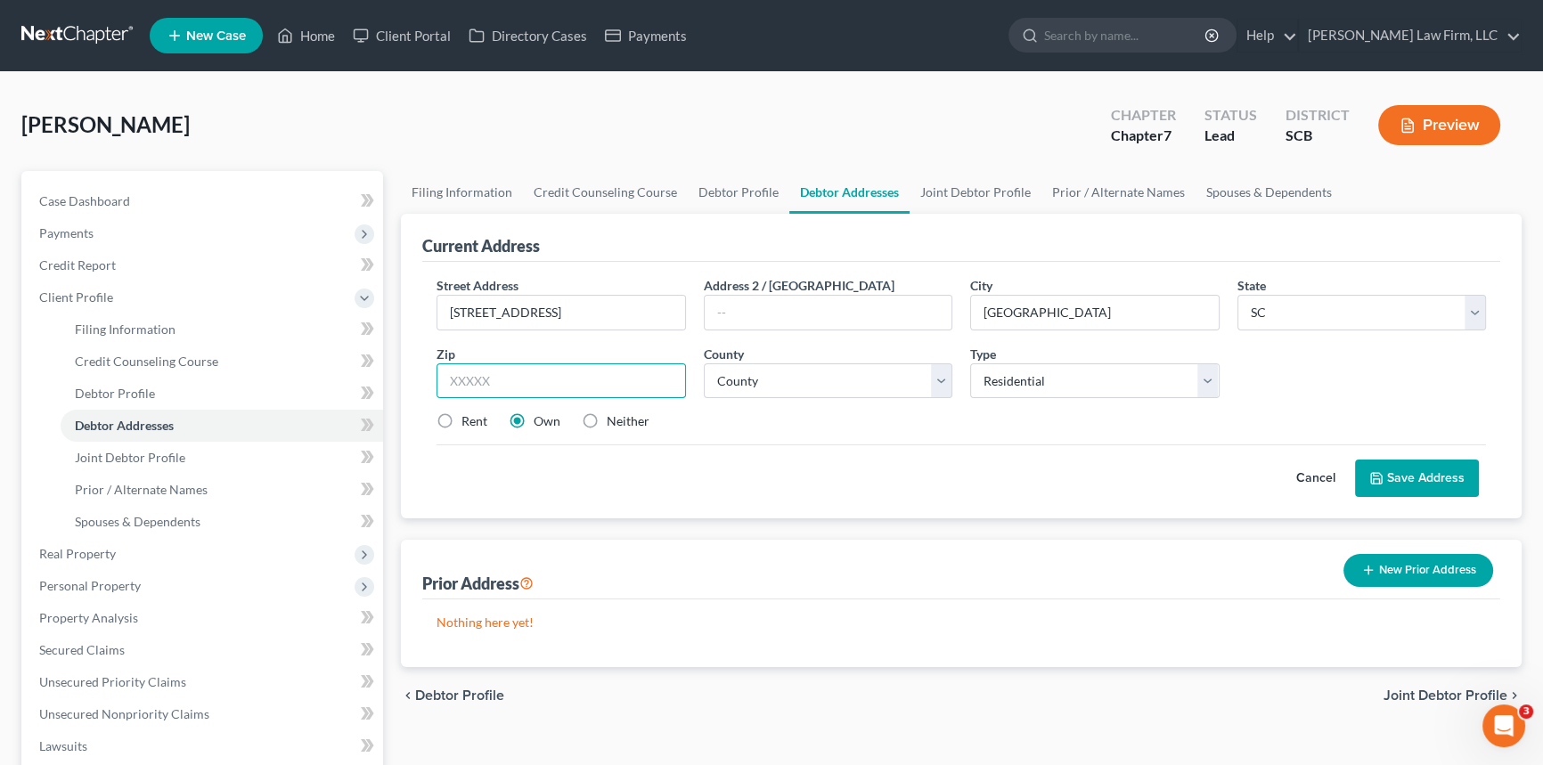
click at [454, 387] on input "text" at bounding box center [561, 381] width 249 height 36
type input "29485"
select select "17"
click at [1409, 472] on button "Save Address" at bounding box center [1417, 478] width 124 height 37
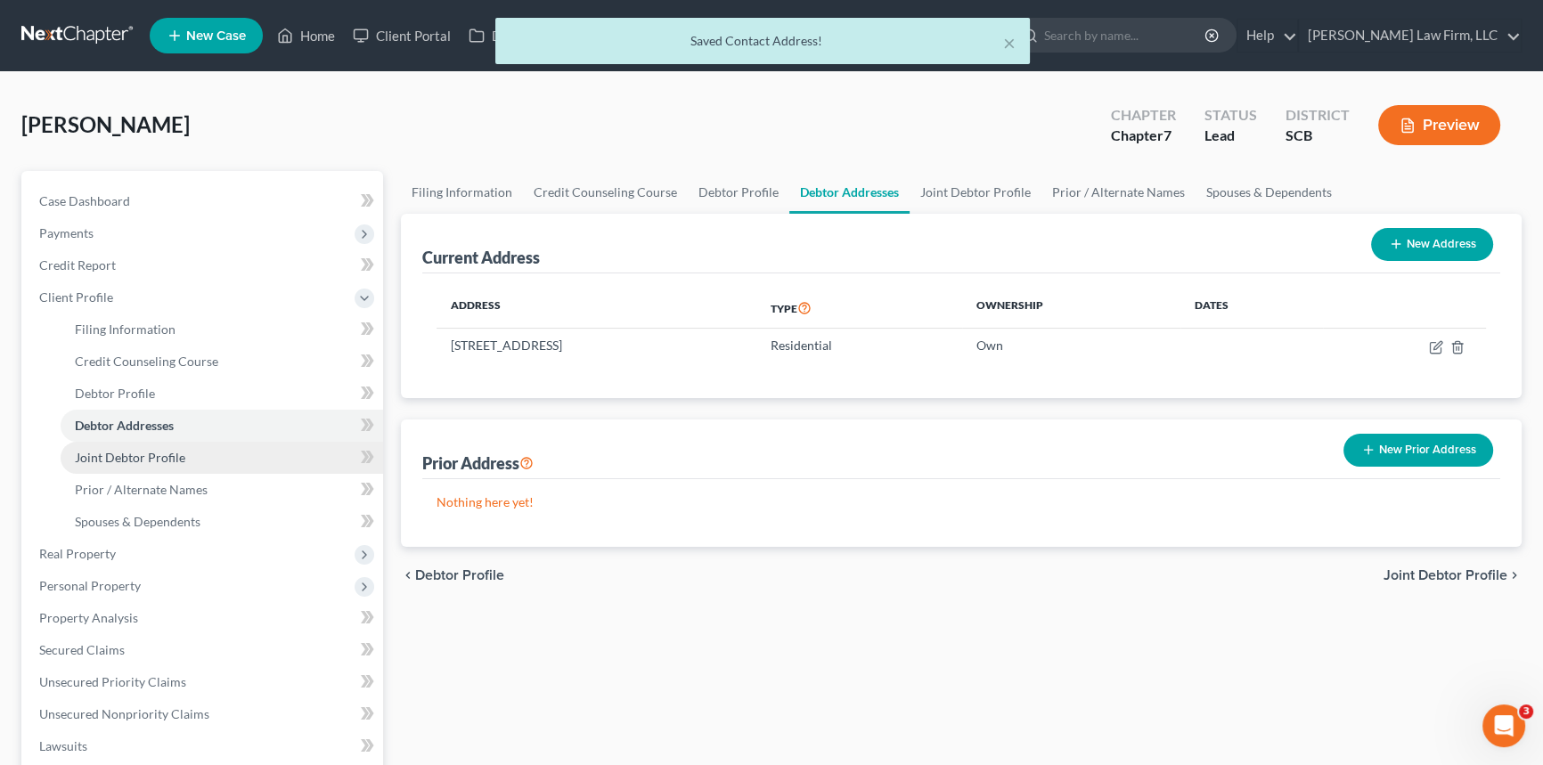
click at [110, 452] on span "Joint Debtor Profile" at bounding box center [130, 457] width 110 height 15
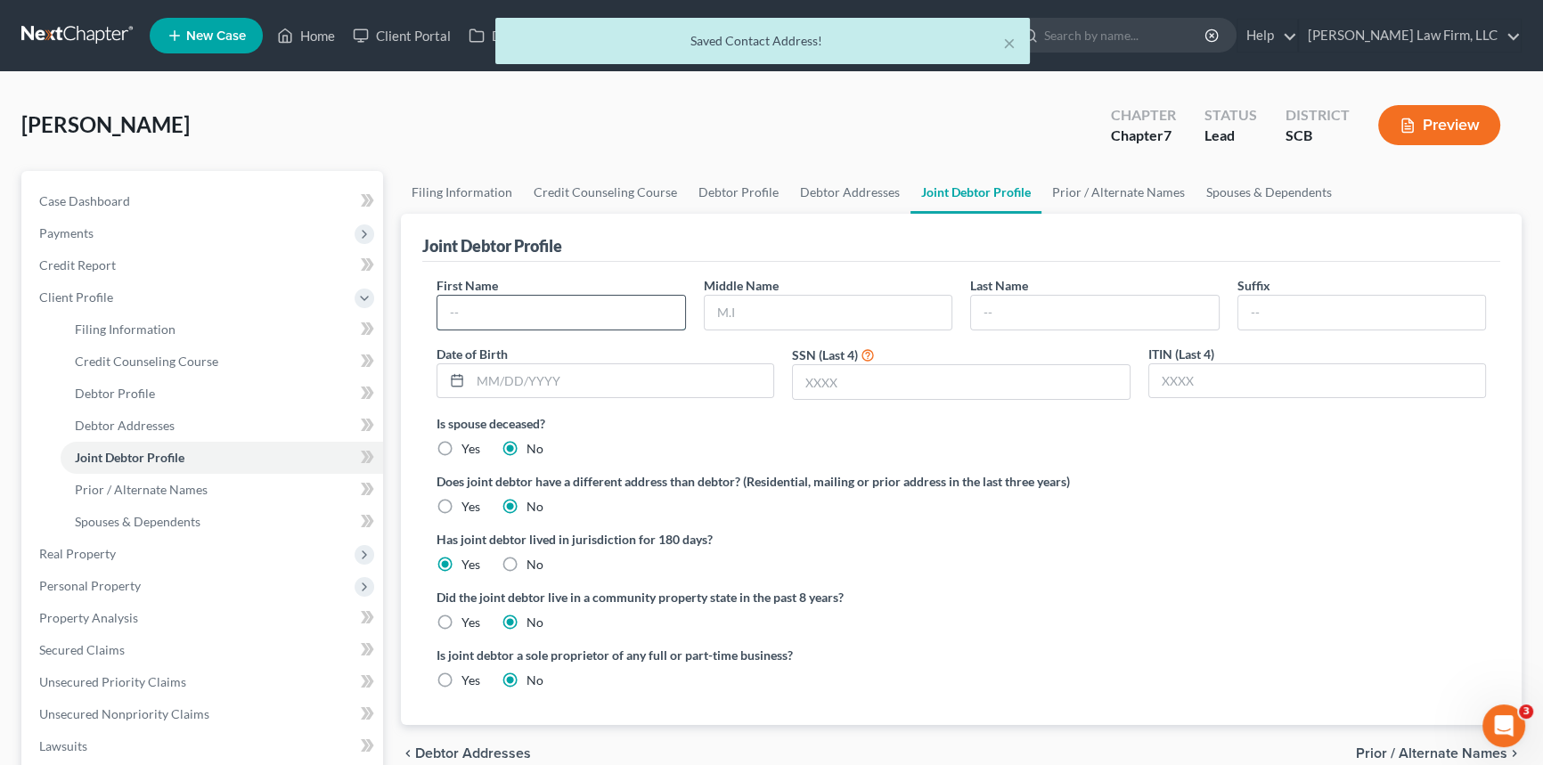
click at [515, 306] on input "text" at bounding box center [561, 313] width 248 height 34
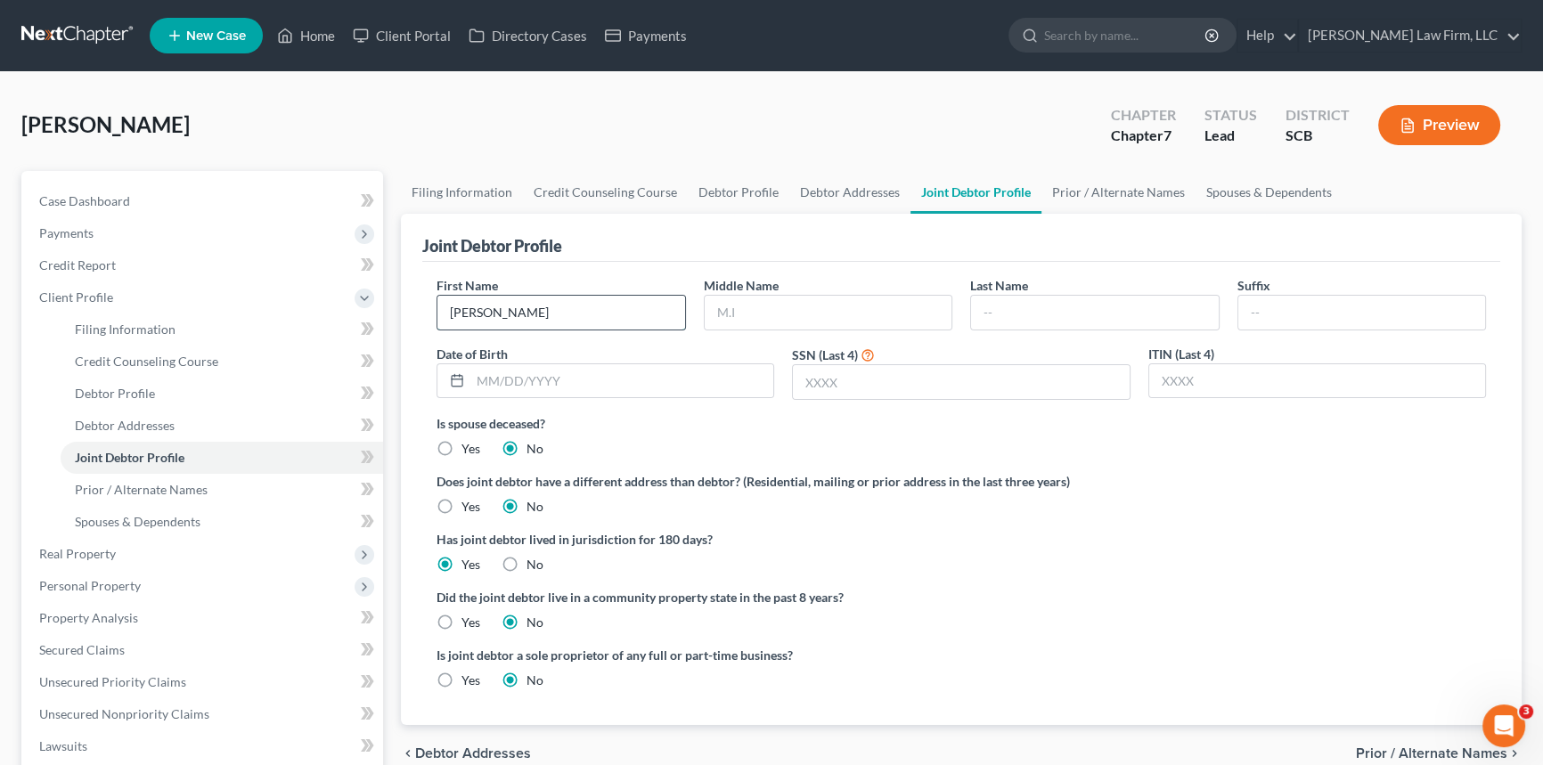
type input "[PERSON_NAME]"
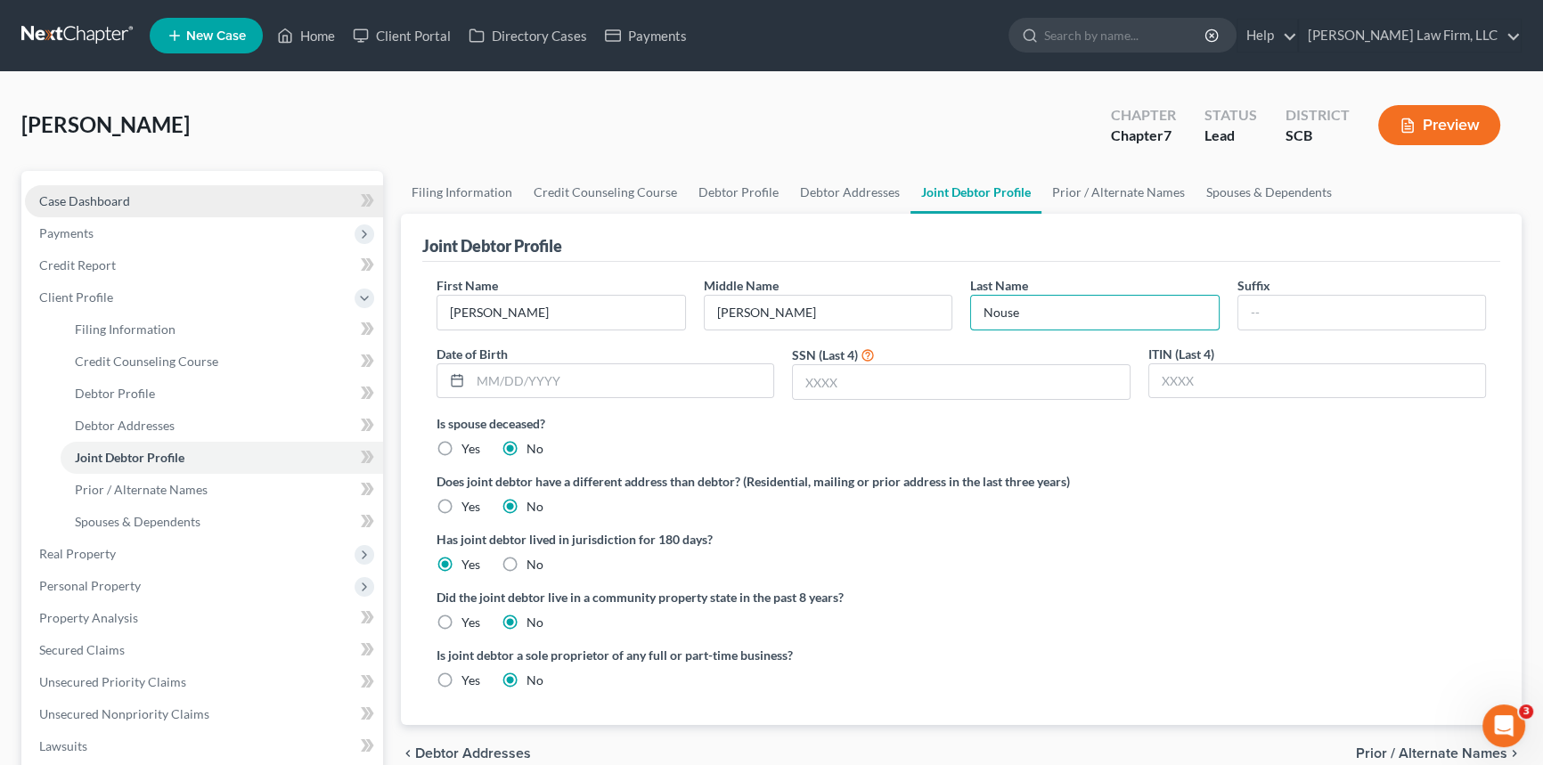
type input "Nouse"
click at [86, 195] on span "Case Dashboard" at bounding box center [84, 200] width 91 height 15
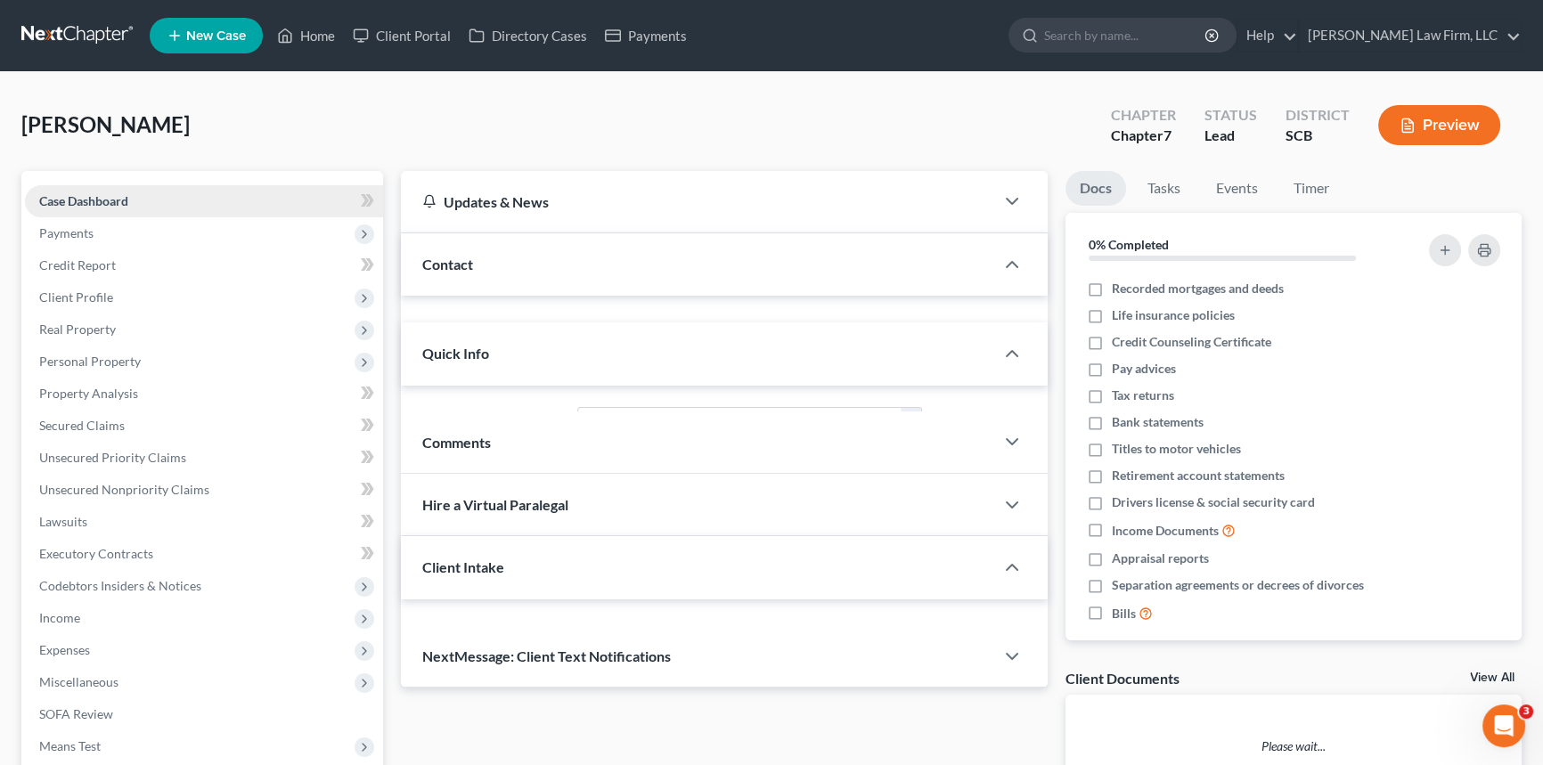
select select "1"
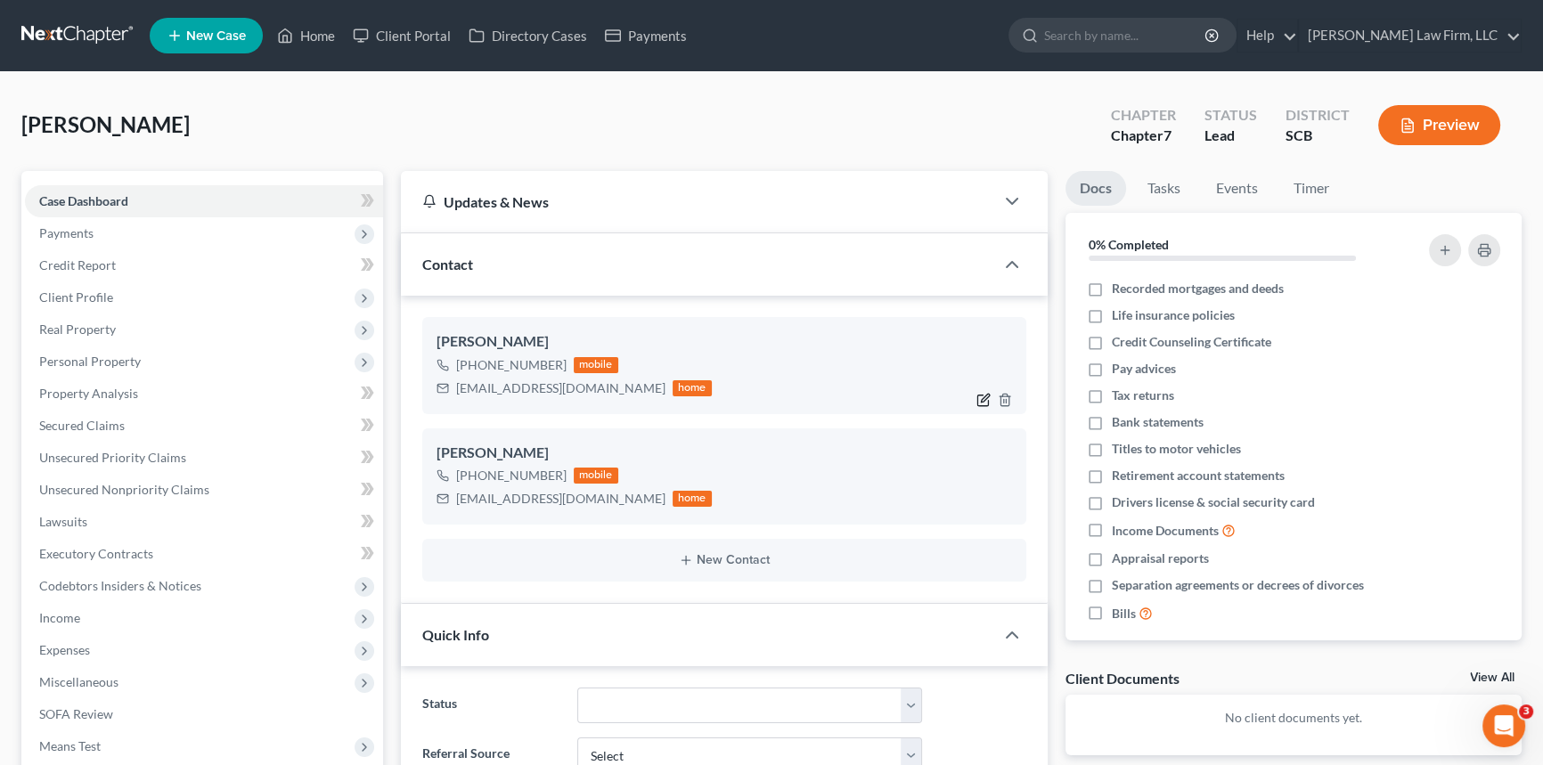
click at [984, 393] on icon "button" at bounding box center [983, 400] width 14 height 14
select select "0"
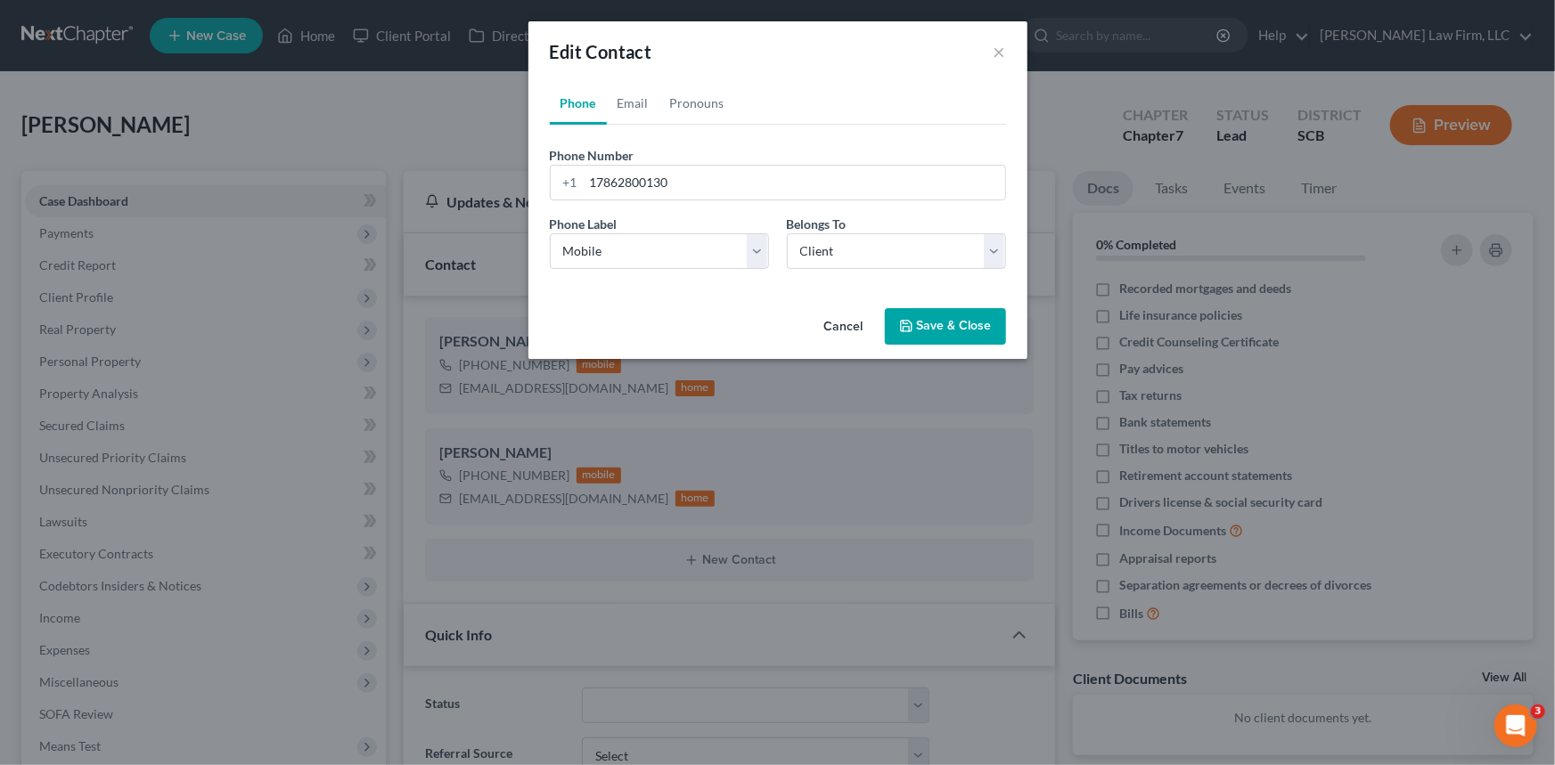
click at [924, 321] on button "Save & Close" at bounding box center [945, 326] width 121 height 37
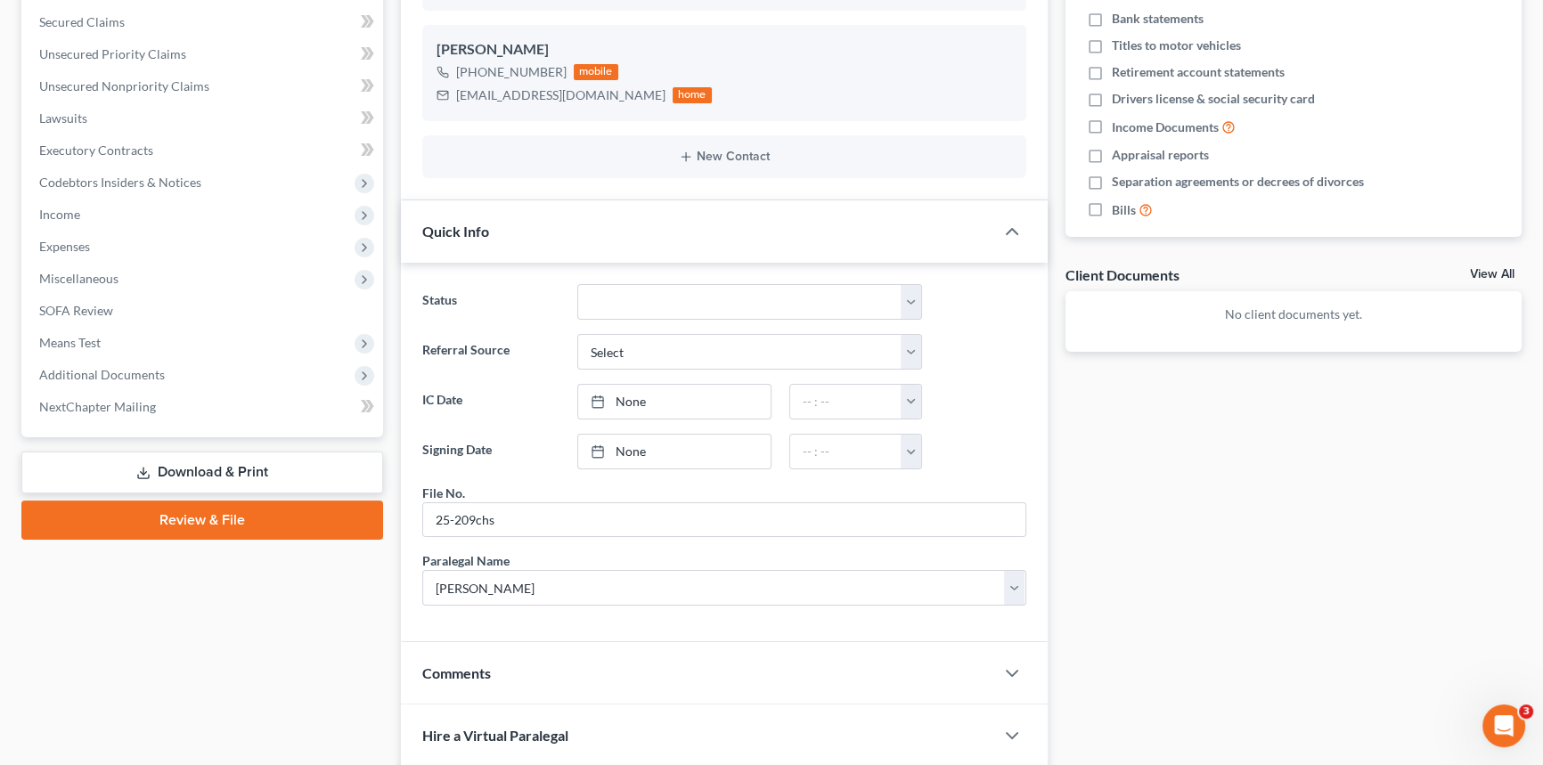
scroll to position [80, 0]
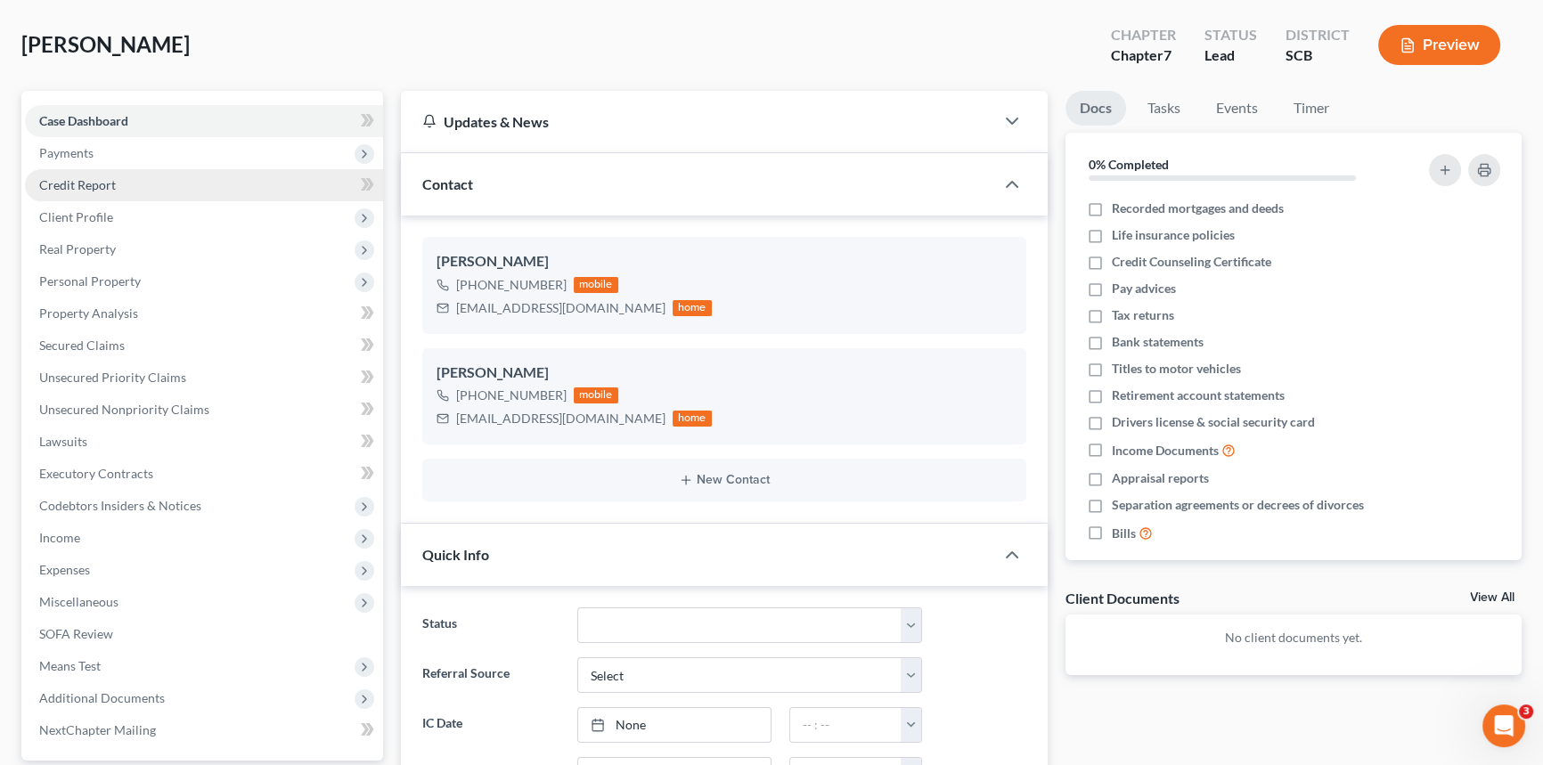
click at [64, 178] on span "Credit Report" at bounding box center [77, 184] width 77 height 15
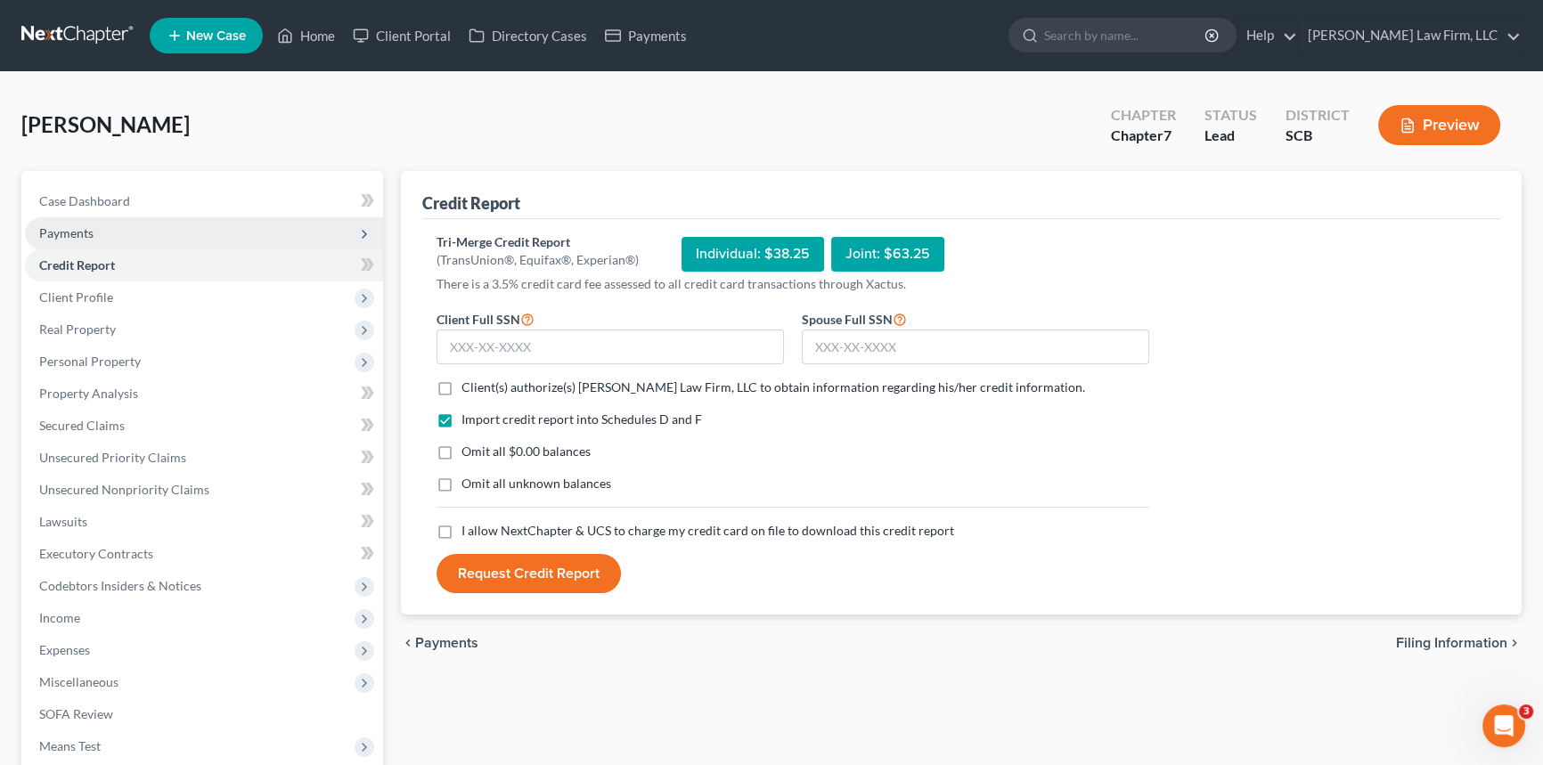
click at [61, 231] on span "Payments" at bounding box center [66, 232] width 54 height 15
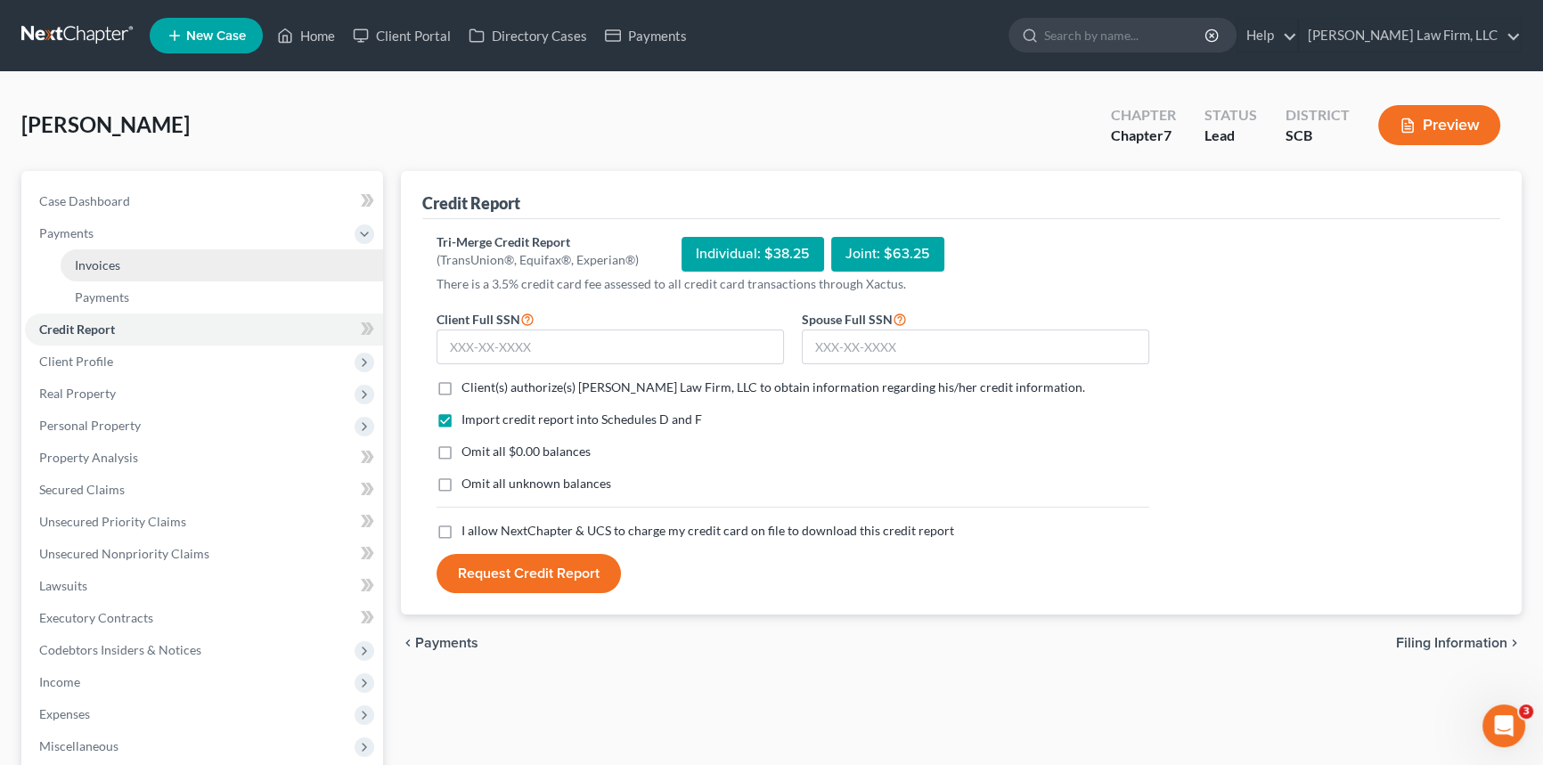
click at [92, 267] on span "Invoices" at bounding box center [97, 264] width 45 height 15
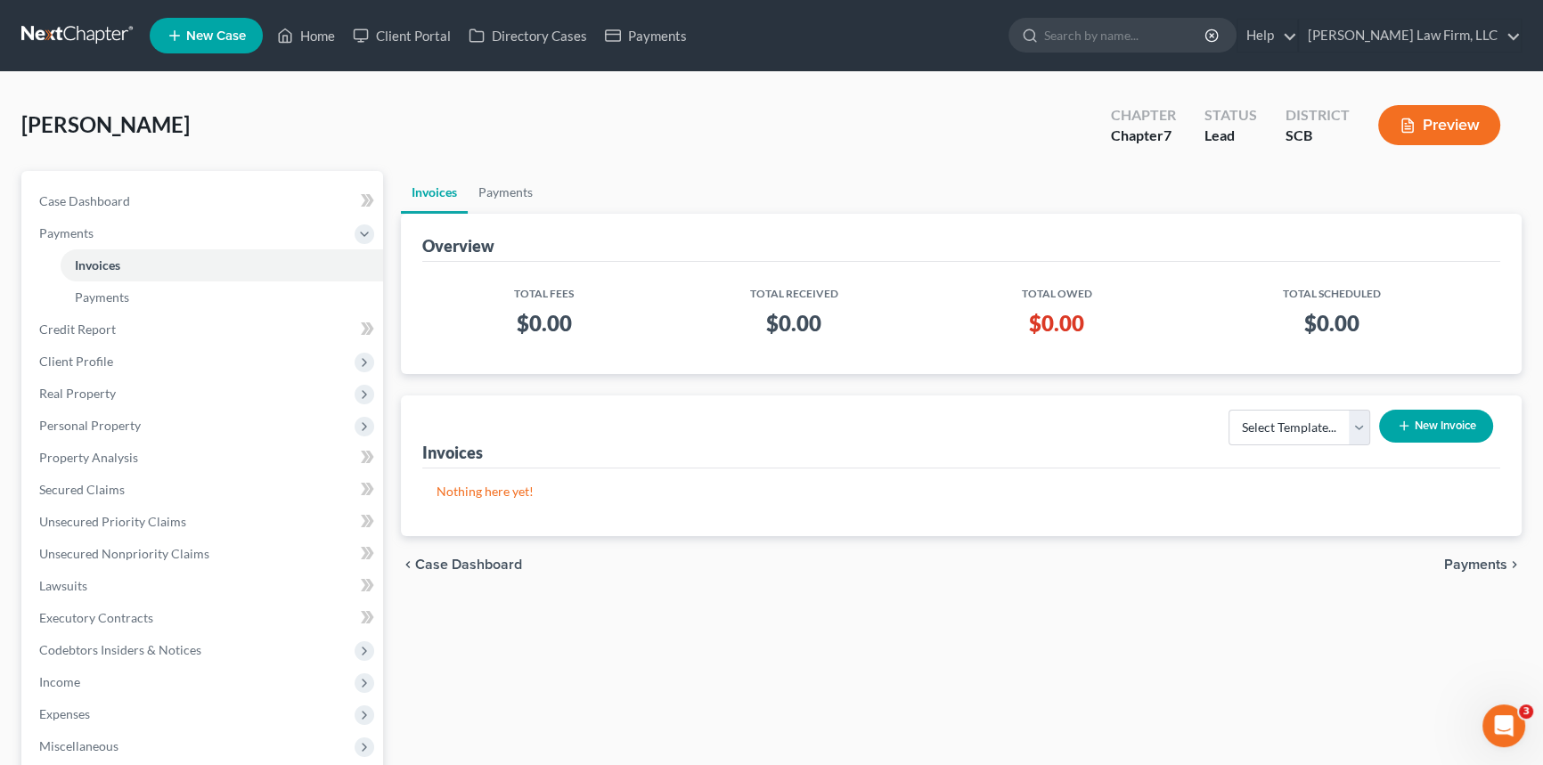
click at [1450, 421] on button "New Invoice" at bounding box center [1436, 426] width 114 height 33
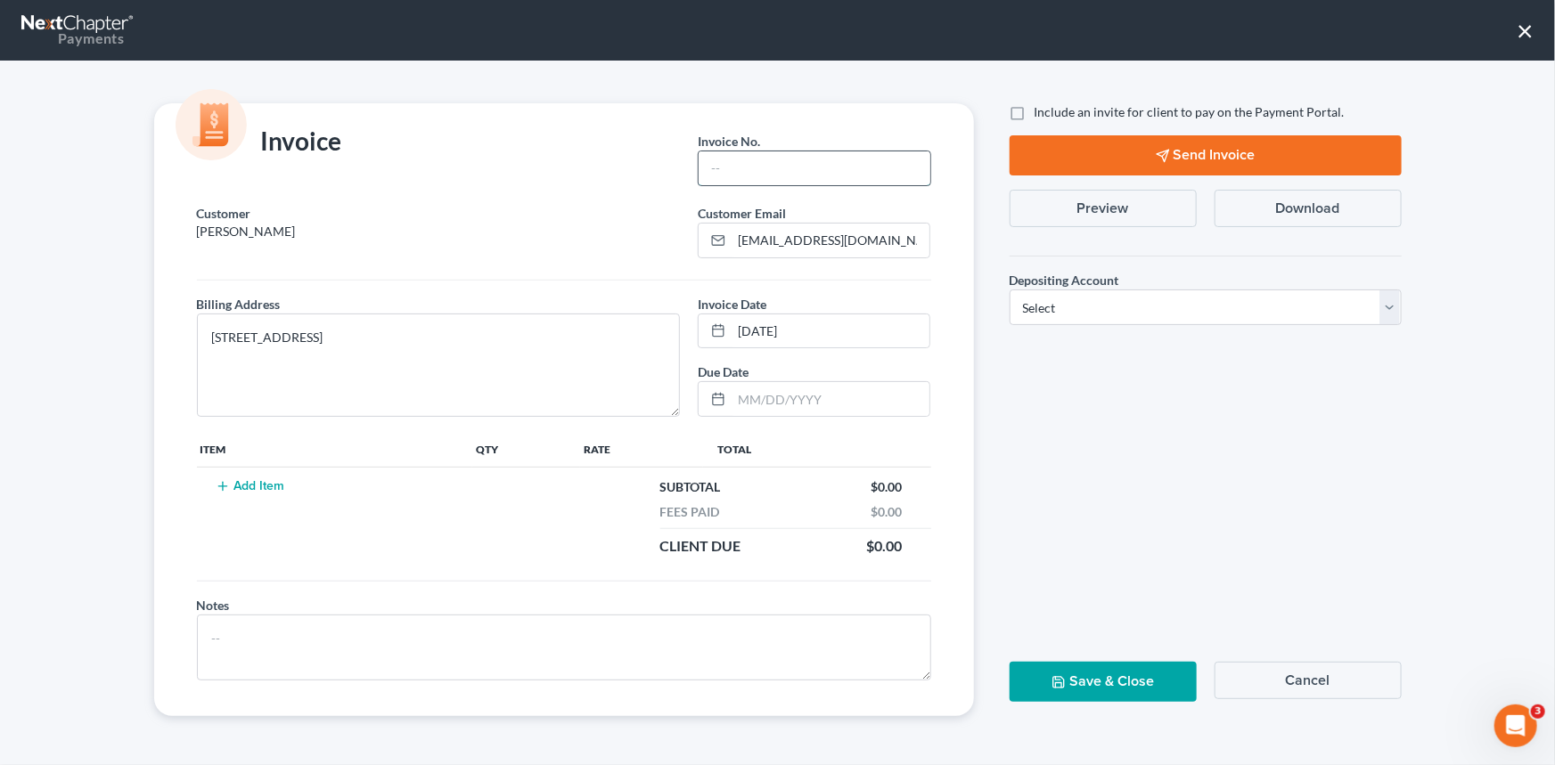
click at [753, 156] on input "text" at bounding box center [813, 168] width 231 height 34
type input "25-209chs"
click at [241, 485] on button "Add Item" at bounding box center [250, 486] width 78 height 14
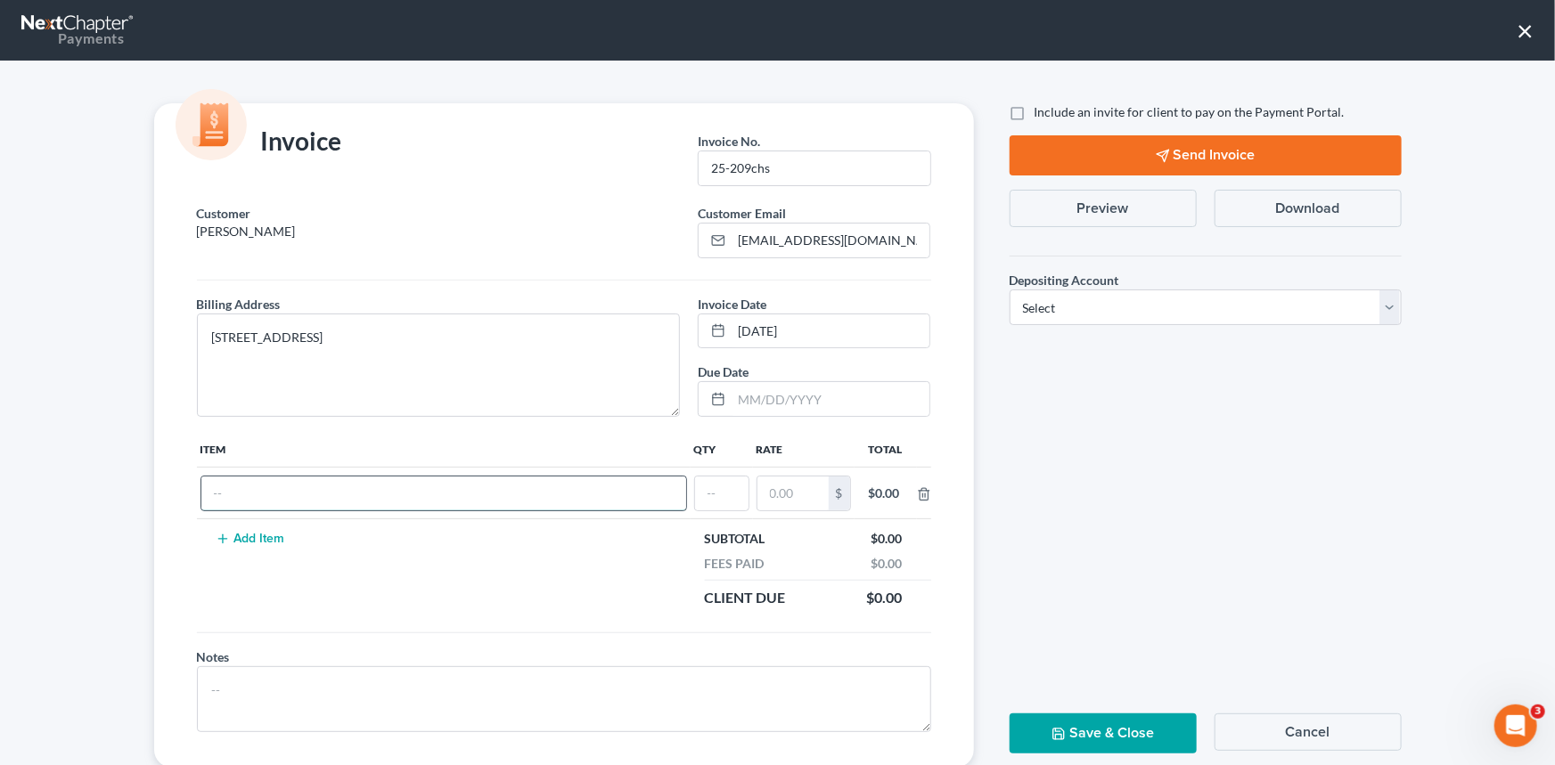
click at [244, 494] on input "text" at bounding box center [443, 494] width 485 height 34
type input "Chapter 7 fees"
type input "1"
type input "3,200.00"
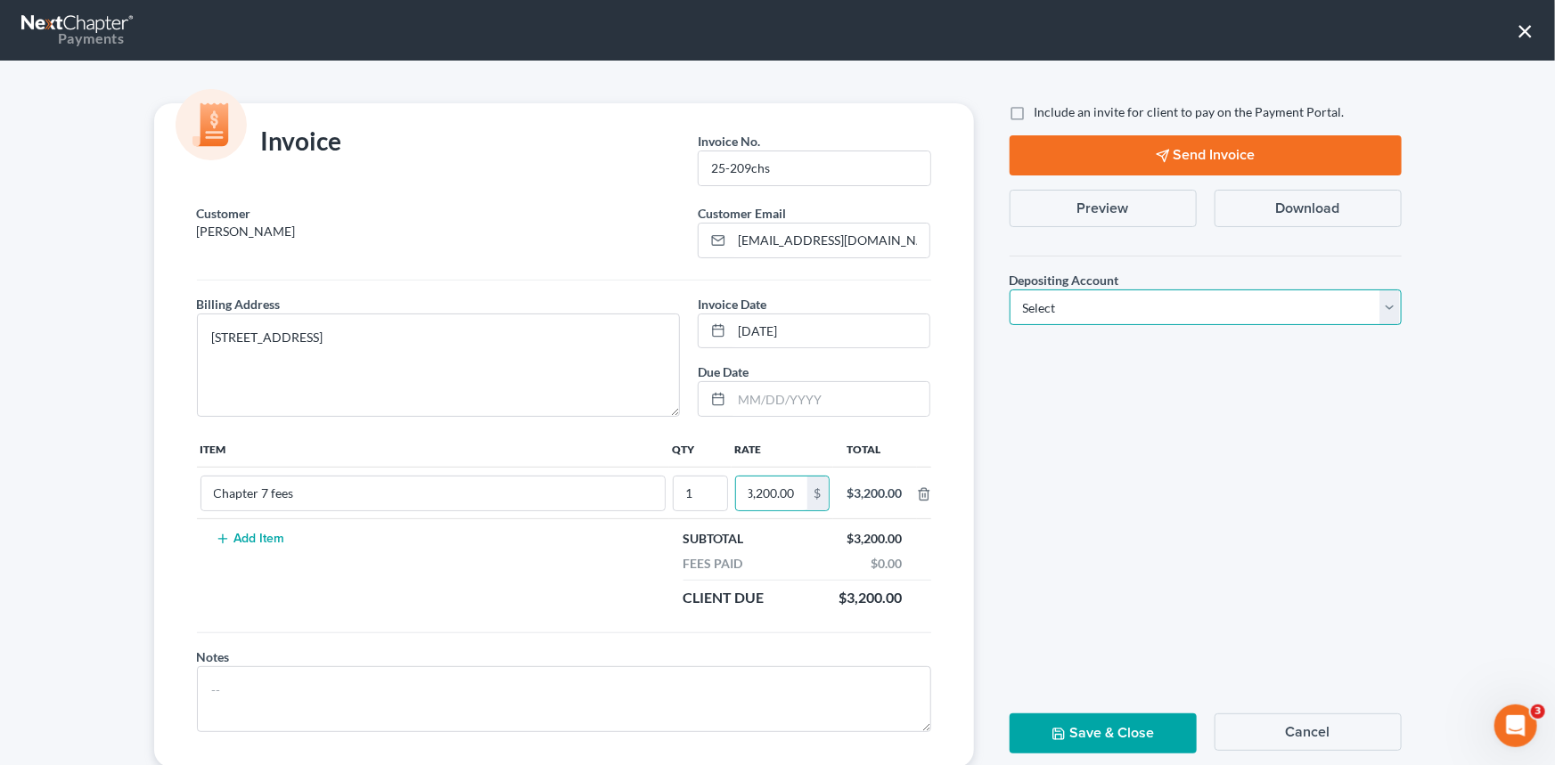
scroll to position [0, 0]
click at [1386, 314] on select "Select Operation Trust" at bounding box center [1205, 308] width 392 height 36
select select "1"
click at [1009, 290] on select "Select Operation Trust" at bounding box center [1205, 308] width 392 height 36
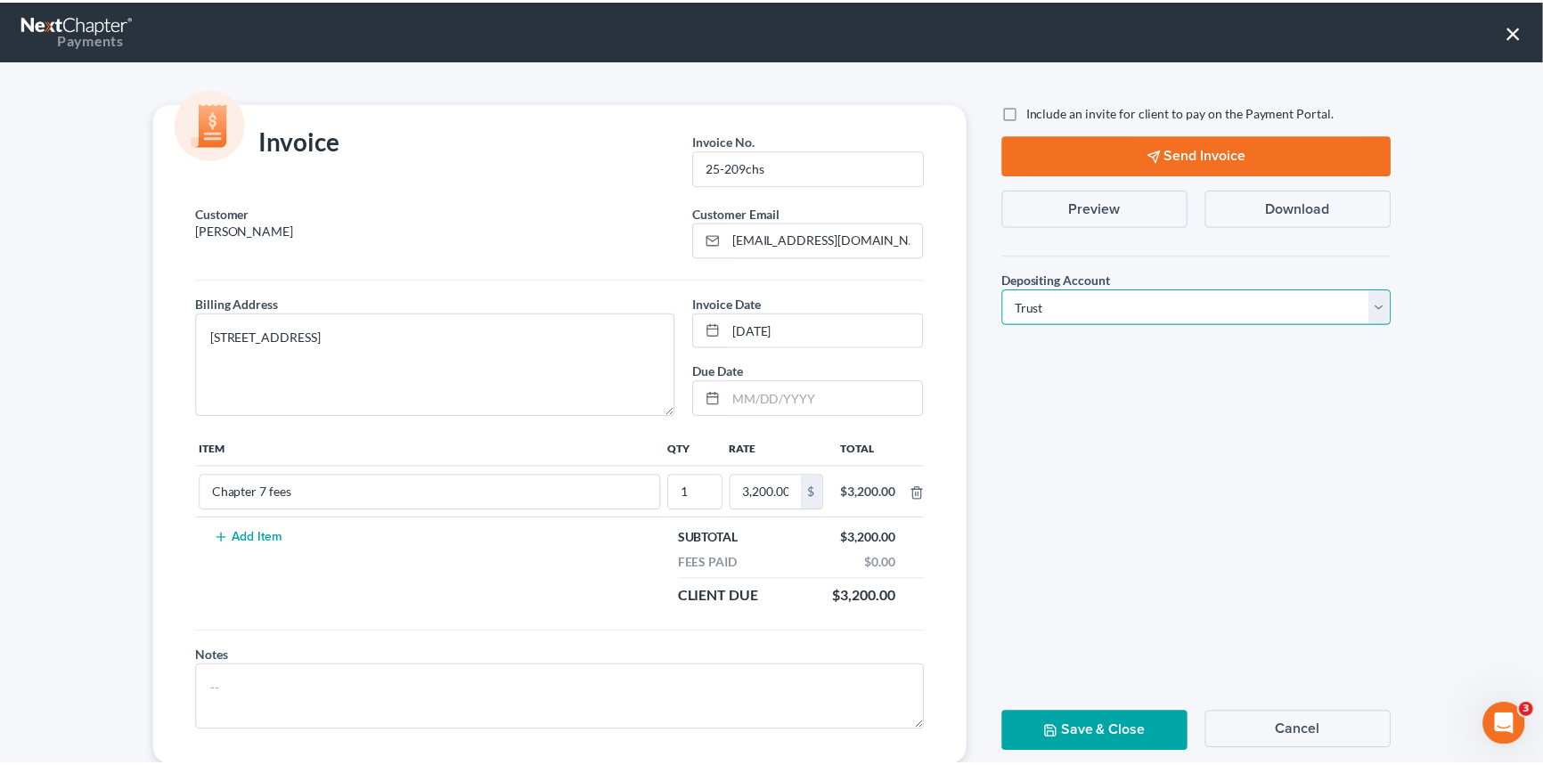
scroll to position [44, 0]
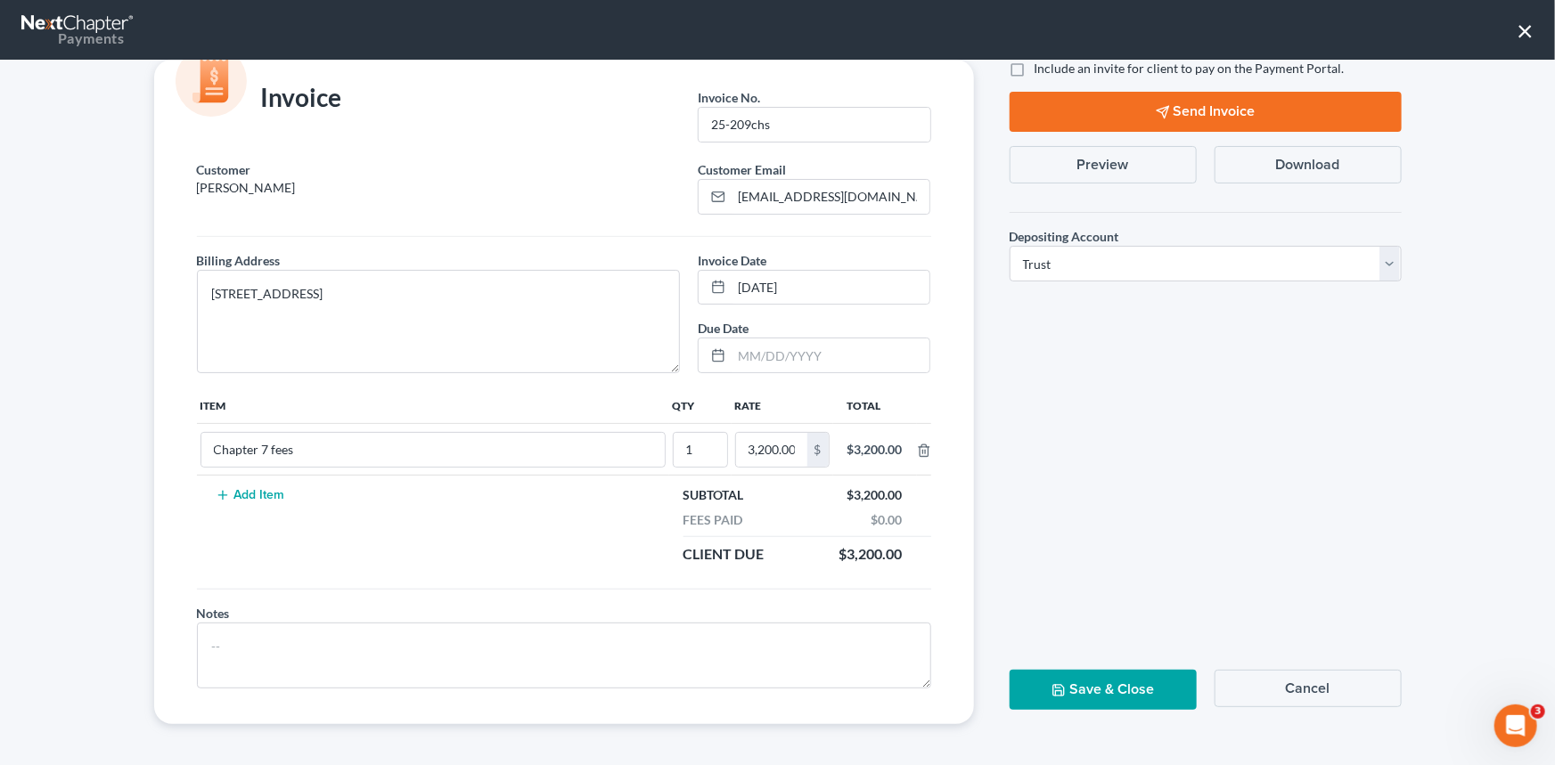
click at [1091, 686] on button "Save & Close" at bounding box center [1102, 690] width 187 height 40
